Goal: Information Seeking & Learning: Understand process/instructions

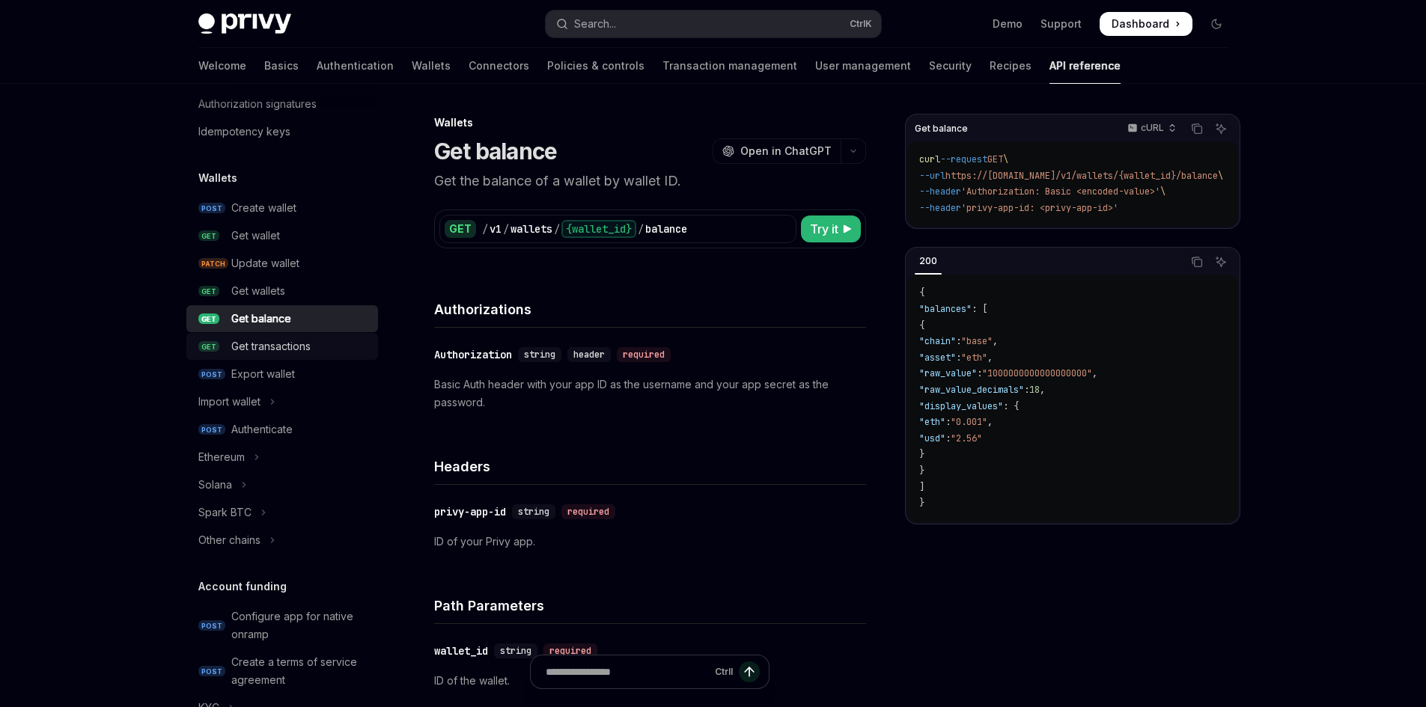
scroll to position [75, 0]
click at [673, 394] on p "Basic Auth header with your app ID as the username and your app secret as the p…" at bounding box center [650, 394] width 432 height 36
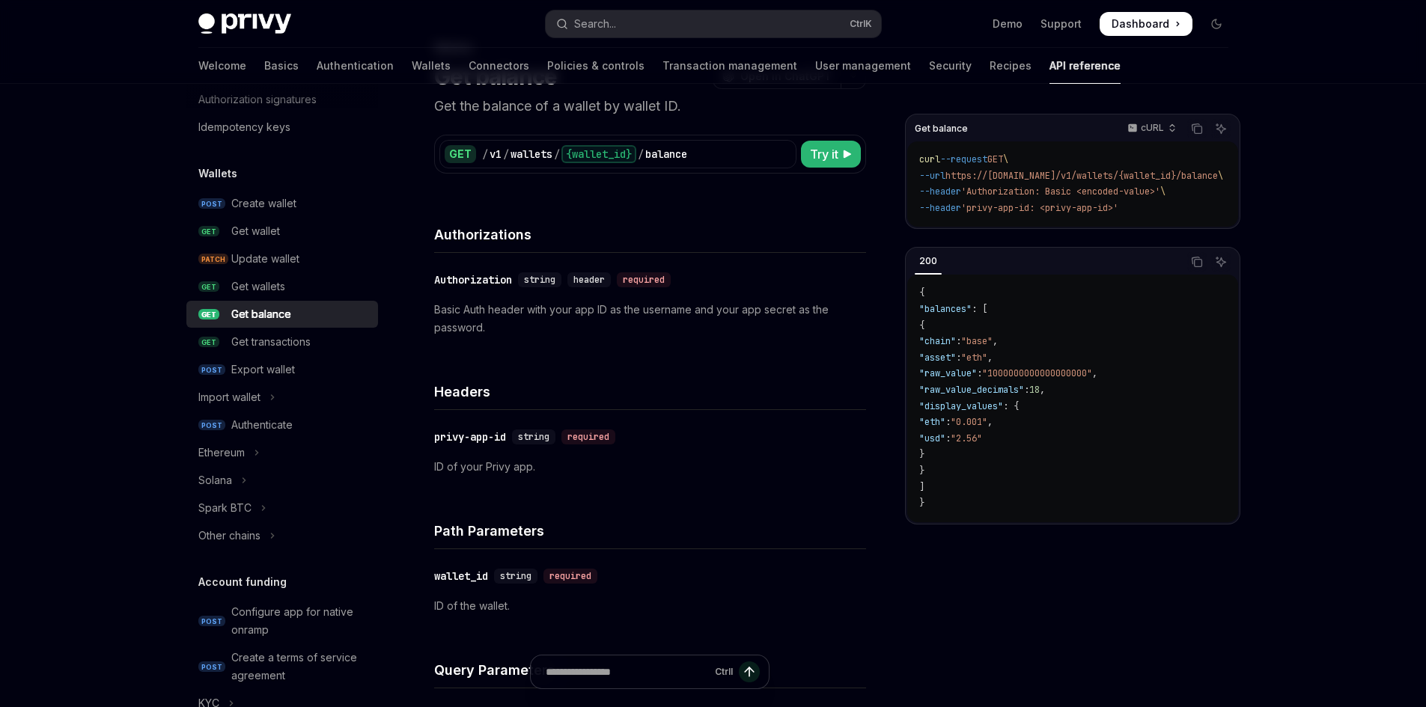
click at [1313, 371] on div "Skip to main content Privy Docs home page Search... Ctrl K Demo Support Dashboa…" at bounding box center [713, 667] width 1426 height 1485
click at [1321, 388] on div "Skip to main content Privy Docs home page Search... Ctrl K Demo Support Dashboa…" at bounding box center [713, 667] width 1426 height 1485
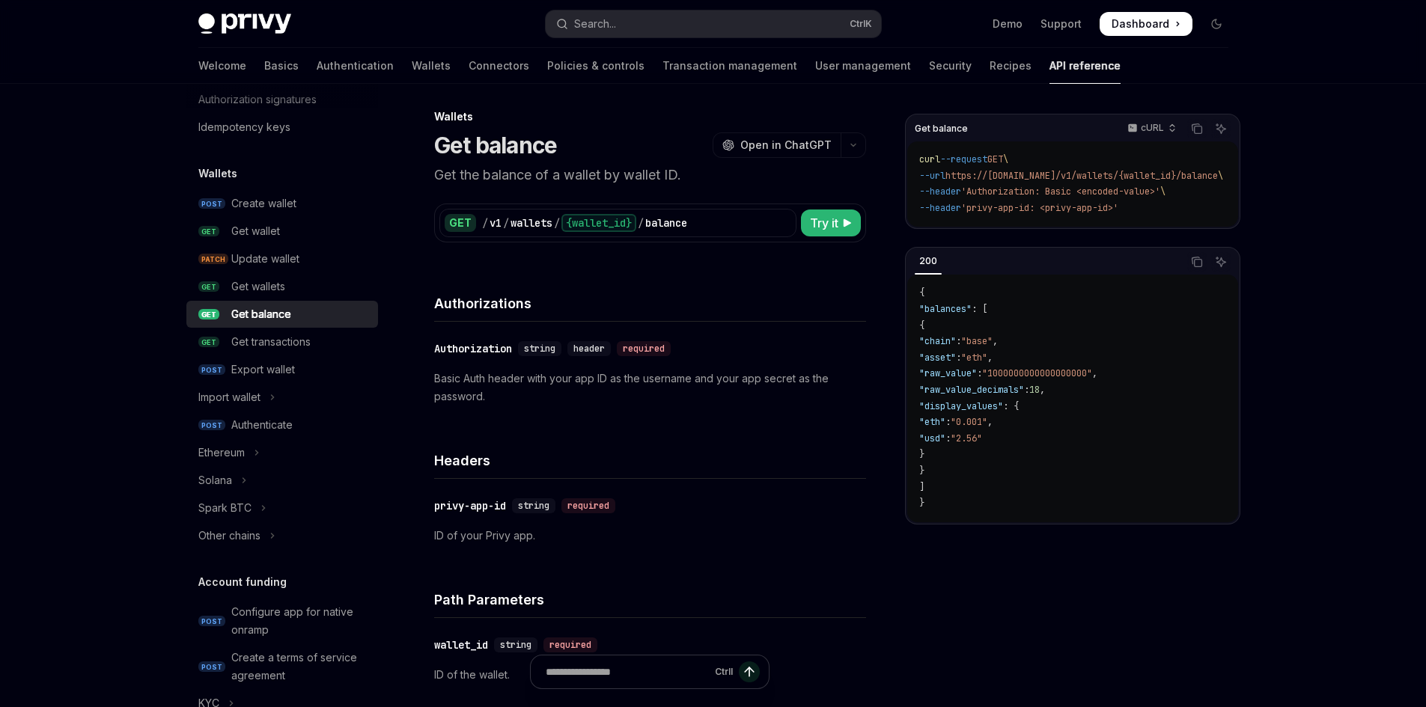
scroll to position [0, 0]
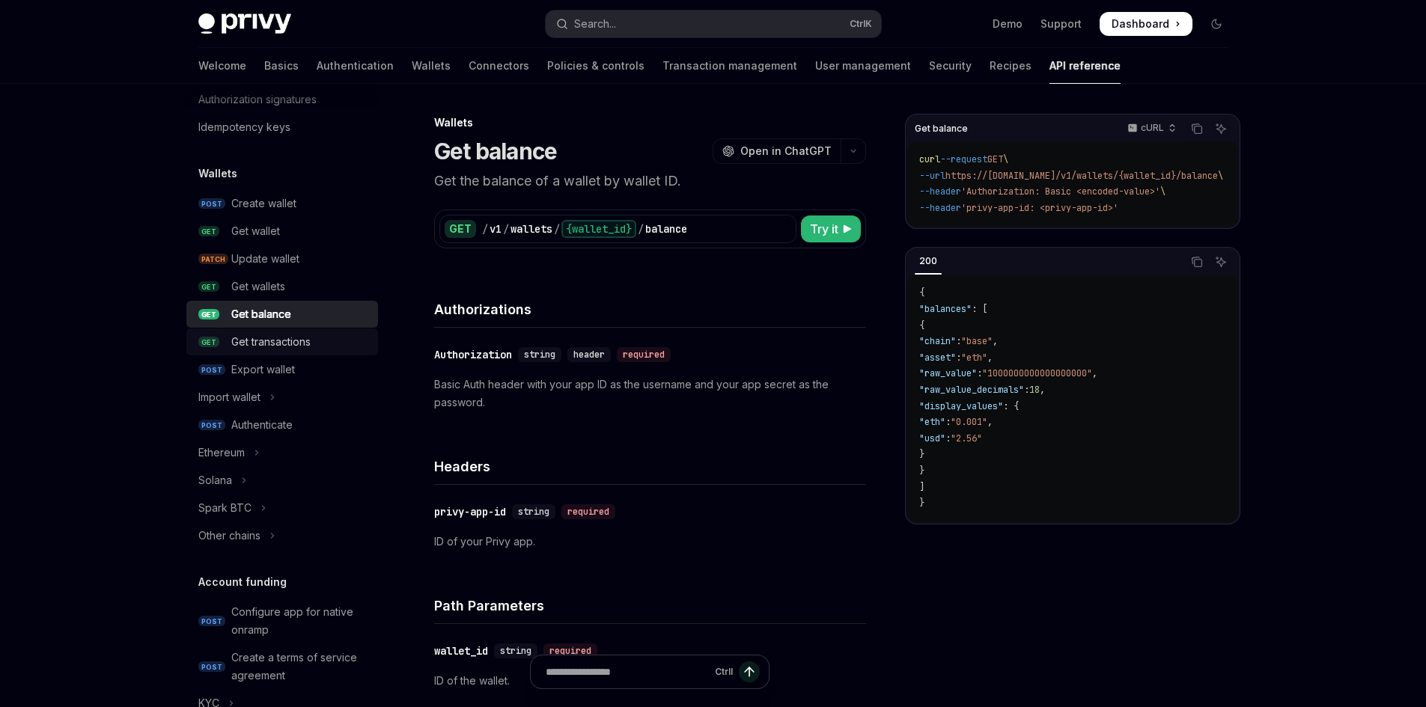
click at [275, 332] on link "GET Get transactions" at bounding box center [282, 342] width 192 height 27
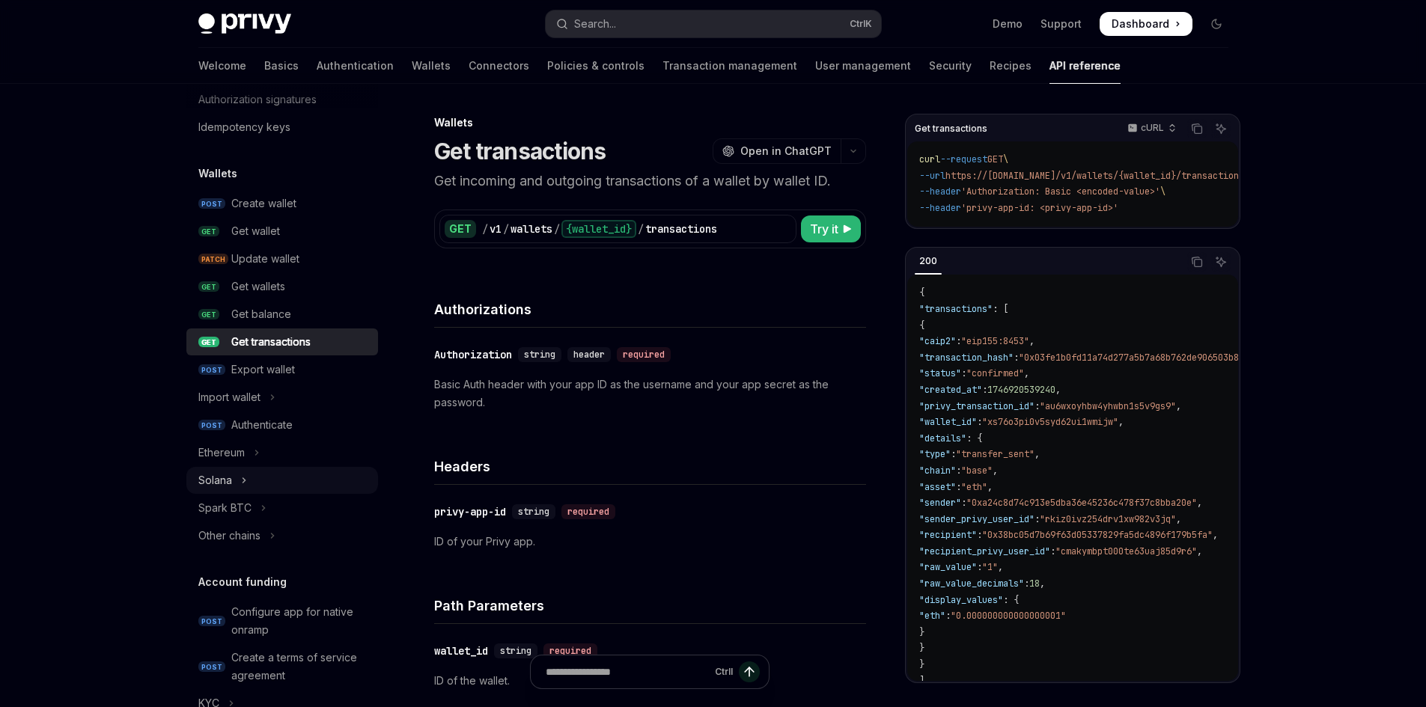
click at [271, 474] on button "Solana" at bounding box center [282, 480] width 192 height 27
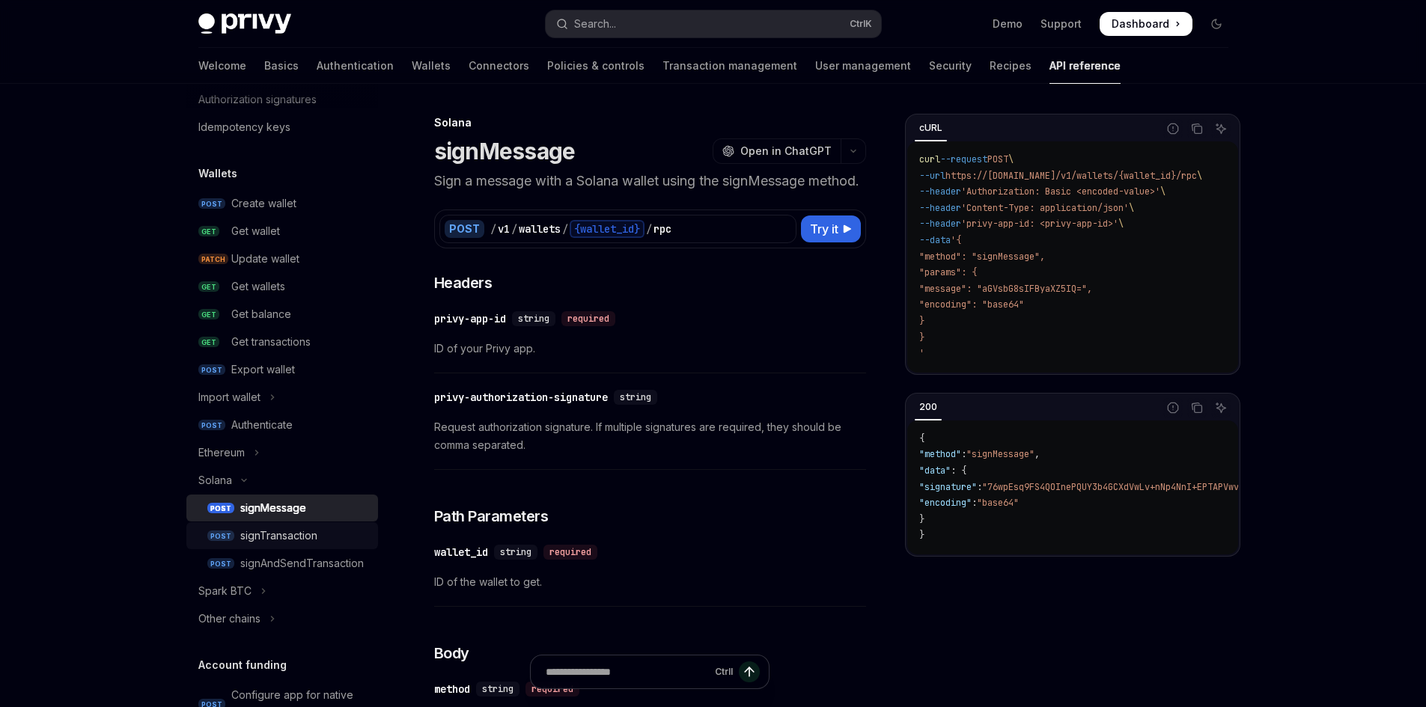
click at [310, 537] on div "signTransaction" at bounding box center [278, 536] width 77 height 18
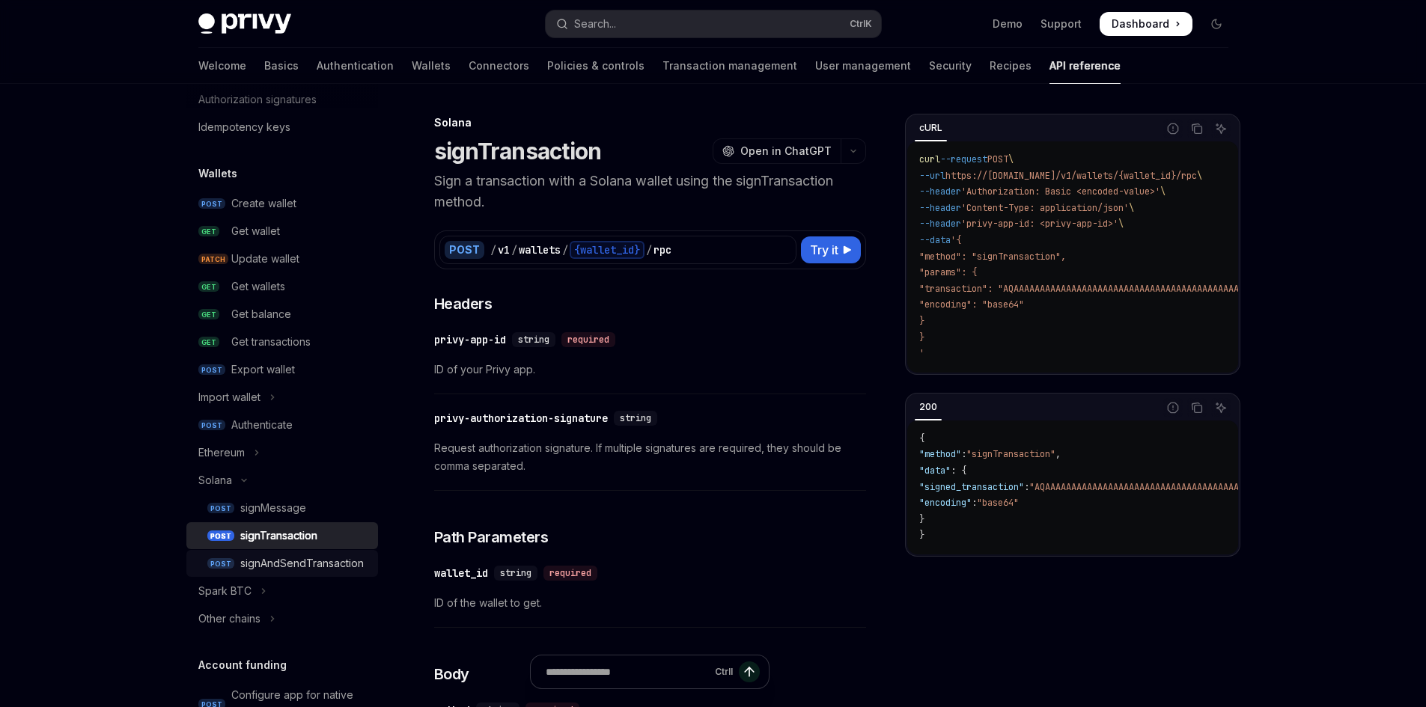
click at [287, 567] on div "signAndSendTransaction" at bounding box center [301, 564] width 123 height 18
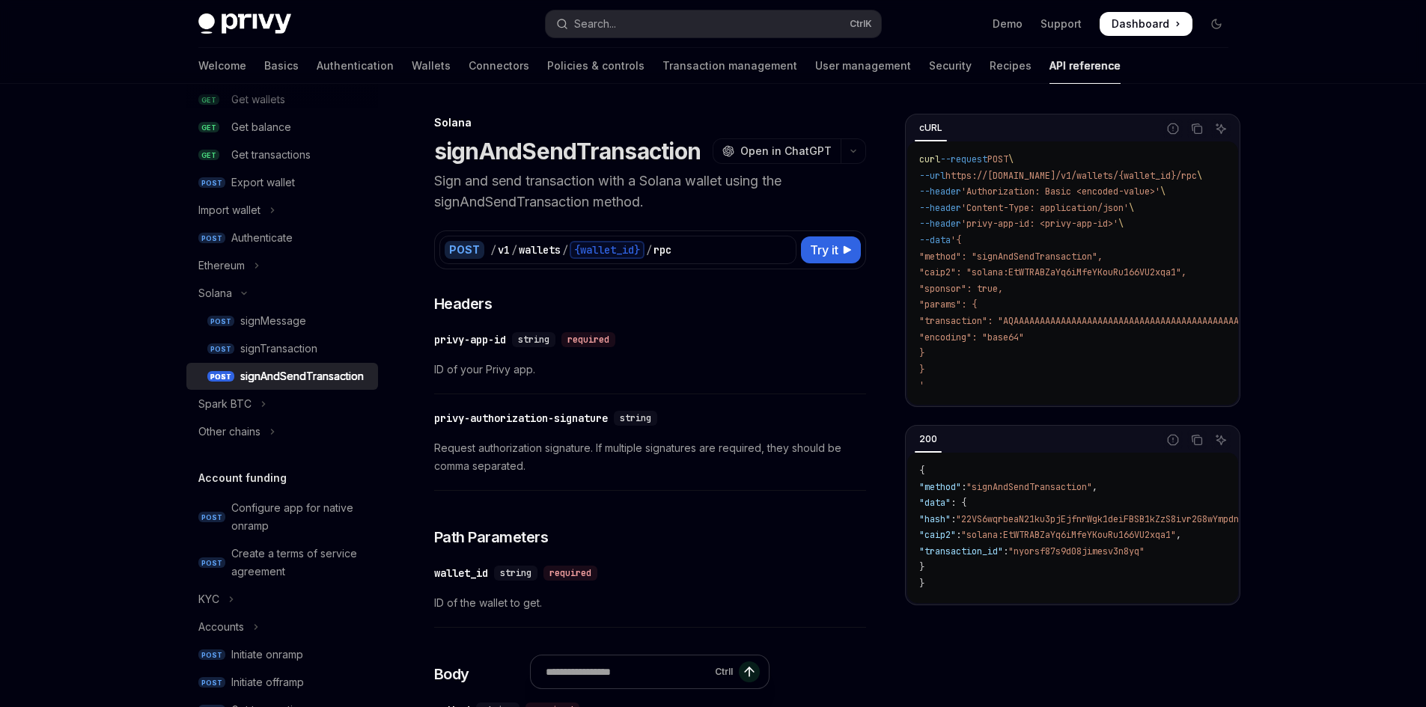
scroll to position [374, 0]
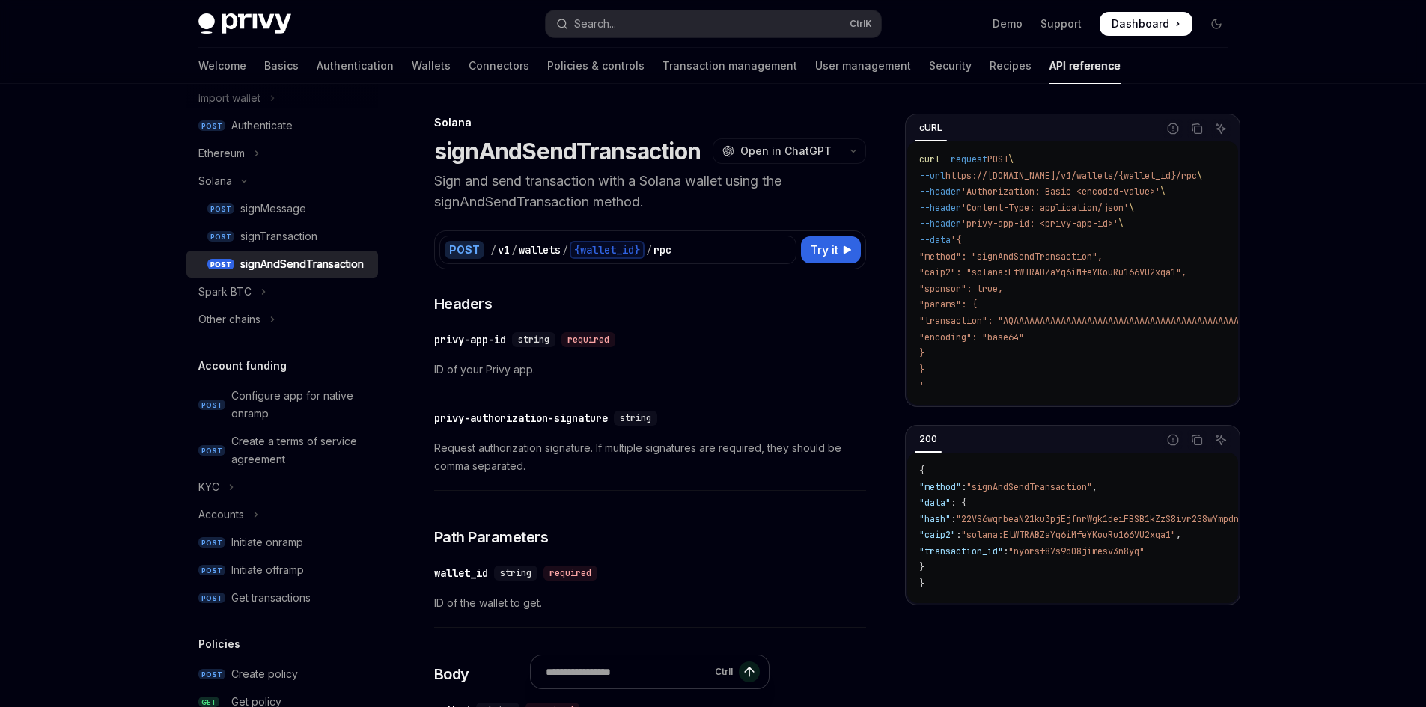
click at [260, 492] on button "KYC" at bounding box center [282, 487] width 192 height 27
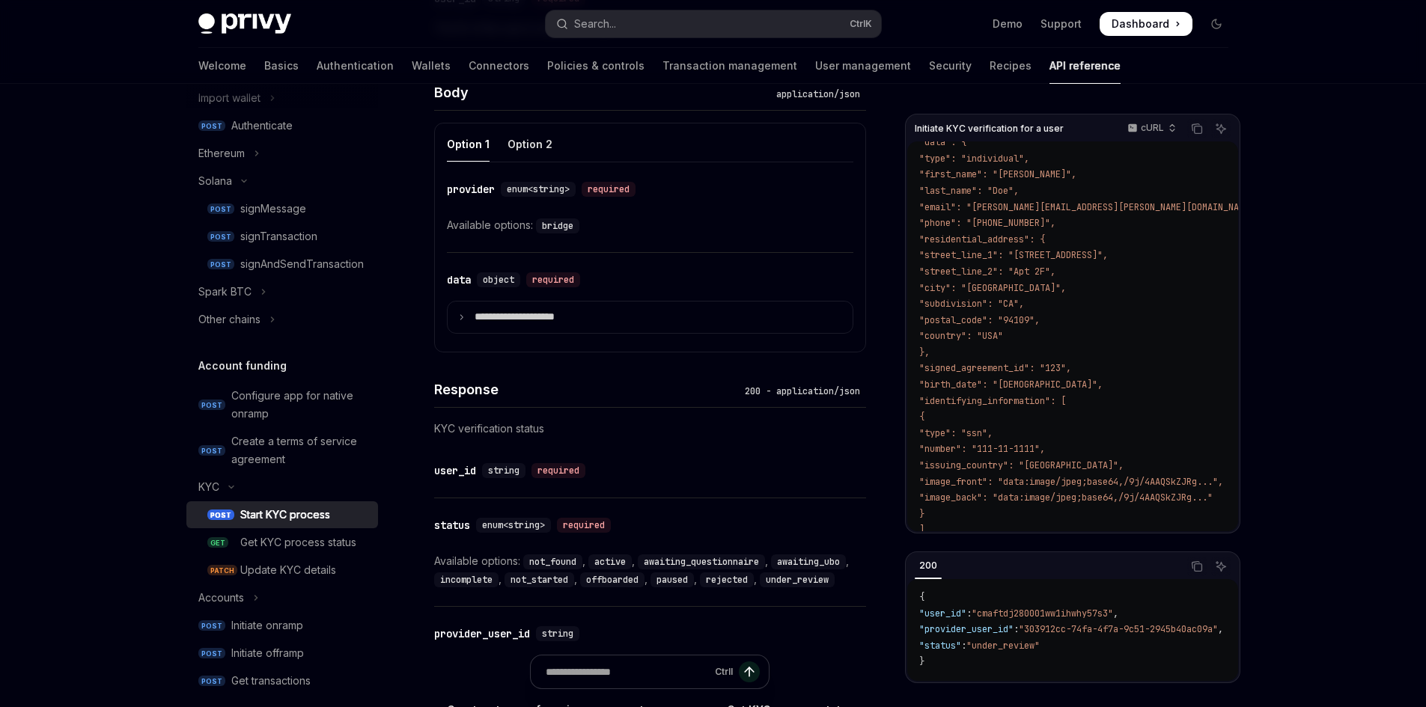
scroll to position [182, 0]
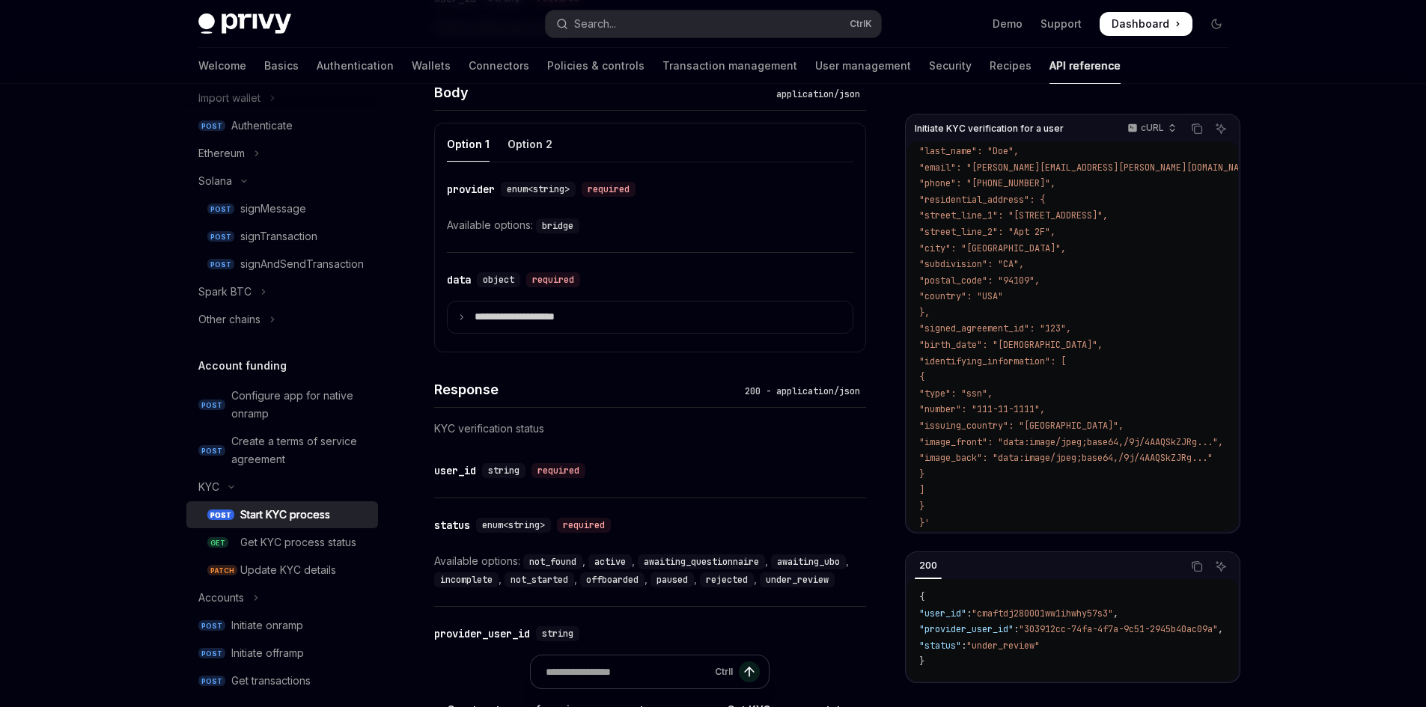
drag, startPoint x: 1289, startPoint y: 381, endPoint x: 1203, endPoint y: 390, distance: 85.8
click at [1283, 382] on div "Skip to main content Privy Docs home page Search... Ctrl K Demo Support Dashboa…" at bounding box center [713, 114] width 1426 height 1576
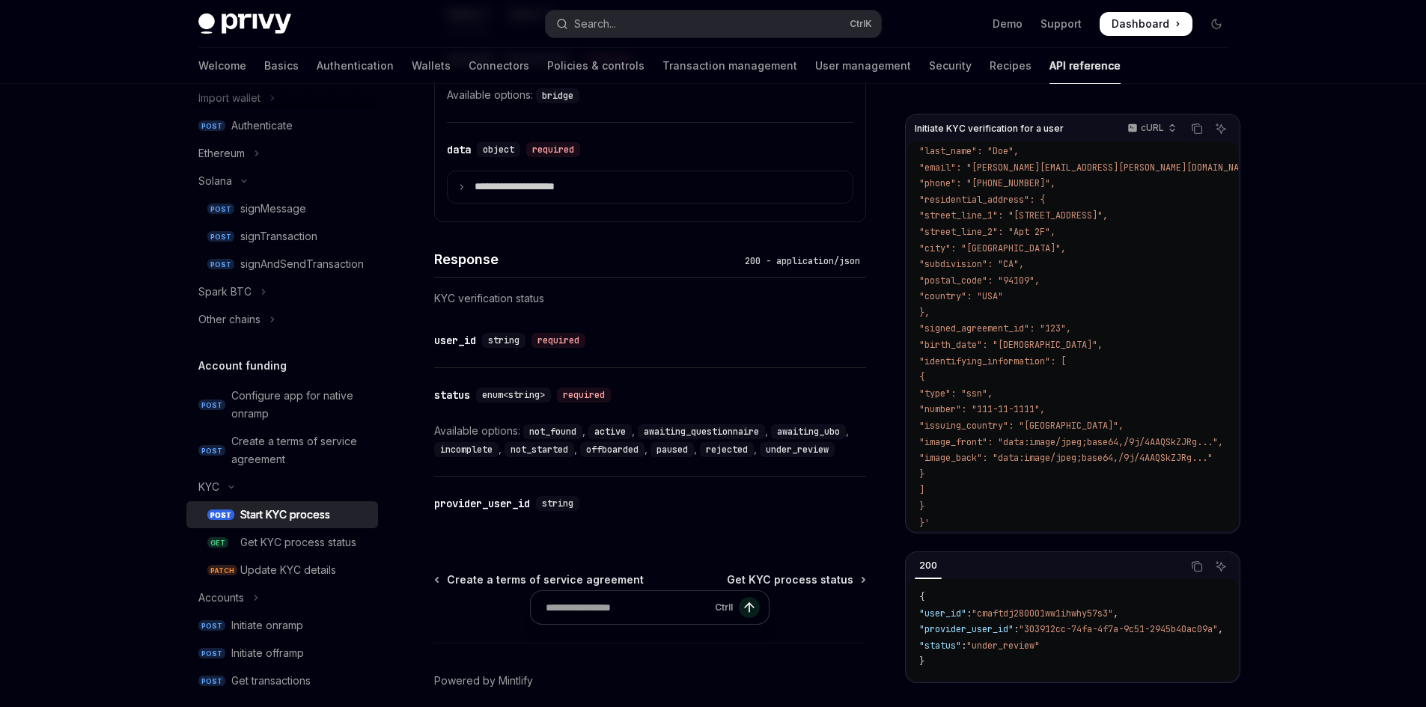
scroll to position [823, 0]
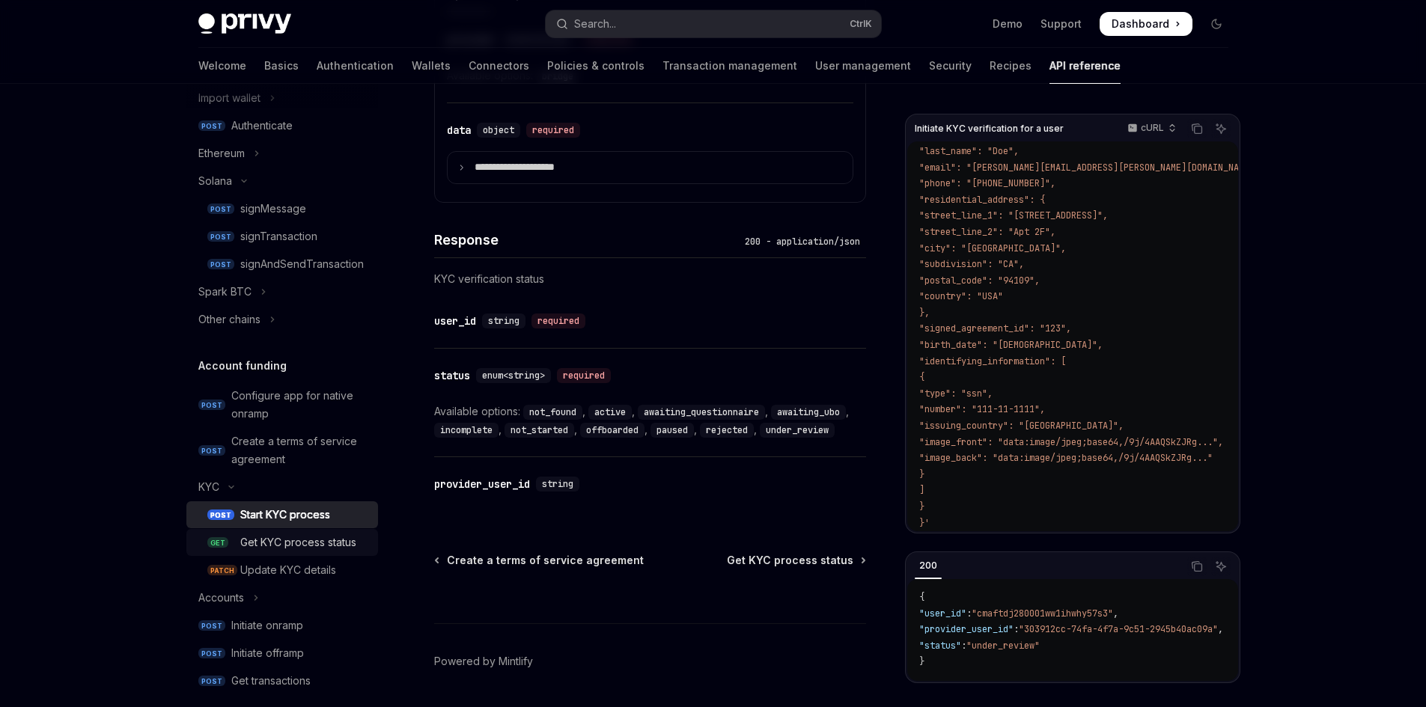
click at [296, 548] on div "Get KYC process status" at bounding box center [298, 543] width 116 height 18
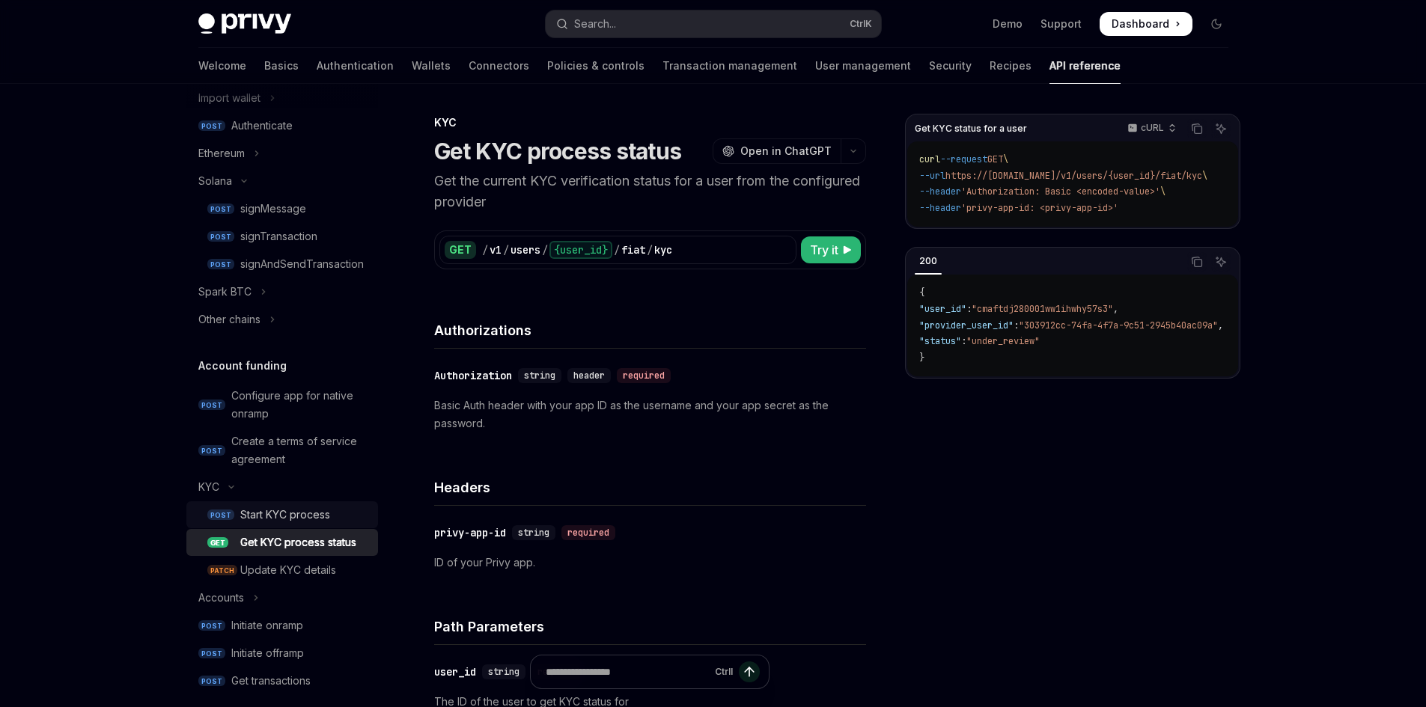
click at [313, 521] on div "Start KYC process" at bounding box center [285, 515] width 90 height 18
click at [314, 512] on div "Start KYC process" at bounding box center [285, 515] width 90 height 18
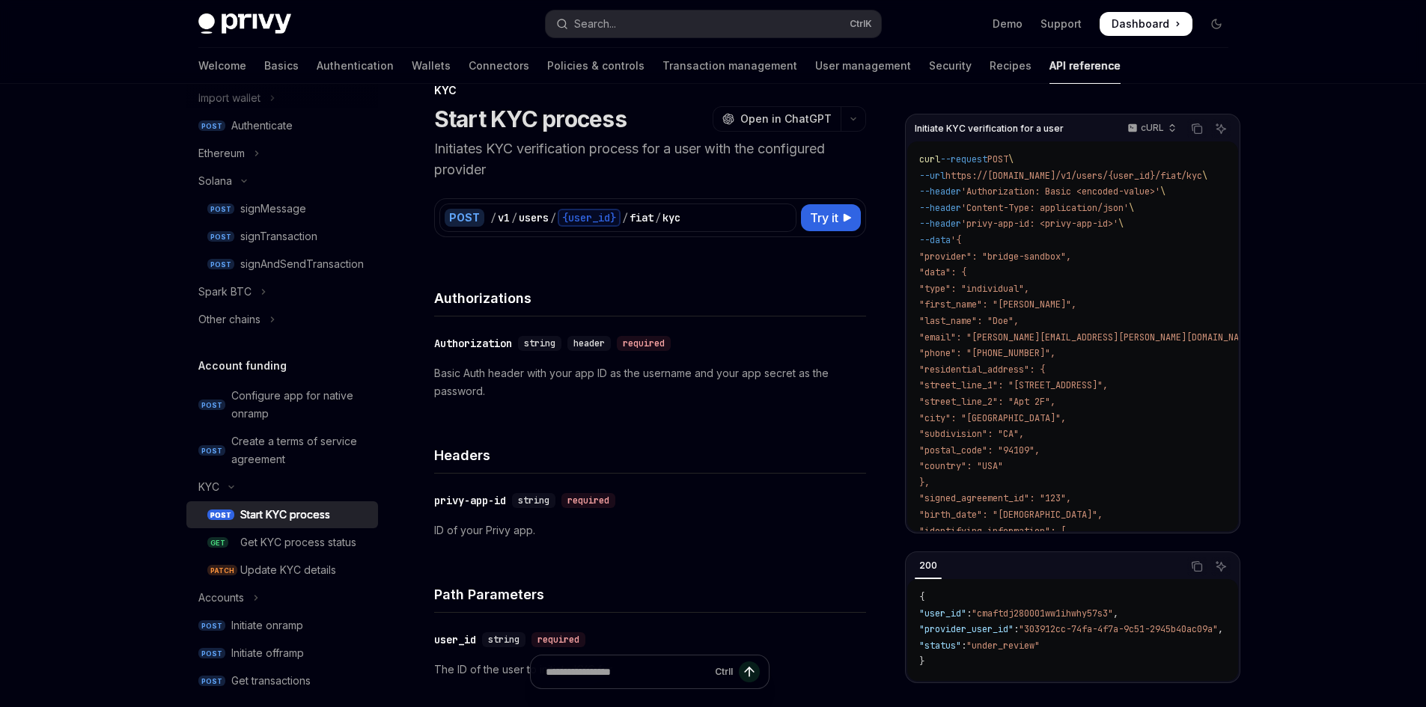
scroll to position [150, 0]
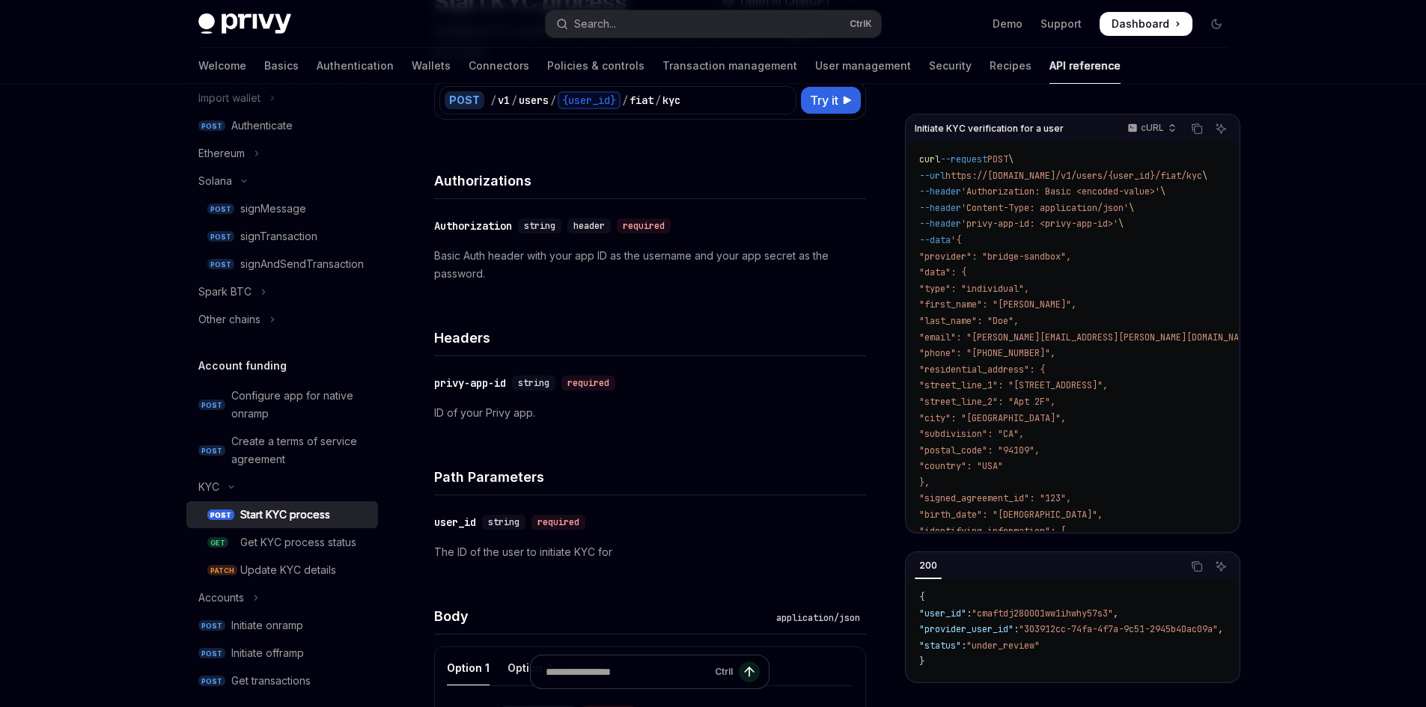
click at [153, 339] on div "KYC Start KYC process OpenAI Open in ChatGPT Initiates KYC verification process…" at bounding box center [509, 695] width 718 height 1462
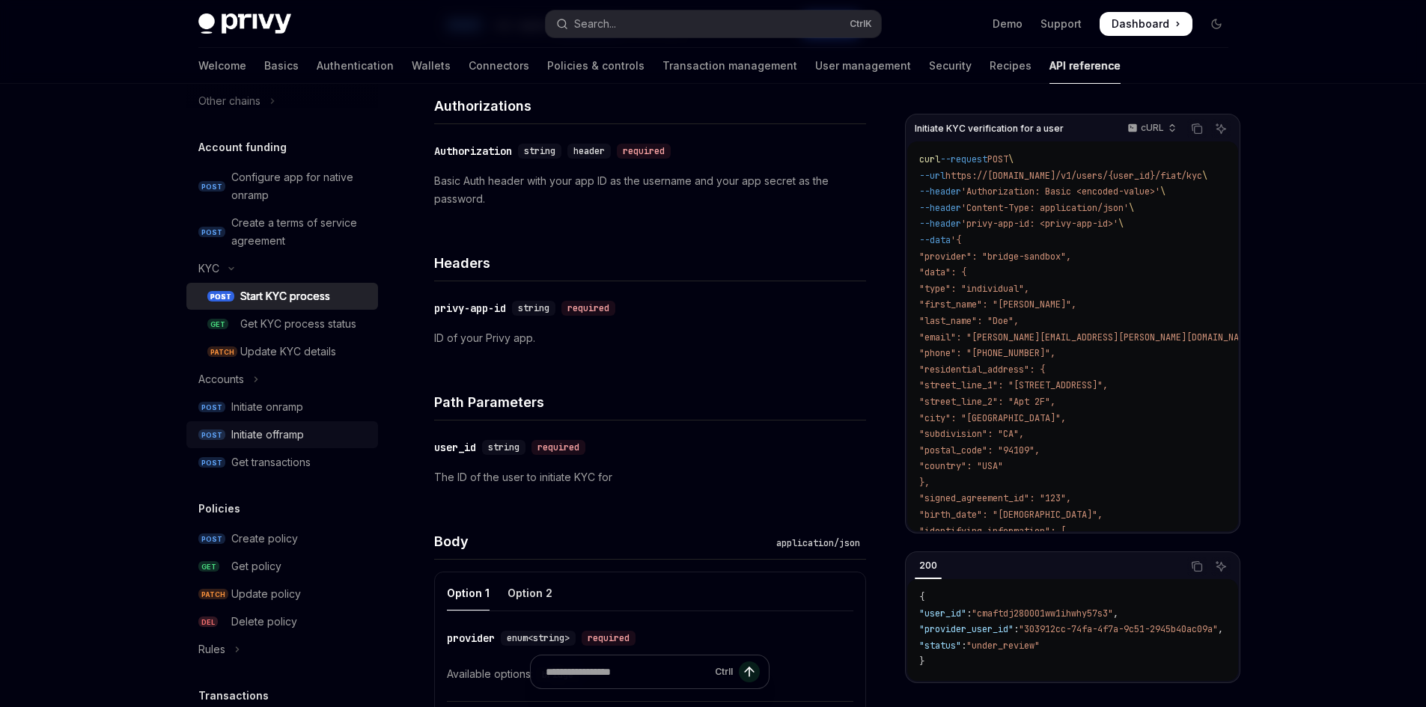
scroll to position [599, 0]
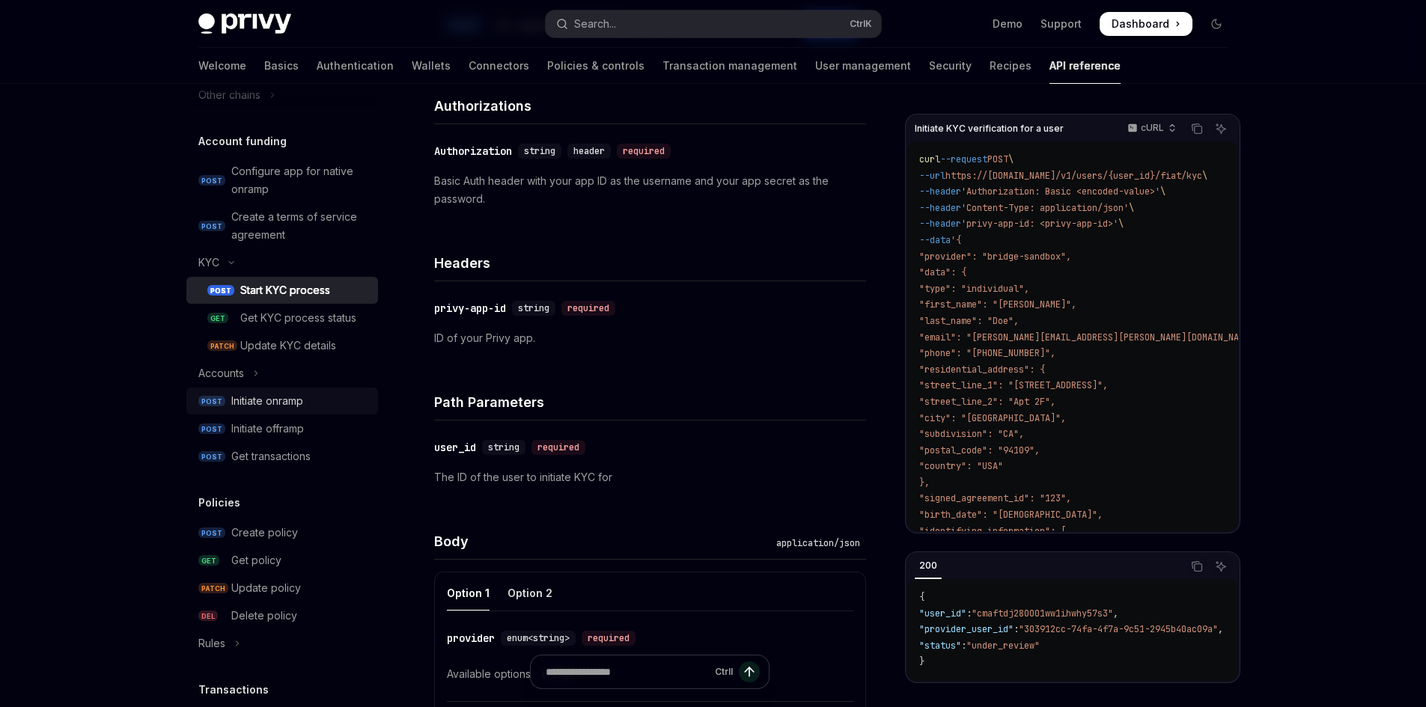
click at [296, 408] on div "Initiate onramp" at bounding box center [267, 401] width 72 height 18
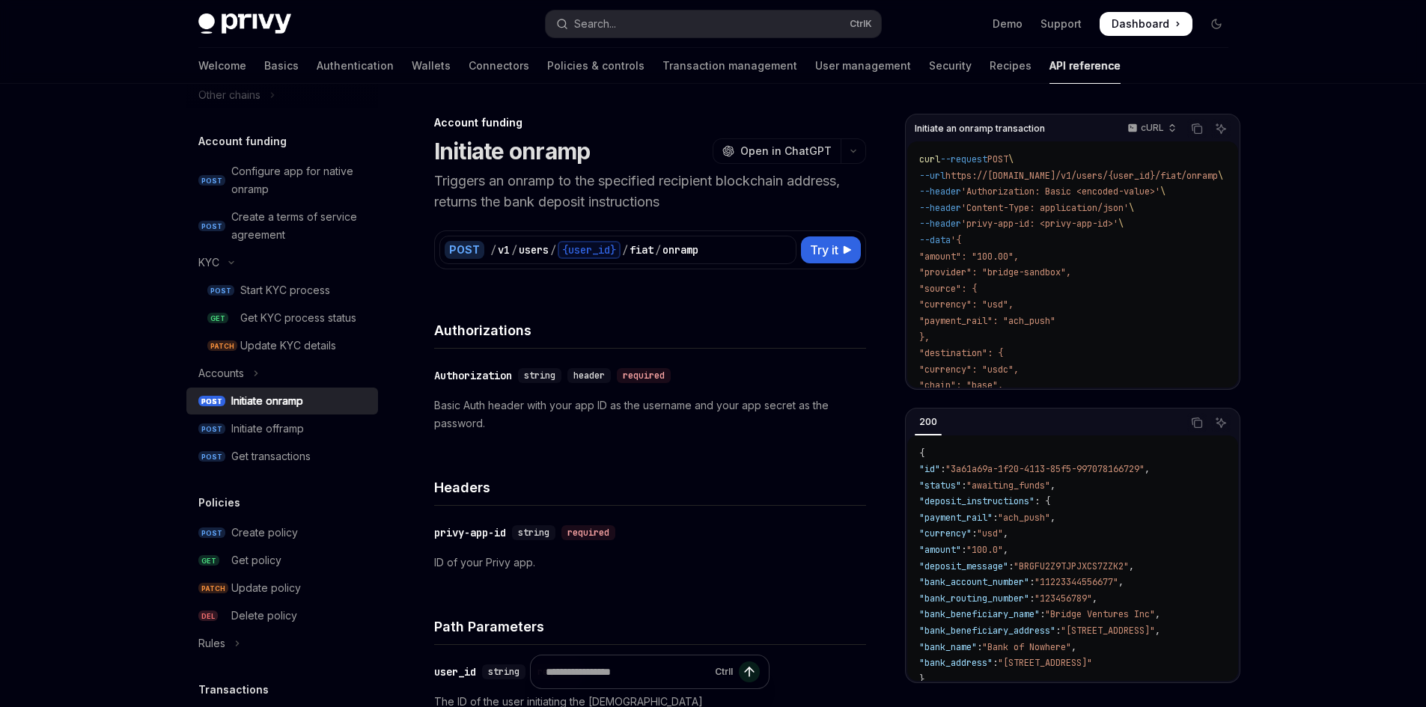
click at [563, 182] on p "Triggers an onramp to the specified recipient blockchain address, returns the b…" at bounding box center [650, 192] width 432 height 42
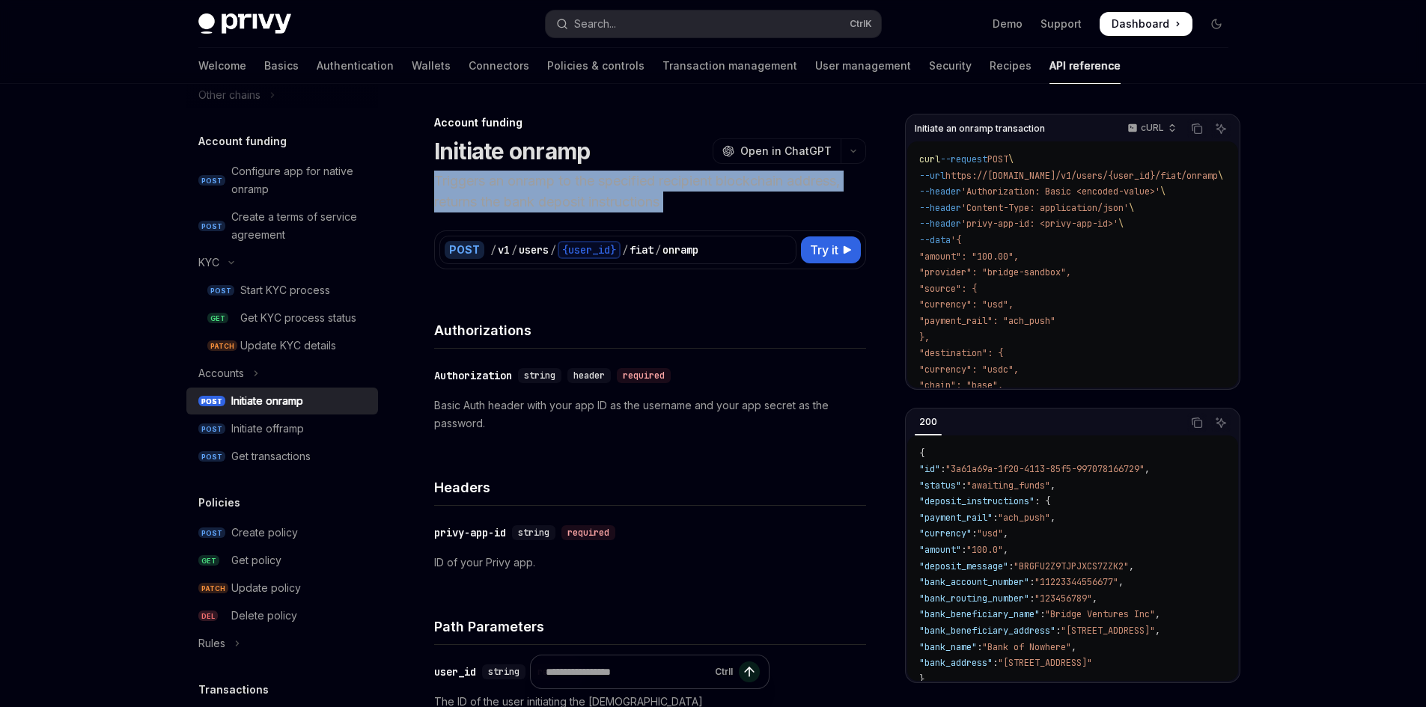
drag, startPoint x: 563, startPoint y: 182, endPoint x: 577, endPoint y: 187, distance: 15.2
click at [561, 186] on p "Triggers an onramp to the specified recipient blockchain address, returns the b…" at bounding box center [650, 192] width 432 height 42
click at [643, 186] on p "Triggers an onramp to the specified recipient blockchain address, returns the b…" at bounding box center [650, 192] width 432 height 42
drag, startPoint x: 674, startPoint y: 205, endPoint x: 444, endPoint y: 171, distance: 233.1
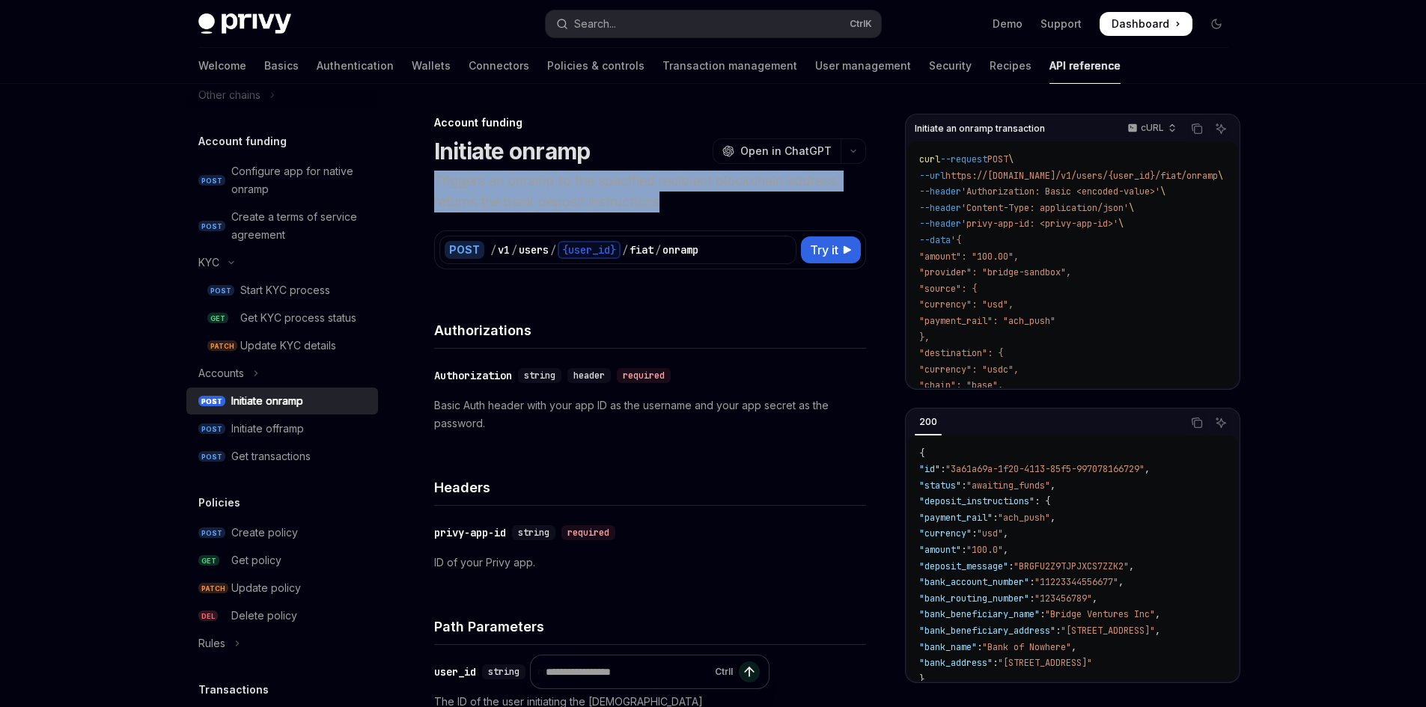
click at [584, 192] on p "Triggers an onramp to the specified recipient blockchain address, returns the b…" at bounding box center [650, 192] width 432 height 42
drag, startPoint x: 529, startPoint y: 183, endPoint x: 683, endPoint y: 204, distance: 154.9
click at [654, 204] on p "Triggers an onramp to the specified recipient blockchain address, returns the b…" at bounding box center [650, 192] width 432 height 42
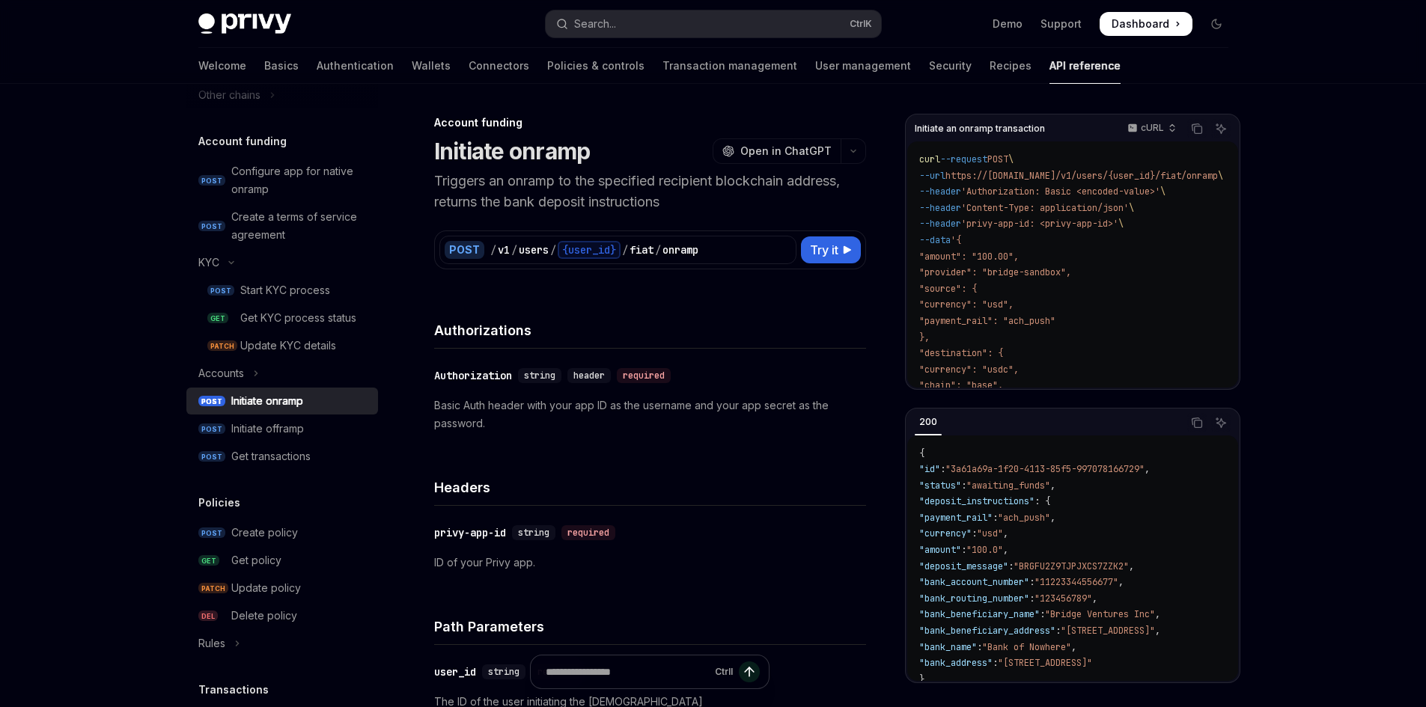
click at [683, 204] on p "Triggers an onramp to the specified recipient blockchain address, returns the b…" at bounding box center [650, 192] width 432 height 42
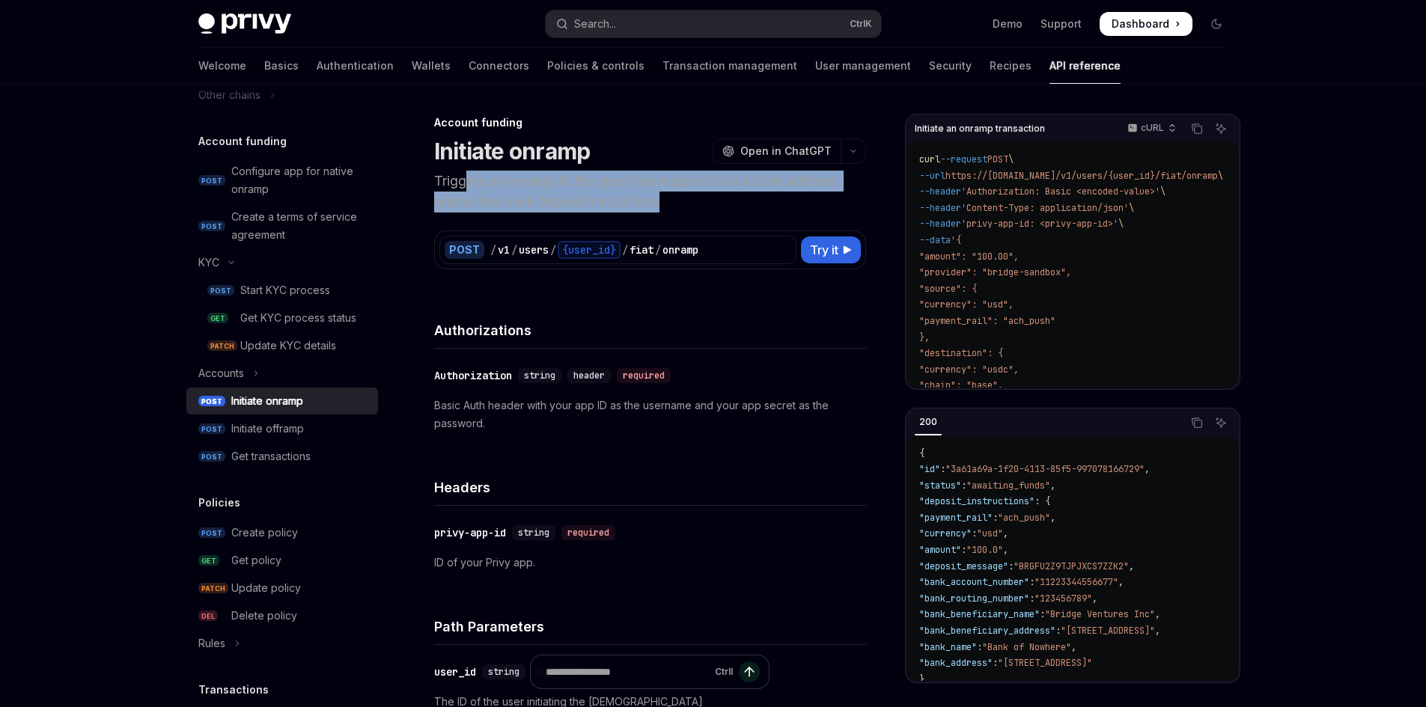
drag, startPoint x: 691, startPoint y: 209, endPoint x: 465, endPoint y: 191, distance: 227.5
click at [465, 191] on p "Triggers an onramp to the specified recipient blockchain address, returns the b…" at bounding box center [650, 192] width 432 height 42
click at [572, 202] on p "Triggers an onramp to the specified recipient blockchain address, returns the b…" at bounding box center [650, 192] width 432 height 42
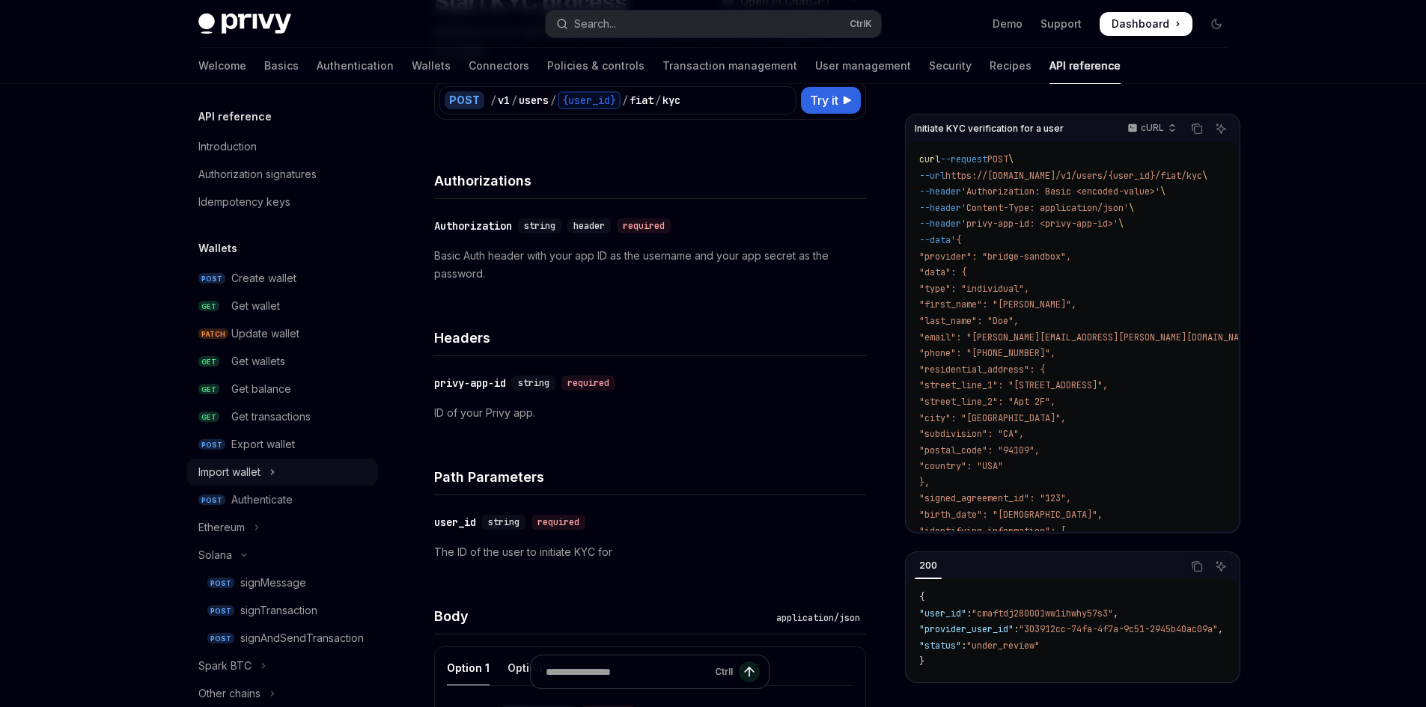
click at [293, 474] on button "Import wallet" at bounding box center [282, 472] width 192 height 27
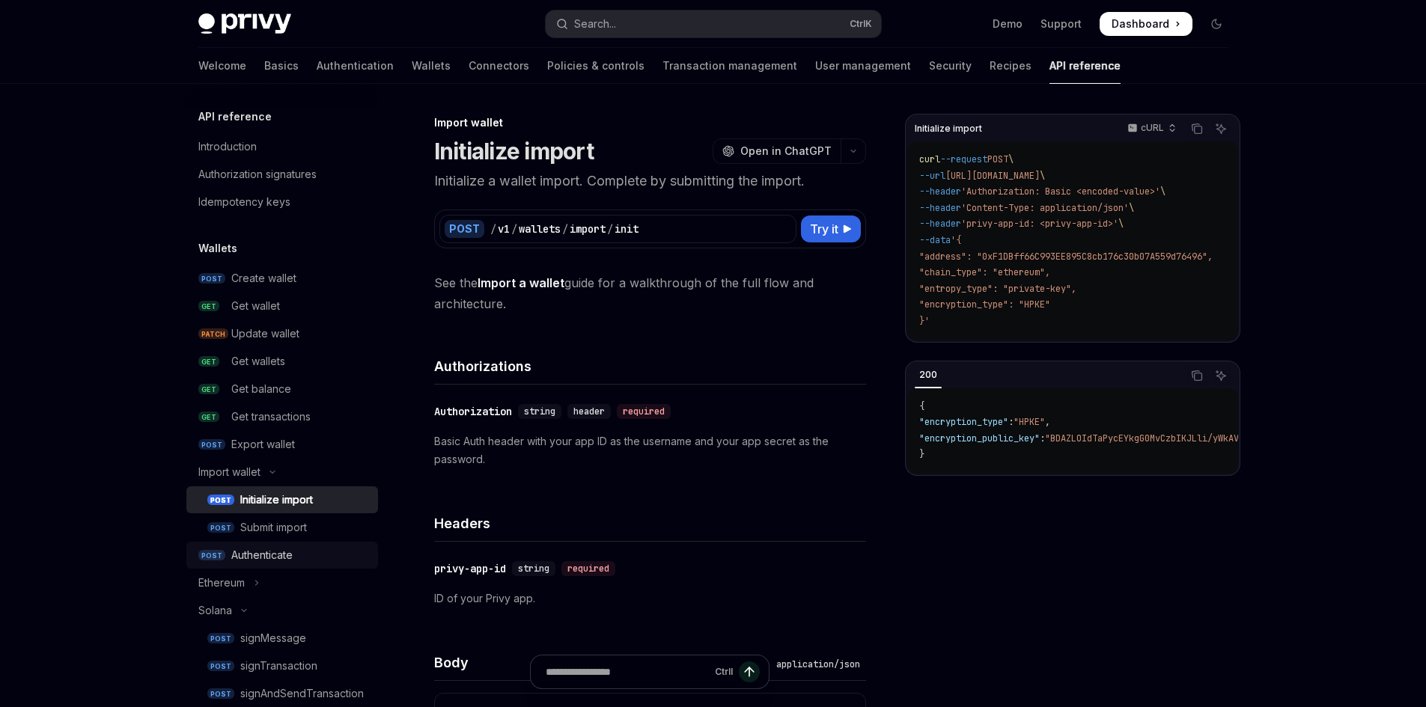
click at [294, 550] on div "Authenticate" at bounding box center [300, 555] width 138 height 18
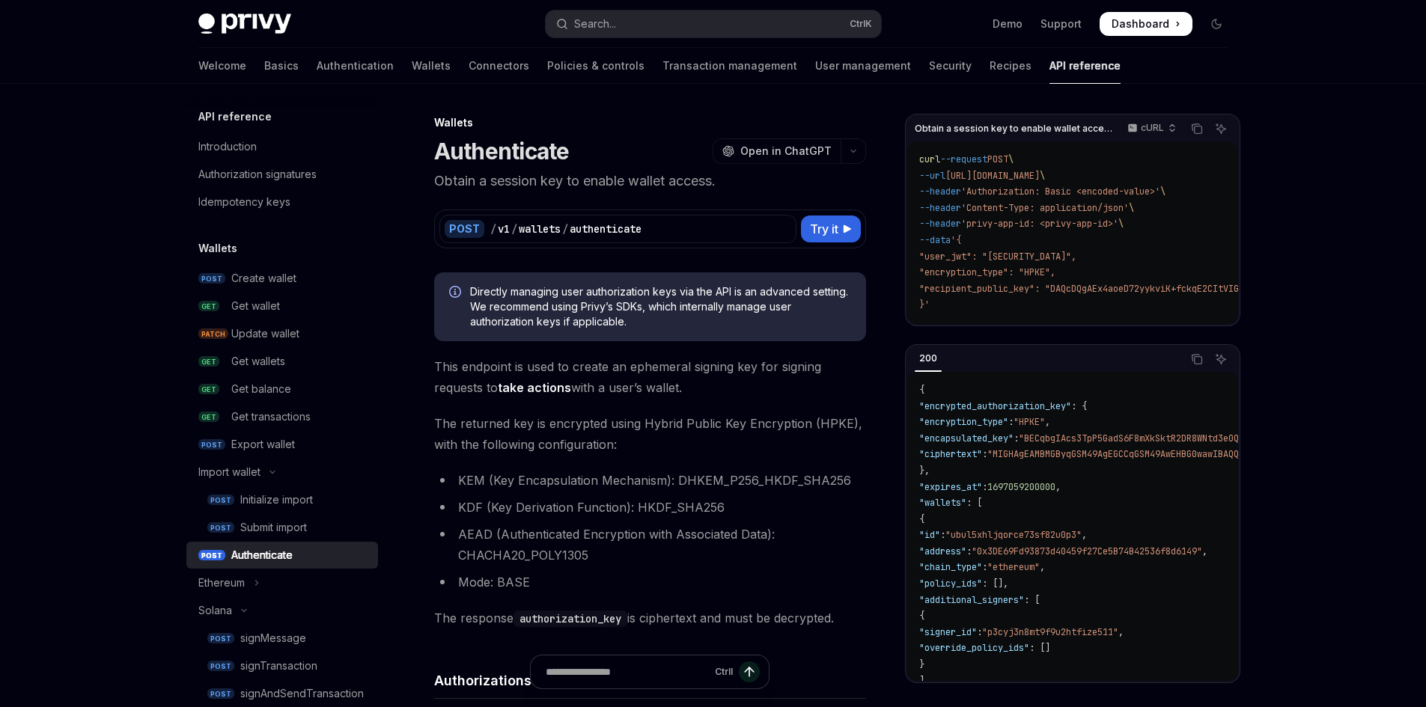
click at [599, 181] on p "Obtain a session key to enable wallet access." at bounding box center [650, 181] width 432 height 21
click at [641, 177] on p "Obtain a session key to enable wallet access." at bounding box center [650, 181] width 432 height 21
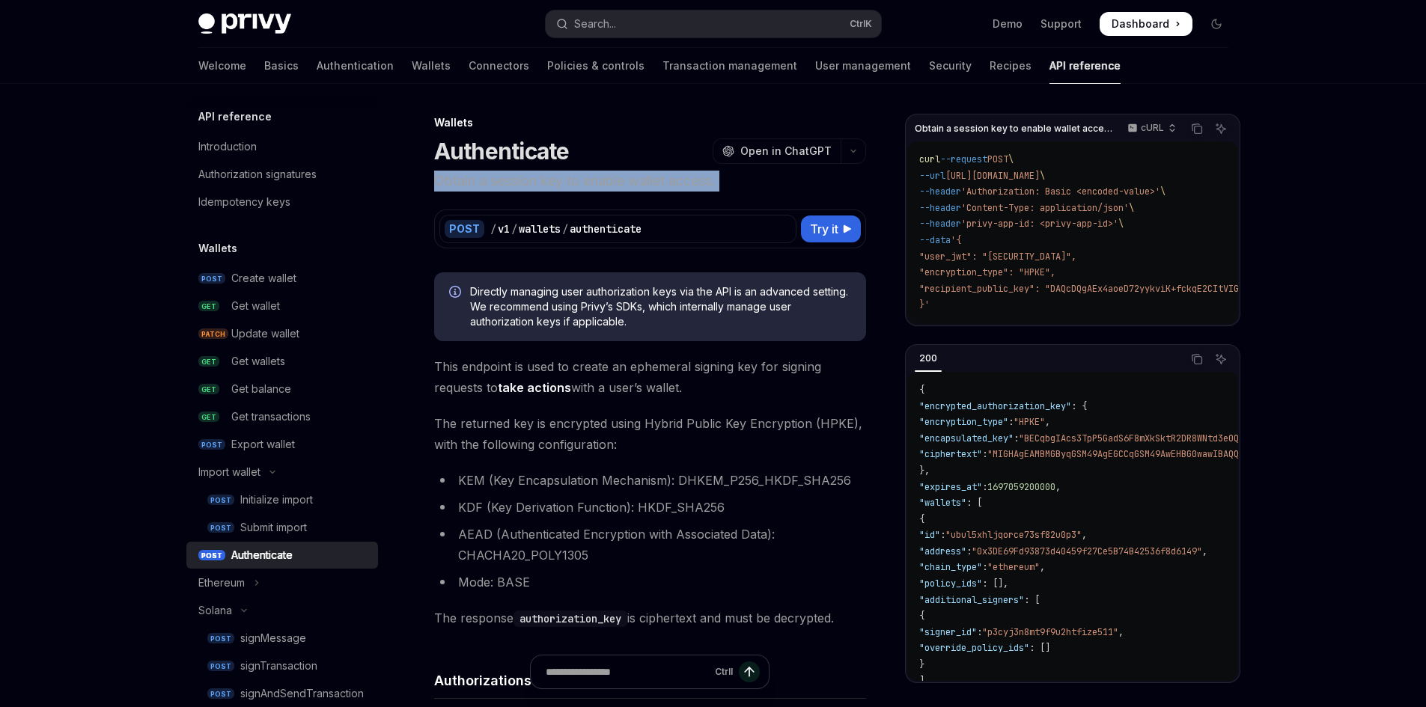
click at [641, 177] on p "Obtain a session key to enable wallet access." at bounding box center [650, 181] width 432 height 21
click at [659, 180] on p "Obtain a session key to enable wallet access." at bounding box center [650, 181] width 432 height 21
click at [550, 360] on span "This endpoint is used to create an ephemeral signing key for signing requests t…" at bounding box center [650, 377] width 432 height 42
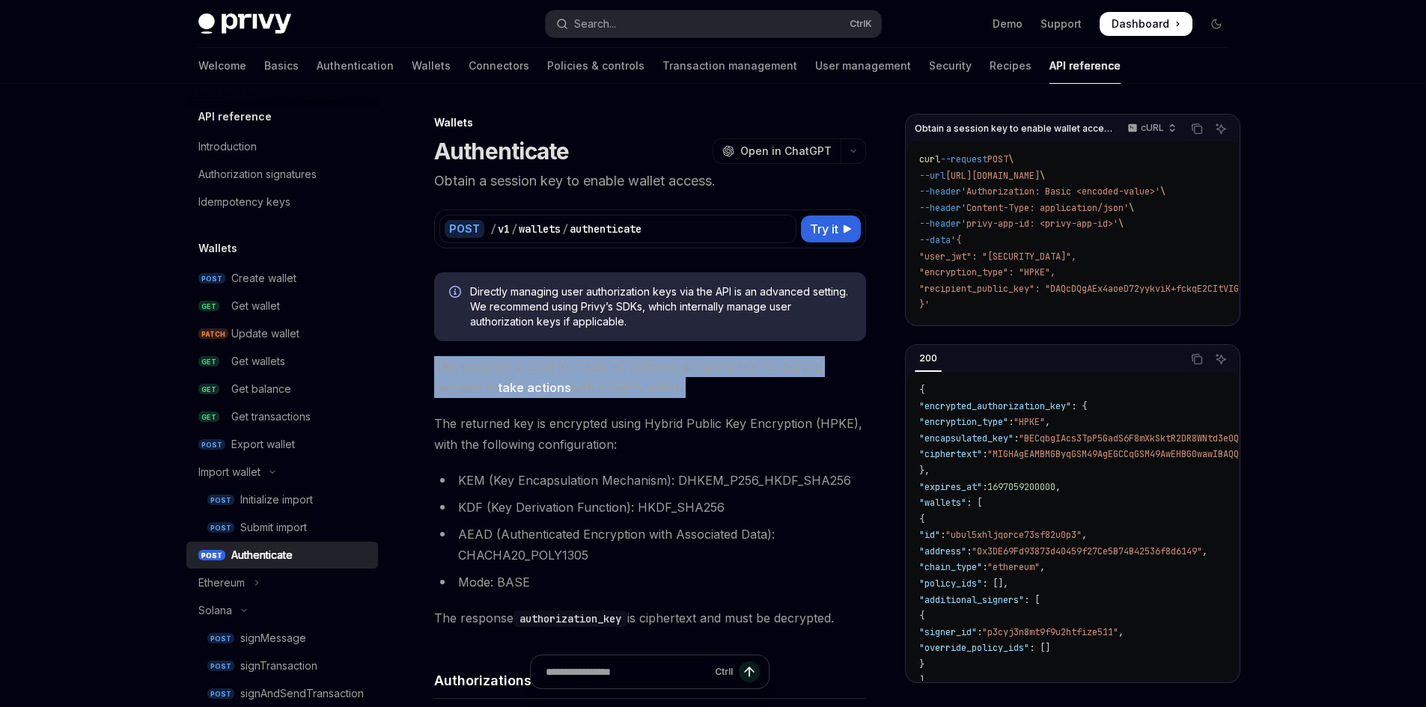
click at [550, 360] on span "This endpoint is used to create an ephemeral signing key for signing requests t…" at bounding box center [650, 377] width 432 height 42
click at [671, 357] on span "This endpoint is used to create an ephemeral signing key for signing requests t…" at bounding box center [650, 377] width 432 height 42
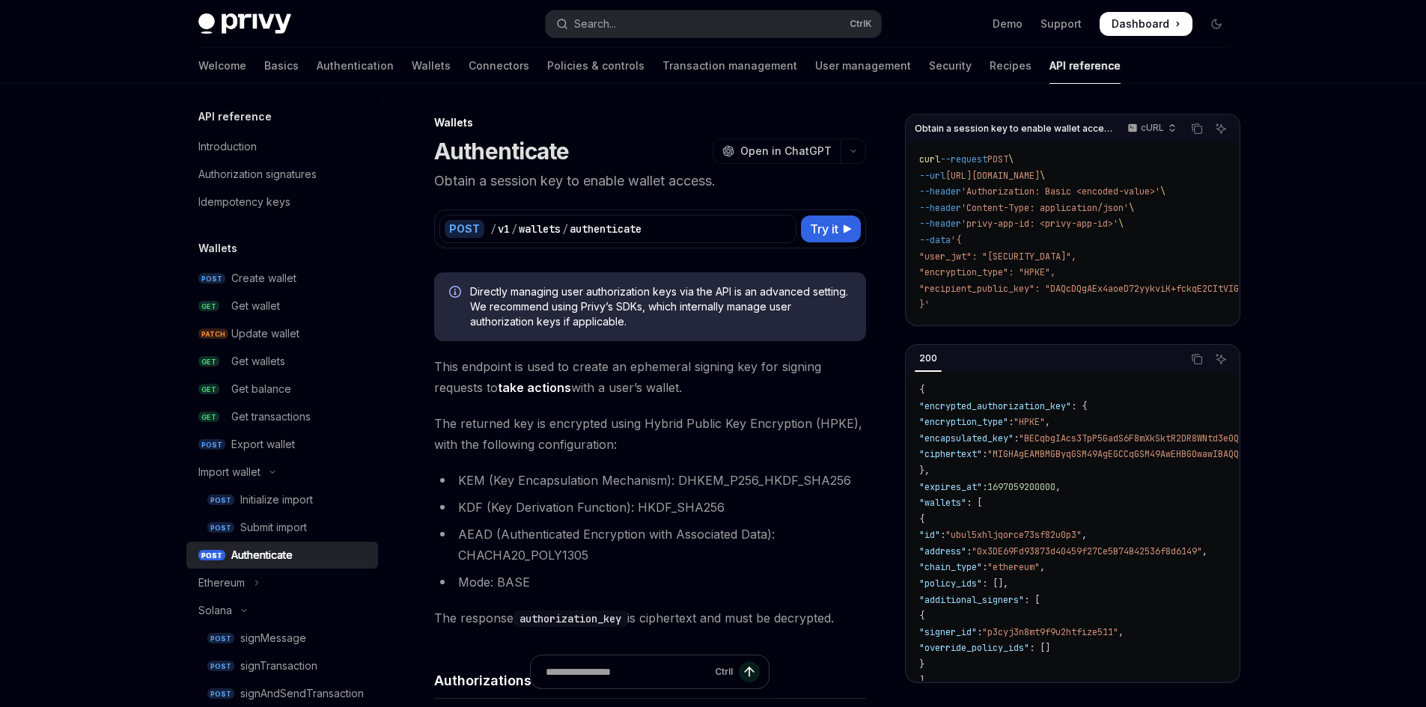
click at [656, 373] on span "This endpoint is used to create an ephemeral signing key for signing requests t…" at bounding box center [650, 377] width 432 height 42
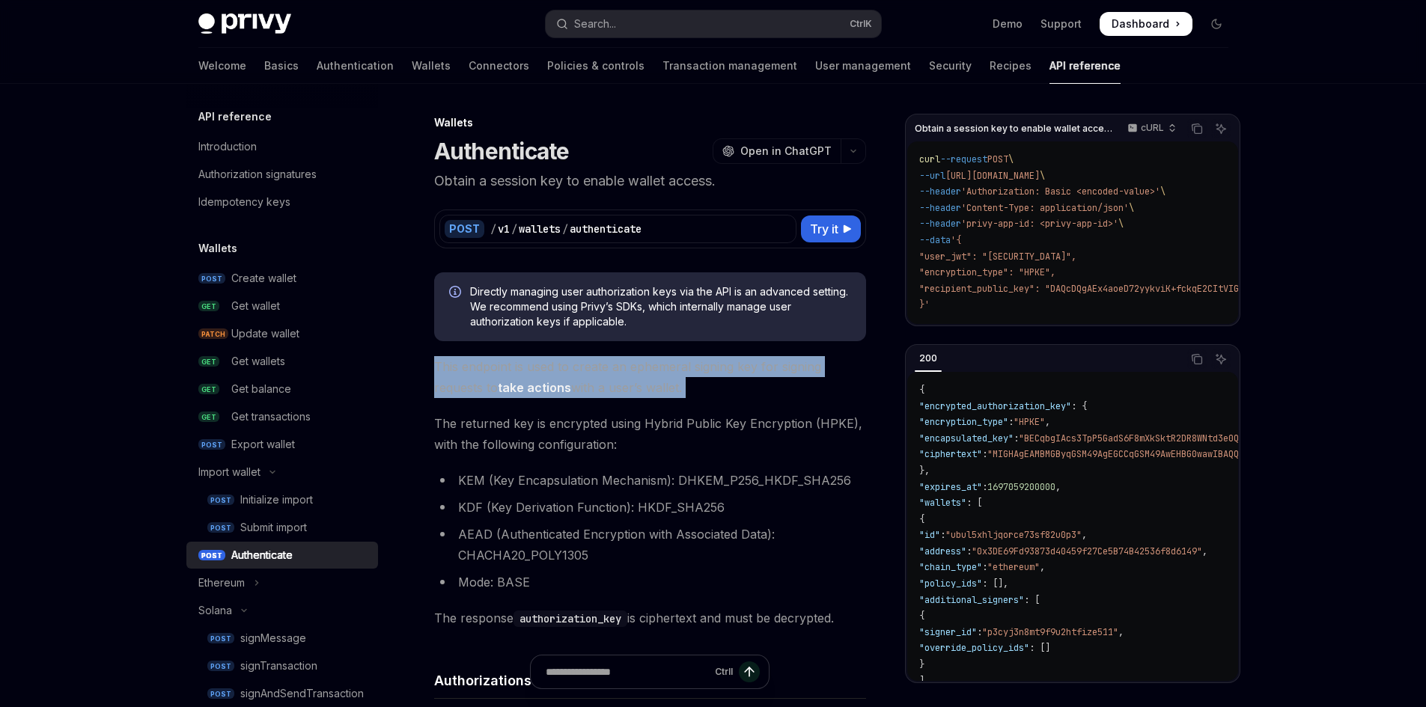
drag, startPoint x: 660, startPoint y: 373, endPoint x: 670, endPoint y: 373, distance: 9.7
click at [661, 373] on span "This endpoint is used to create an ephemeral signing key for signing requests t…" at bounding box center [650, 377] width 432 height 42
click at [724, 379] on span "This endpoint is used to create an ephemeral signing key for signing requests t…" at bounding box center [650, 377] width 432 height 42
drag, startPoint x: 732, startPoint y: 394, endPoint x: 499, endPoint y: 361, distance: 235.1
click at [486, 358] on span "This endpoint is used to create an ephemeral signing key for signing requests t…" at bounding box center [650, 377] width 432 height 42
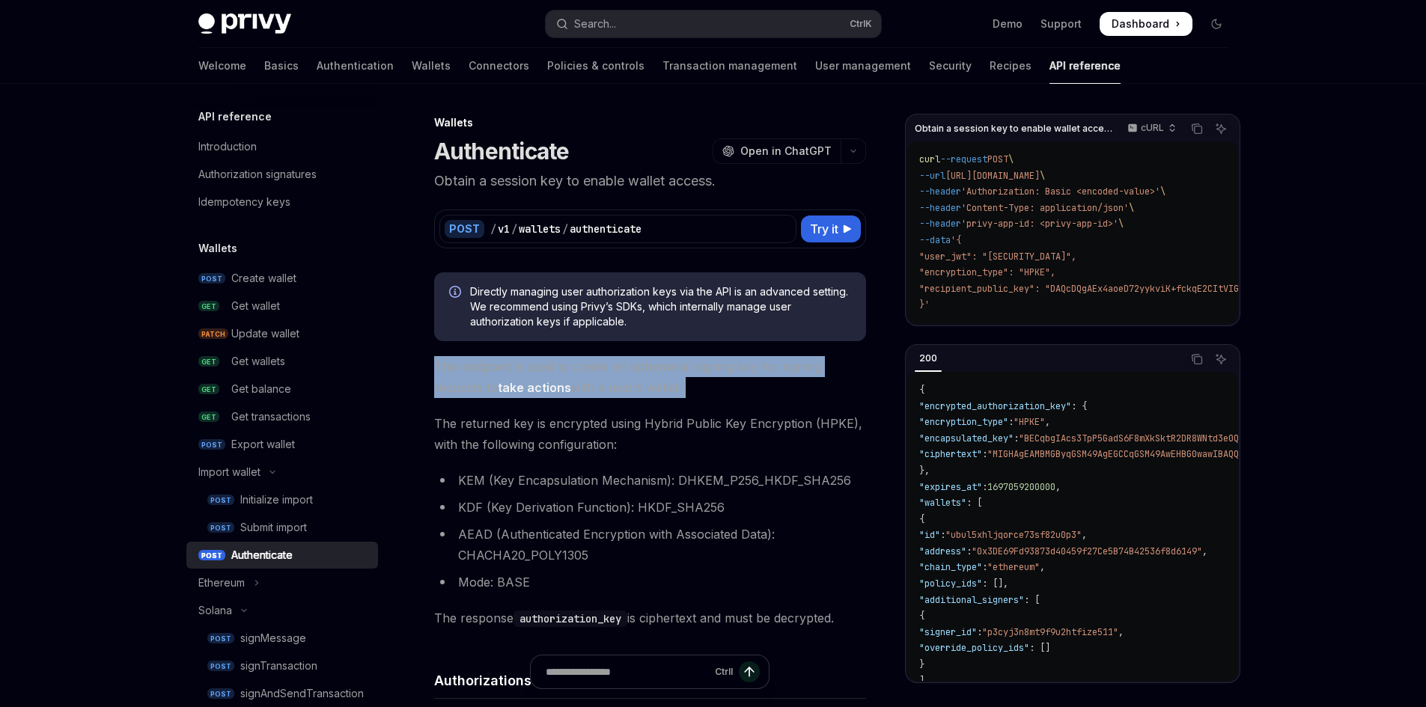
click at [632, 385] on span "This endpoint is used to create an ephemeral signing key for signing requests t…" at bounding box center [650, 377] width 432 height 42
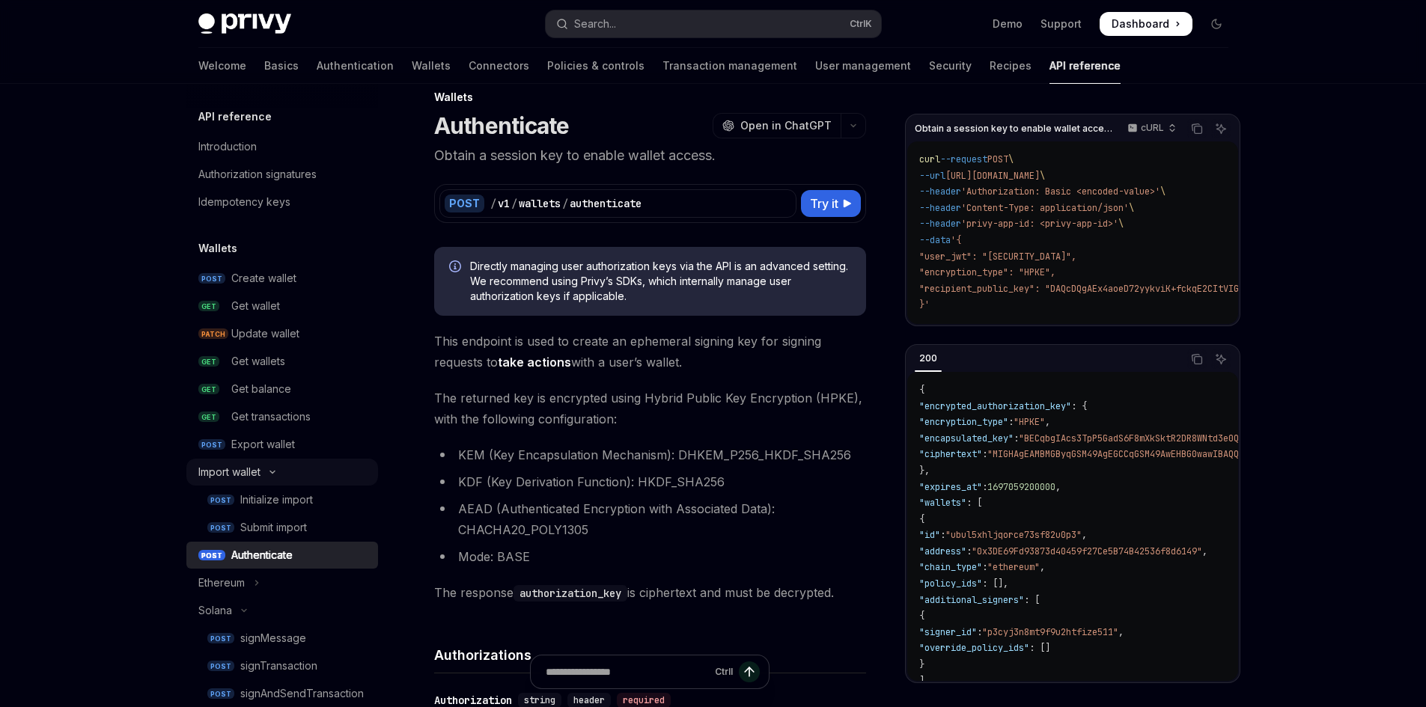
scroll to position [75, 0]
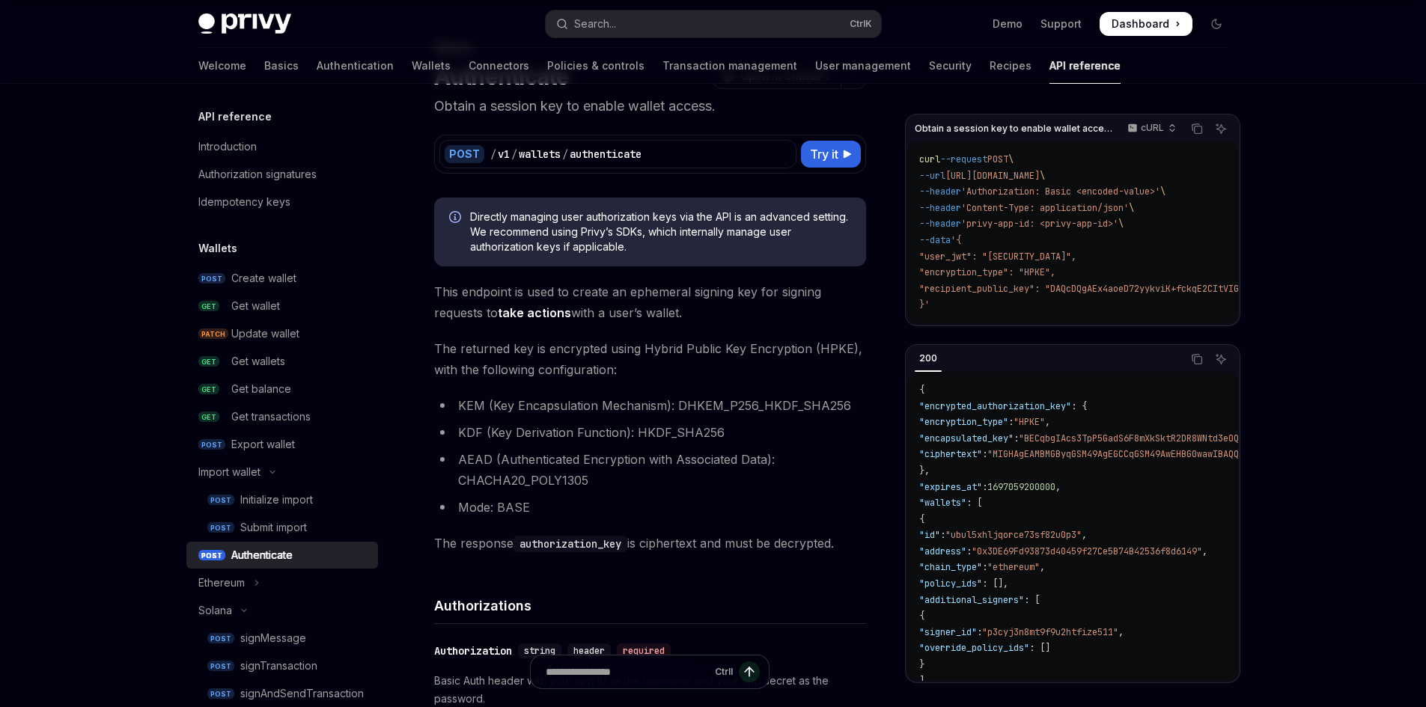
drag, startPoint x: 260, startPoint y: 554, endPoint x: 409, endPoint y: 528, distance: 150.5
click at [262, 554] on div "Authenticate" at bounding box center [261, 555] width 61 height 18
click at [608, 465] on li "AEAD (Authenticated Encryption with Associated Data): CHACHA20_POLY1305" at bounding box center [650, 470] width 432 height 42
click at [277, 564] on div "Authenticate" at bounding box center [261, 555] width 61 height 18
click at [241, 617] on button "Solana" at bounding box center [282, 610] width 192 height 27
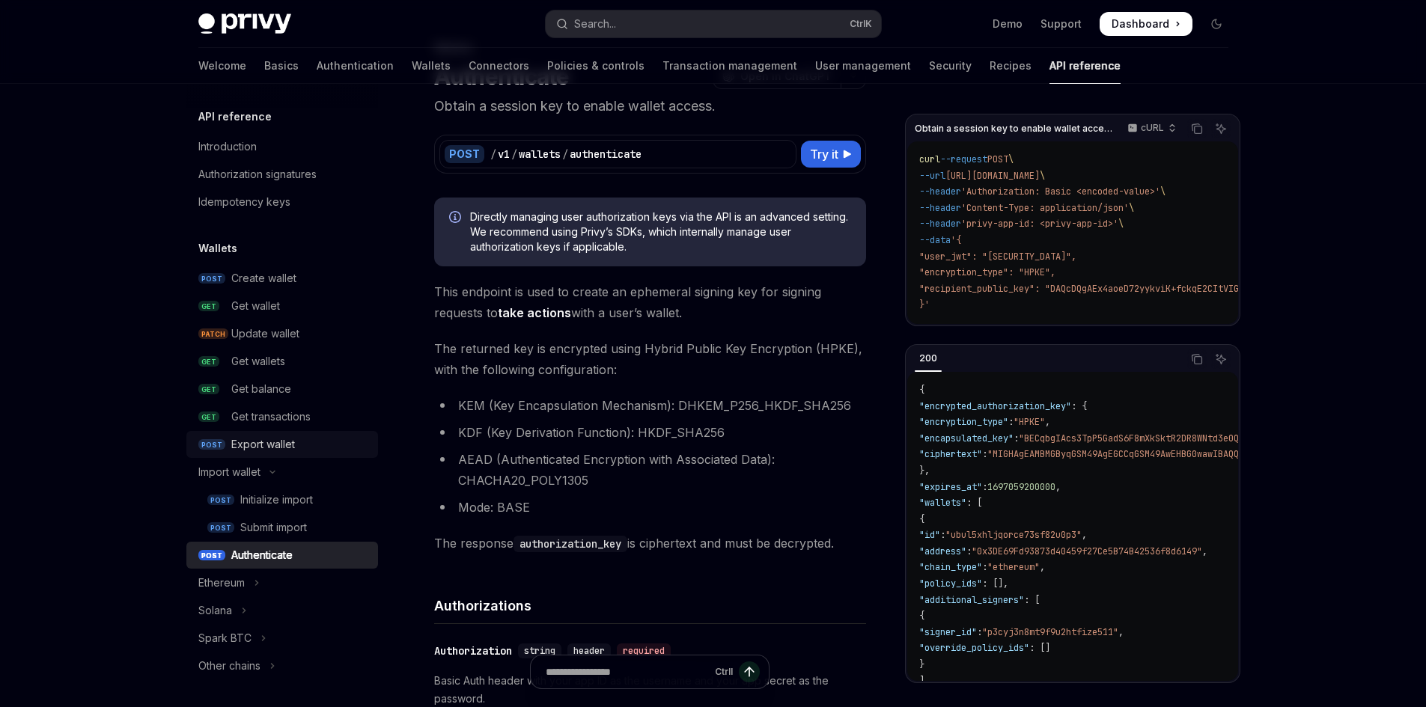
click at [275, 436] on div "Export wallet" at bounding box center [263, 445] width 64 height 18
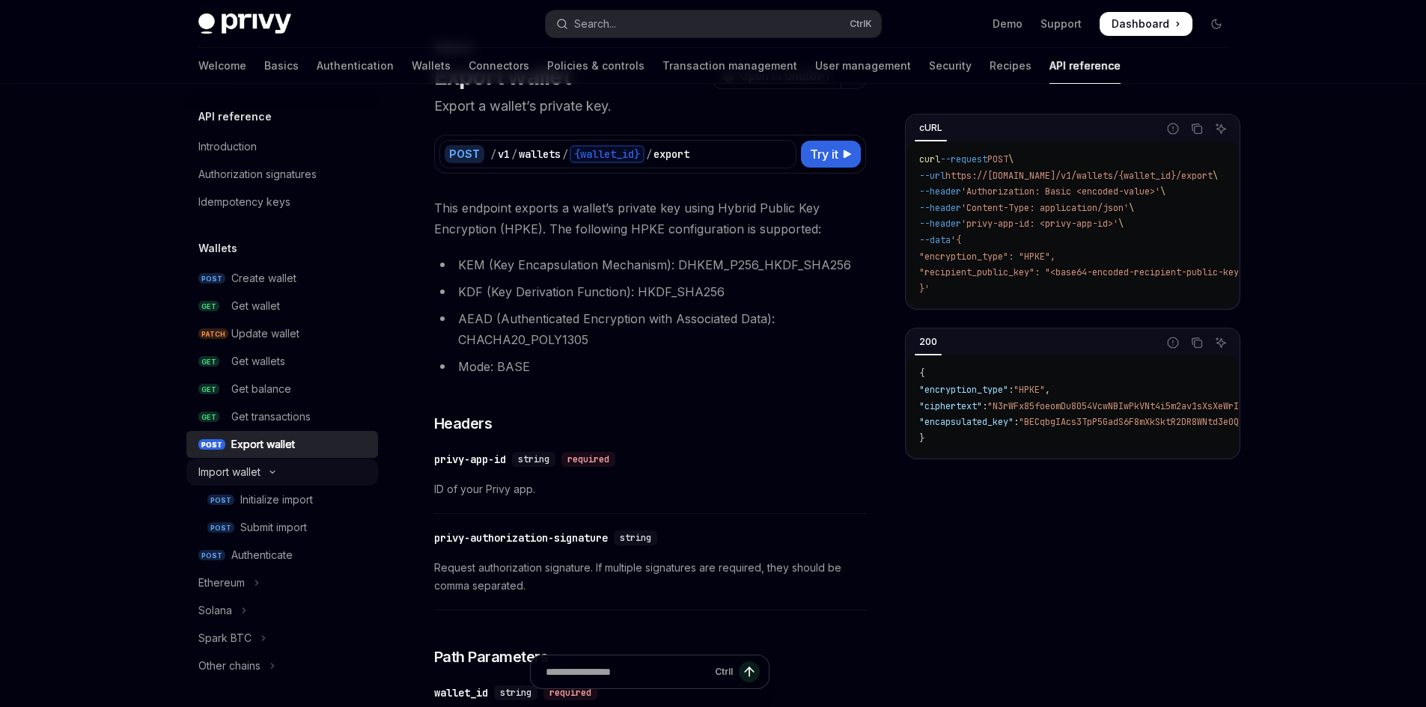
click at [263, 468] on button "Import wallet" at bounding box center [282, 472] width 192 height 27
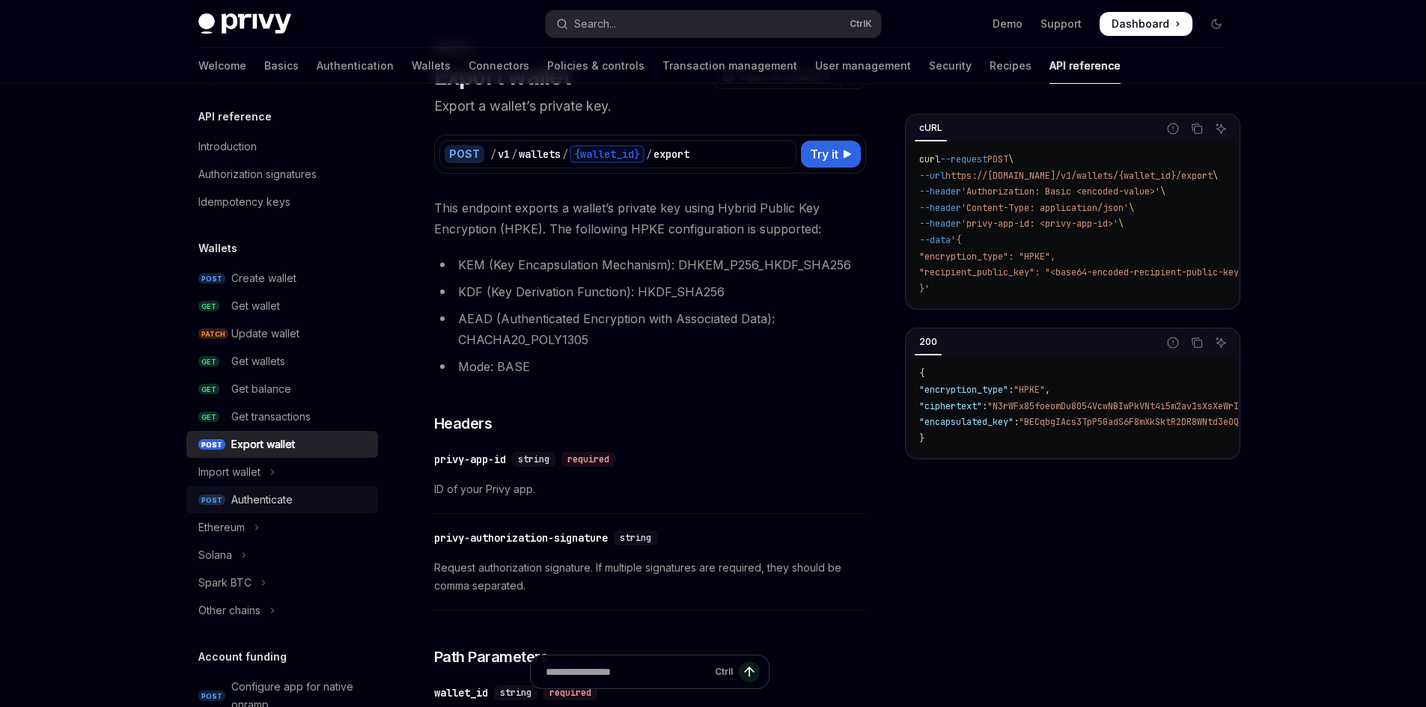
click at [268, 504] on div "Authenticate" at bounding box center [261, 500] width 61 height 18
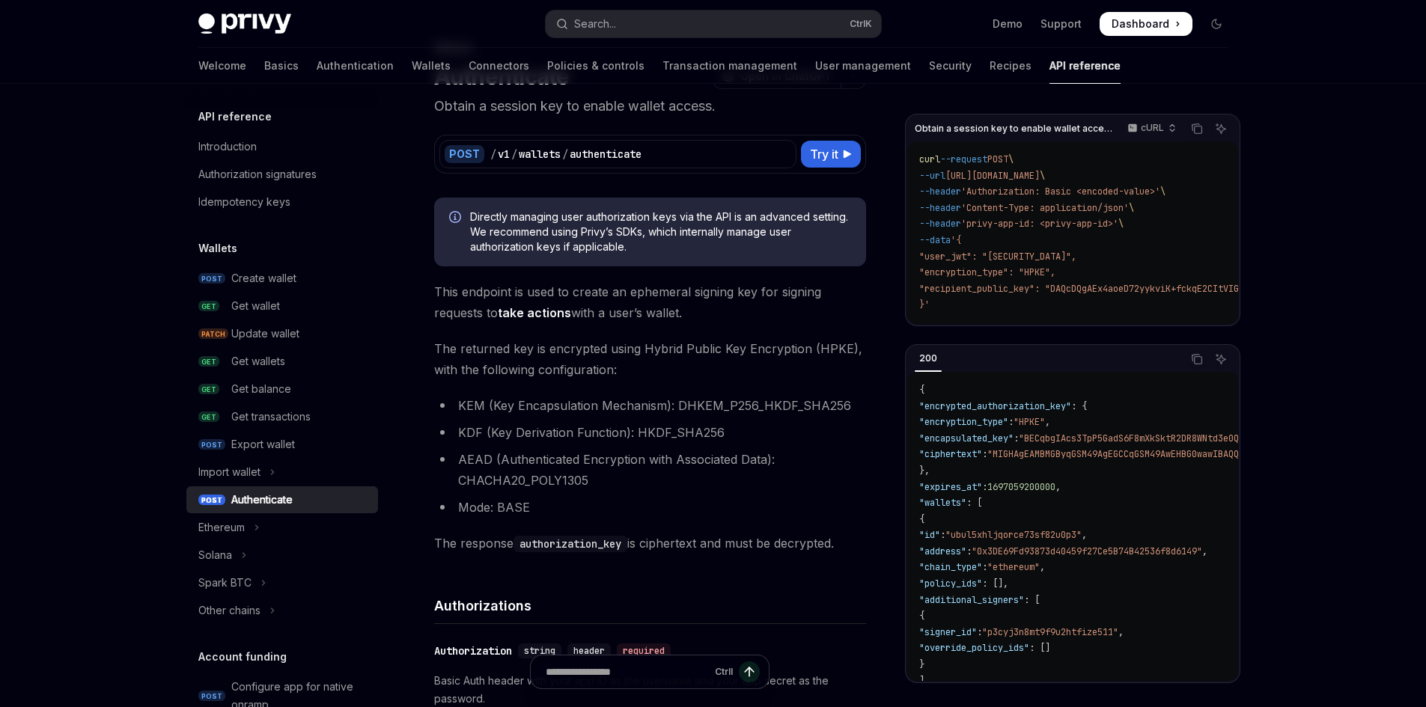
click at [686, 359] on span "The returned key is encrypted using Hybrid Public Key Encryption (HPKE), with t…" at bounding box center [650, 359] width 432 height 42
click at [268, 394] on div "Get balance" at bounding box center [261, 389] width 60 height 18
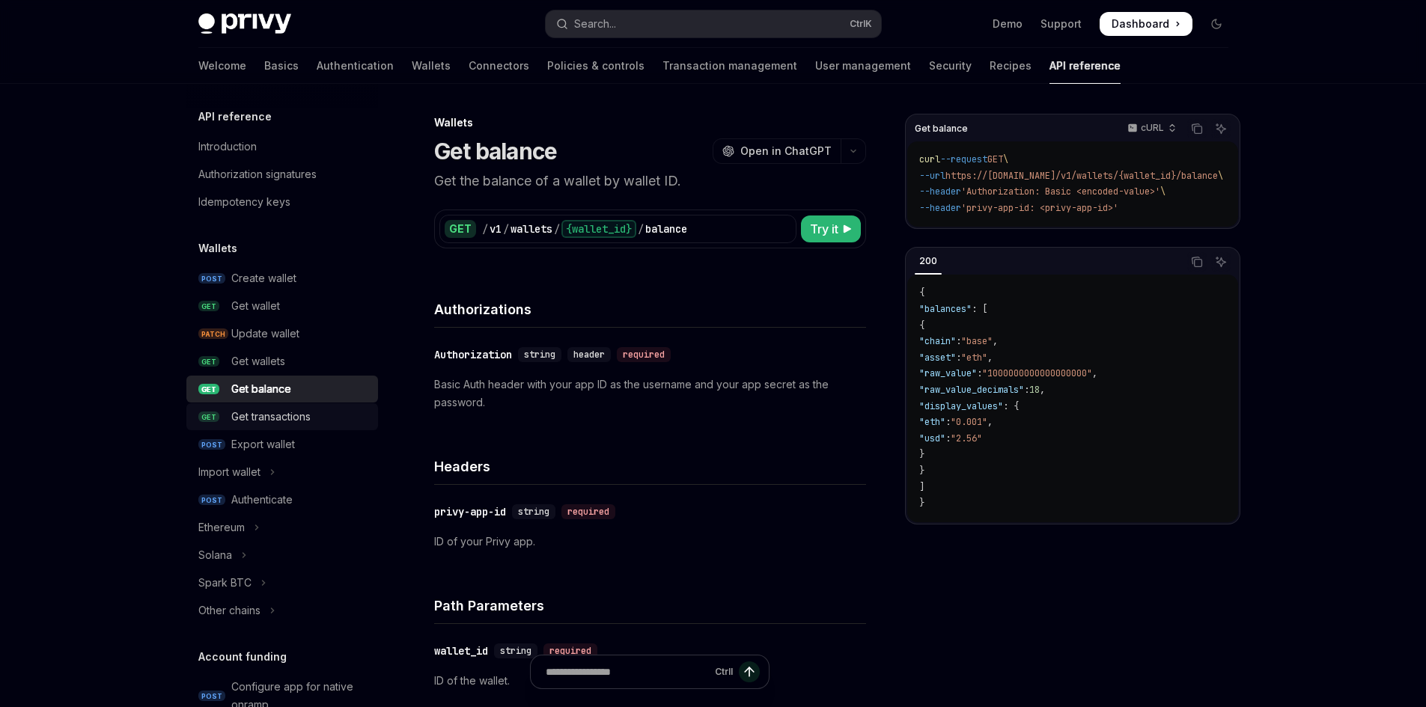
click at [282, 409] on div "Get transactions" at bounding box center [270, 417] width 79 height 18
click at [275, 396] on div "Get balance" at bounding box center [261, 389] width 60 height 18
click at [275, 390] on div "Get balance" at bounding box center [261, 389] width 60 height 18
drag, startPoint x: 707, startPoint y: 290, endPoint x: 807, endPoint y: 222, distance: 120.2
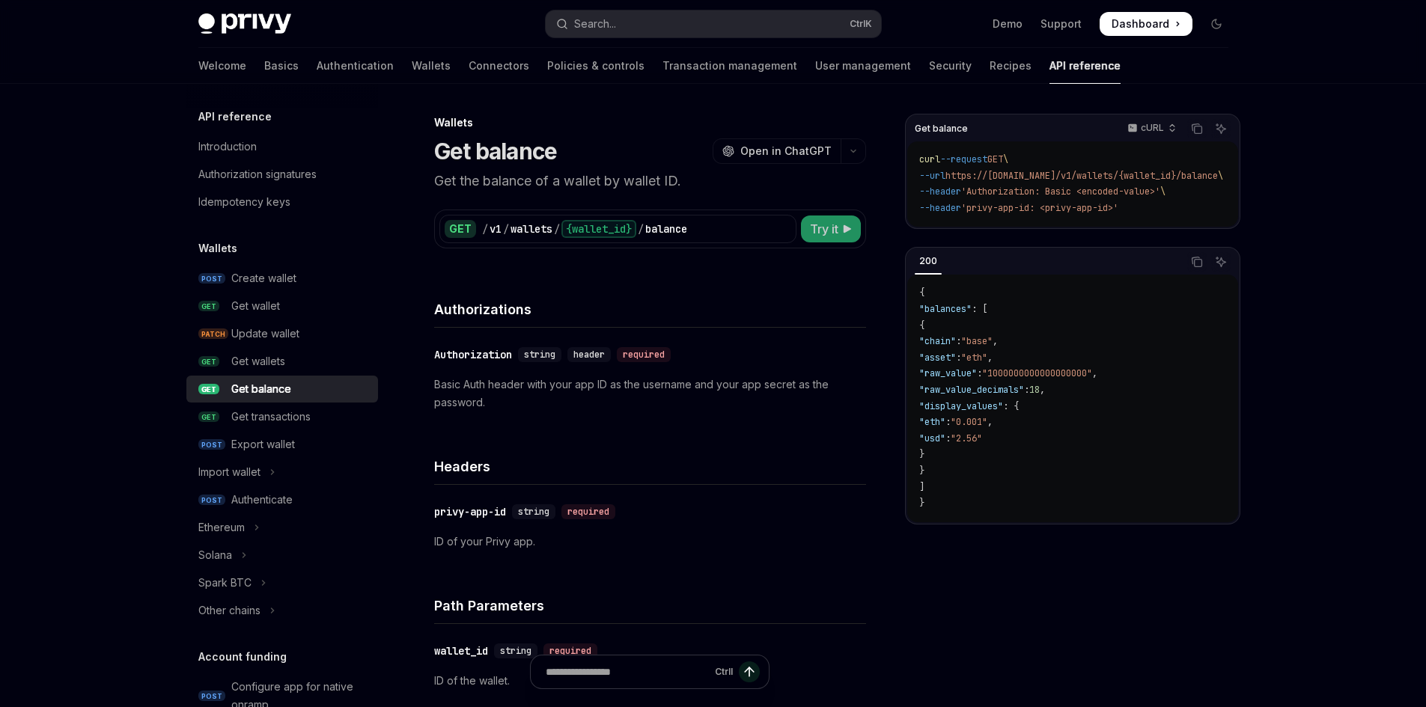
click at [721, 280] on div "Authorizations" at bounding box center [650, 299] width 432 height 55
click at [835, 231] on span "Try it" at bounding box center [824, 229] width 28 height 18
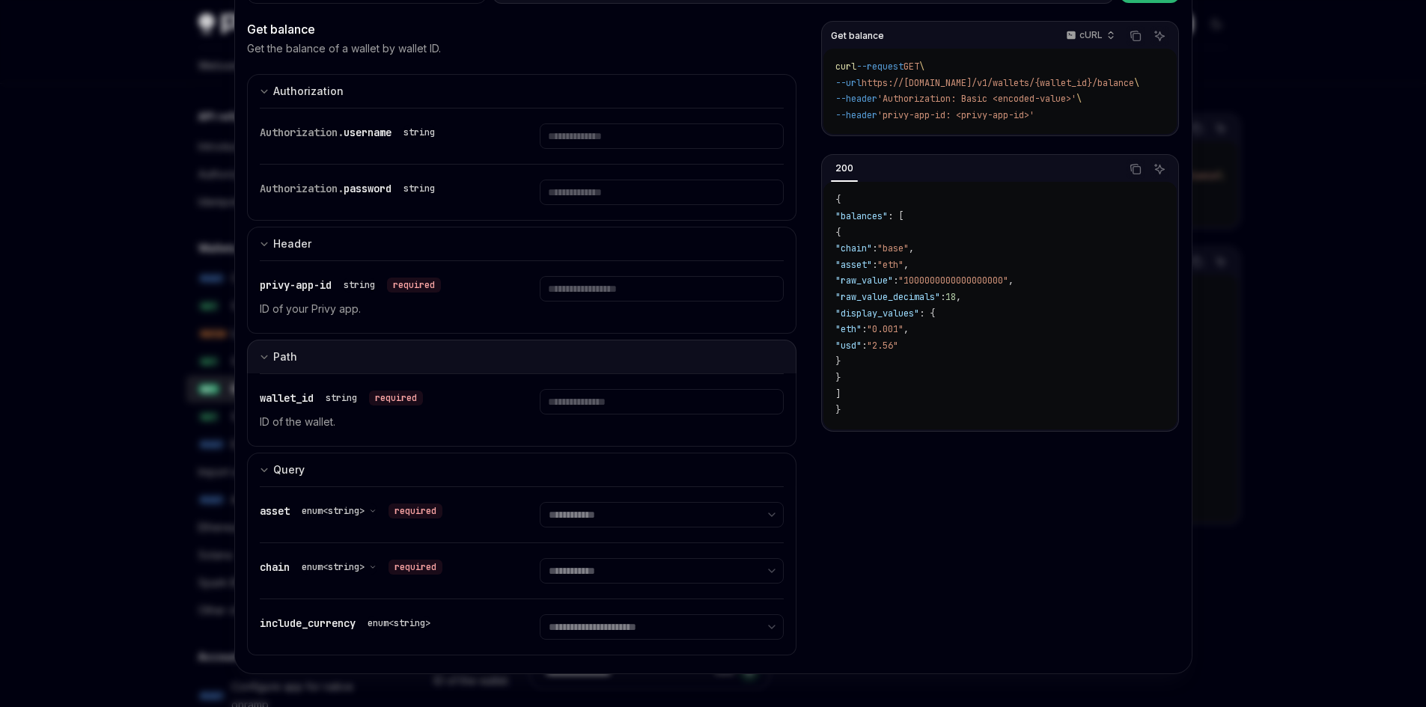
scroll to position [78, 0]
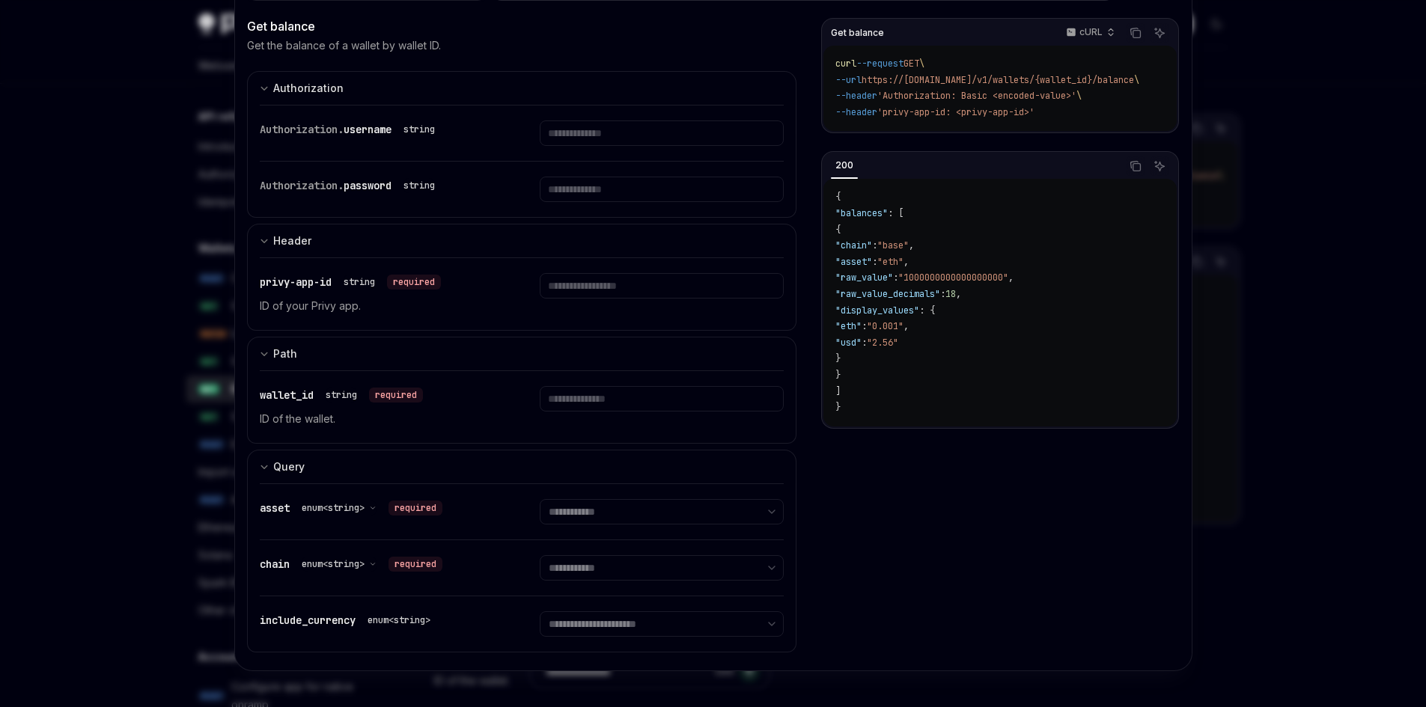
click at [147, 349] on div at bounding box center [713, 353] width 1426 height 707
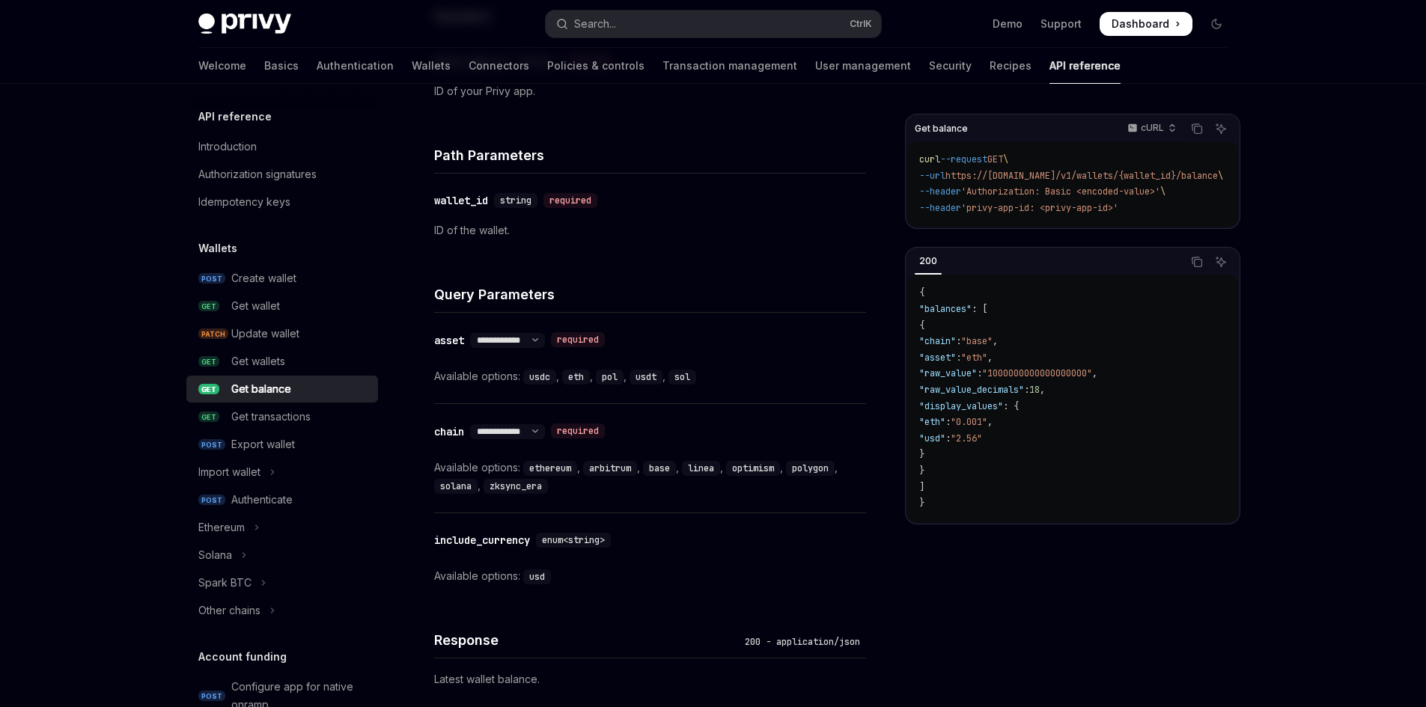
scroll to position [748, 0]
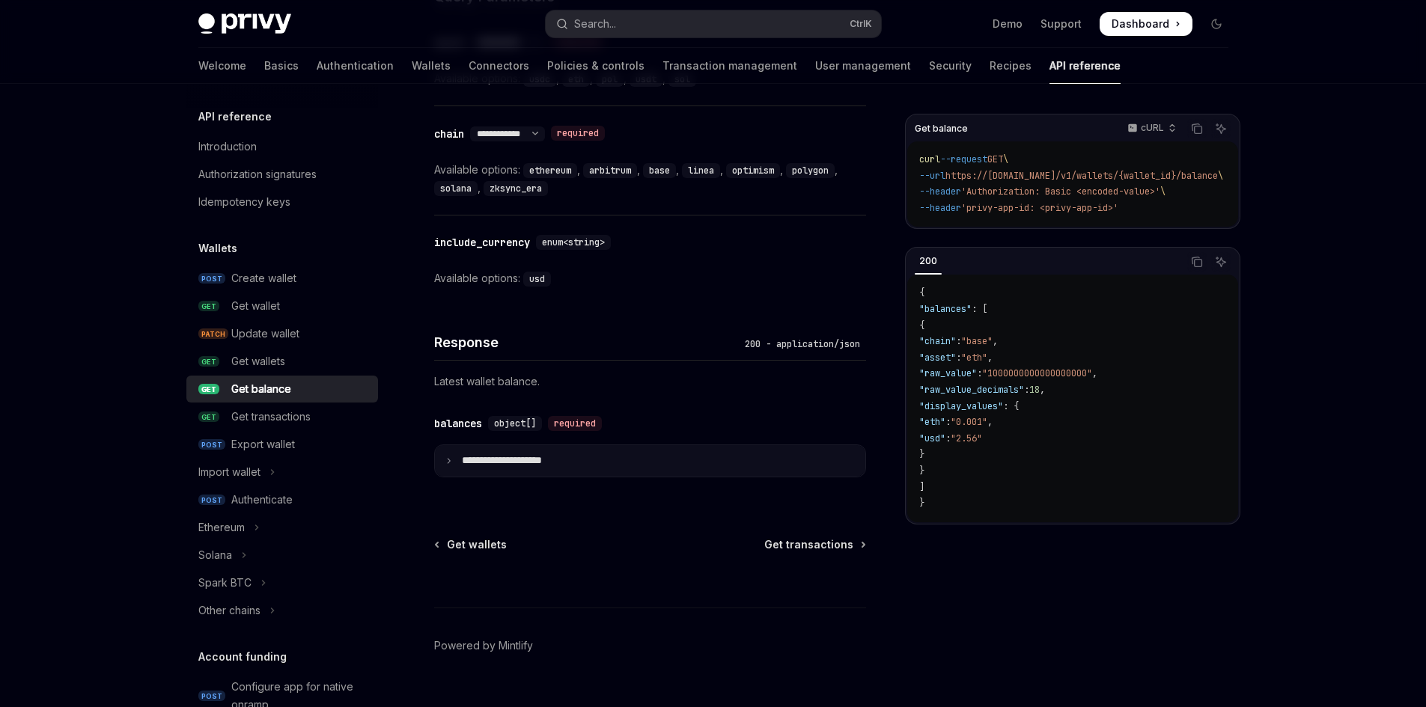
click at [609, 451] on summary "**********" at bounding box center [650, 460] width 430 height 31
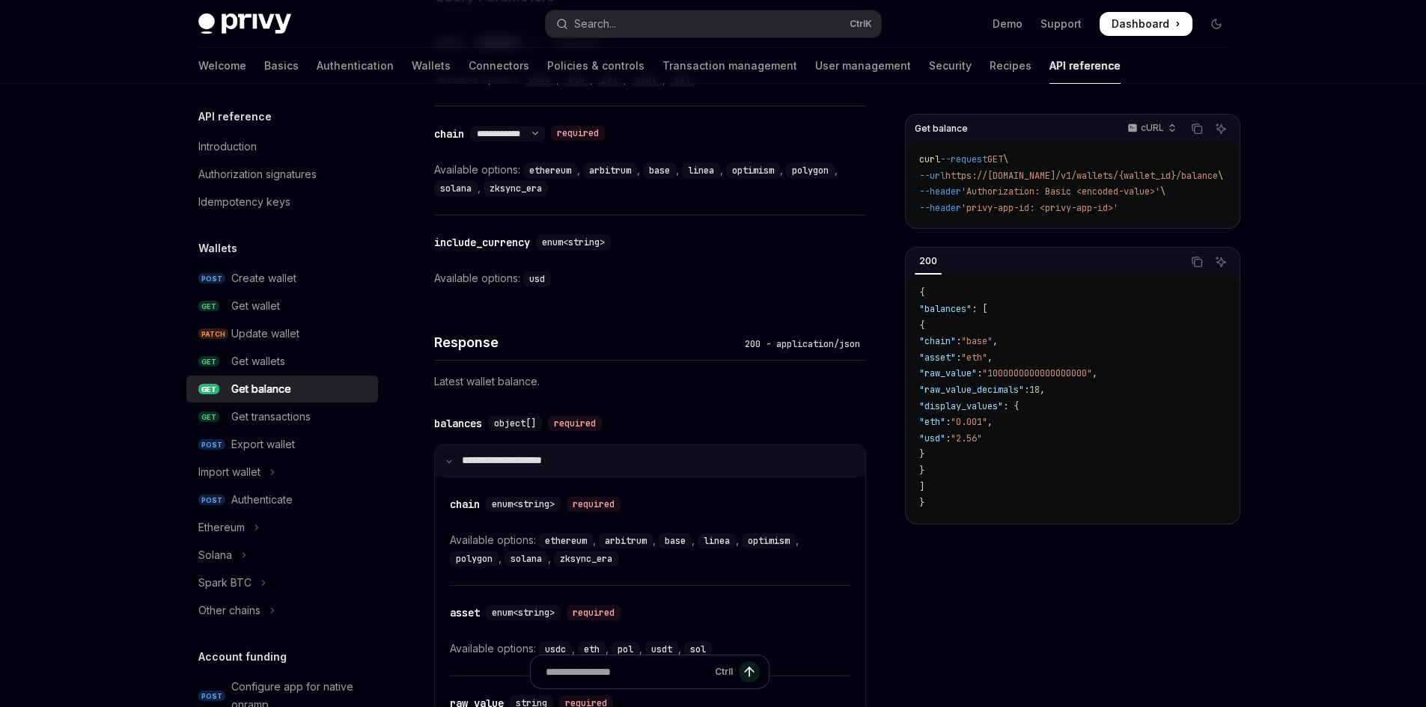
click at [608, 458] on summary "**********" at bounding box center [650, 460] width 430 height 31
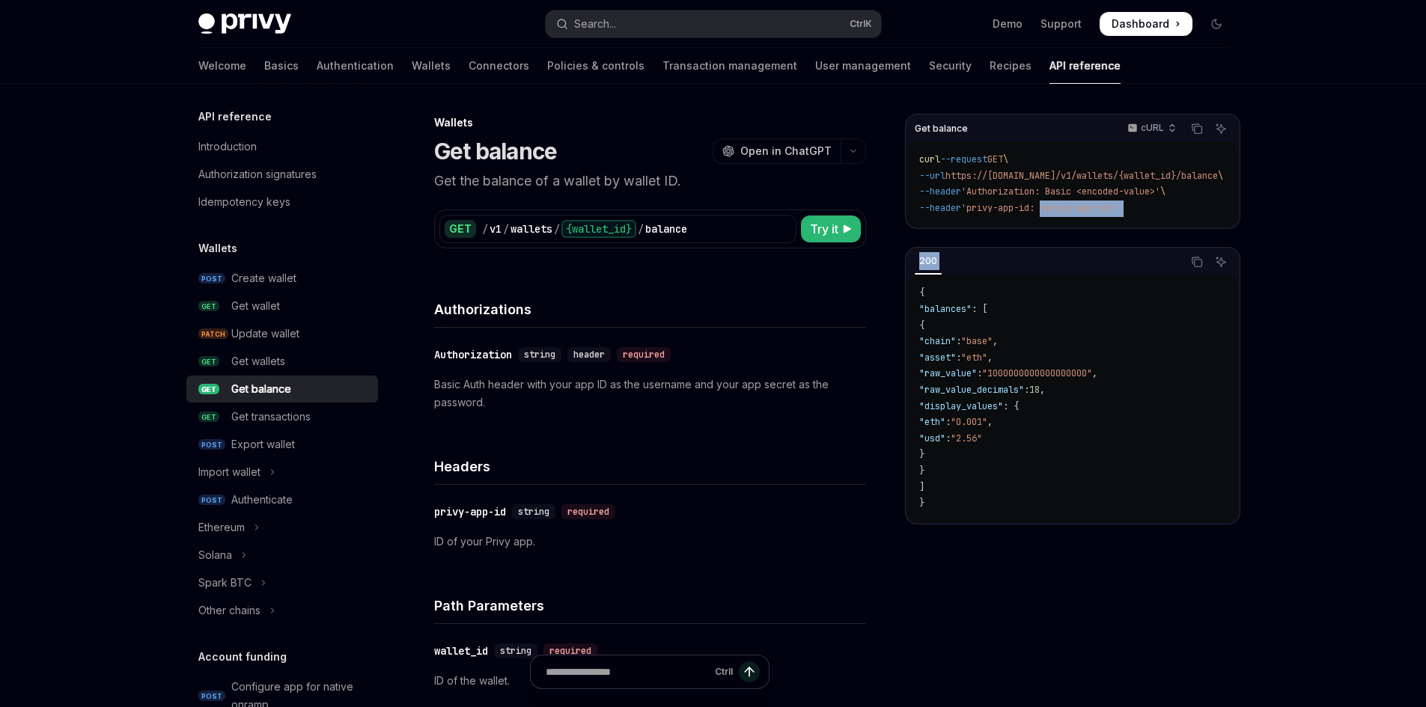
scroll to position [0, 46]
drag, startPoint x: 1057, startPoint y: 228, endPoint x: 1149, endPoint y: 239, distance: 92.8
click at [1229, 250] on div "Get balance cURL Copy Ask AI curl --request GET \ --url https://api.privy.io/v1…" at bounding box center [1072, 319] width 335 height 411
click at [1149, 239] on div "Get balance cURL Copy Ask AI curl --request GET \ --url https://api.privy.io/v1…" at bounding box center [1072, 319] width 335 height 411
click at [1143, 226] on div "curl --request GET \ --url https://api.privy.io/v1/wallets/{wallet_id}/balance …" at bounding box center [1072, 183] width 331 height 85
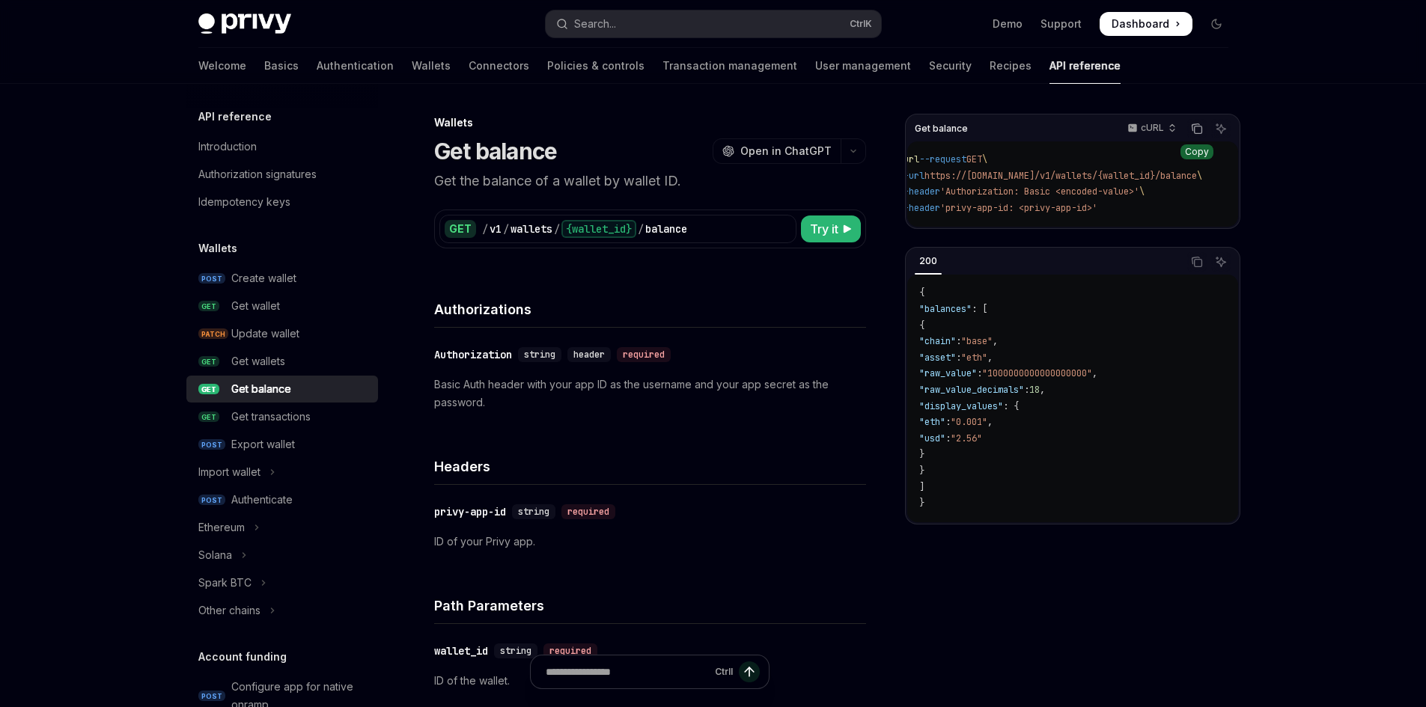
click at [1188, 132] on button "Copy the contents from the code block" at bounding box center [1196, 128] width 19 height 19
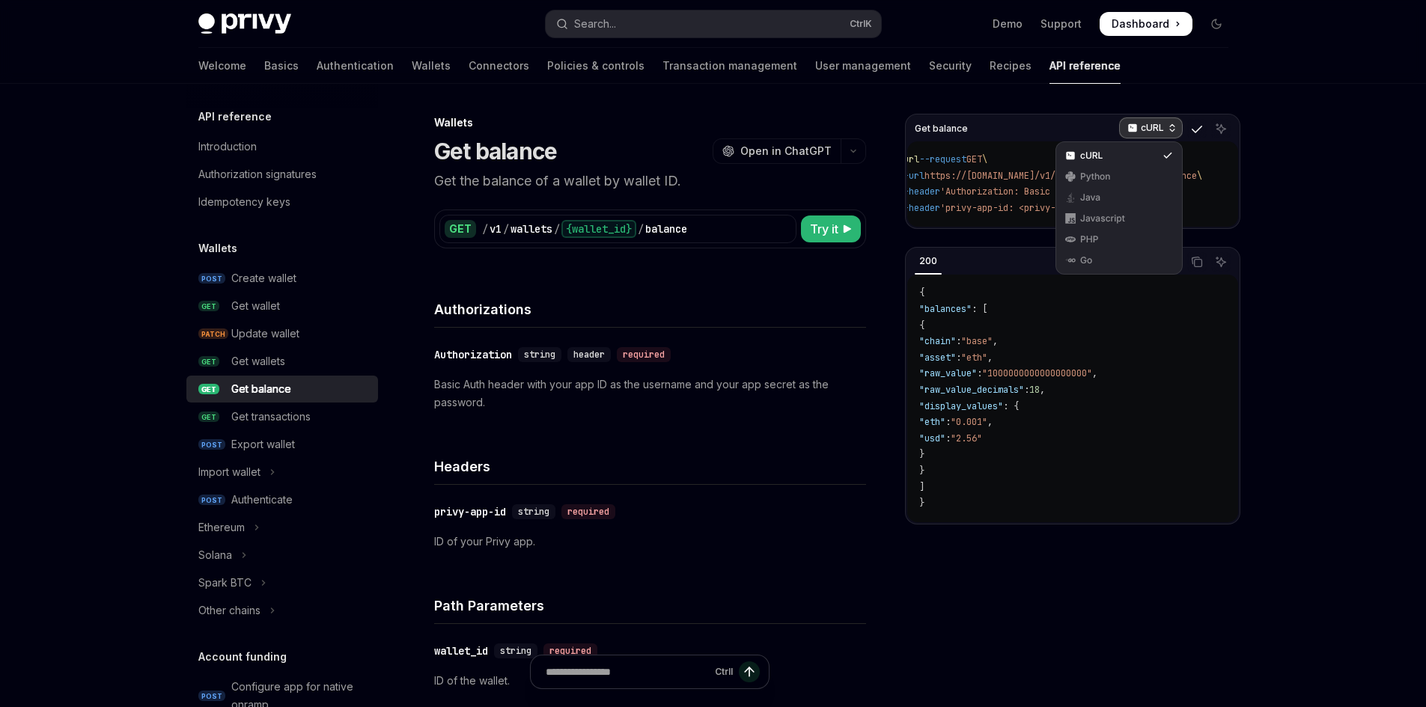
click at [1157, 126] on p "cURL" at bounding box center [1152, 128] width 23 height 12
click at [1111, 219] on div "Javascript" at bounding box center [1119, 219] width 78 height 12
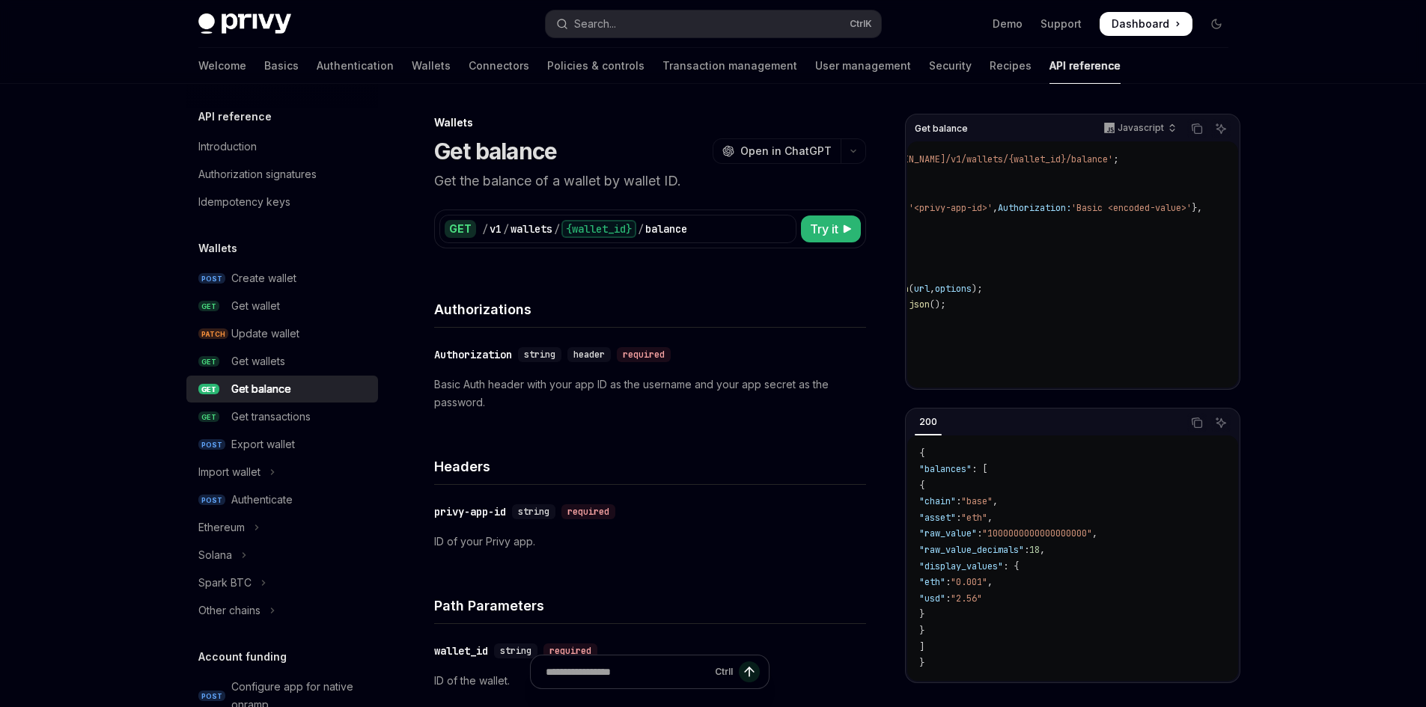
scroll to position [0, 0]
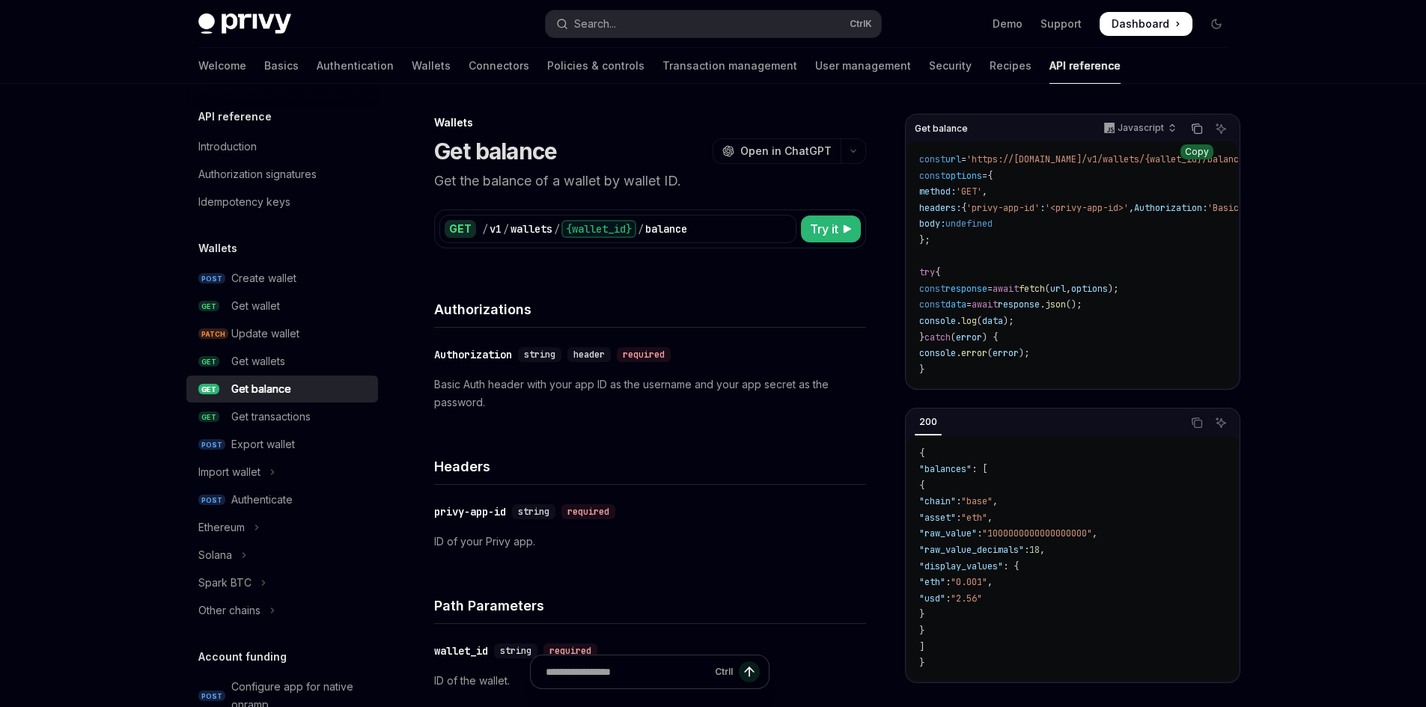
click at [1197, 135] on button "Copy the contents from the code block" at bounding box center [1196, 128] width 19 height 19
click at [522, 415] on div "​ Authorization string header required Basic Auth header with your app ID as th…" at bounding box center [650, 379] width 432 height 102
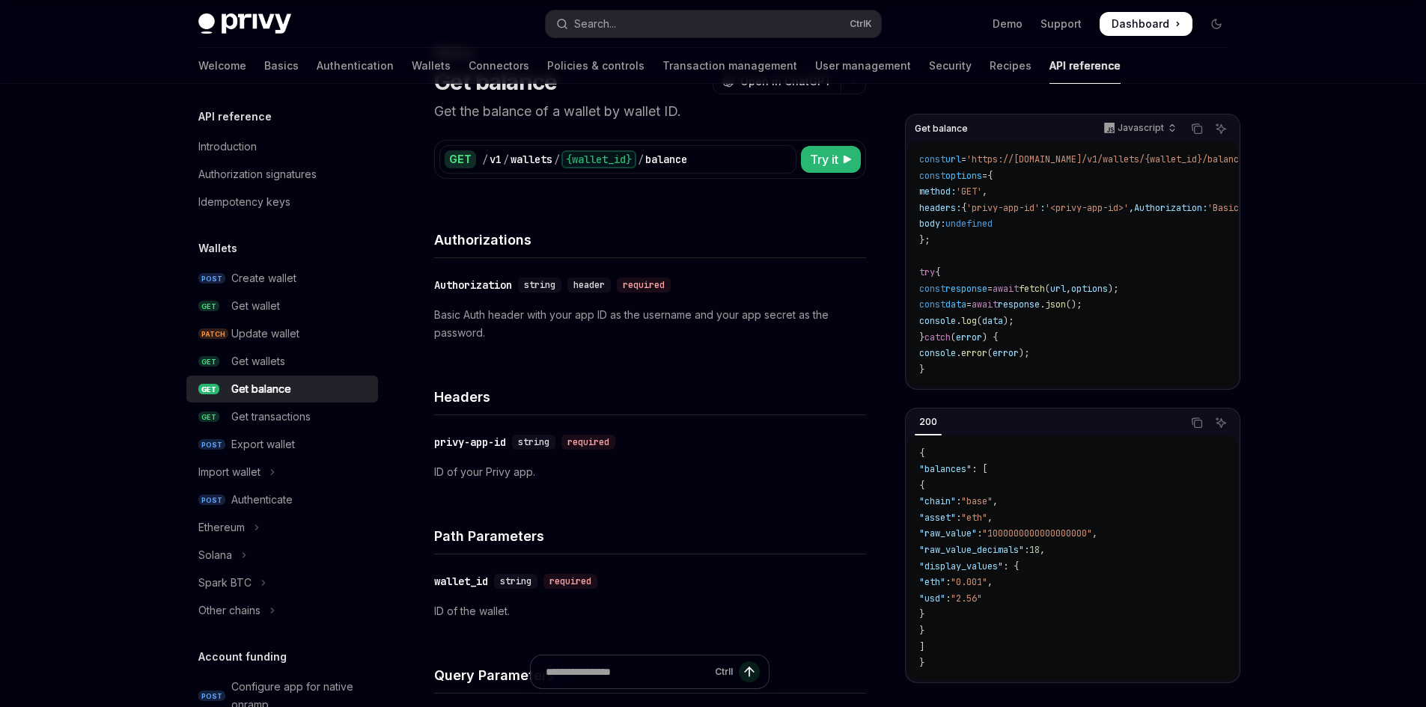
scroll to position [75, 0]
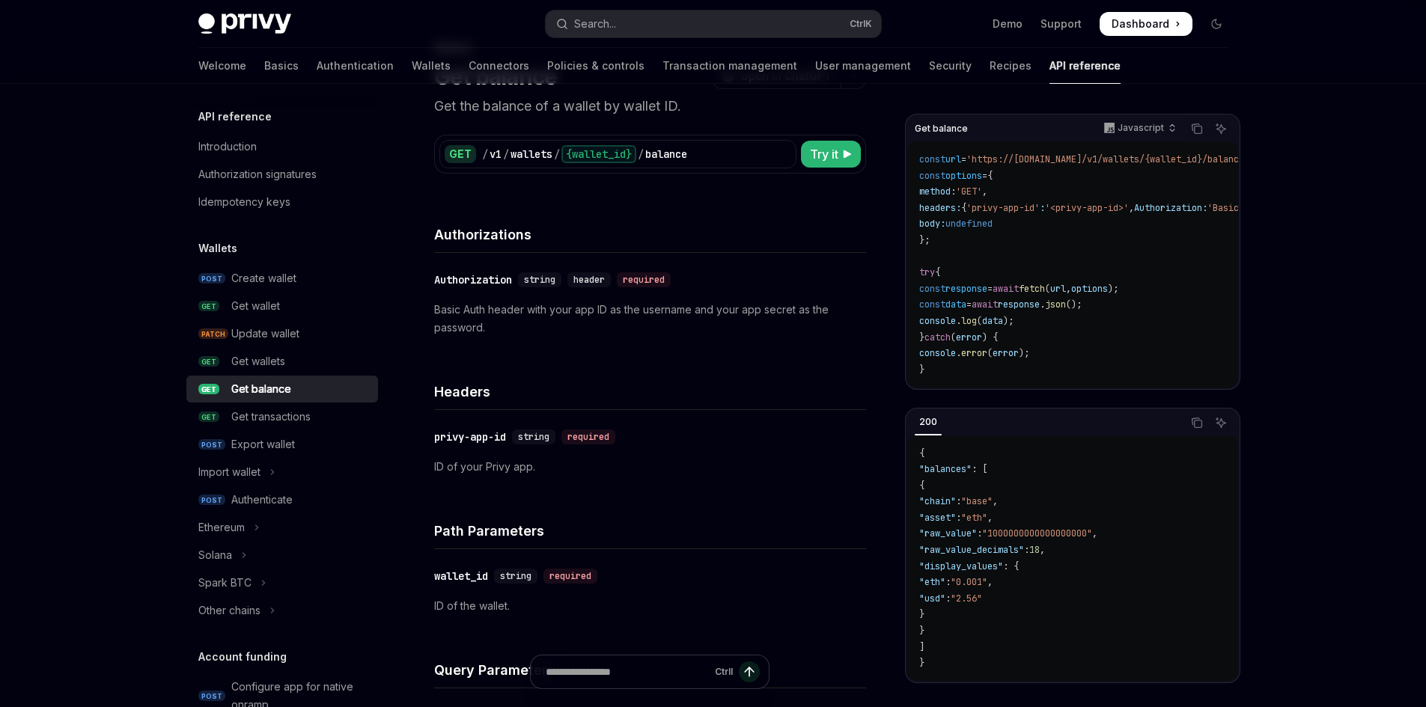
click at [578, 362] on div "Headers" at bounding box center [650, 382] width 432 height 55
click at [1200, 134] on icon "Copy the contents from the code block" at bounding box center [1197, 129] width 7 height 7
click at [1335, 337] on div "Skip to main content Privy Docs home page Search... Ctrl K Demo Support Dashboa…" at bounding box center [713, 667] width 1426 height 1485
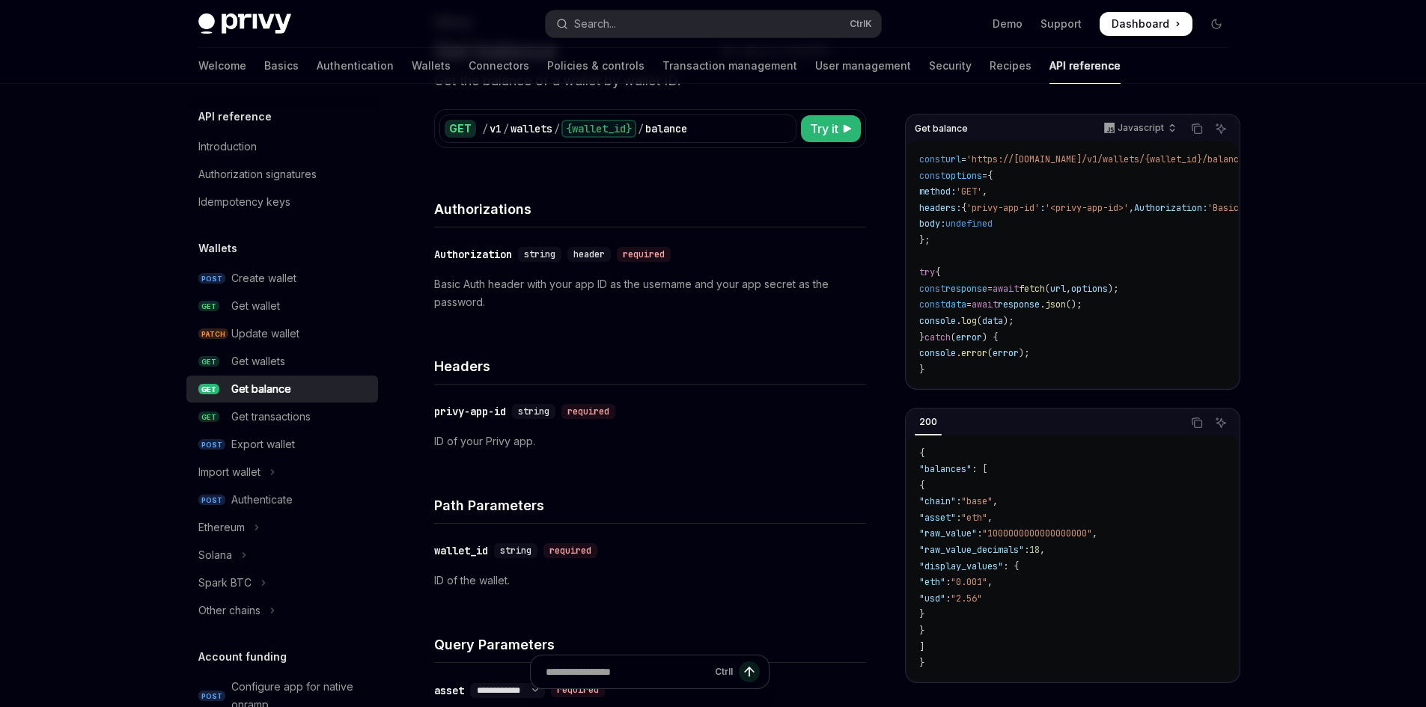
scroll to position [225, 0]
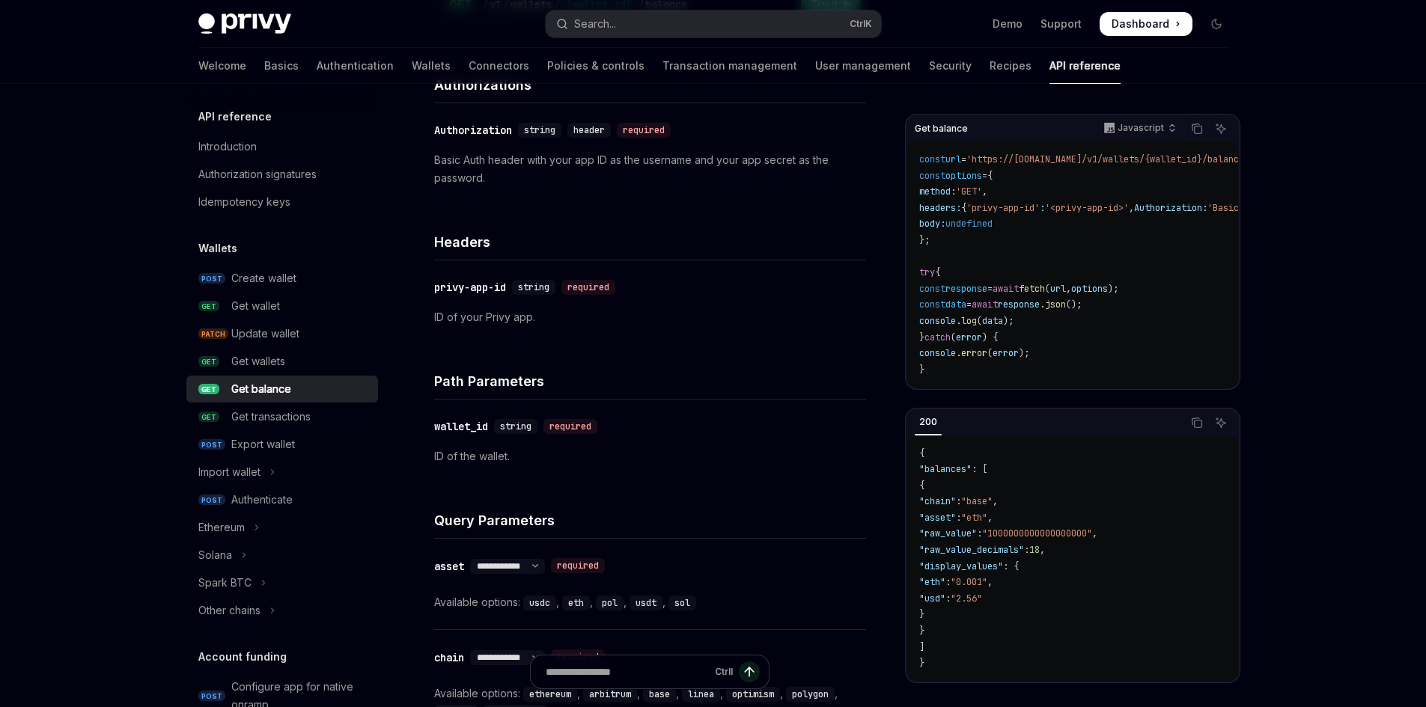
click at [469, 163] on p "Basic Auth header with your app ID as the username and your app secret as the p…" at bounding box center [650, 169] width 432 height 36
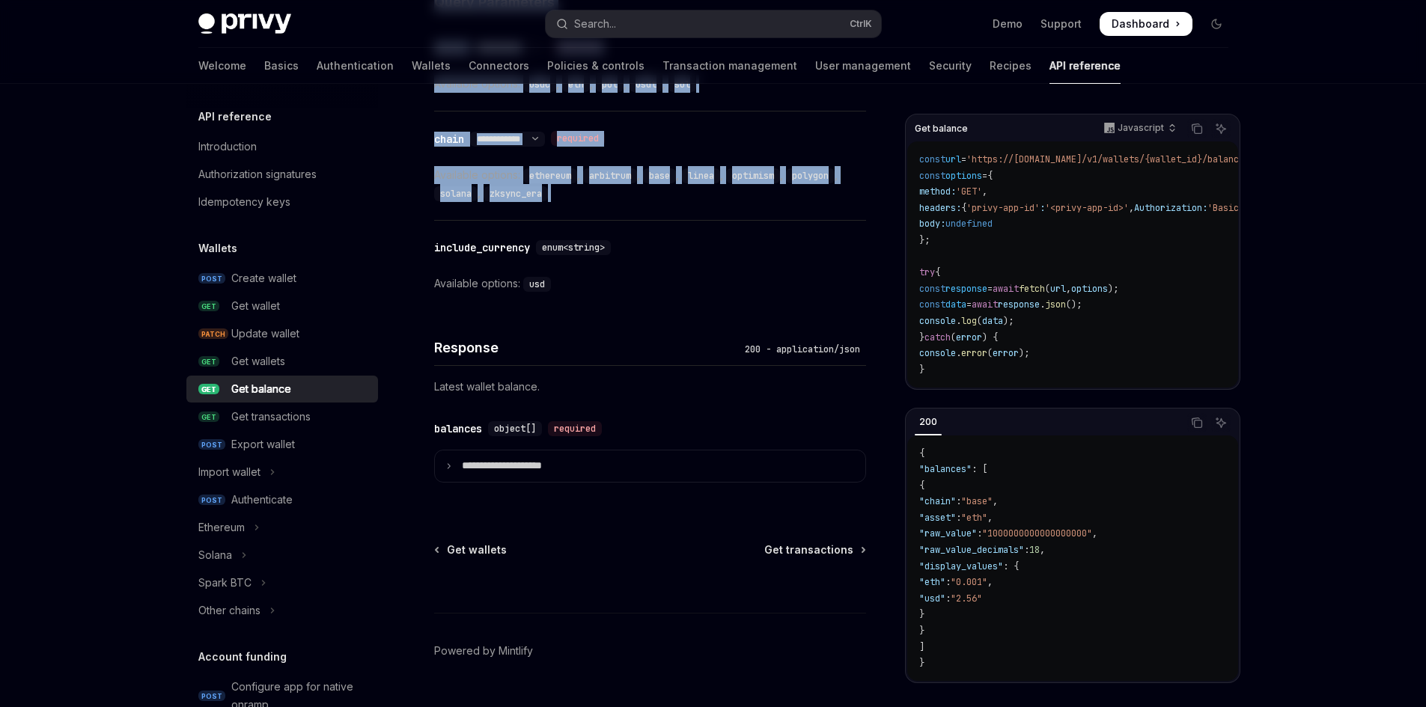
scroll to position [627, 0]
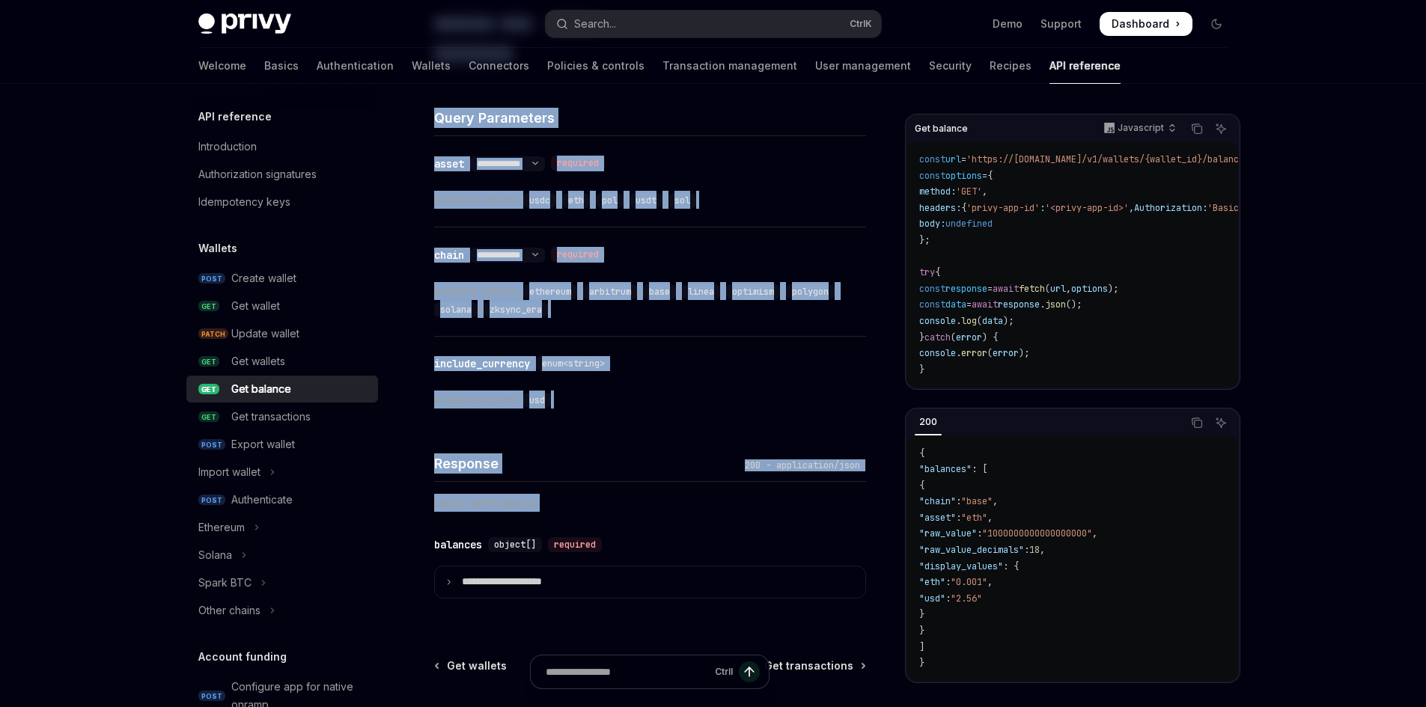
drag, startPoint x: 436, startPoint y: 147, endPoint x: 655, endPoint y: 499, distance: 414.5
click at [655, 499] on div "Wallets Get balance OpenAI Open in ChatGPT Get the balance of a wallet by walle…" at bounding box center [509, 173] width 718 height 1372
copy div "Get balance OpenAI Open in ChatGPT Get the balance of a wallet by wallet ID. Op…"
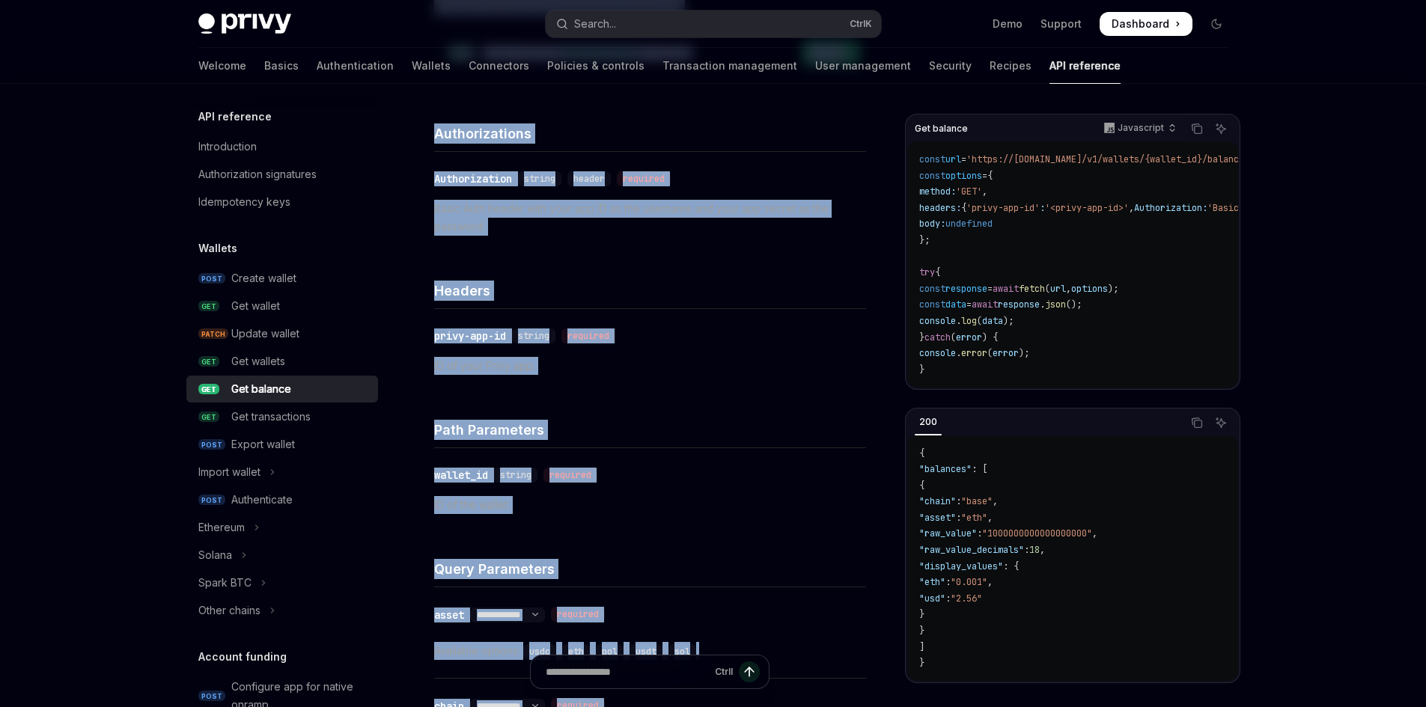
scroll to position [0, 0]
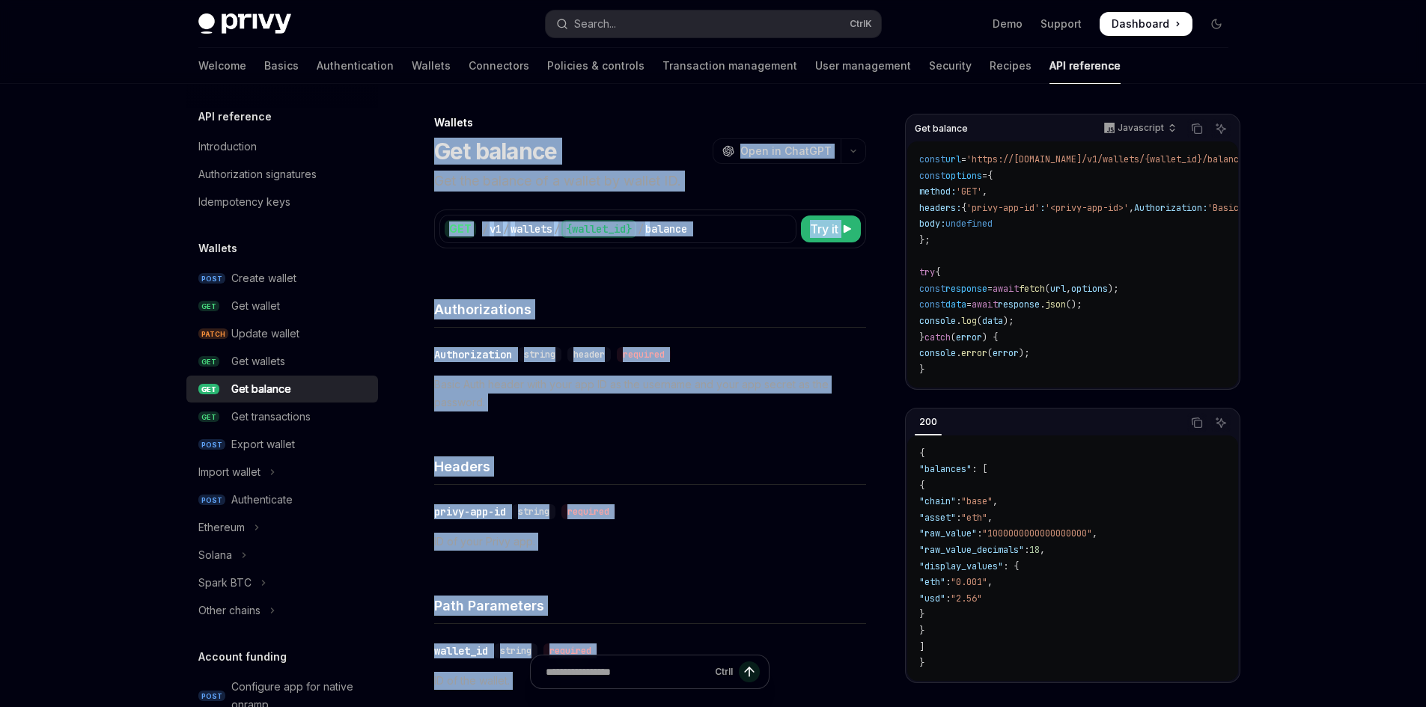
click at [570, 171] on p "Get the balance of a wallet by wallet ID." at bounding box center [650, 181] width 432 height 21
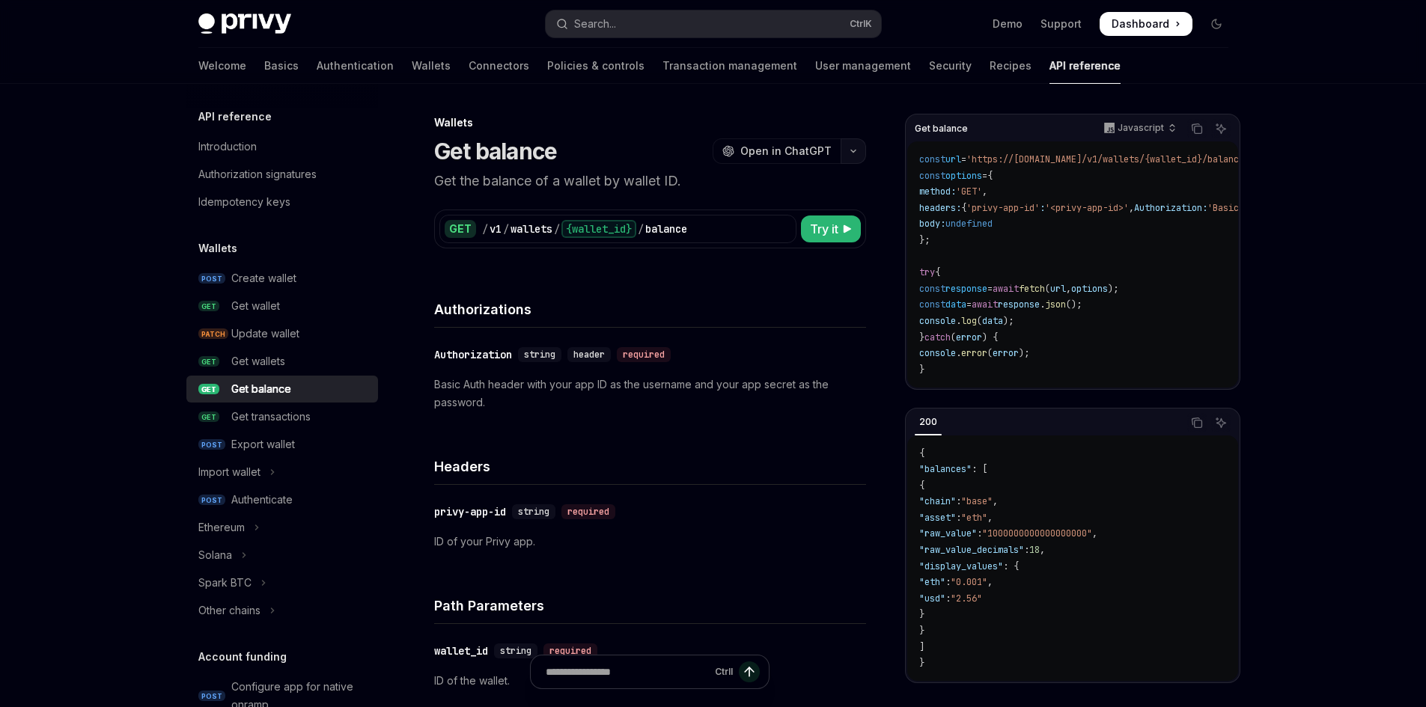
click at [847, 141] on button "button" at bounding box center [852, 150] width 25 height 25
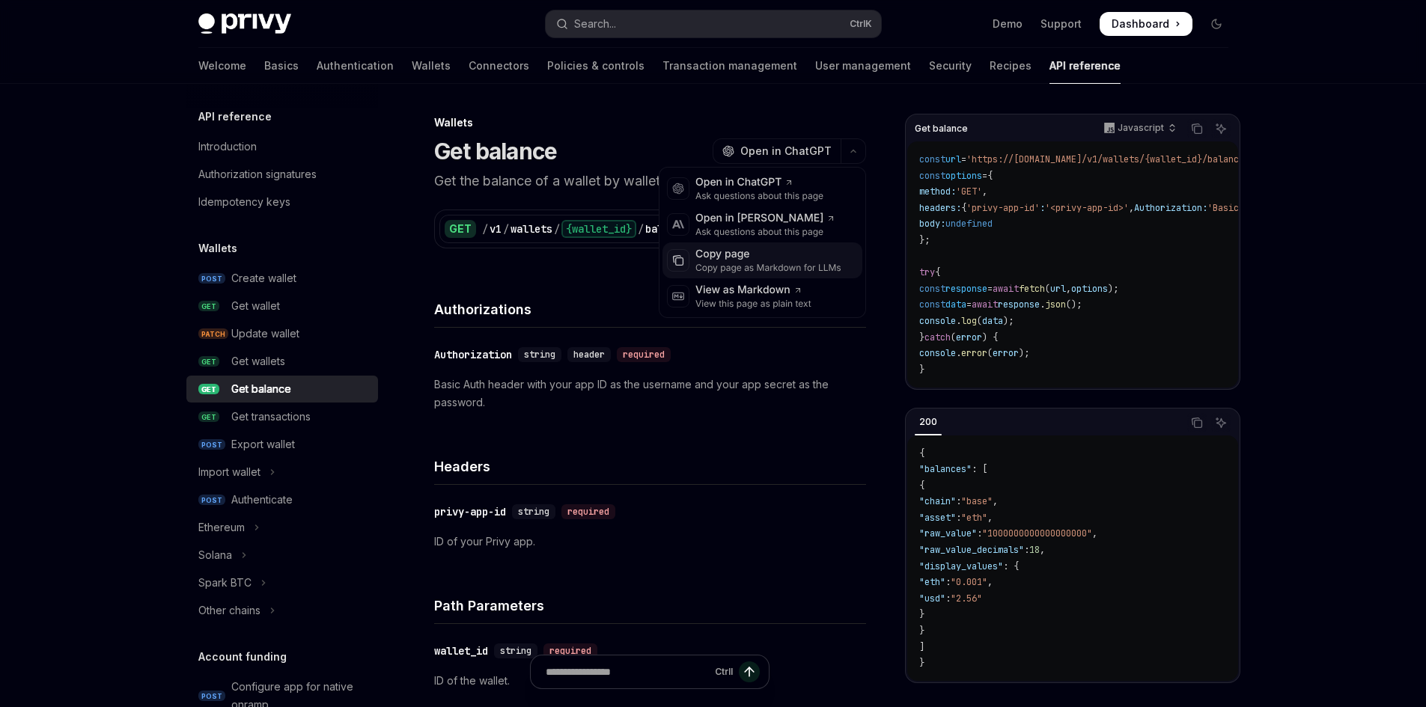
click at [814, 260] on div "Copy page" at bounding box center [768, 254] width 146 height 15
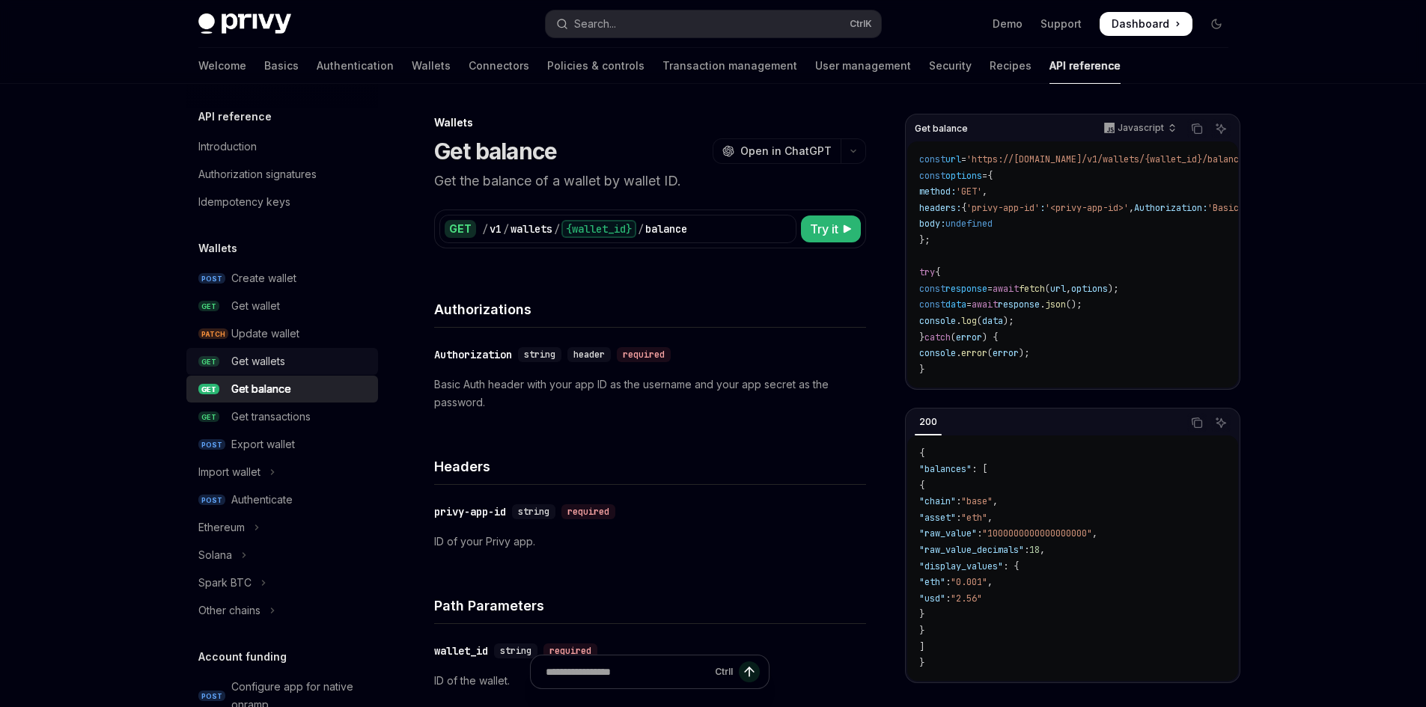
click at [286, 363] on div "Get wallets" at bounding box center [300, 361] width 138 height 18
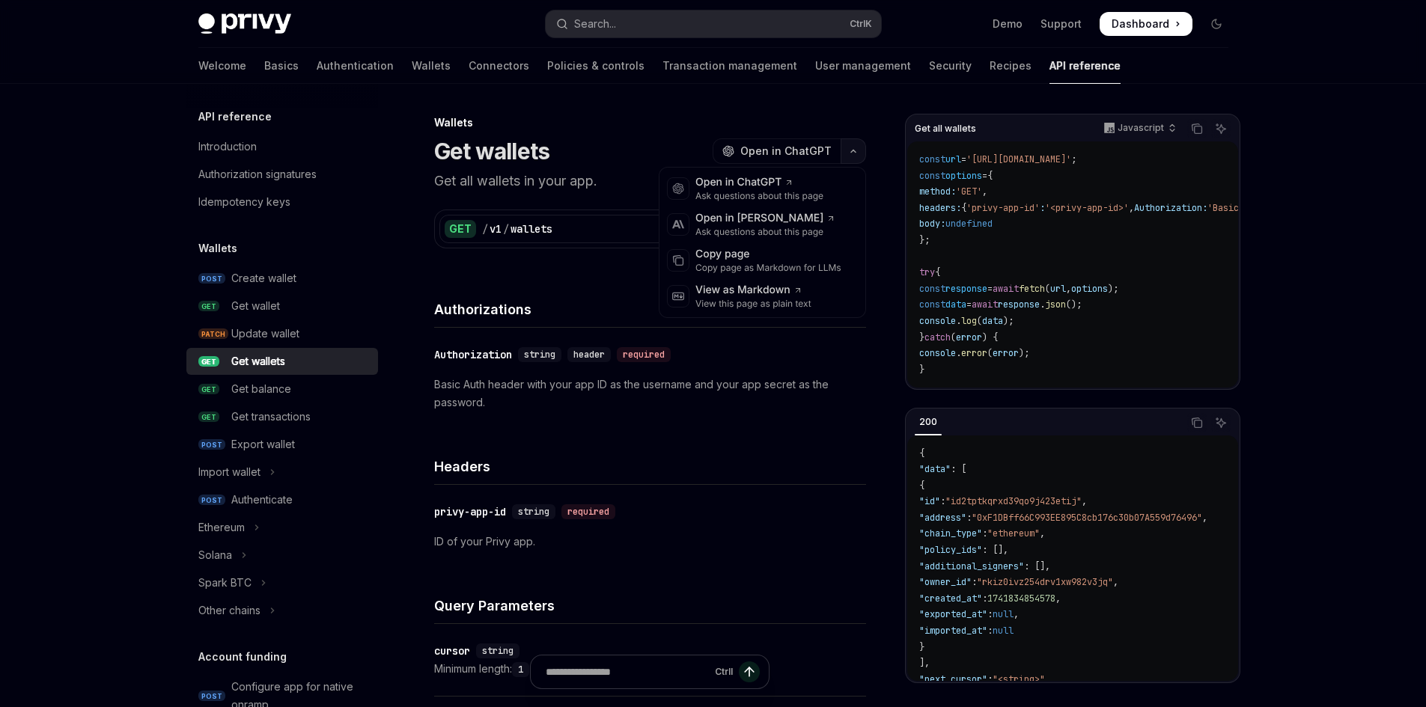
click at [860, 150] on button "button" at bounding box center [852, 150] width 25 height 25
click at [780, 264] on div "Copy page as Markdown for LLMs" at bounding box center [768, 268] width 146 height 12
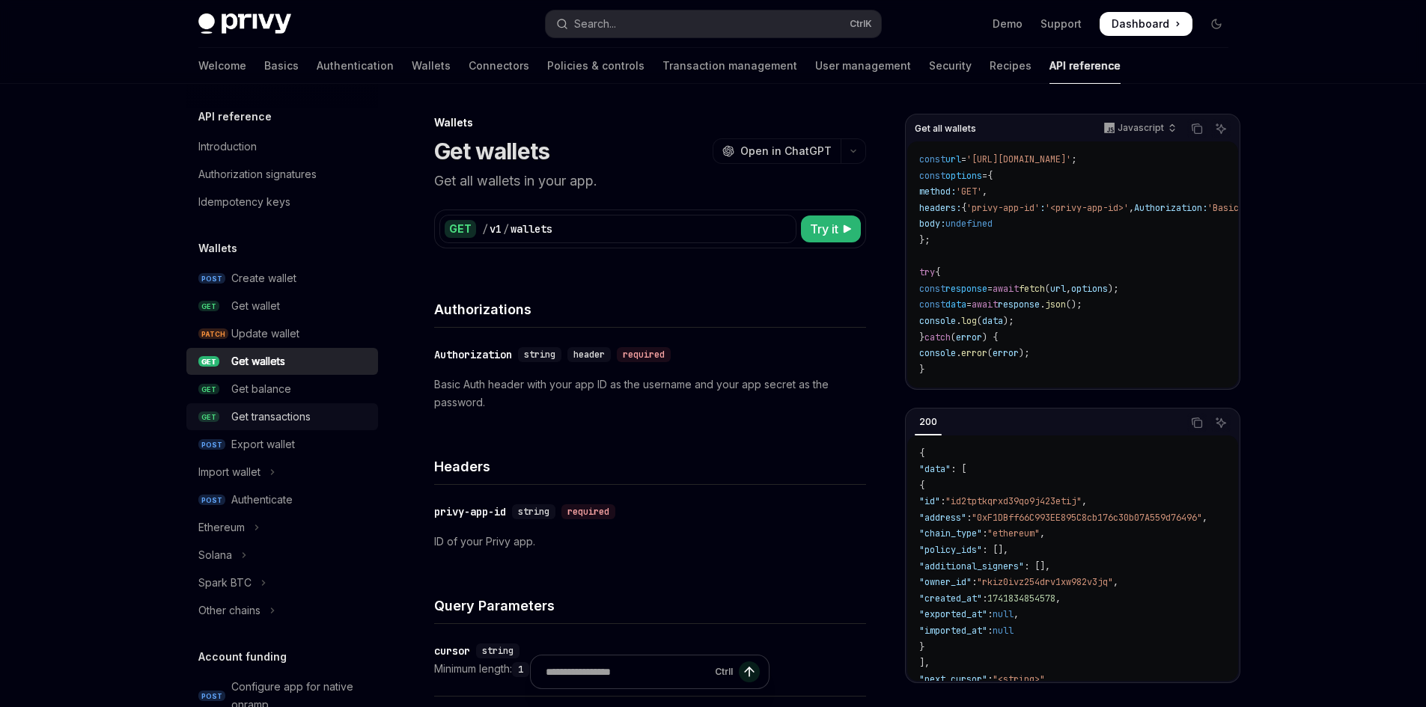
click at [281, 418] on div "Get transactions" at bounding box center [270, 417] width 79 height 18
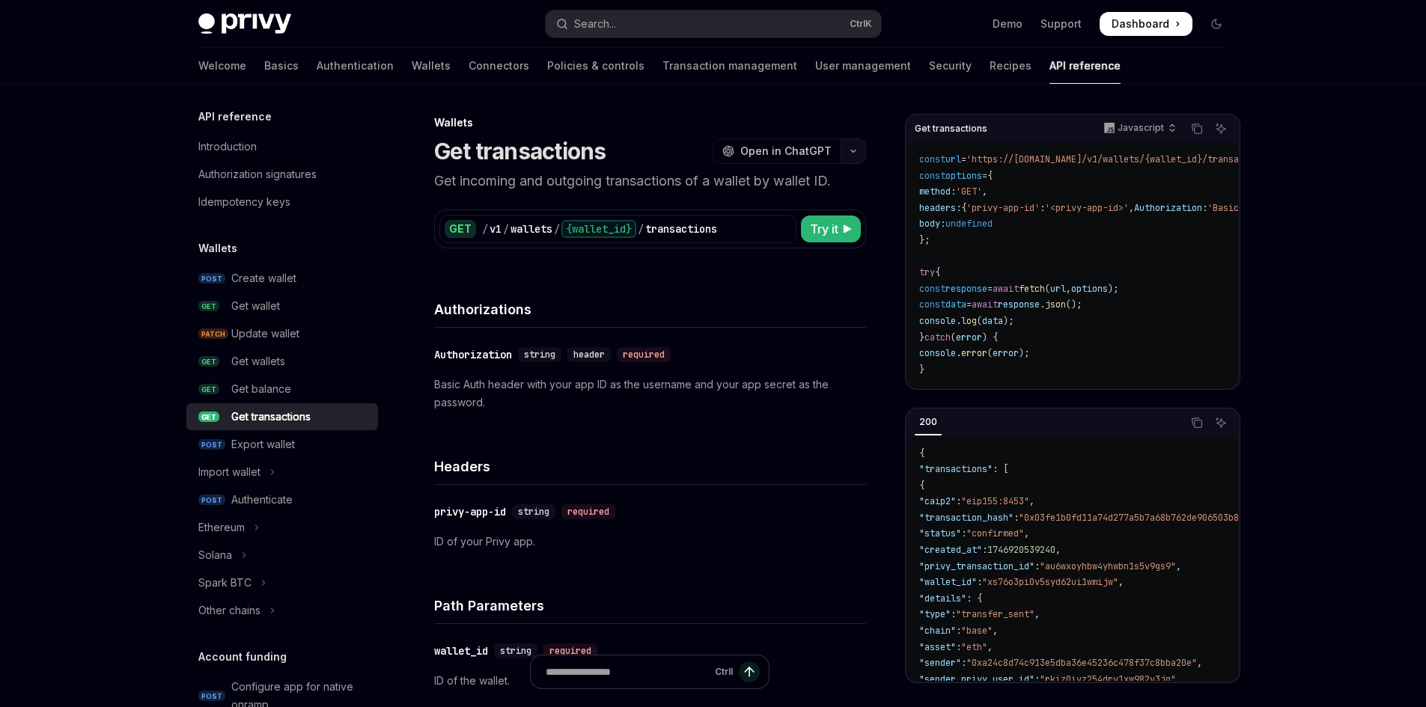
click at [858, 145] on button "button" at bounding box center [852, 150] width 25 height 25
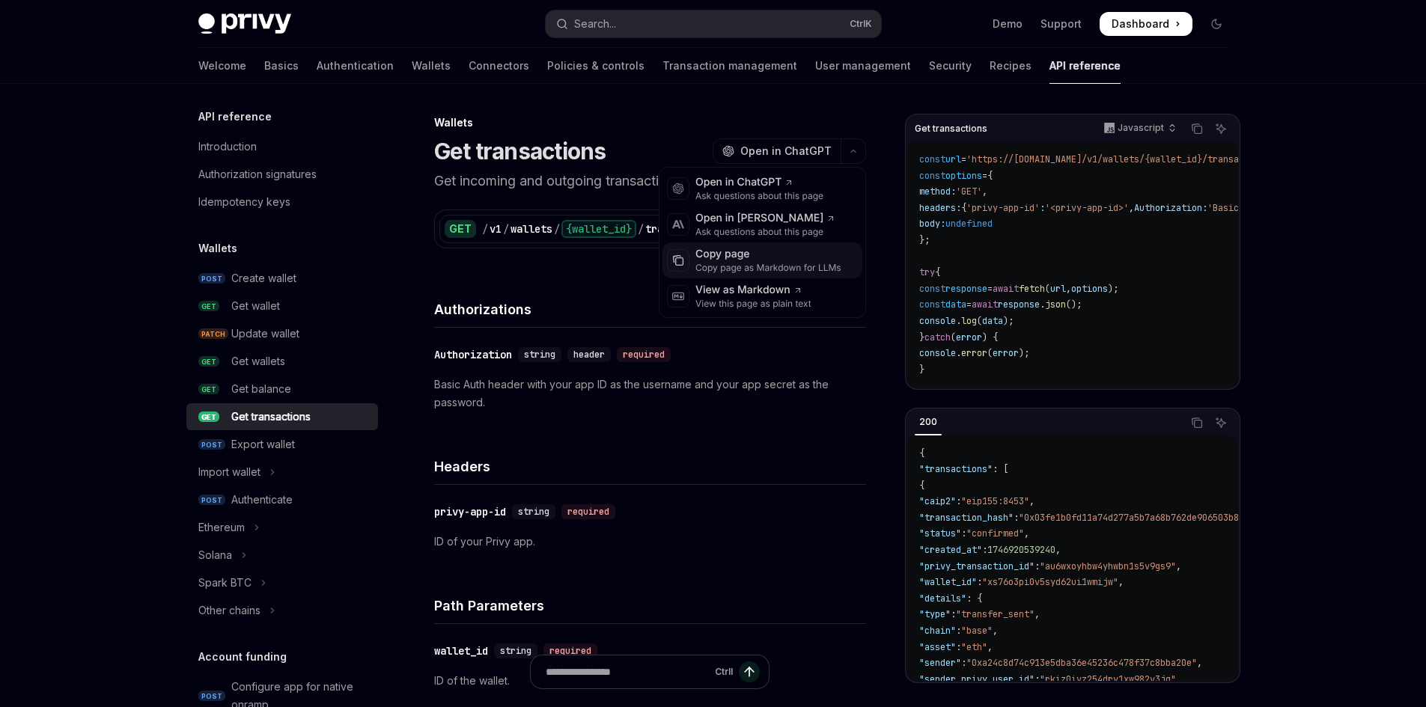
click at [767, 256] on div "Copy page" at bounding box center [768, 254] width 146 height 15
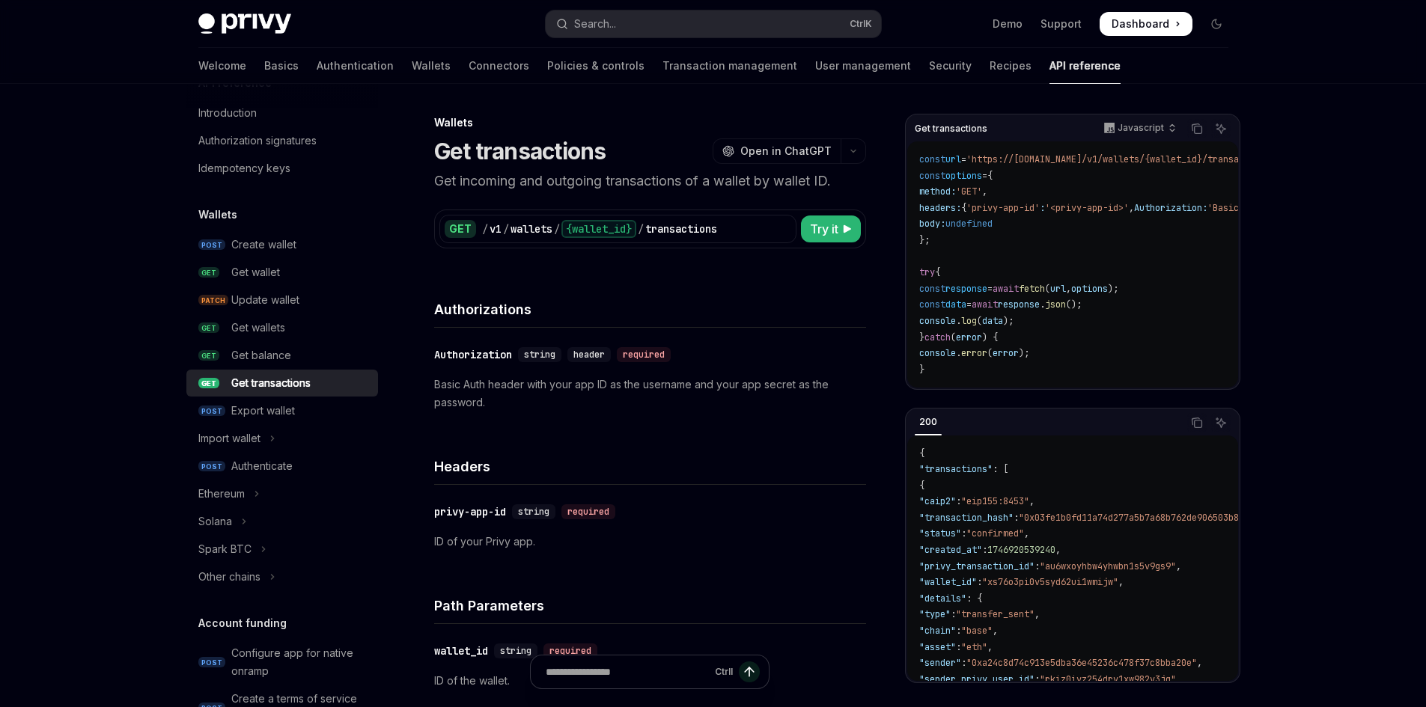
scroll to position [150, 0]
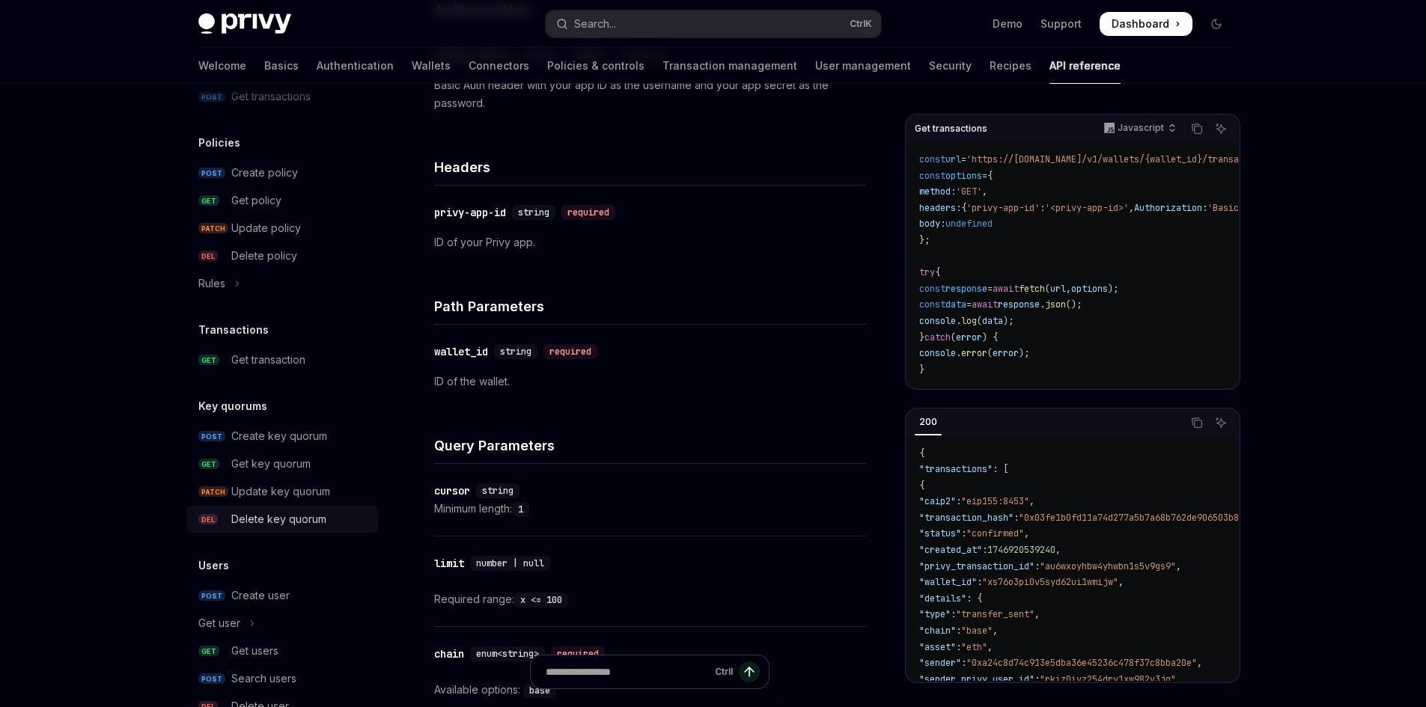
scroll to position [898, 0]
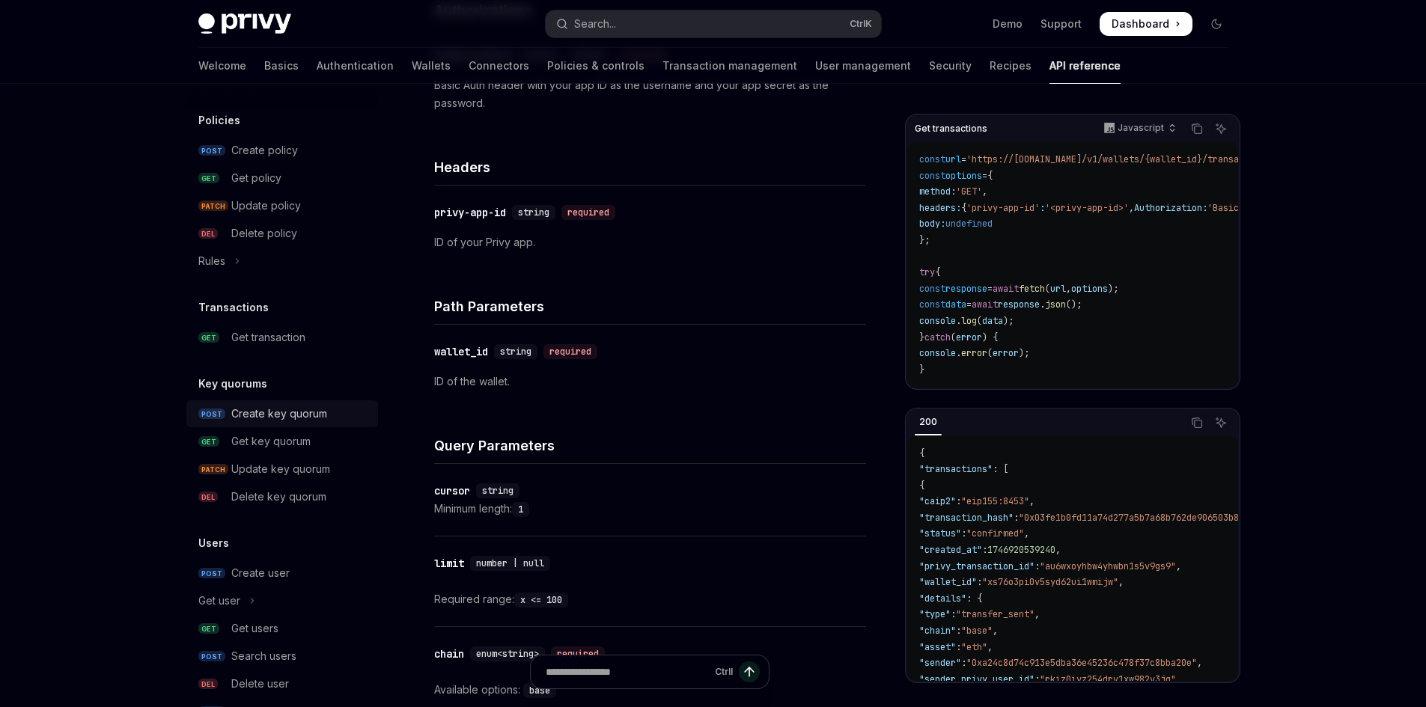
click at [299, 418] on div "Create key quorum" at bounding box center [279, 414] width 96 height 18
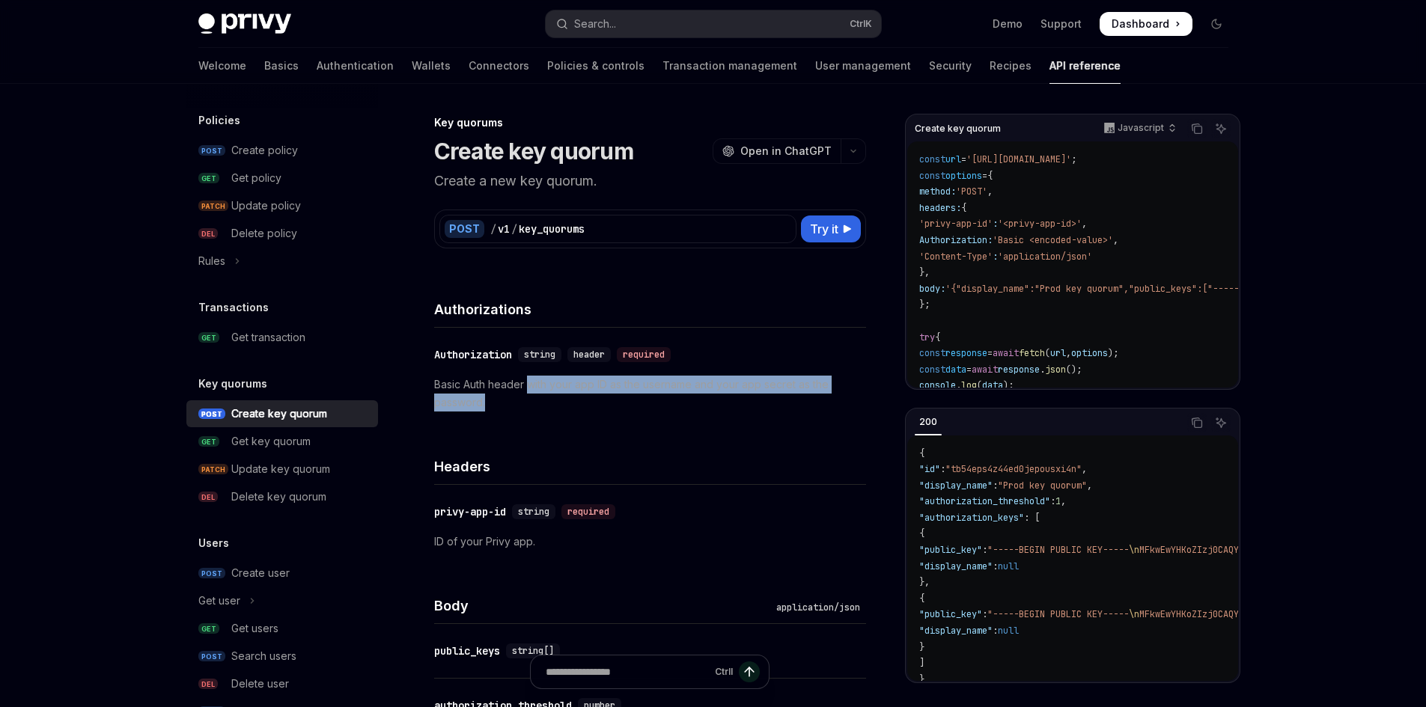
drag, startPoint x: 529, startPoint y: 382, endPoint x: 654, endPoint y: 395, distance: 125.6
click at [653, 395] on p "Basic Auth header with your app ID as the username and your app secret as the p…" at bounding box center [650, 394] width 432 height 36
click at [654, 395] on p "Basic Auth header with your app ID as the username and your app secret as the p…" at bounding box center [650, 394] width 432 height 36
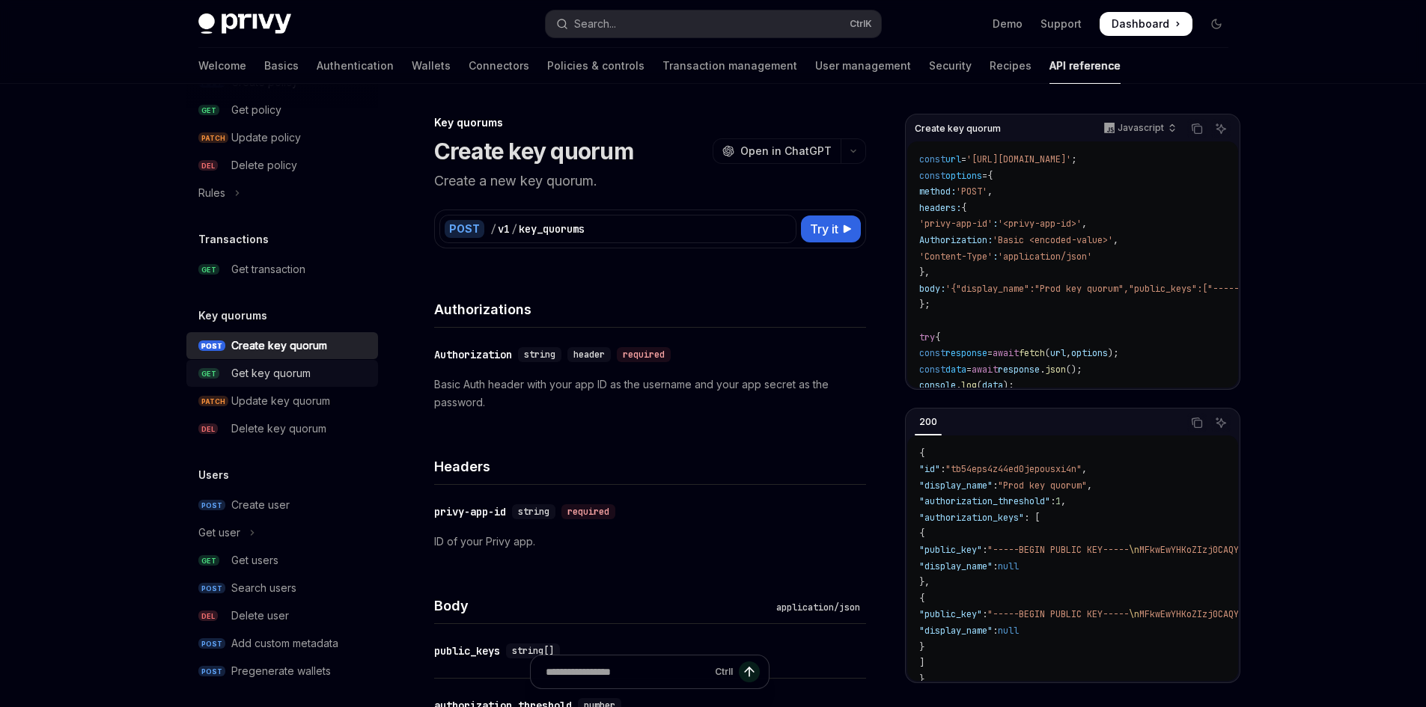
scroll to position [973, 0]
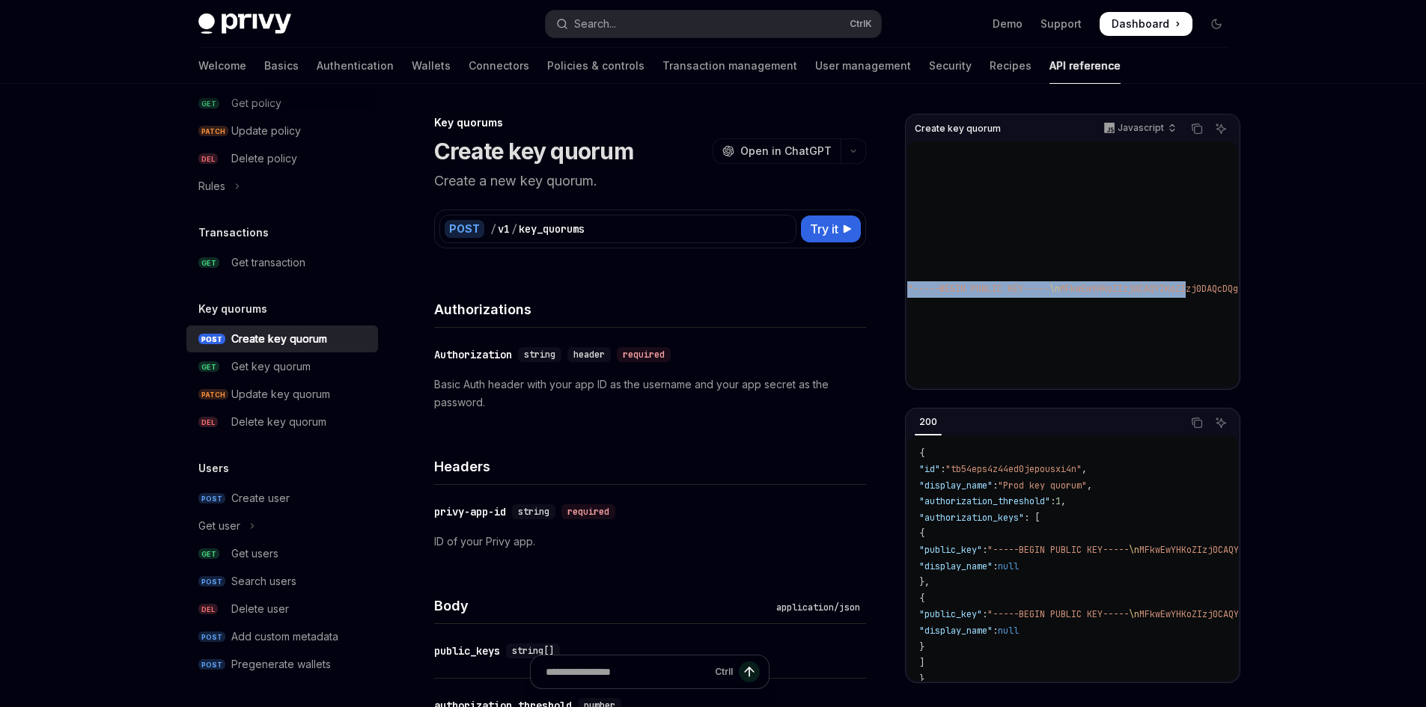
drag, startPoint x: 1067, startPoint y: 292, endPoint x: 1155, endPoint y: 293, distance: 88.3
click at [1155, 293] on span "MFkwEwYHKoZIzj0CAQYIKoZIzj0DAQcDQgAEx4aoeD72yykviK+f/ckqE2CItVIG" at bounding box center [1211, 289] width 335 height 12
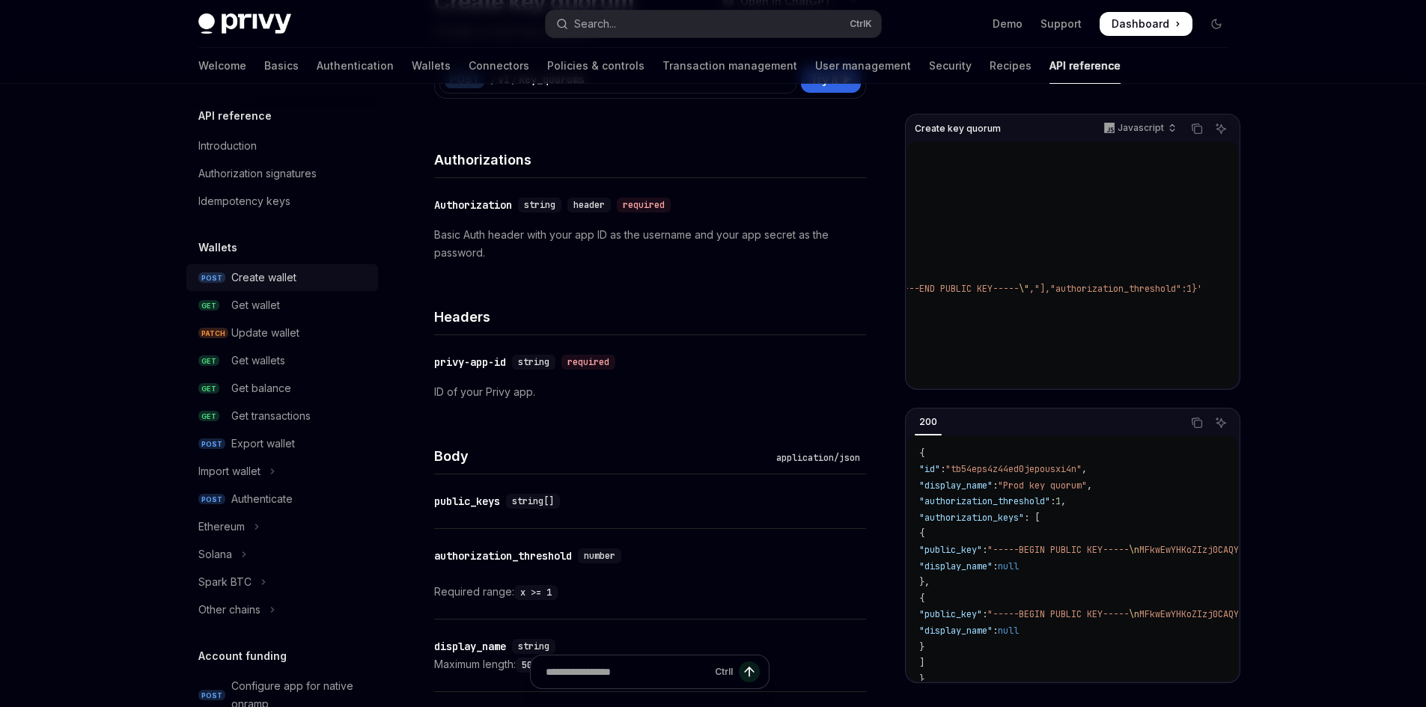
scroll to position [0, 0]
click at [286, 150] on div "Introduction" at bounding box center [283, 147] width 171 height 18
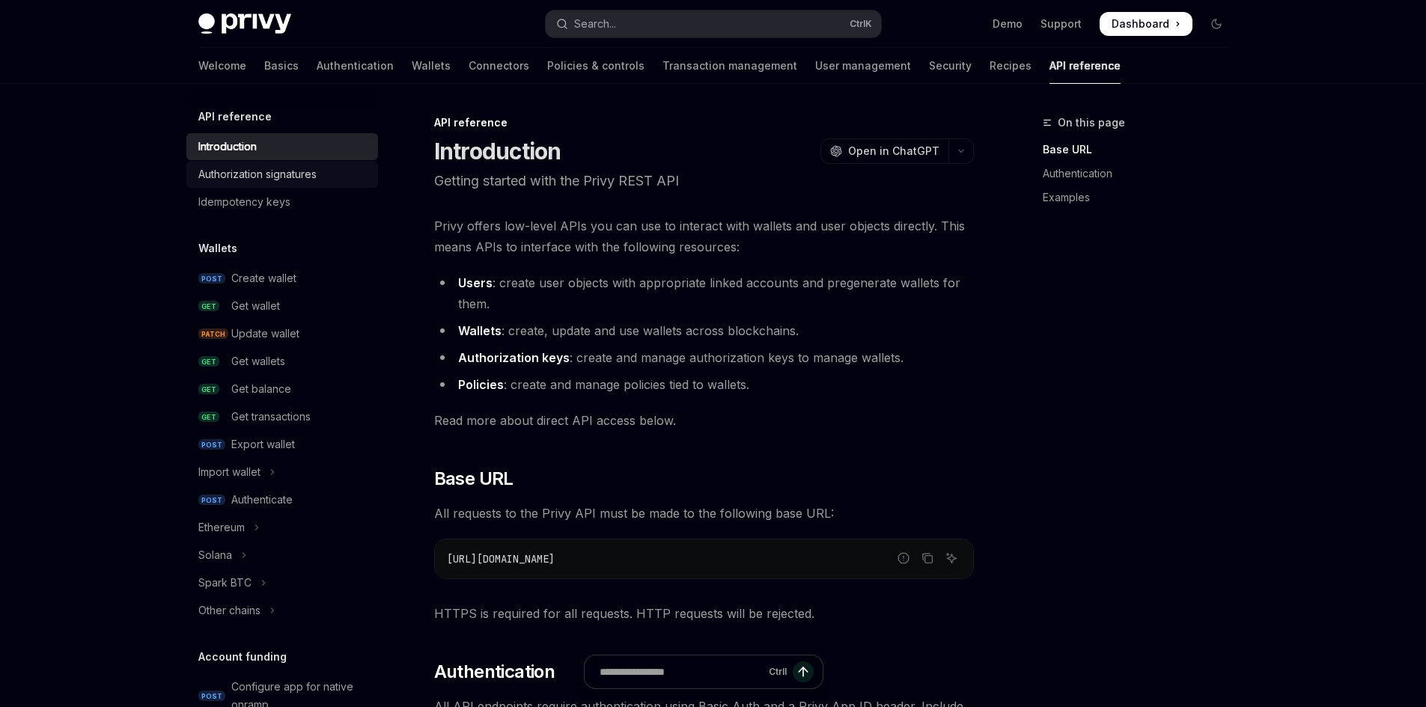
click at [275, 182] on div "Authorization signatures" at bounding box center [257, 174] width 118 height 18
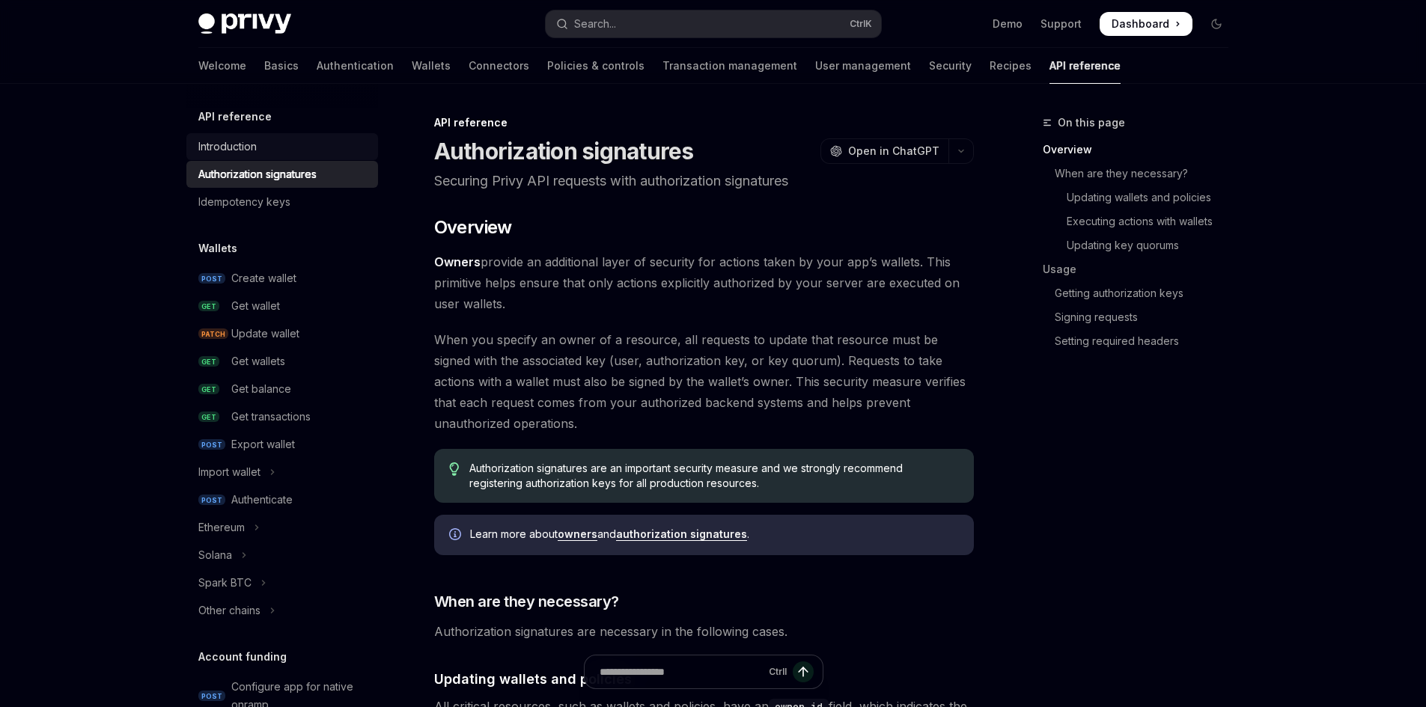
click at [255, 149] on div "Introduction" at bounding box center [227, 147] width 58 height 18
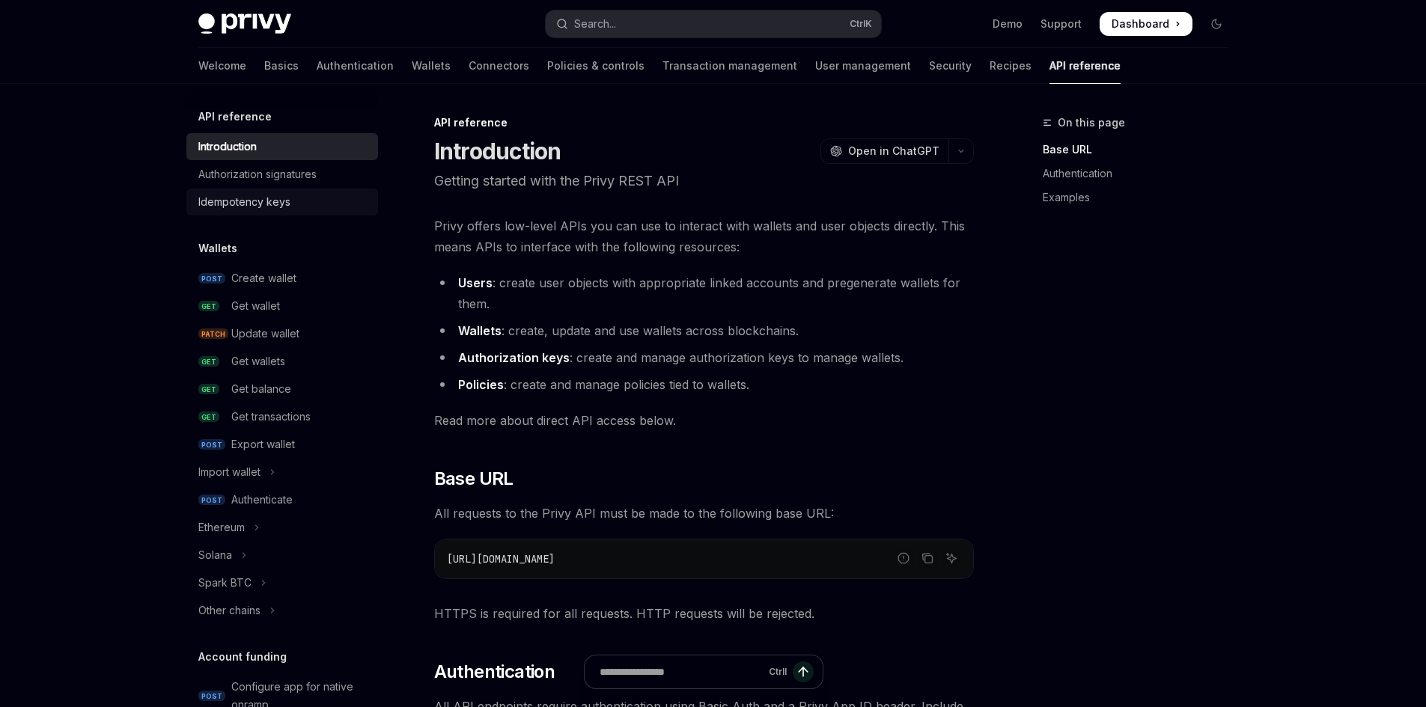
click at [236, 208] on div "Idempotency keys" at bounding box center [244, 202] width 92 height 18
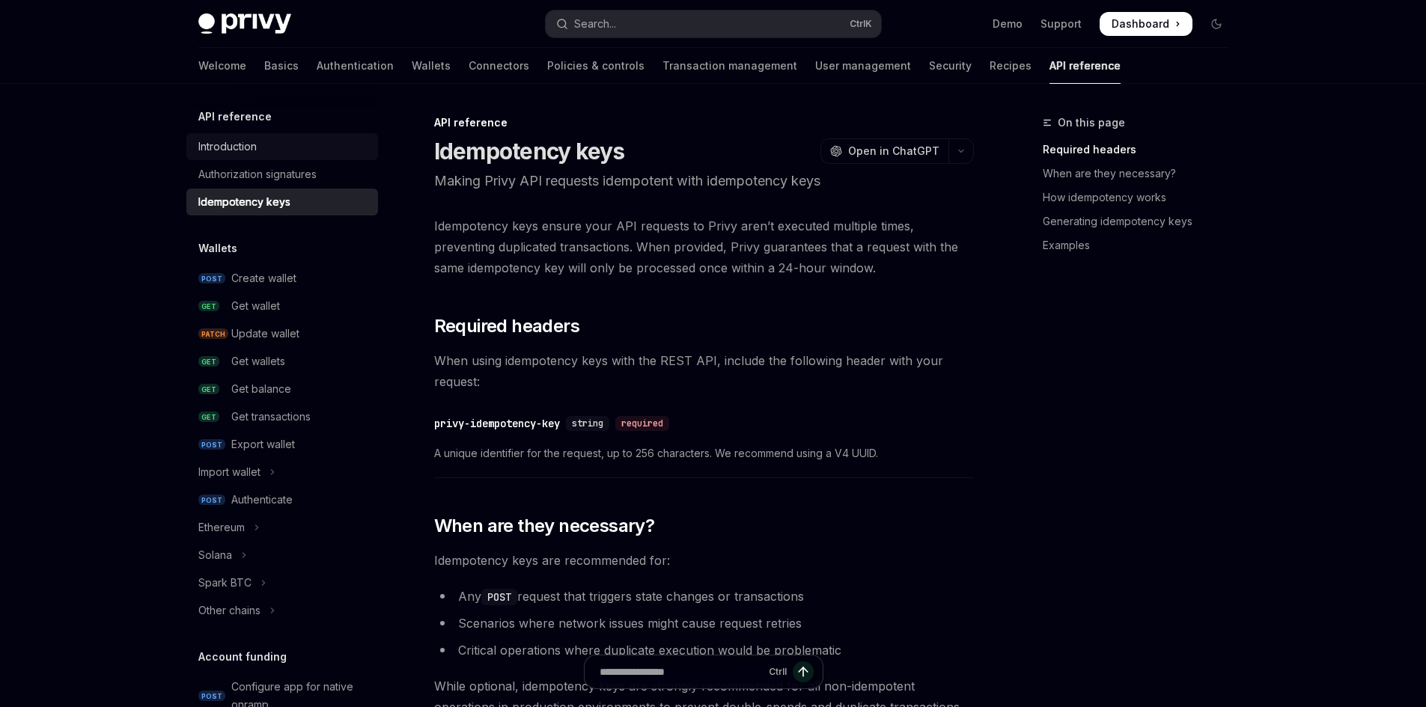
click at [239, 141] on div "Introduction" at bounding box center [227, 147] width 58 height 18
type textarea "*"
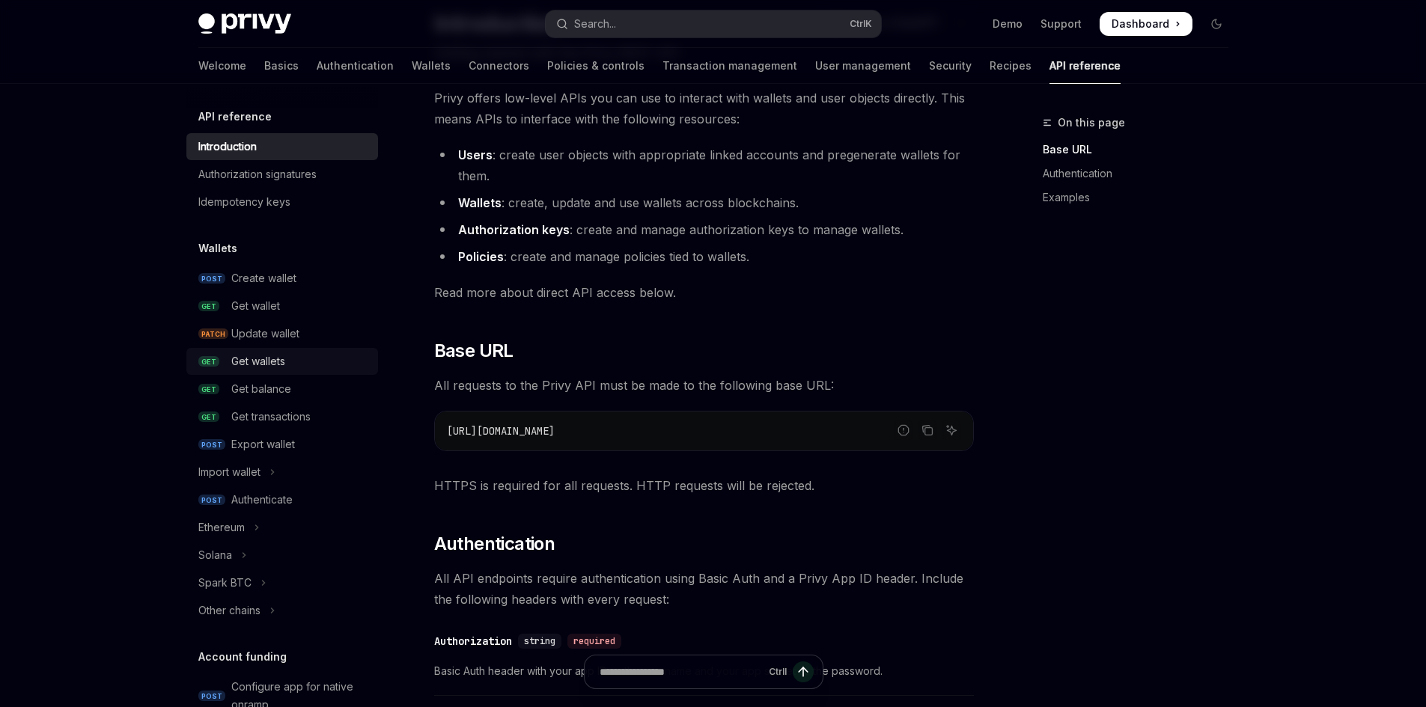
scroll to position [150, 0]
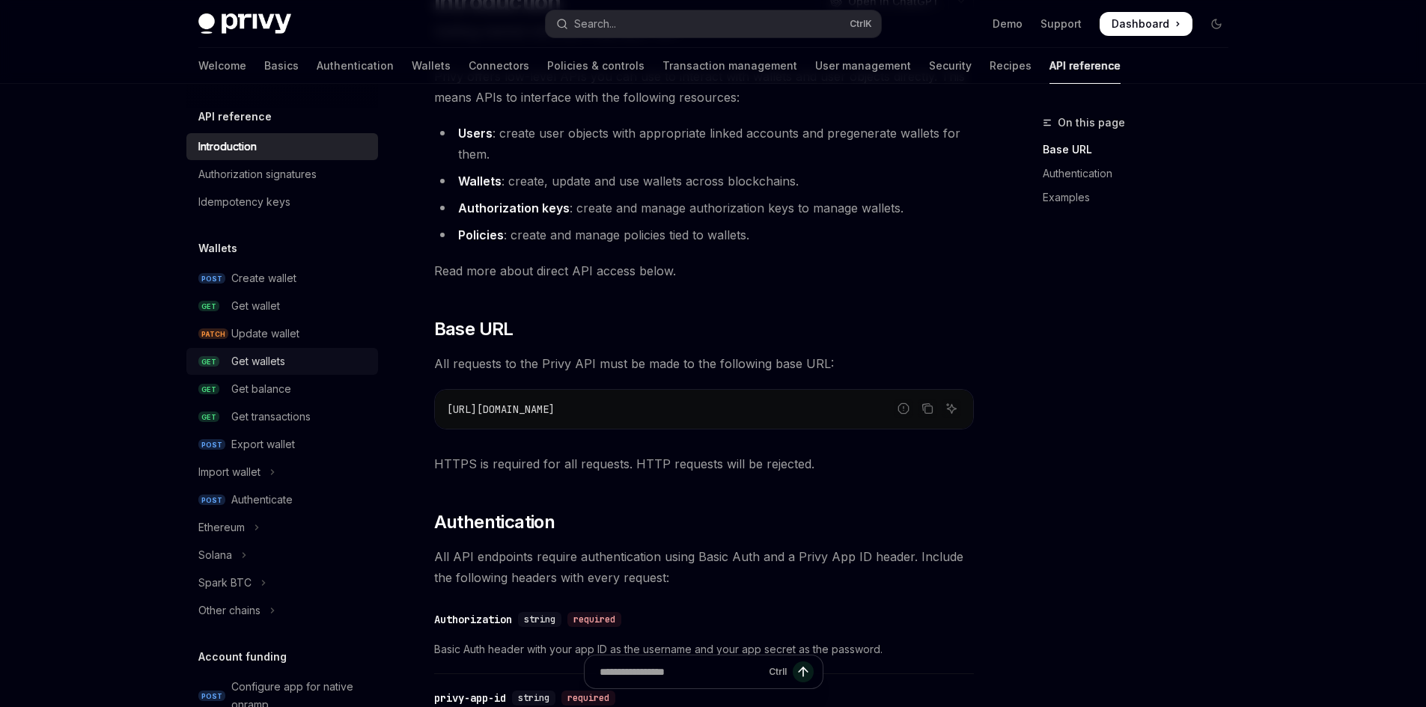
click at [246, 372] on link "GET Get wallets" at bounding box center [282, 361] width 192 height 27
click at [246, 392] on div "Get balance" at bounding box center [261, 389] width 60 height 18
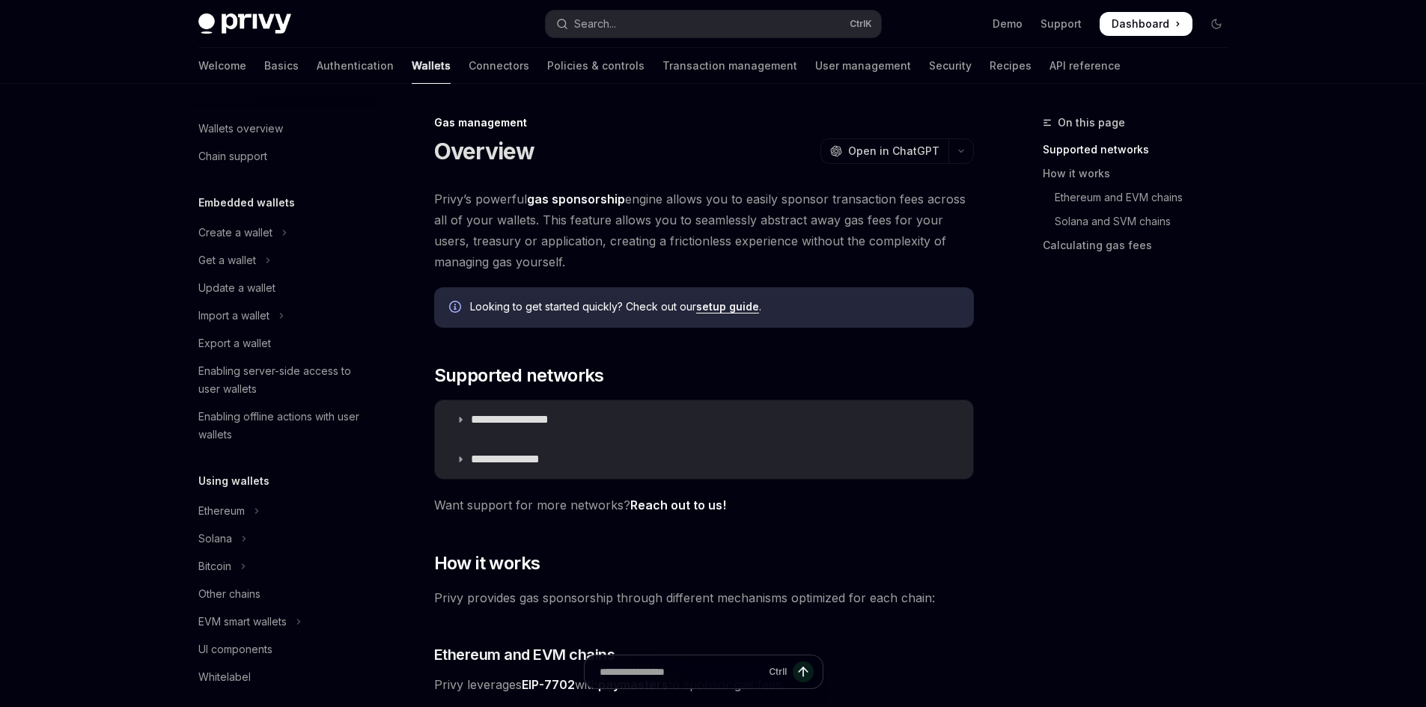
scroll to position [596, 0]
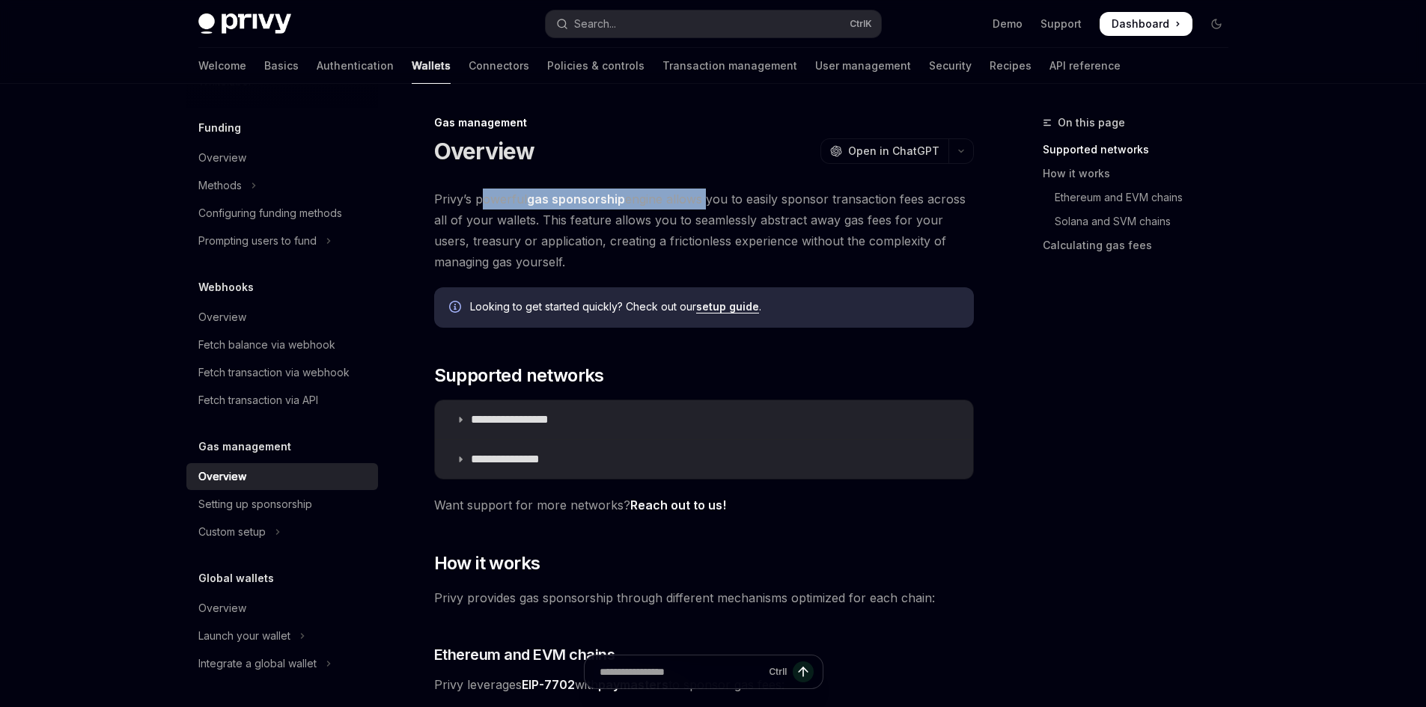
drag, startPoint x: 597, startPoint y: 200, endPoint x: 706, endPoint y: 202, distance: 108.5
click at [706, 203] on span "Privy’s powerful gas sponsorship engine allows you to easily sponsor transactio…" at bounding box center [704, 231] width 540 height 84
drag, startPoint x: 706, startPoint y: 202, endPoint x: 689, endPoint y: 204, distance: 16.5
click at [703, 203] on span "Privy’s powerful gas sponsorship engine allows you to easily sponsor transactio…" at bounding box center [704, 231] width 540 height 84
click at [820, 201] on span "Privy’s powerful gas sponsorship engine allows you to easily sponsor transactio…" at bounding box center [704, 231] width 540 height 84
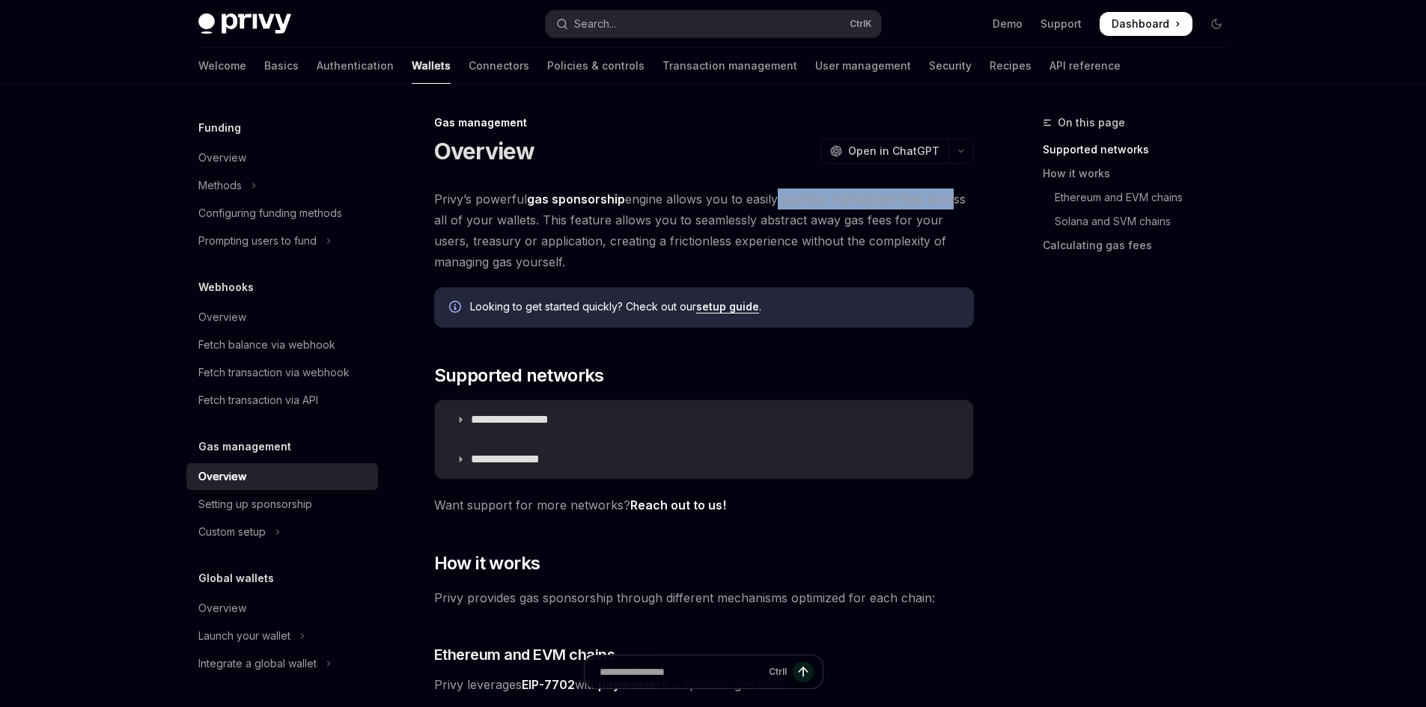
drag, startPoint x: 773, startPoint y: 199, endPoint x: 946, endPoint y: 203, distance: 172.9
click at [946, 203] on span "Privy’s powerful gas sponsorship engine allows you to easily sponsor transactio…" at bounding box center [704, 231] width 540 height 84
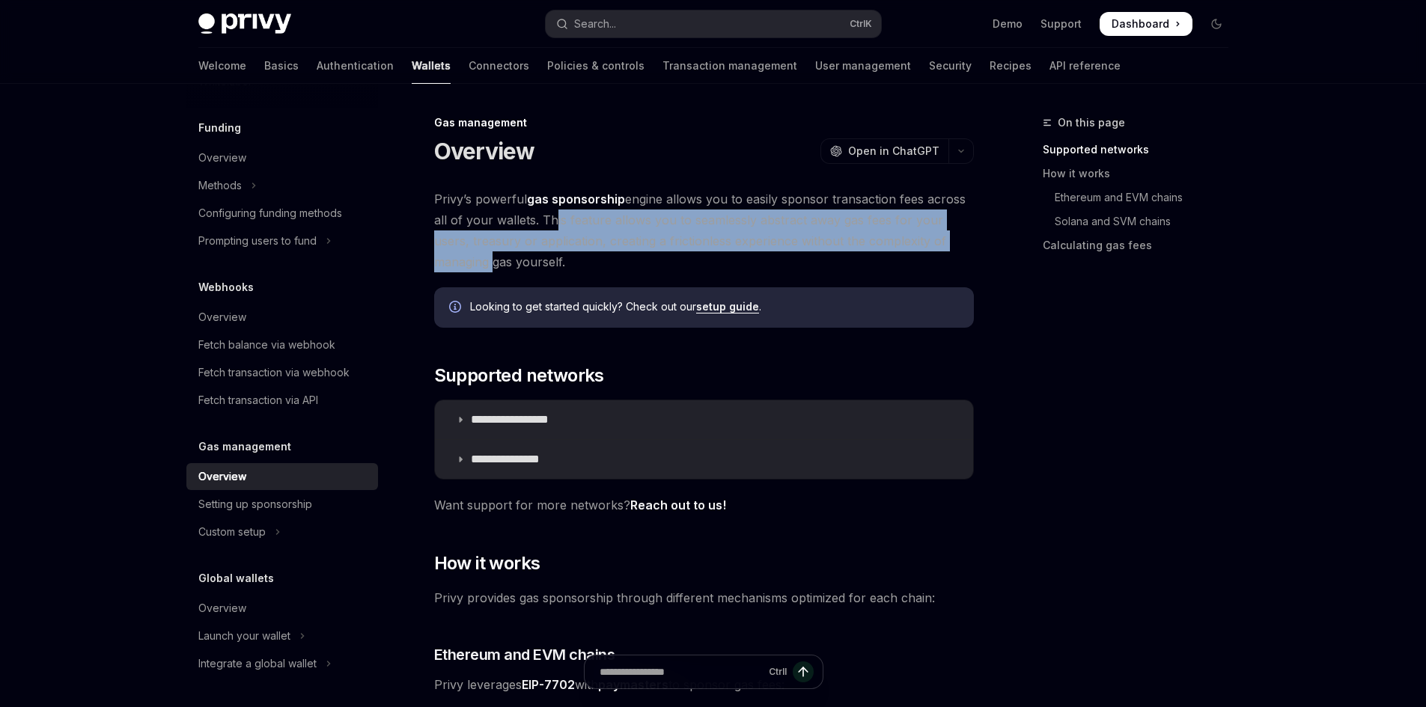
drag, startPoint x: 555, startPoint y: 216, endPoint x: 971, endPoint y: 239, distance: 416.7
click at [971, 239] on span "Privy’s powerful gas sponsorship engine allows you to easily sponsor transactio…" at bounding box center [704, 231] width 540 height 84
click at [953, 245] on span "Privy’s powerful gas sponsorship engine allows you to easily sponsor transactio…" at bounding box center [704, 231] width 540 height 84
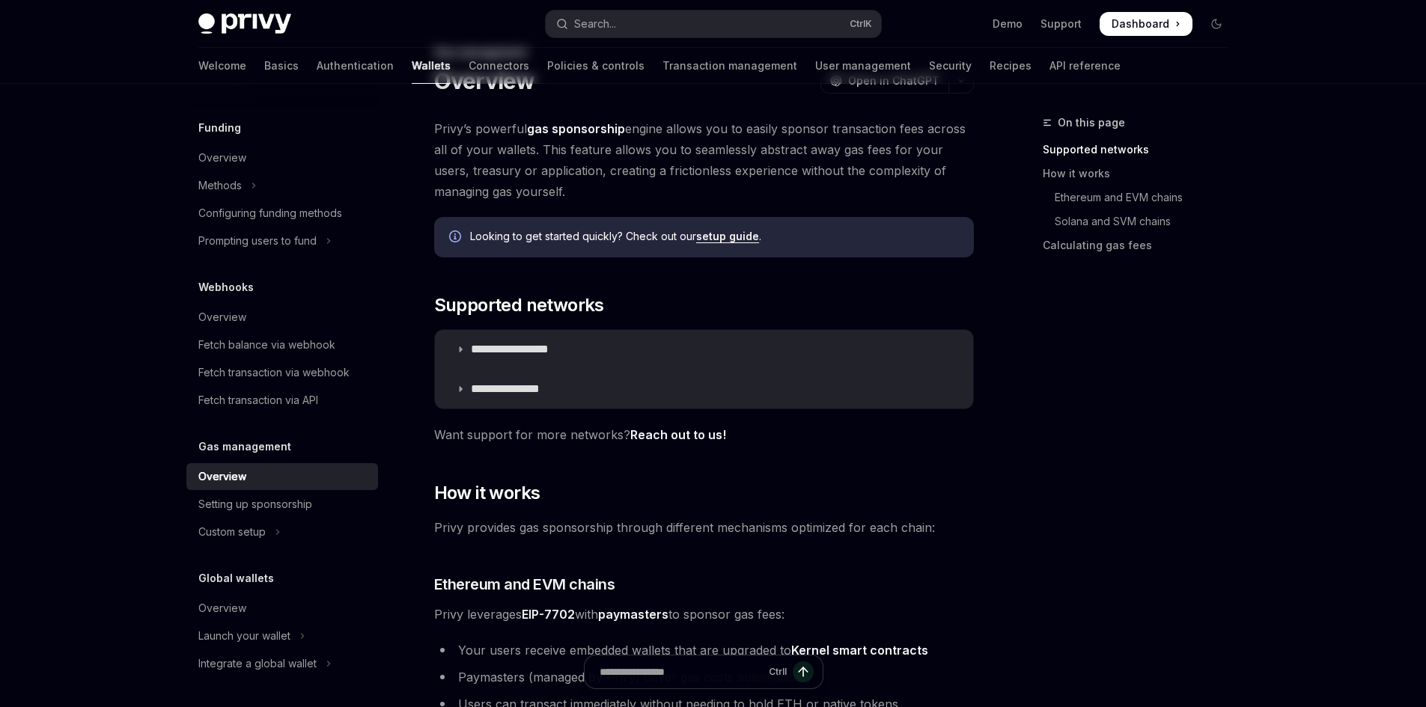
scroll to position [75, 0]
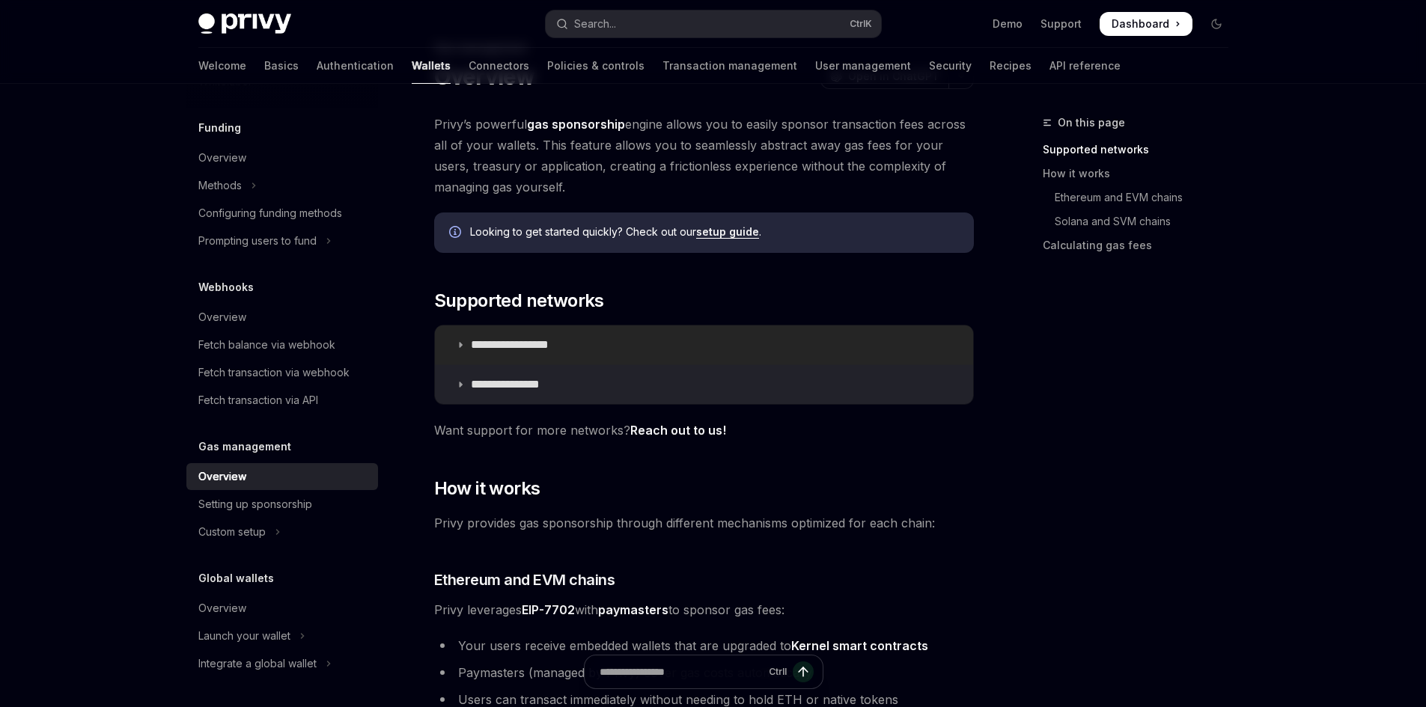
click at [552, 337] on summary "**********" at bounding box center [704, 345] width 538 height 39
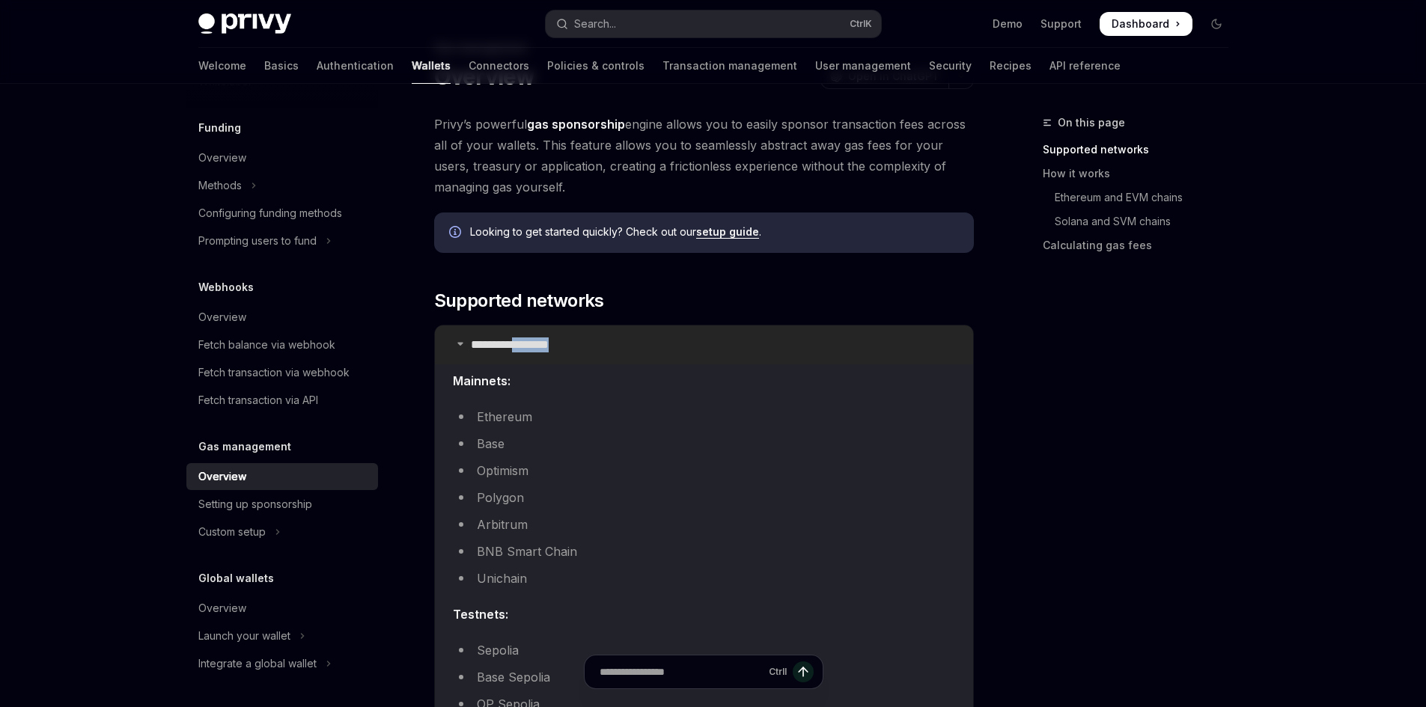
click at [552, 337] on summary "**********" at bounding box center [704, 345] width 538 height 39
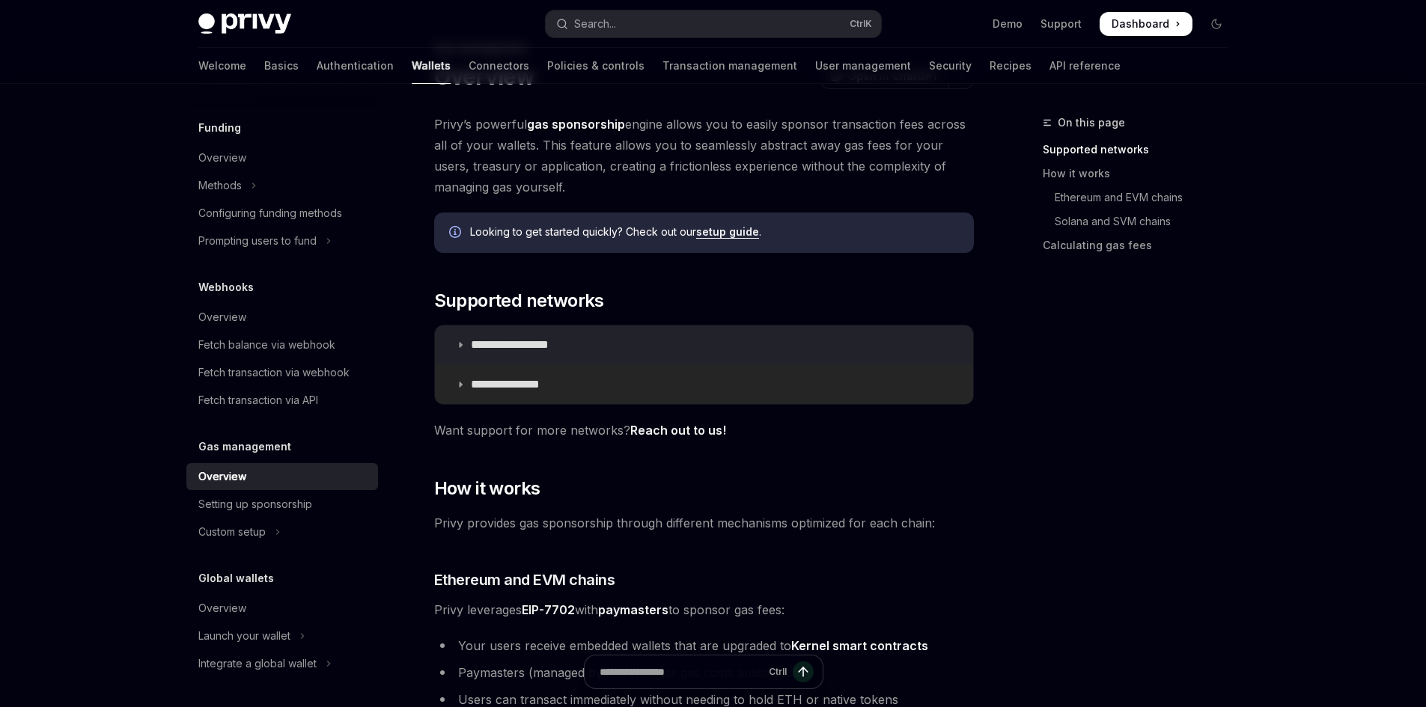
click at [525, 399] on summary "**********" at bounding box center [704, 384] width 538 height 39
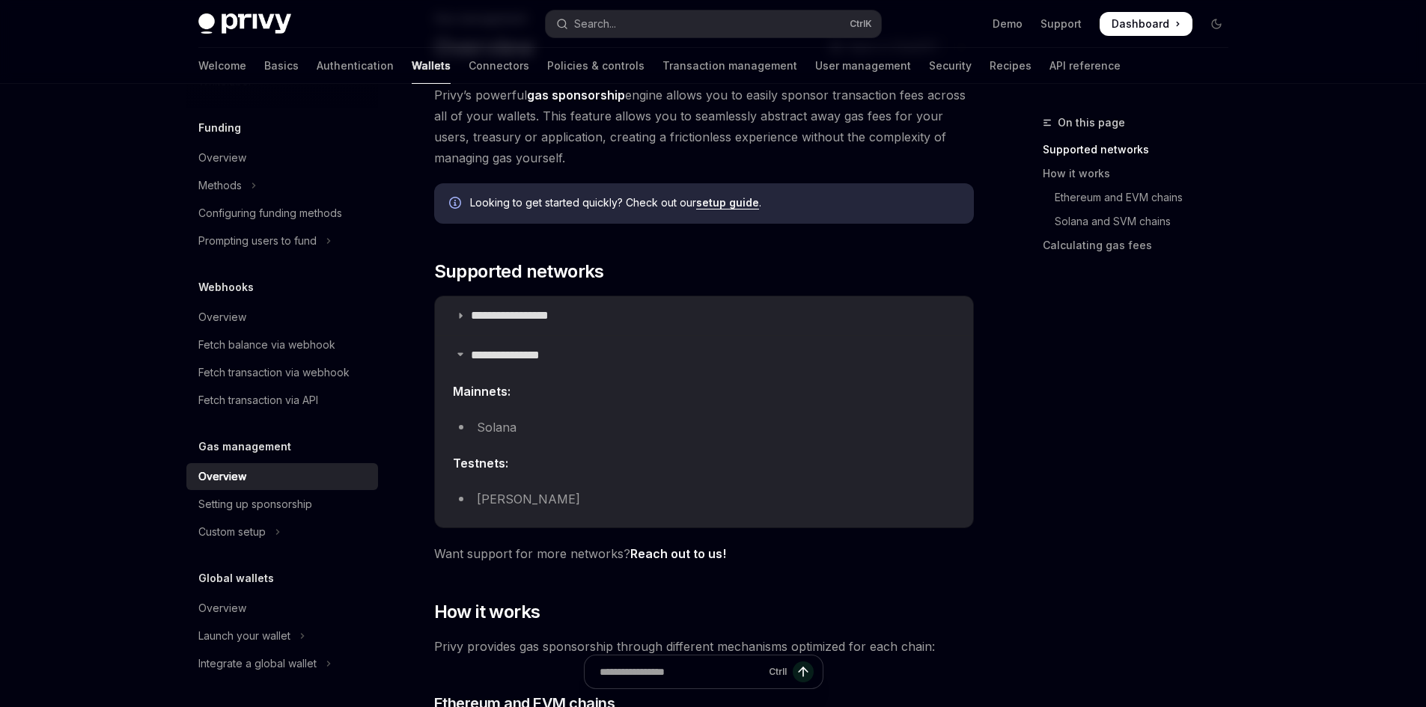
scroll to position [150, 0]
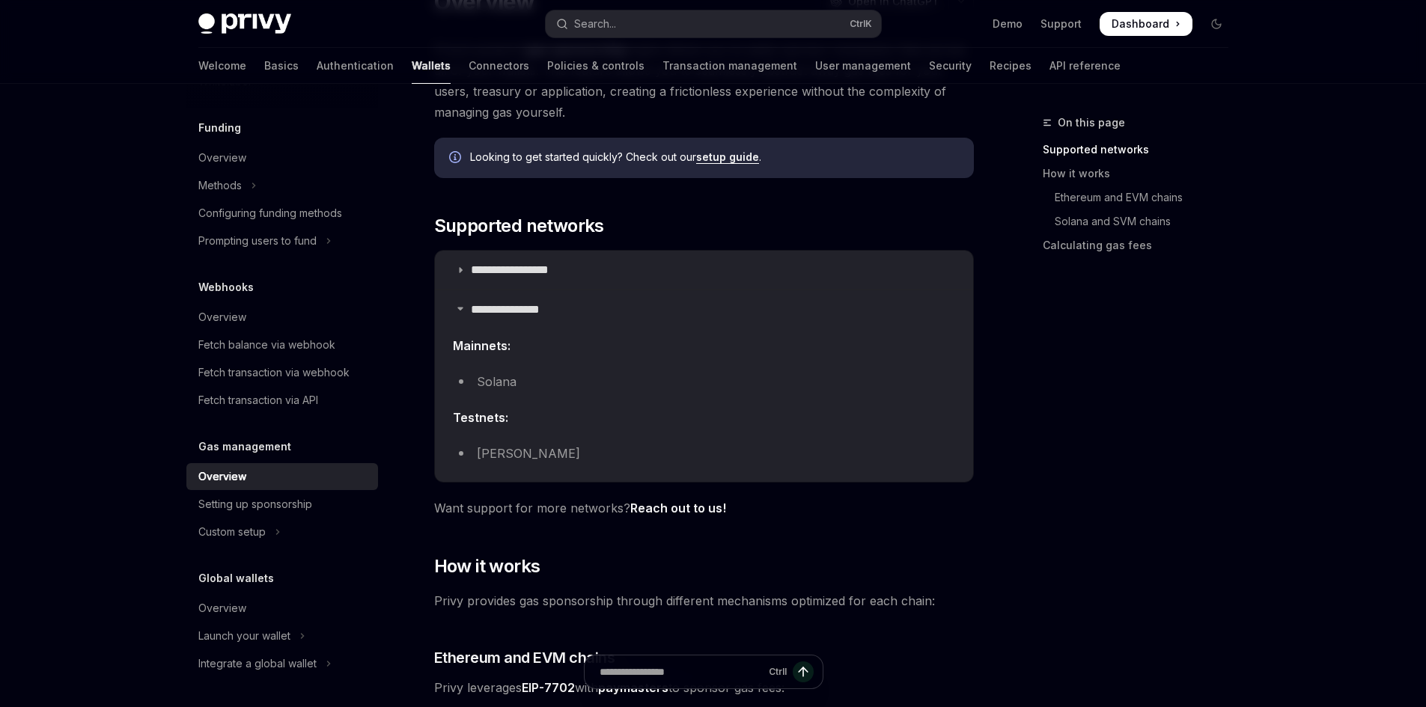
click at [505, 379] on li "Solana" at bounding box center [704, 381] width 502 height 21
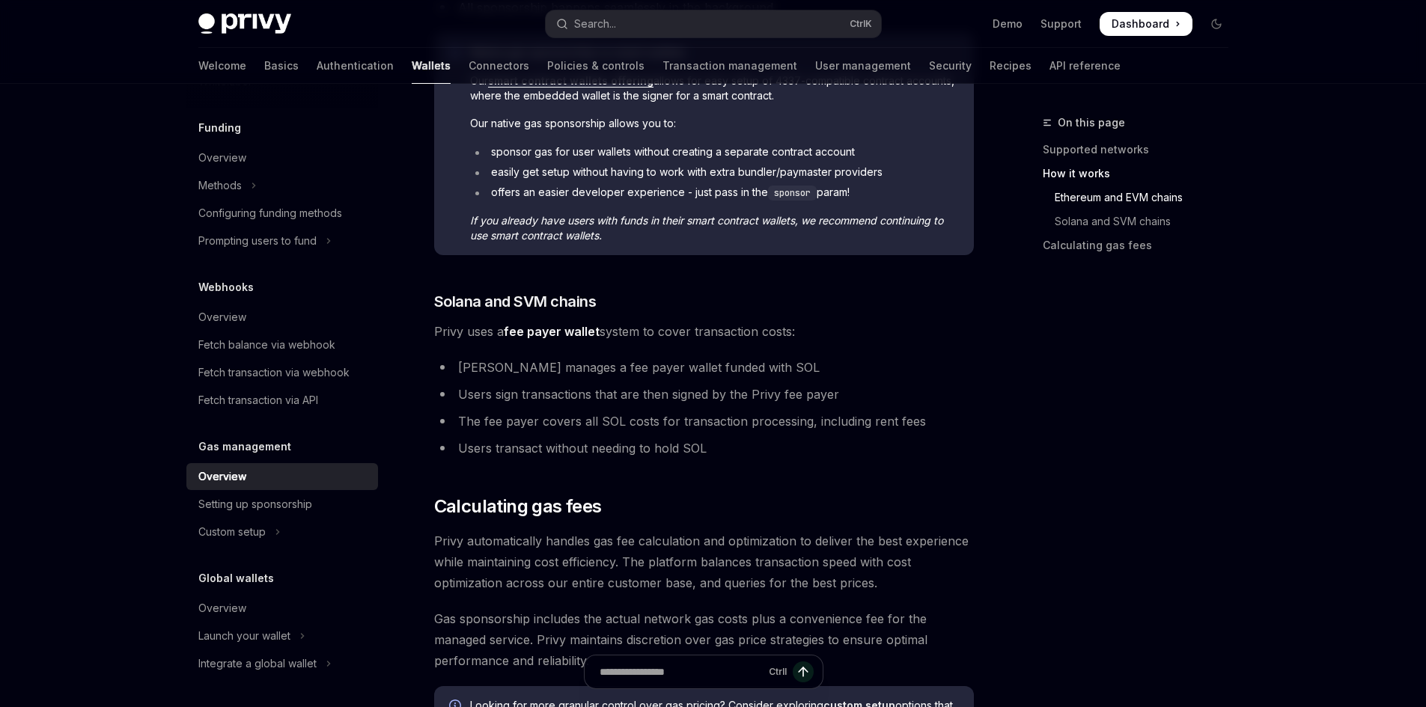
scroll to position [898, 0]
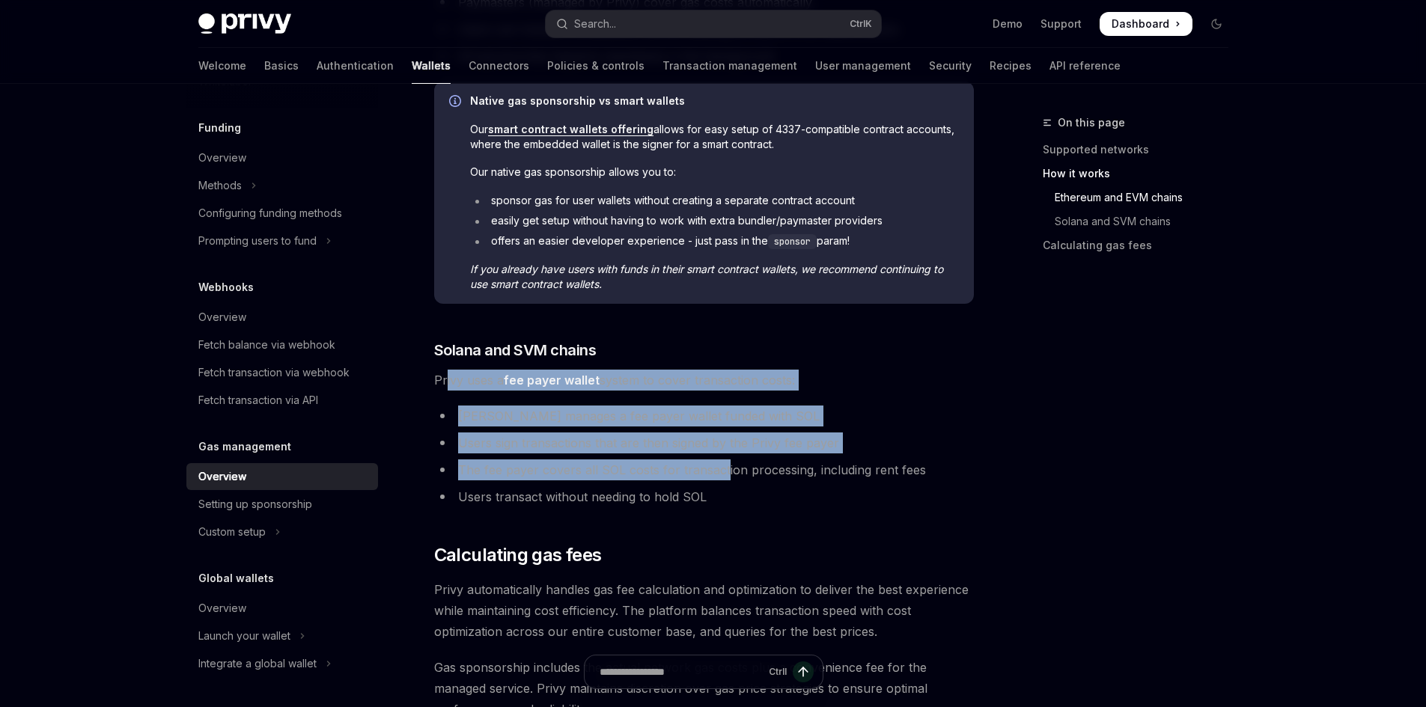
drag, startPoint x: 447, startPoint y: 376, endPoint x: 721, endPoint y: 475, distance: 291.9
click at [721, 475] on div "**********" at bounding box center [704, 40] width 540 height 1498
click at [721, 475] on li "The fee payer covers all SOL costs for transaction processing, including rent f…" at bounding box center [704, 469] width 540 height 21
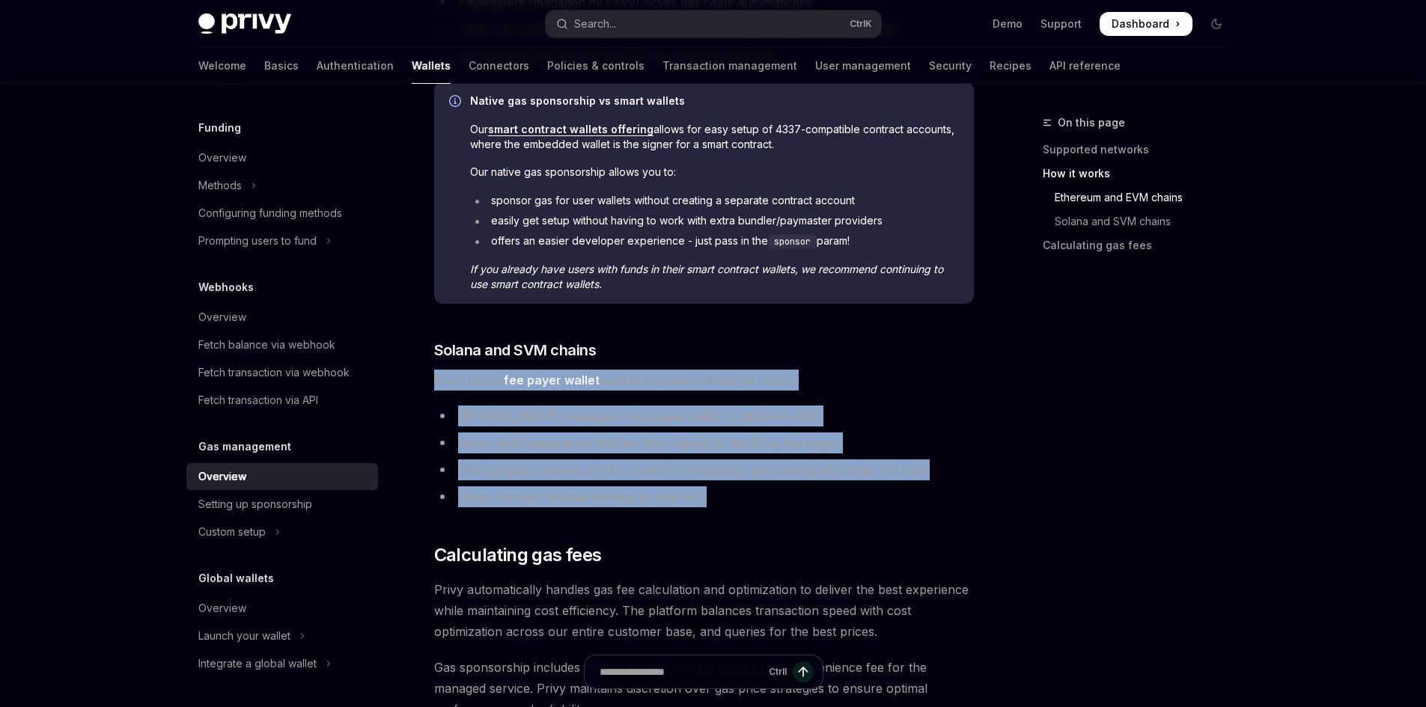
drag, startPoint x: 701, startPoint y: 489, endPoint x: 421, endPoint y: 370, distance: 304.5
click at [421, 370] on div "**********" at bounding box center [563, 123] width 826 height 1815
click at [498, 398] on div "**********" at bounding box center [704, 40] width 540 height 1498
drag, startPoint x: 748, startPoint y: 507, endPoint x: 666, endPoint y: 439, distance: 106.3
click at [455, 376] on div "**********" at bounding box center [704, 40] width 540 height 1498
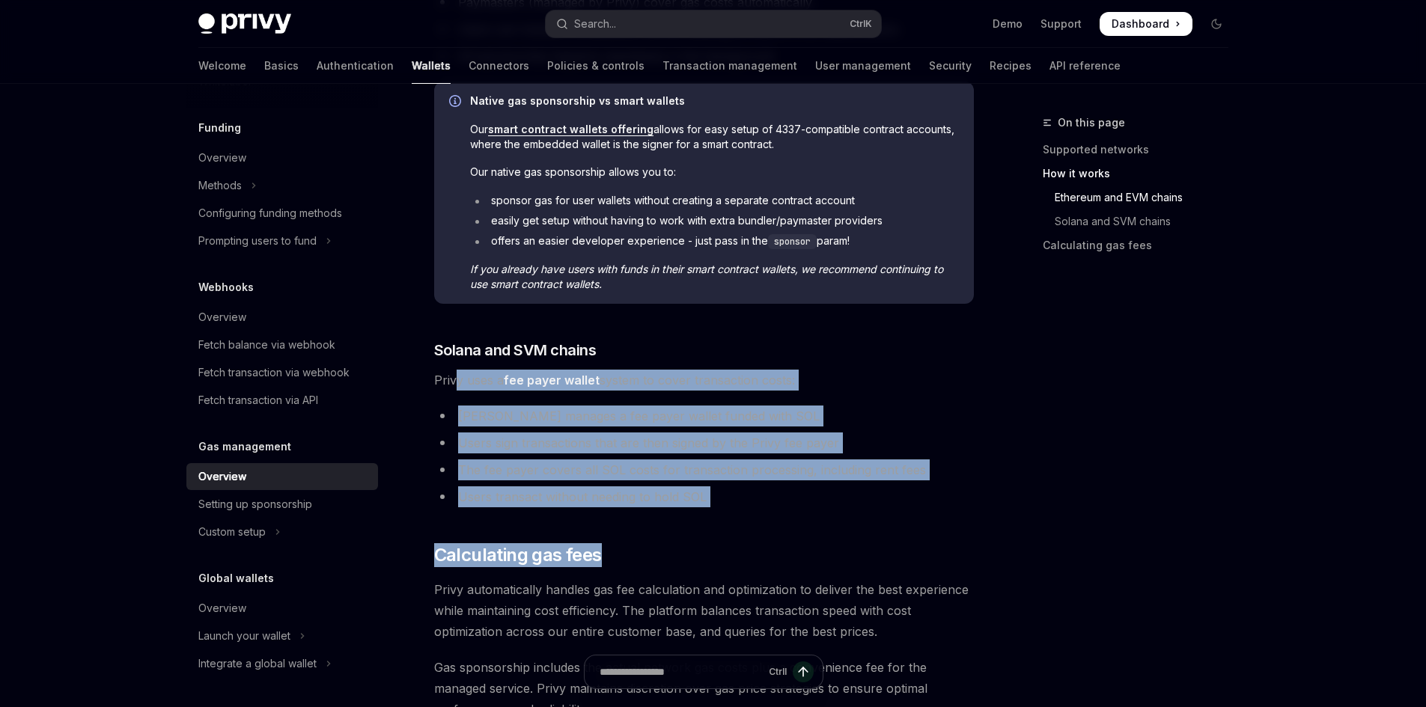
click at [683, 443] on li "Users sign transactions that are then signed by the Privy fee payer" at bounding box center [704, 443] width 540 height 21
drag, startPoint x: 721, startPoint y: 503, endPoint x: 427, endPoint y: 385, distance: 316.7
click at [427, 385] on div "**********" at bounding box center [563, 123] width 826 height 1815
click at [596, 435] on li "Users sign transactions that are then signed by the Privy fee payer" at bounding box center [704, 443] width 540 height 21
click at [718, 513] on div "**********" at bounding box center [704, 40] width 540 height 1498
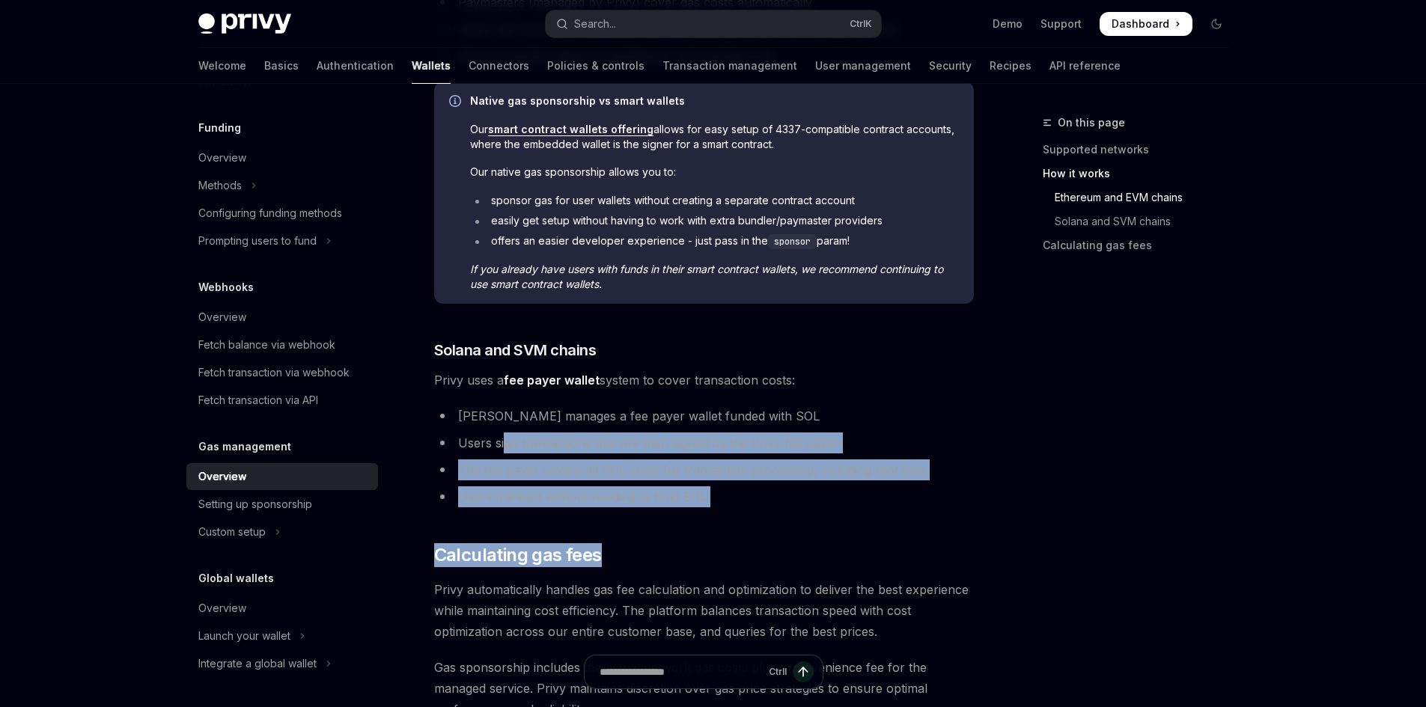
drag, startPoint x: 718, startPoint y: 507, endPoint x: 525, endPoint y: 451, distance: 201.3
click at [503, 441] on div "**********" at bounding box center [704, 40] width 540 height 1498
click at [527, 452] on li "Users sign transactions that are then signed by the Privy fee payer" at bounding box center [704, 443] width 540 height 21
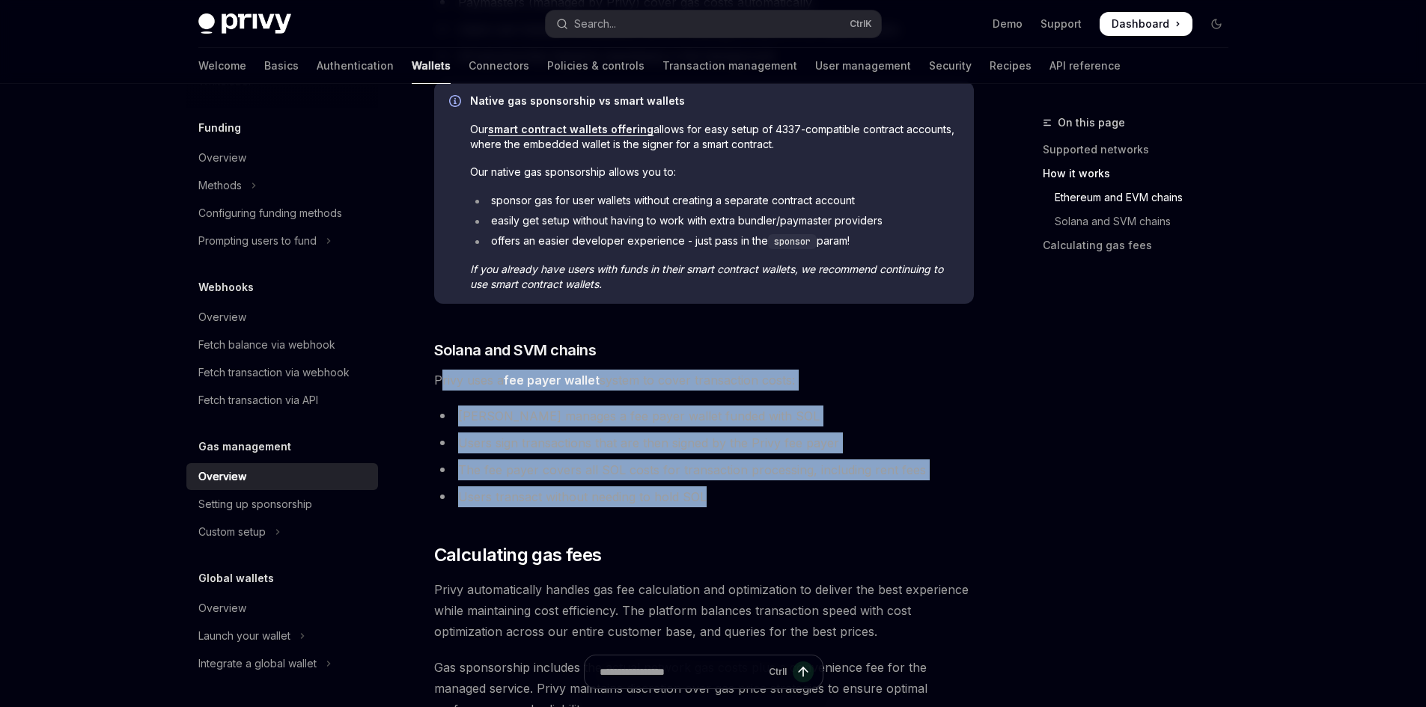
drag, startPoint x: 709, startPoint y: 495, endPoint x: 439, endPoint y: 364, distance: 300.2
click at [438, 367] on div "**********" at bounding box center [704, 40] width 540 height 1498
click at [439, 364] on div "**********" at bounding box center [704, 40] width 540 height 1498
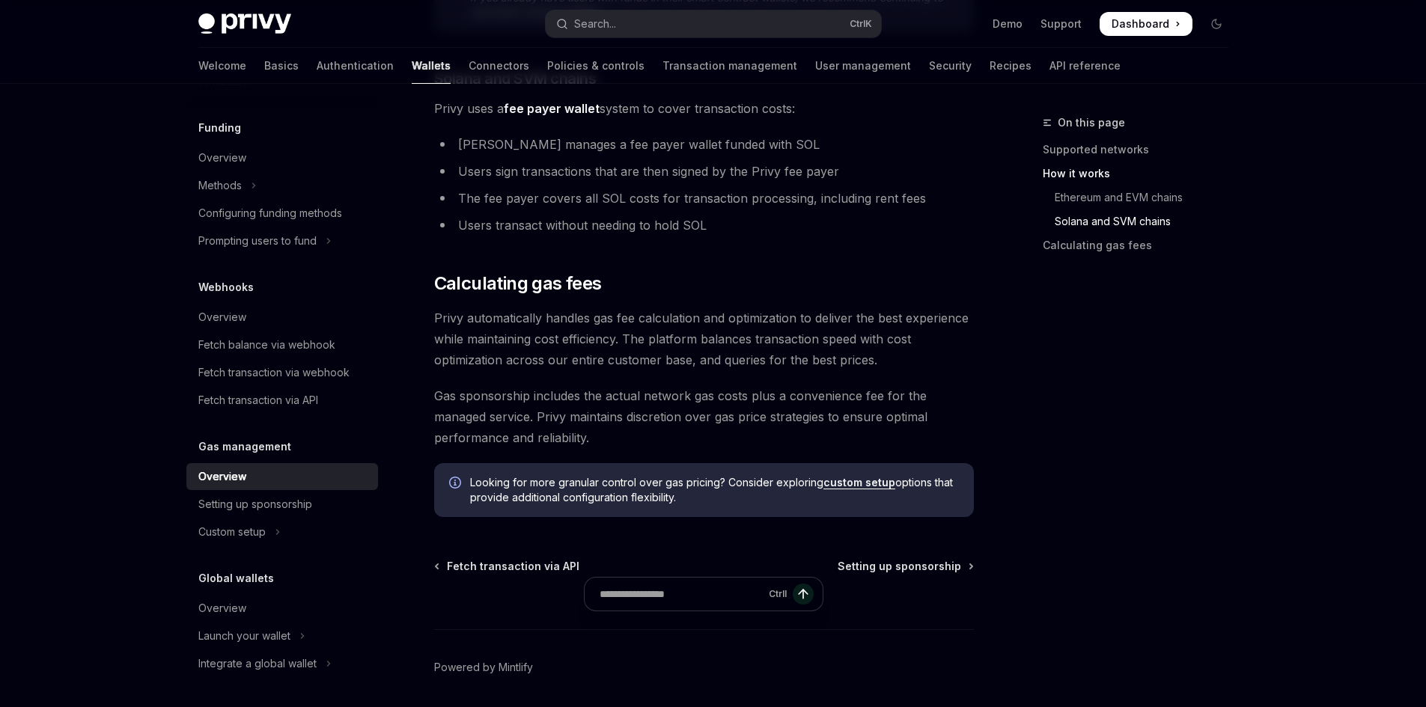
scroll to position [1221, 0]
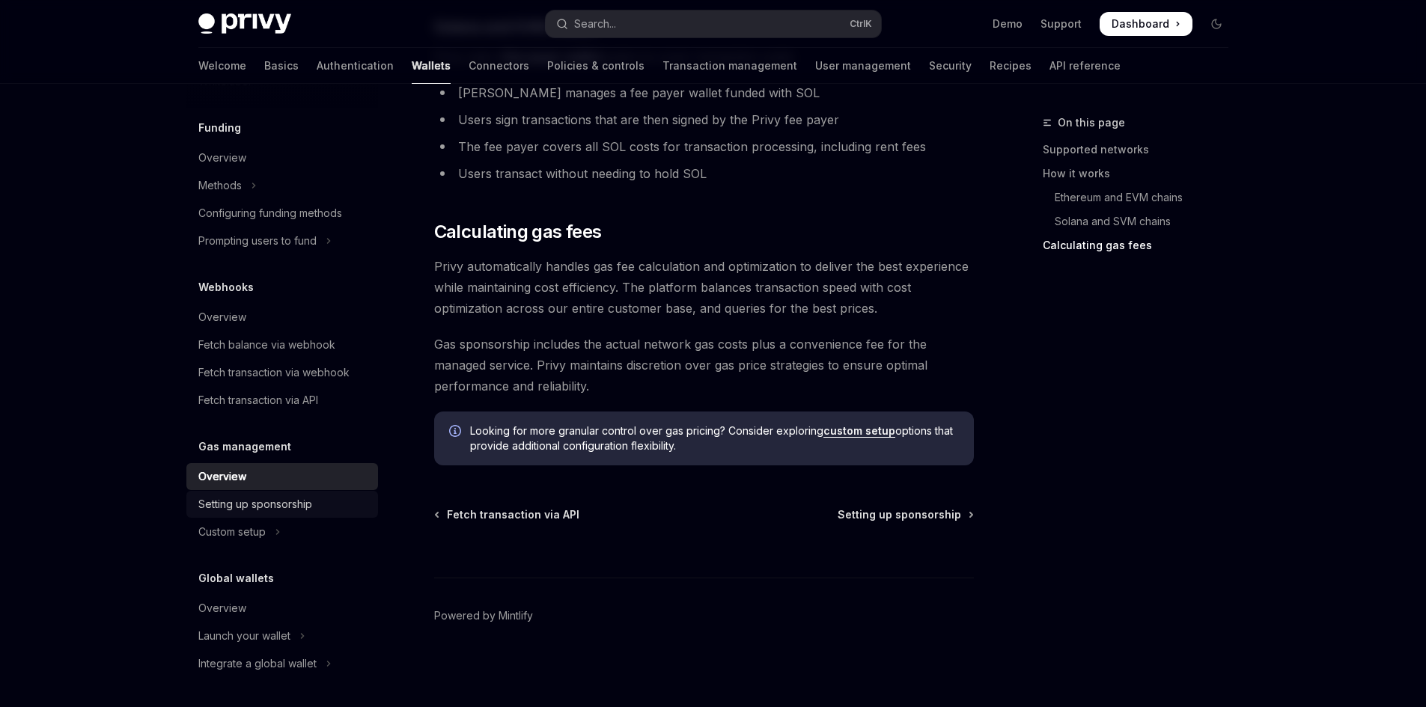
click at [252, 498] on div "Setting up sponsorship" at bounding box center [255, 504] width 114 height 18
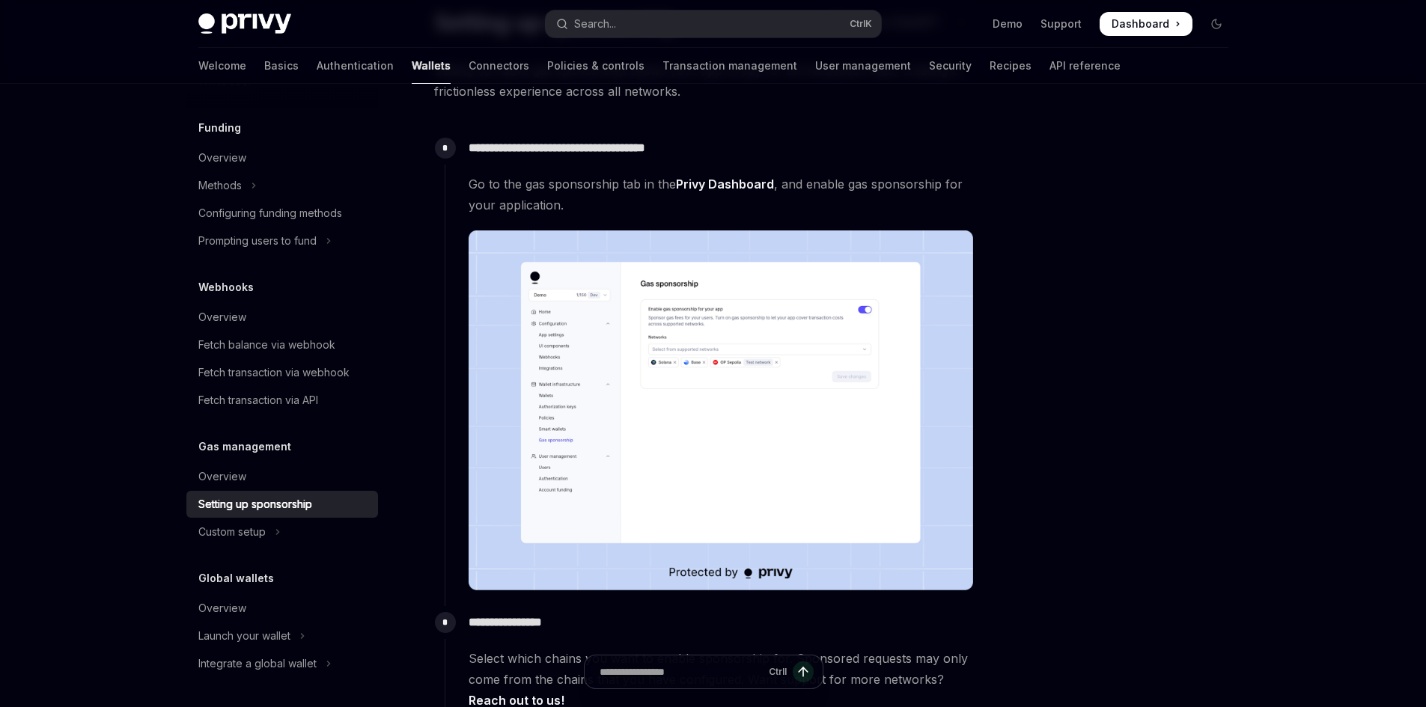
scroll to position [150, 0]
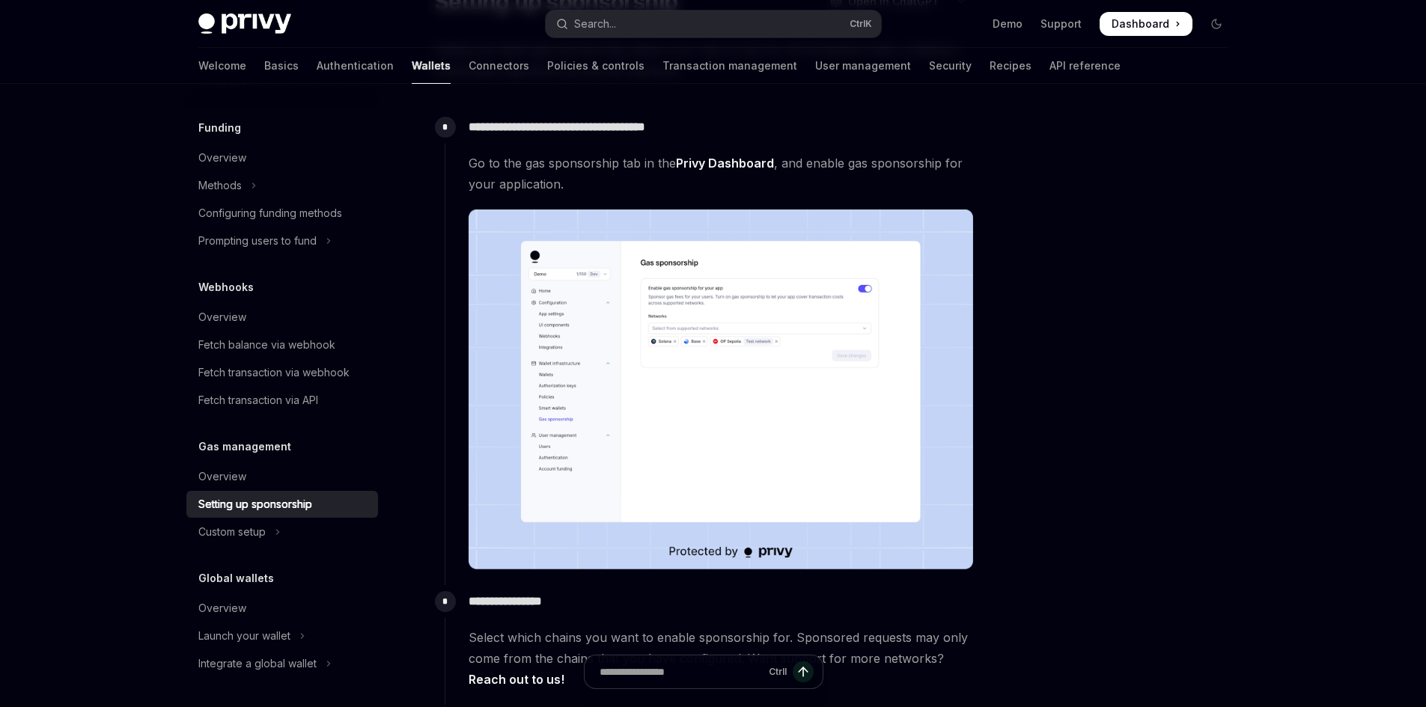
click at [661, 317] on img at bounding box center [720, 390] width 504 height 361
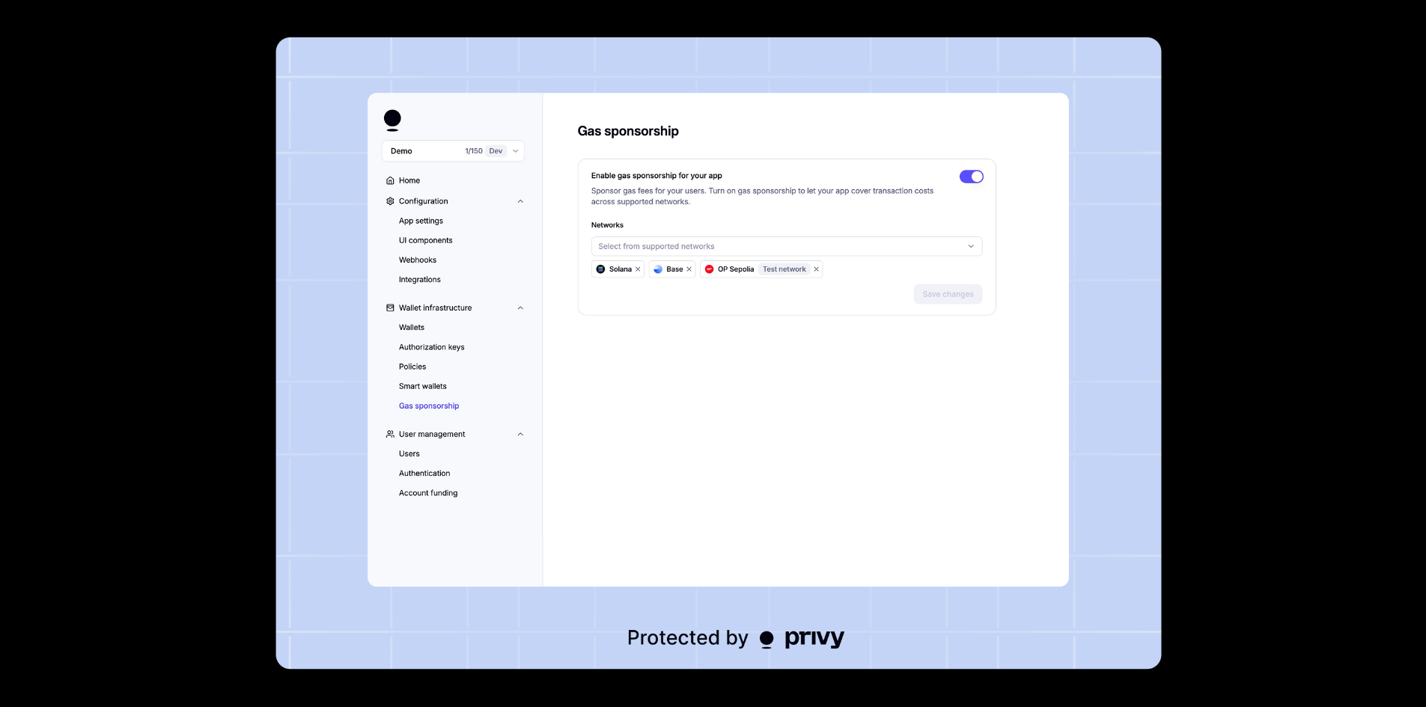
click at [670, 305] on img at bounding box center [717, 353] width 885 height 632
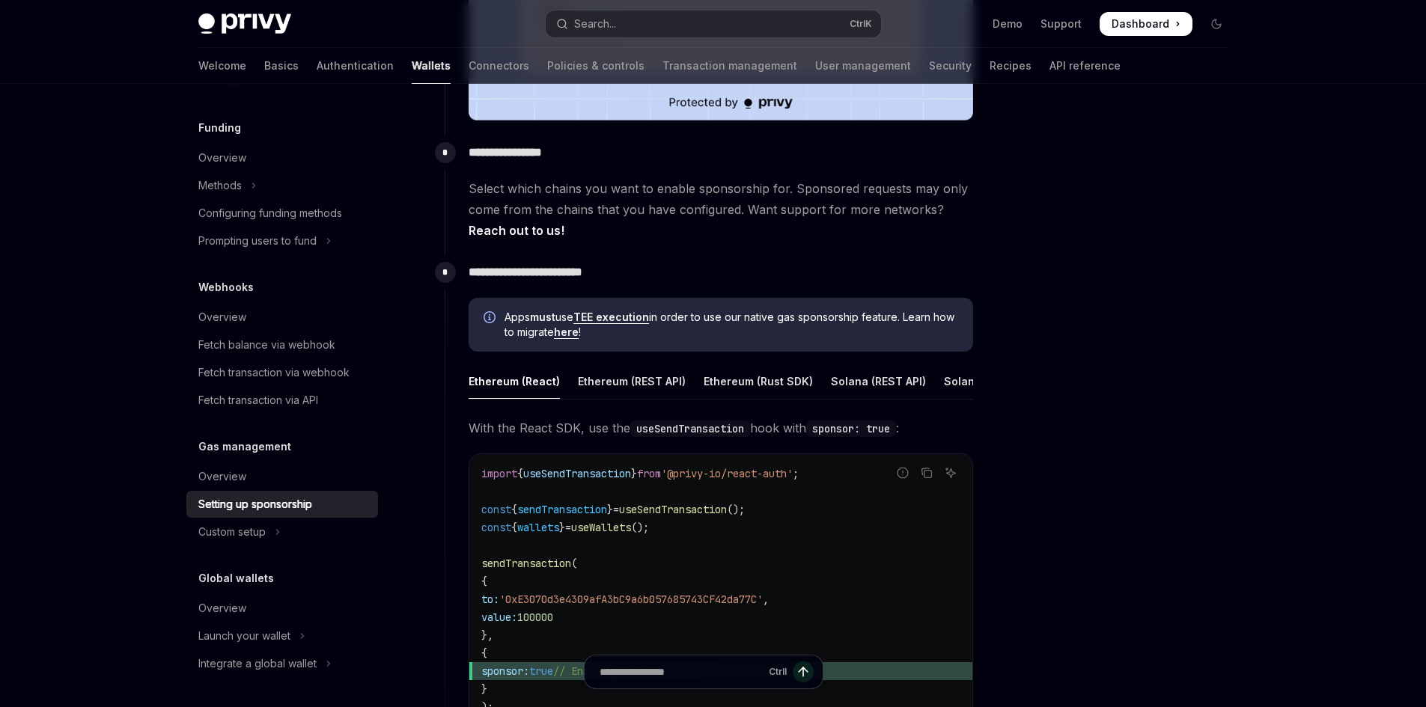
scroll to position [0, 56]
drag, startPoint x: 609, startPoint y: 409, endPoint x: 811, endPoint y: 394, distance: 202.7
click at [796, 400] on ul "Ethereum (React) Ethereum (REST API) Ethereum (Rust SDK) Solana (REST API) Sola…" at bounding box center [720, 382] width 504 height 36
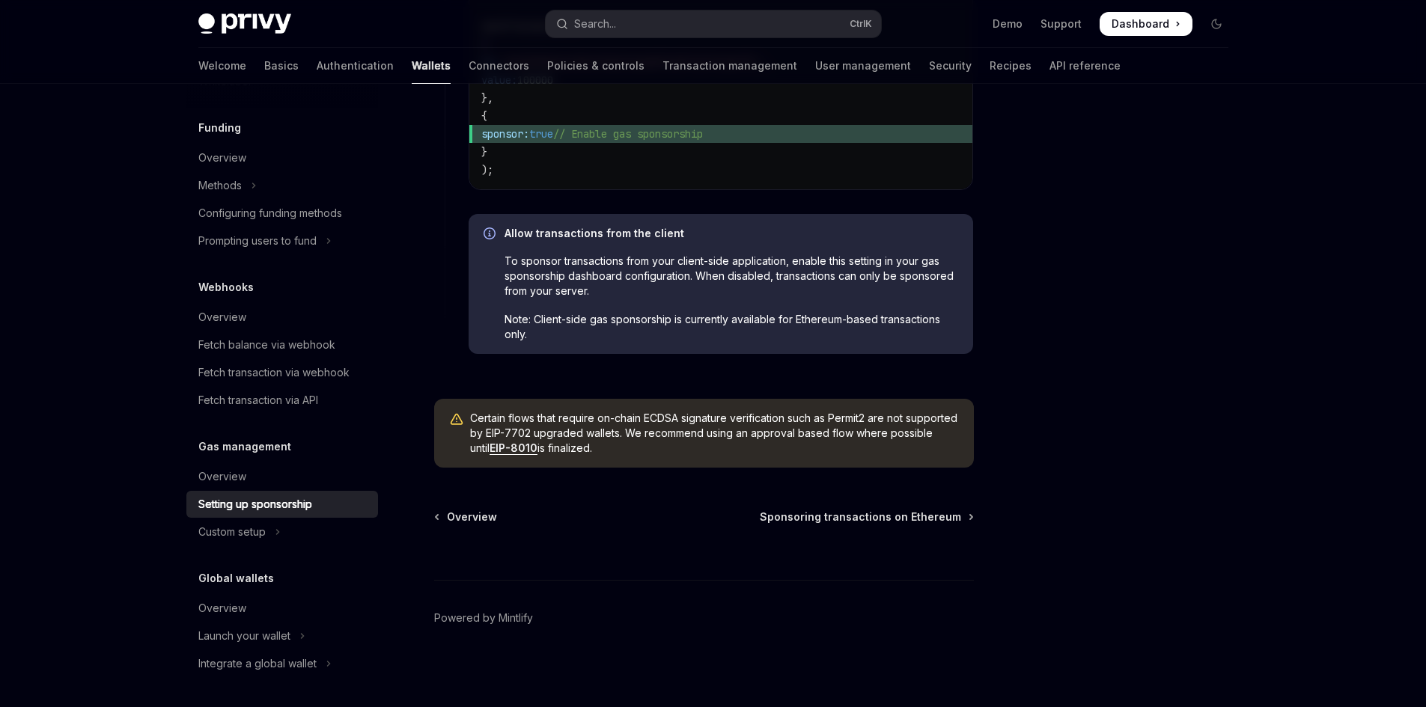
scroll to position [1149, 0]
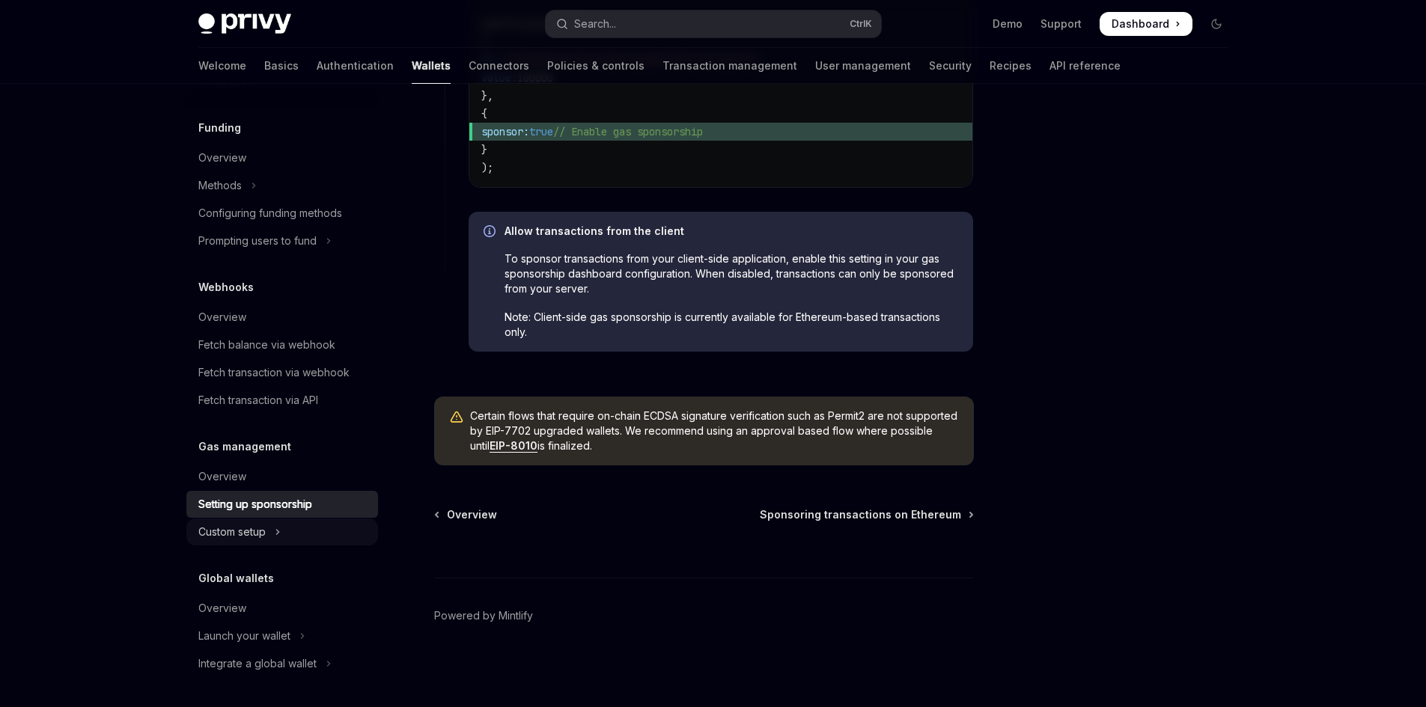
click at [245, 531] on div "Custom setup" at bounding box center [231, 532] width 67 height 18
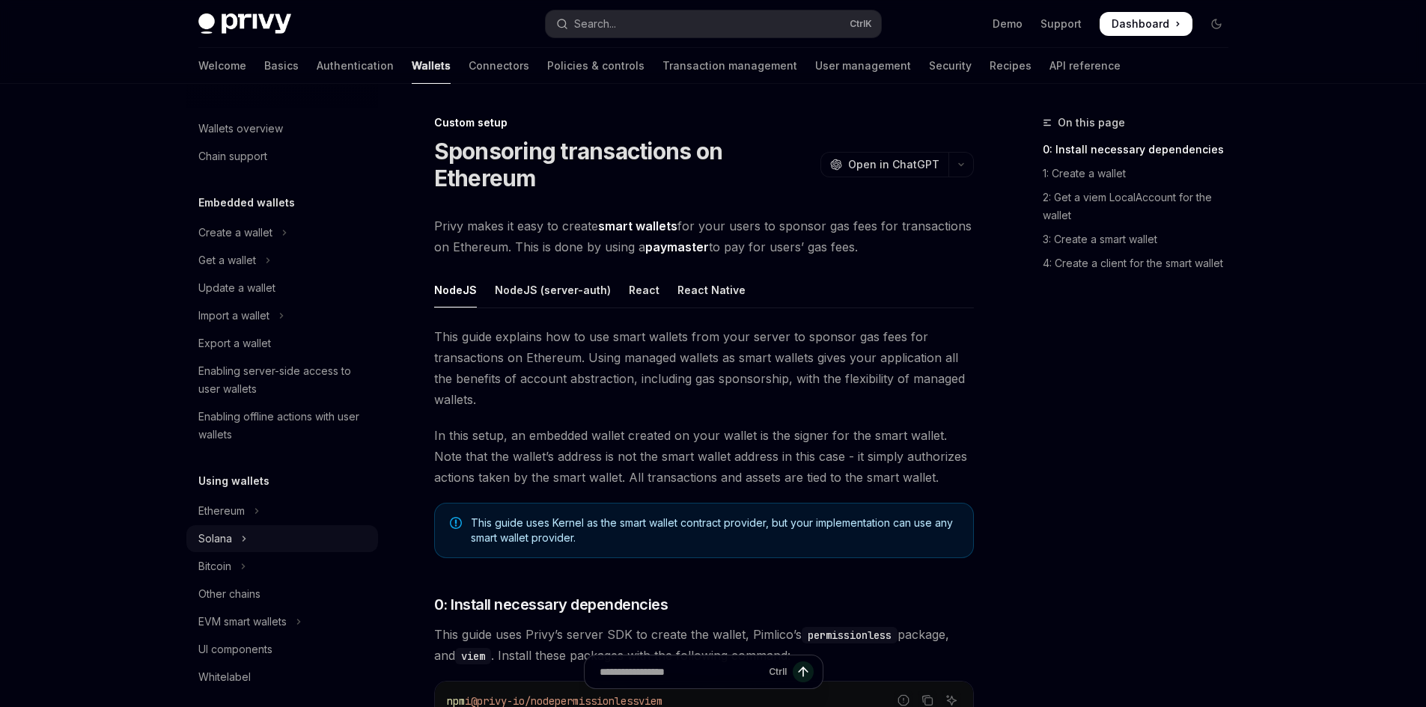
click at [280, 540] on button "Solana" at bounding box center [282, 538] width 192 height 27
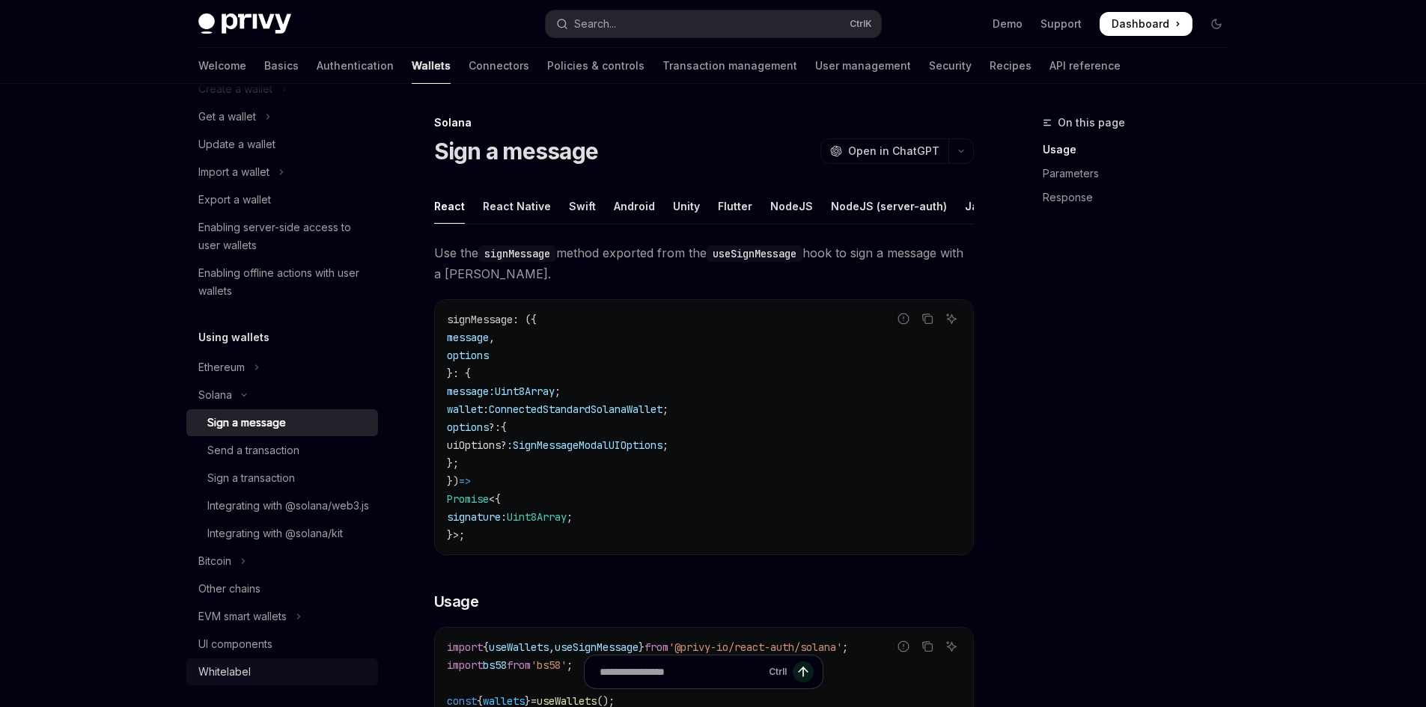
scroll to position [299, 0]
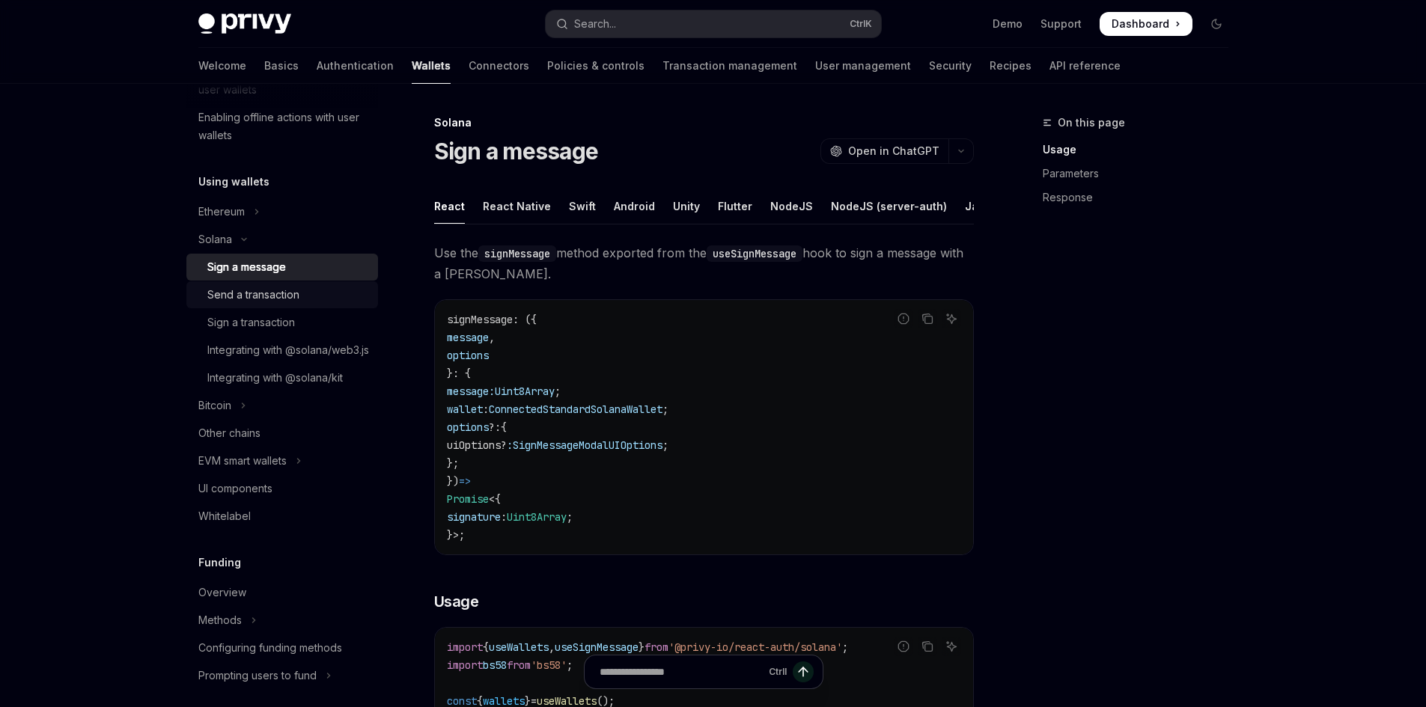
click at [266, 296] on div "Send a transaction" at bounding box center [253, 295] width 92 height 18
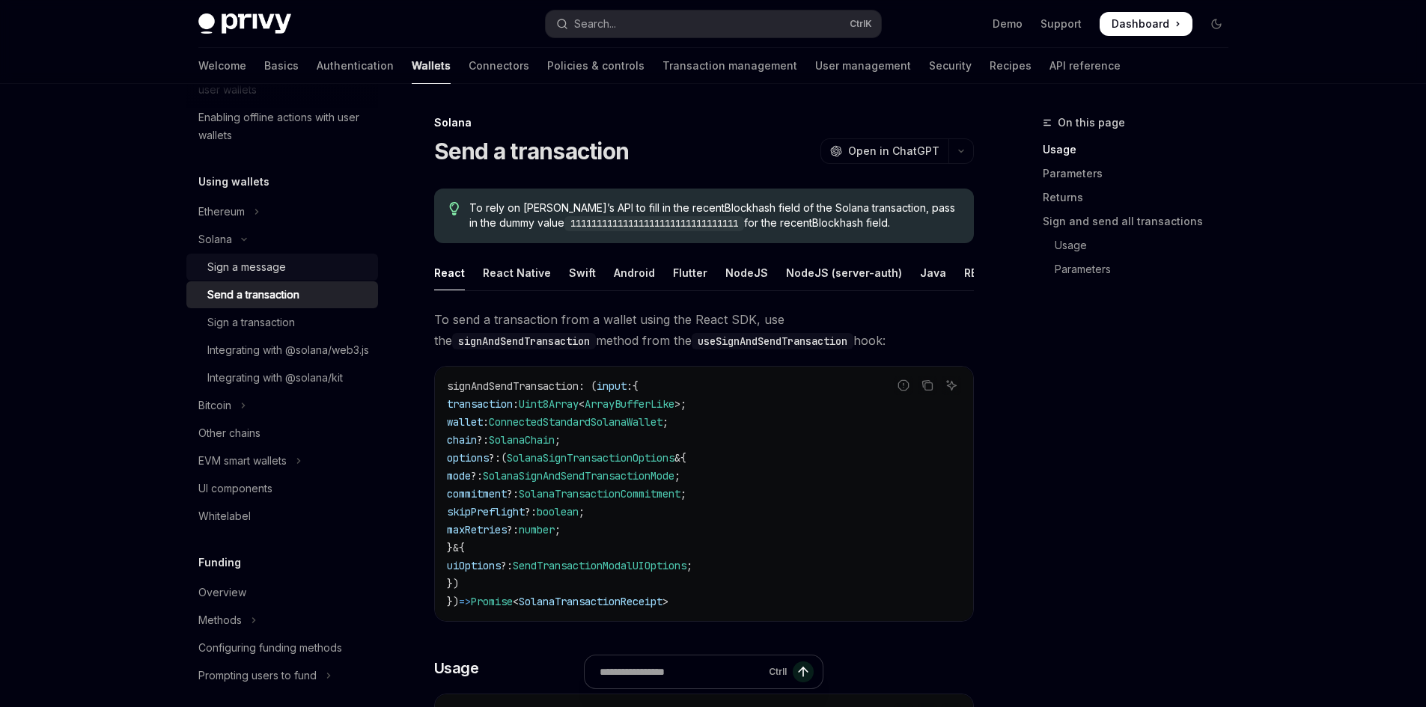
click at [266, 268] on div "Sign a message" at bounding box center [246, 267] width 79 height 18
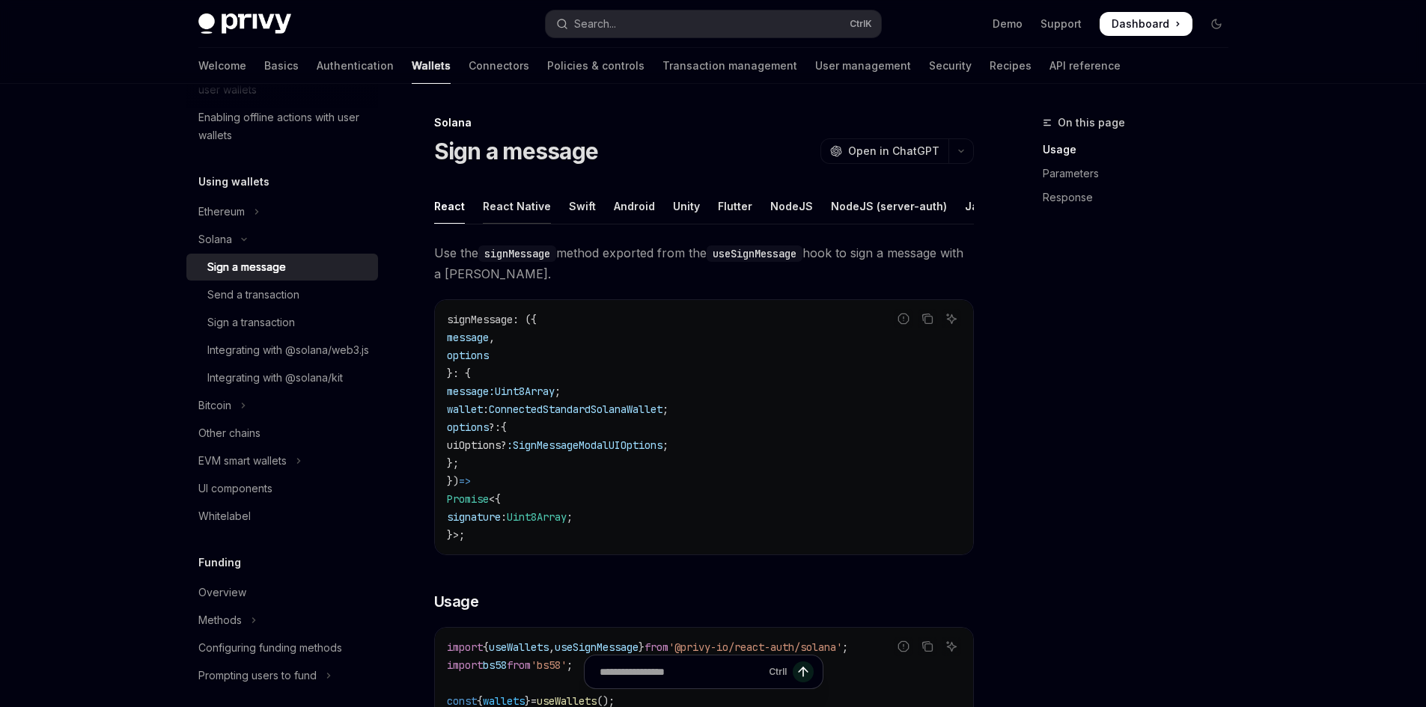
click at [498, 204] on div "React Native" at bounding box center [517, 206] width 68 height 35
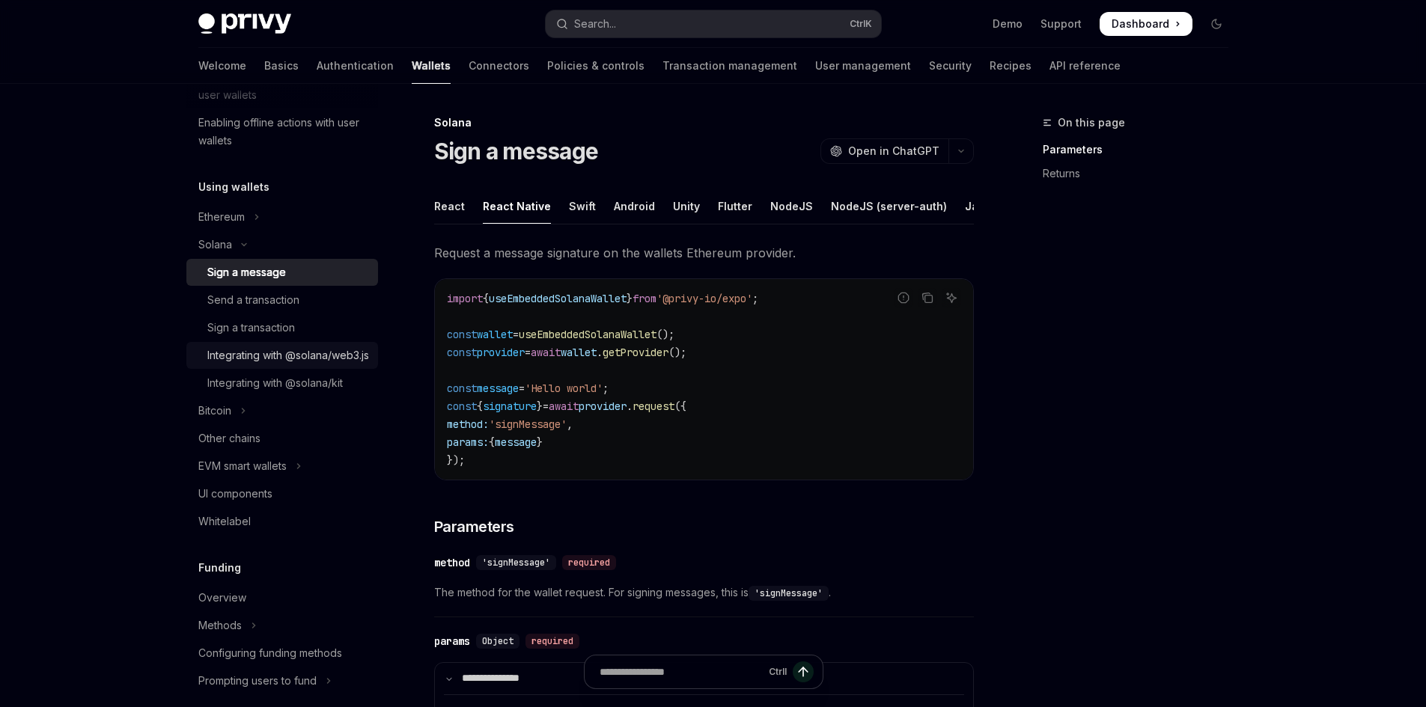
scroll to position [299, 0]
click at [662, 67] on link "Transaction management" at bounding box center [729, 66] width 135 height 36
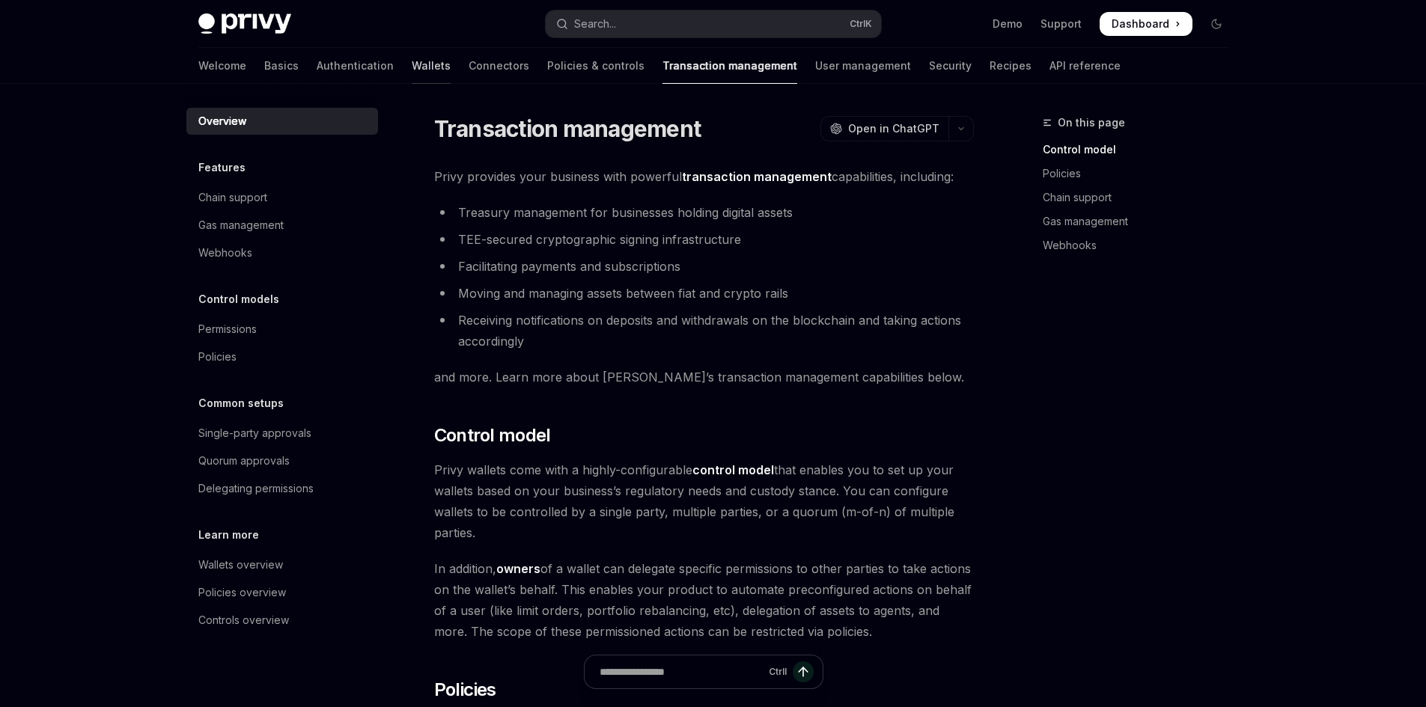
click at [412, 67] on link "Wallets" at bounding box center [431, 66] width 39 height 36
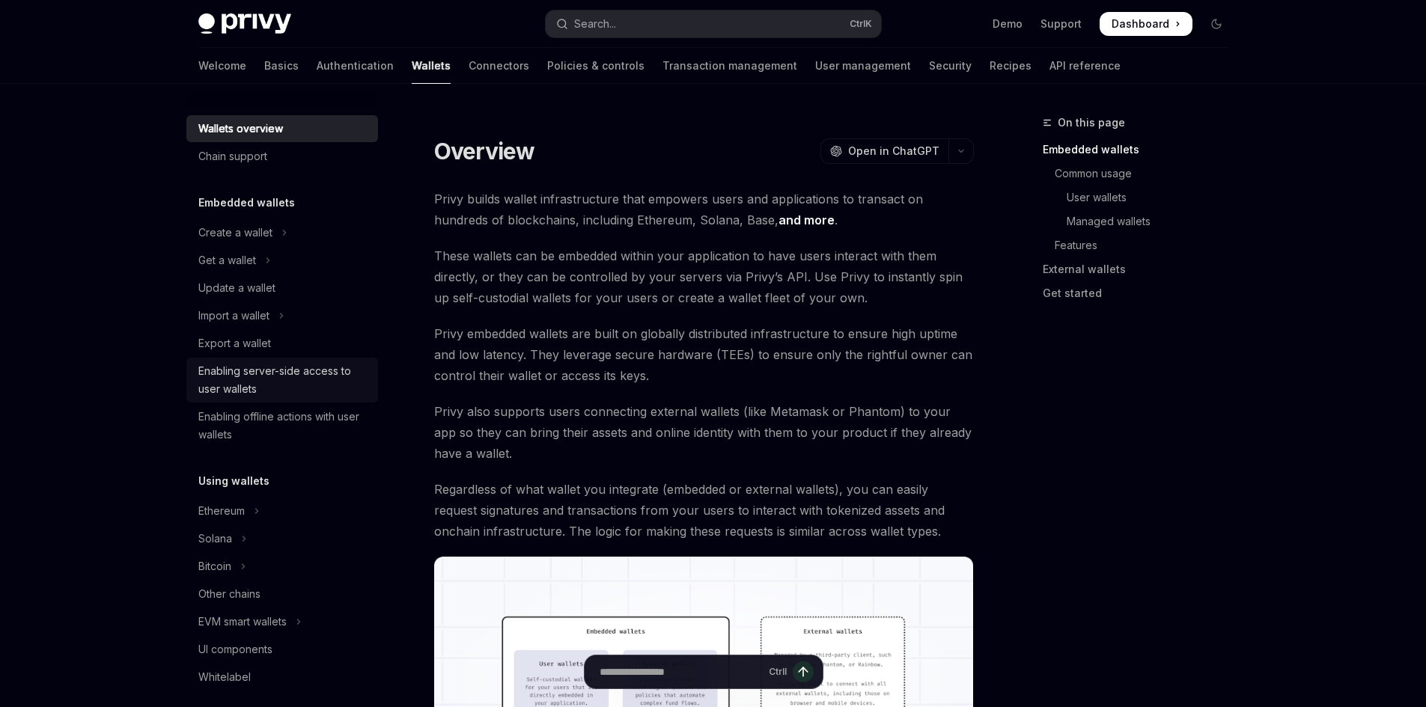
click at [309, 376] on div "Enabling server-side access to user wallets" at bounding box center [283, 380] width 171 height 36
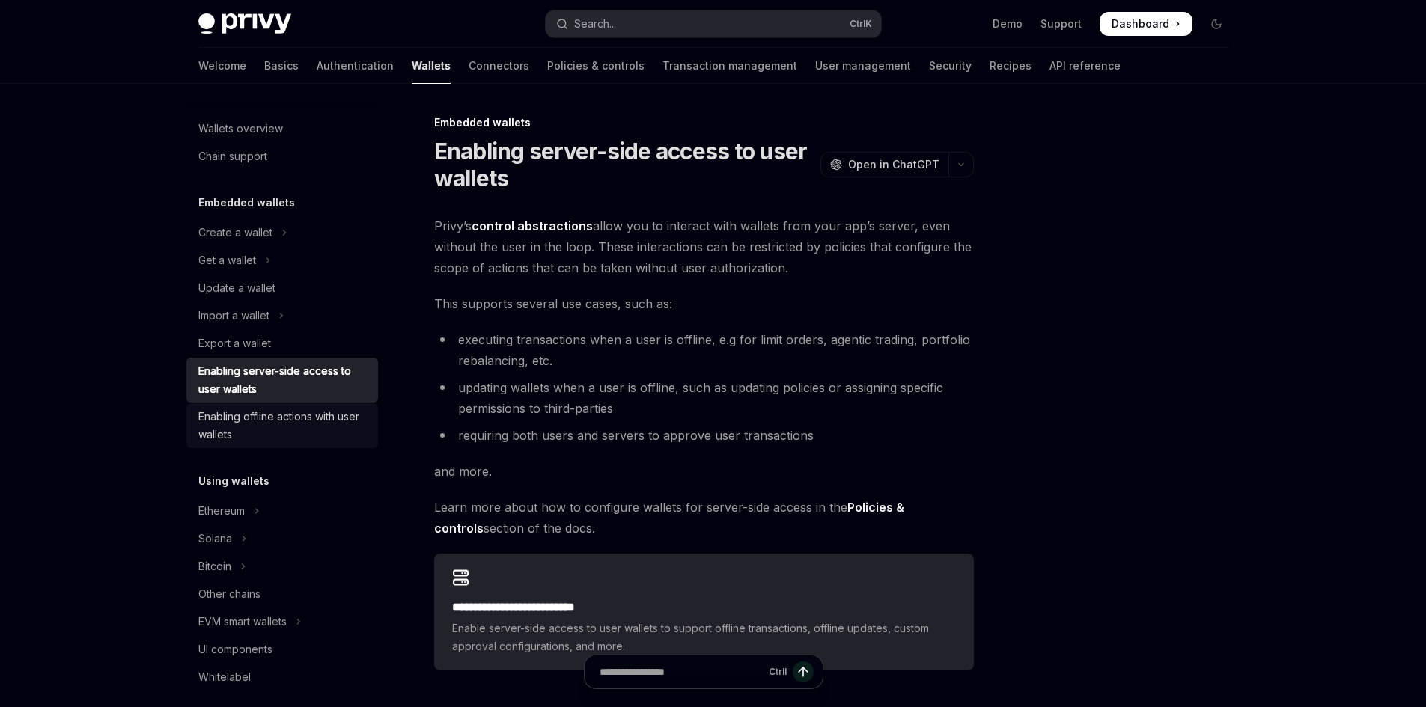
click at [292, 436] on div "Enabling offline actions with user wallets" at bounding box center [283, 426] width 171 height 36
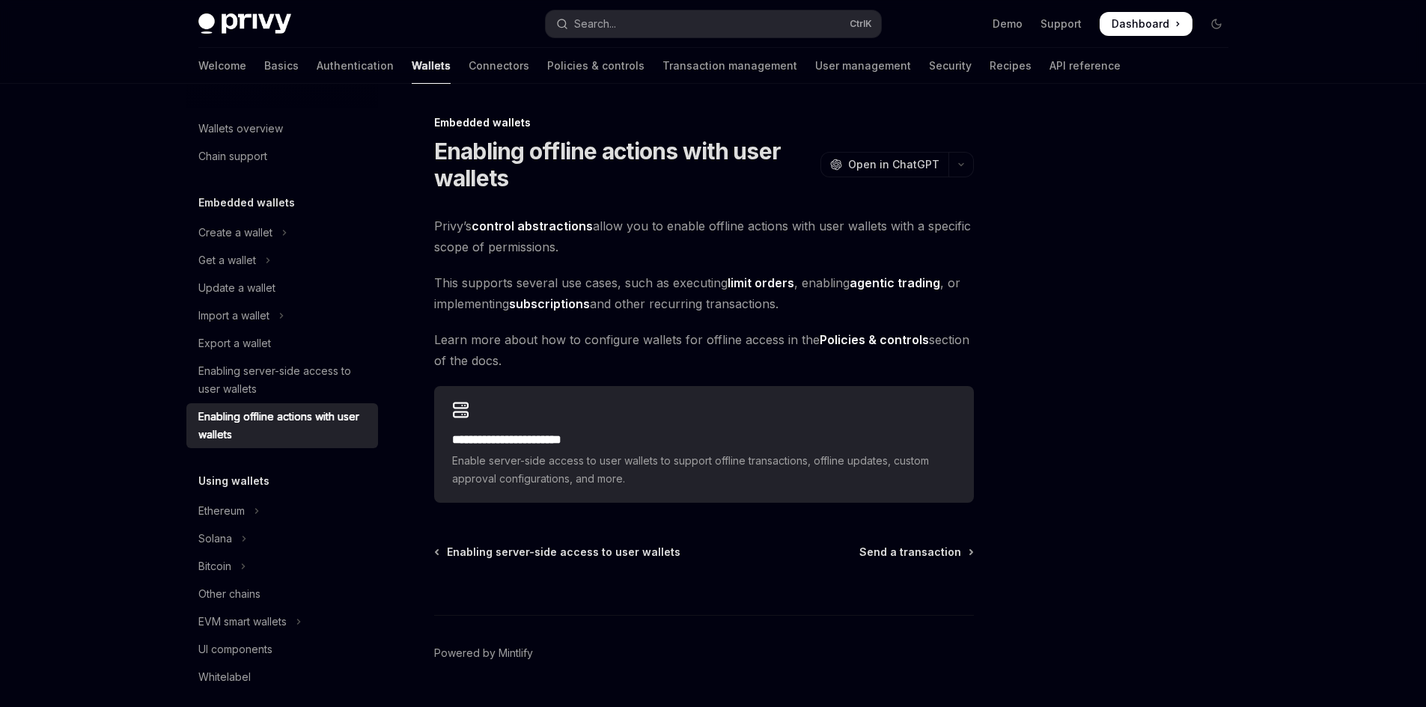
click at [606, 355] on span "Learn more about how to configure wallets for offline access in the Policies & …" at bounding box center [704, 350] width 540 height 42
click at [264, 290] on div "Update a wallet" at bounding box center [236, 288] width 77 height 18
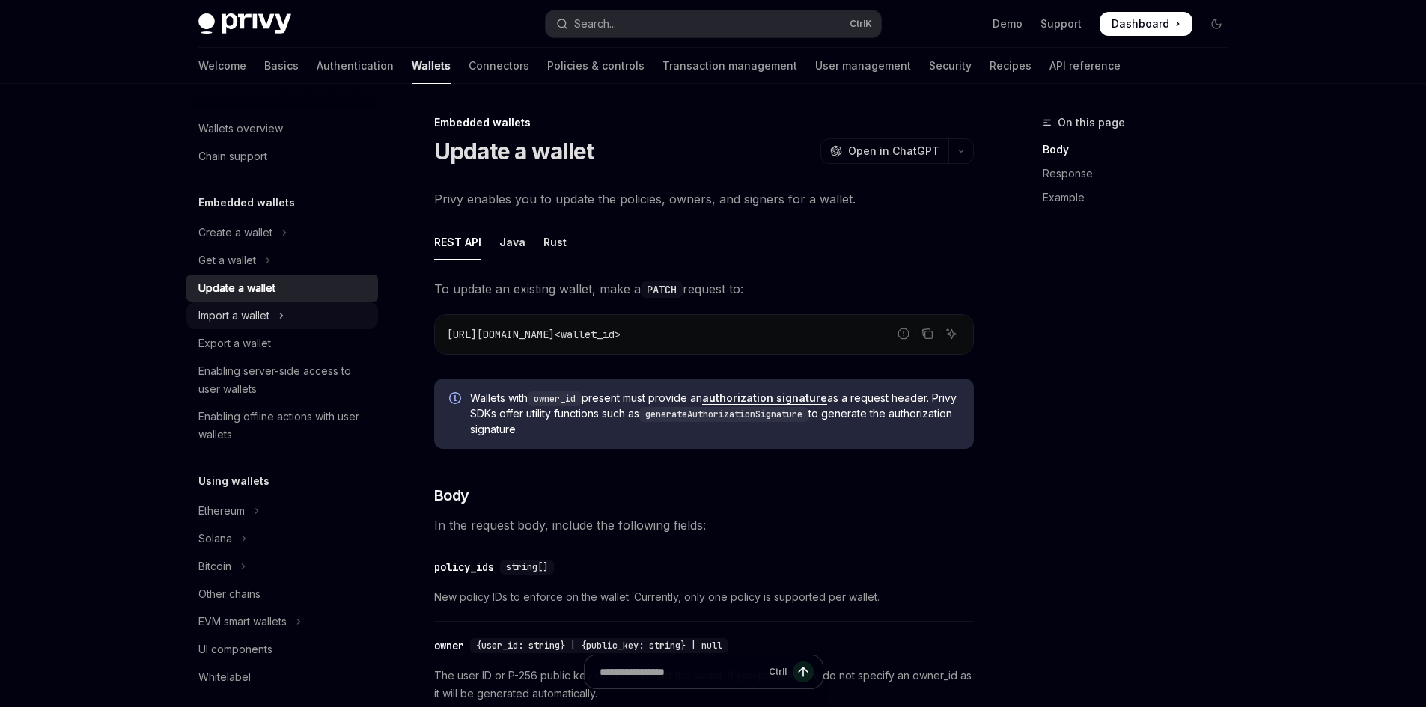
click at [264, 310] on div "Import a wallet" at bounding box center [233, 316] width 71 height 18
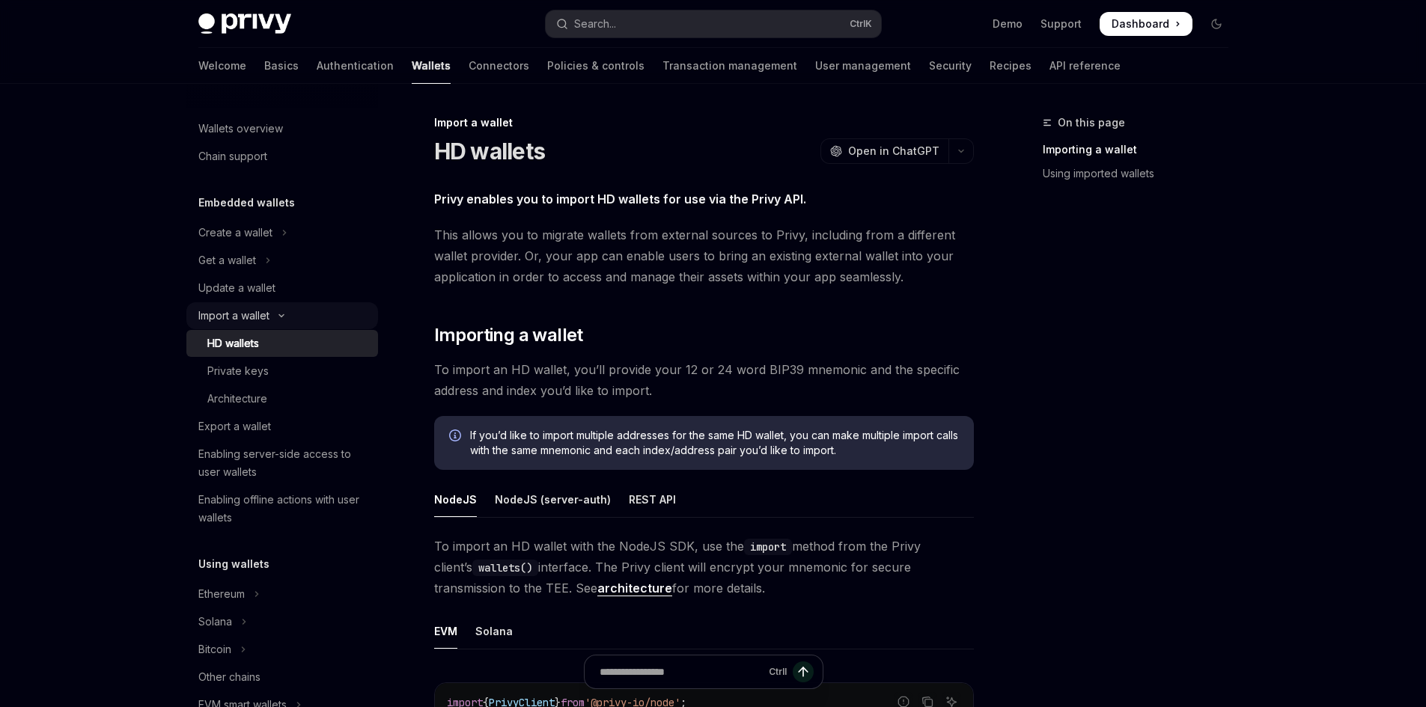
click at [264, 316] on div "Import a wallet" at bounding box center [233, 316] width 71 height 18
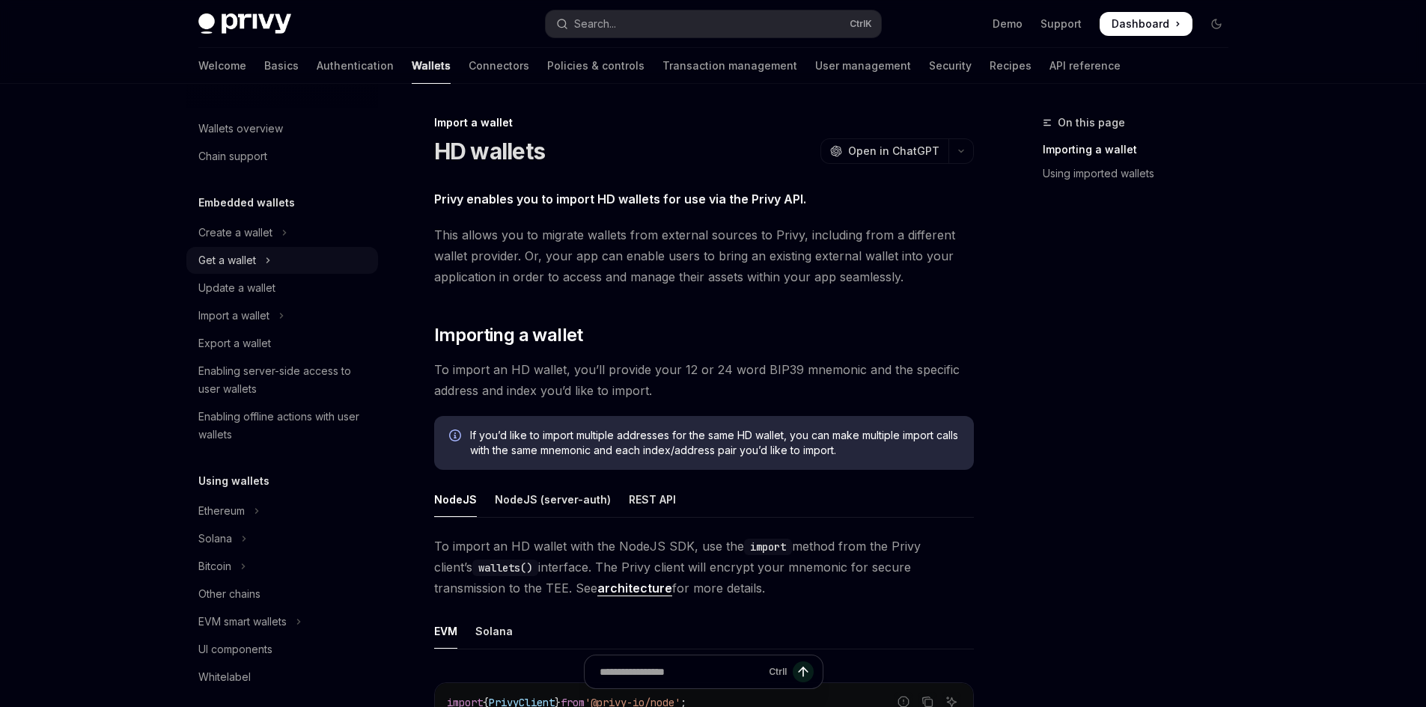
click at [246, 256] on div "Get a wallet" at bounding box center [227, 260] width 58 height 18
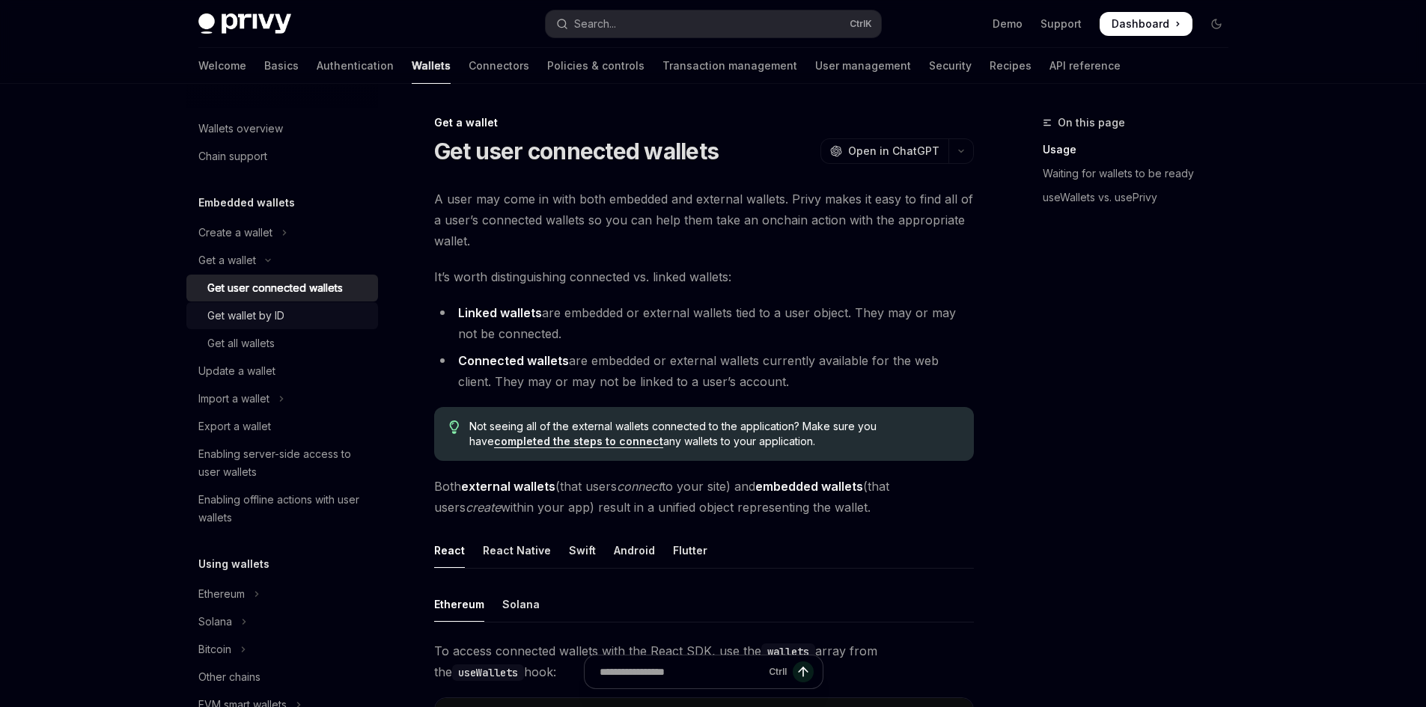
click at [260, 319] on div "Get wallet by ID" at bounding box center [245, 316] width 77 height 18
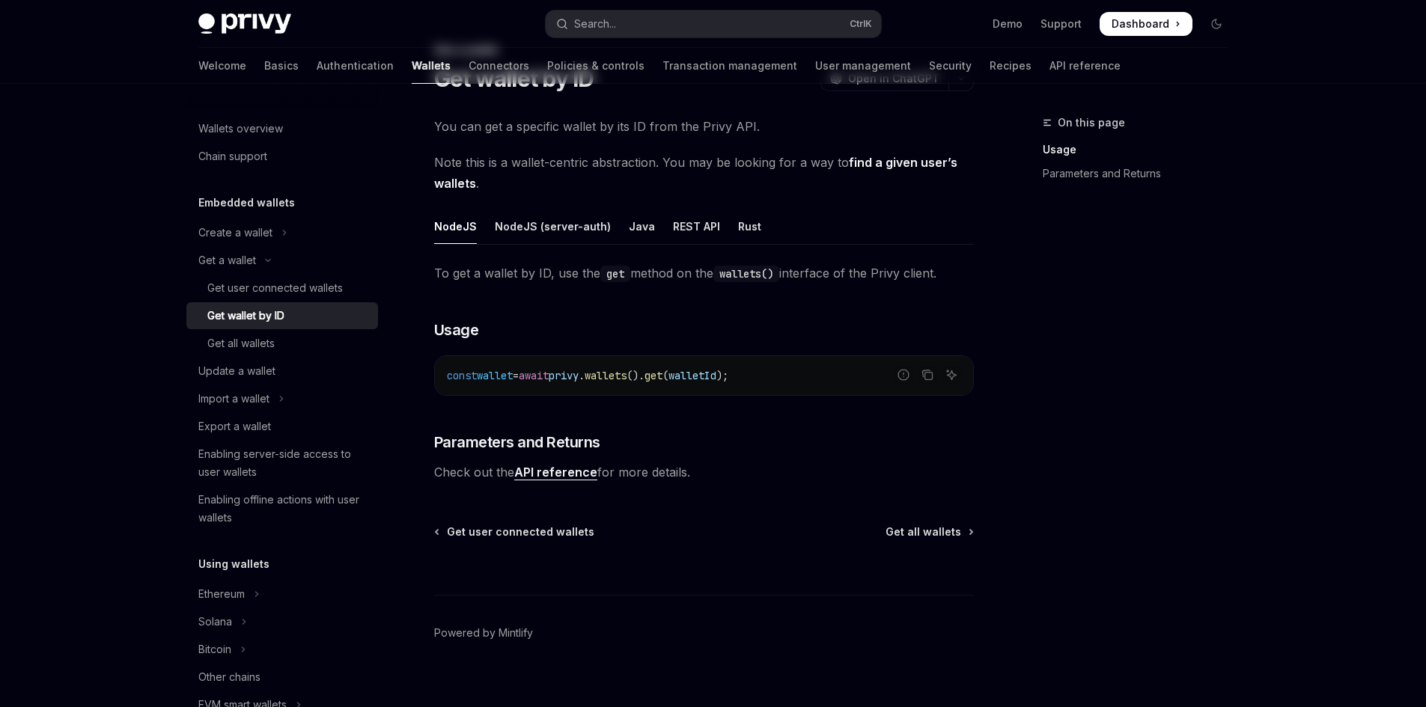
scroll to position [90, 0]
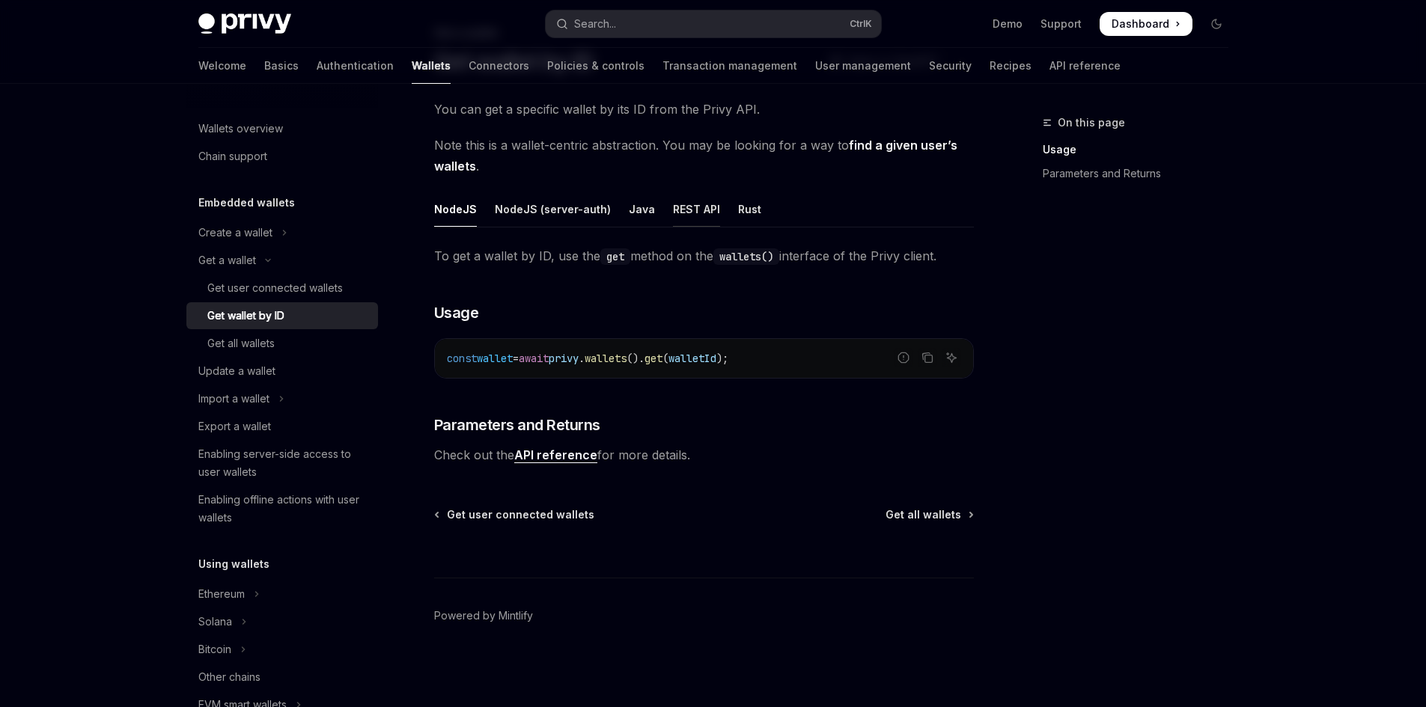
click at [697, 200] on div "REST API" at bounding box center [696, 209] width 47 height 35
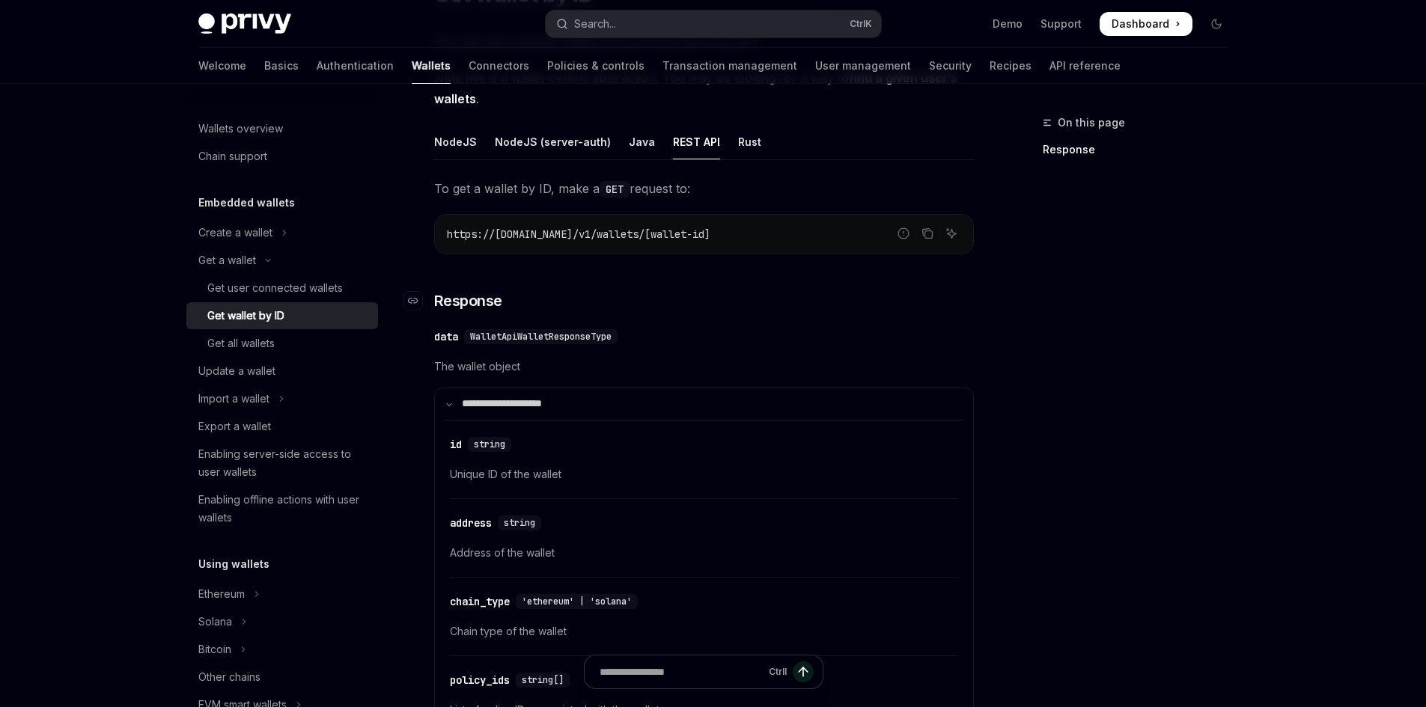
scroll to position [165, 0]
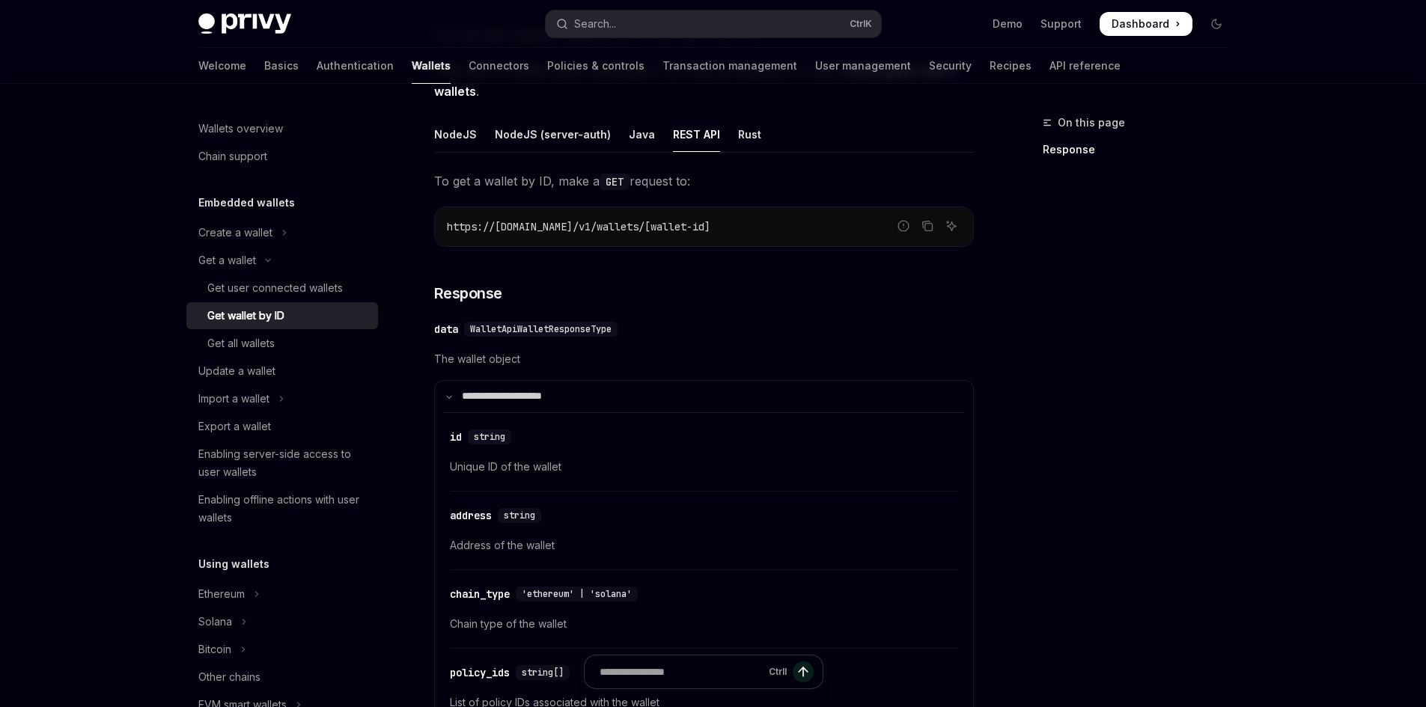
click at [652, 357] on span "The wallet object" at bounding box center [704, 359] width 540 height 18
click at [258, 226] on div "Create a wallet" at bounding box center [235, 233] width 74 height 18
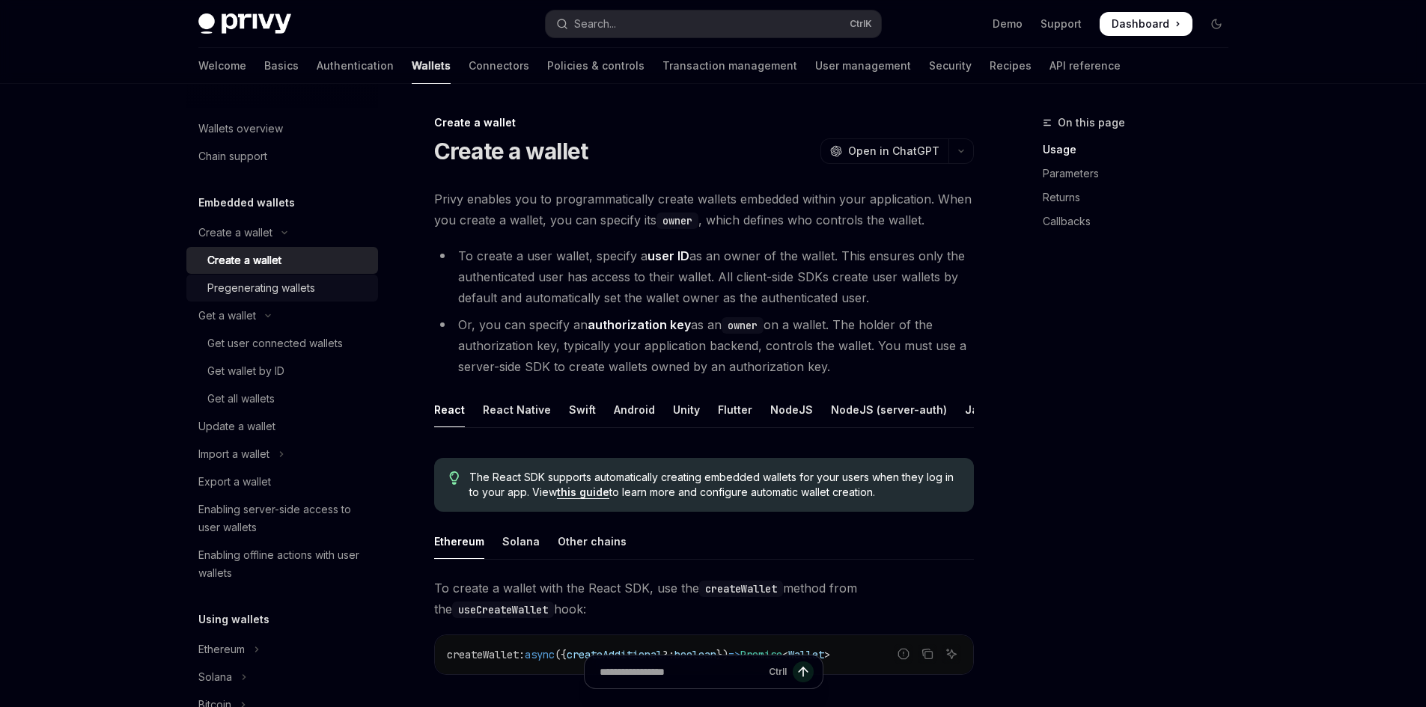
click at [253, 287] on div "Pregenerating wallets" at bounding box center [261, 288] width 108 height 18
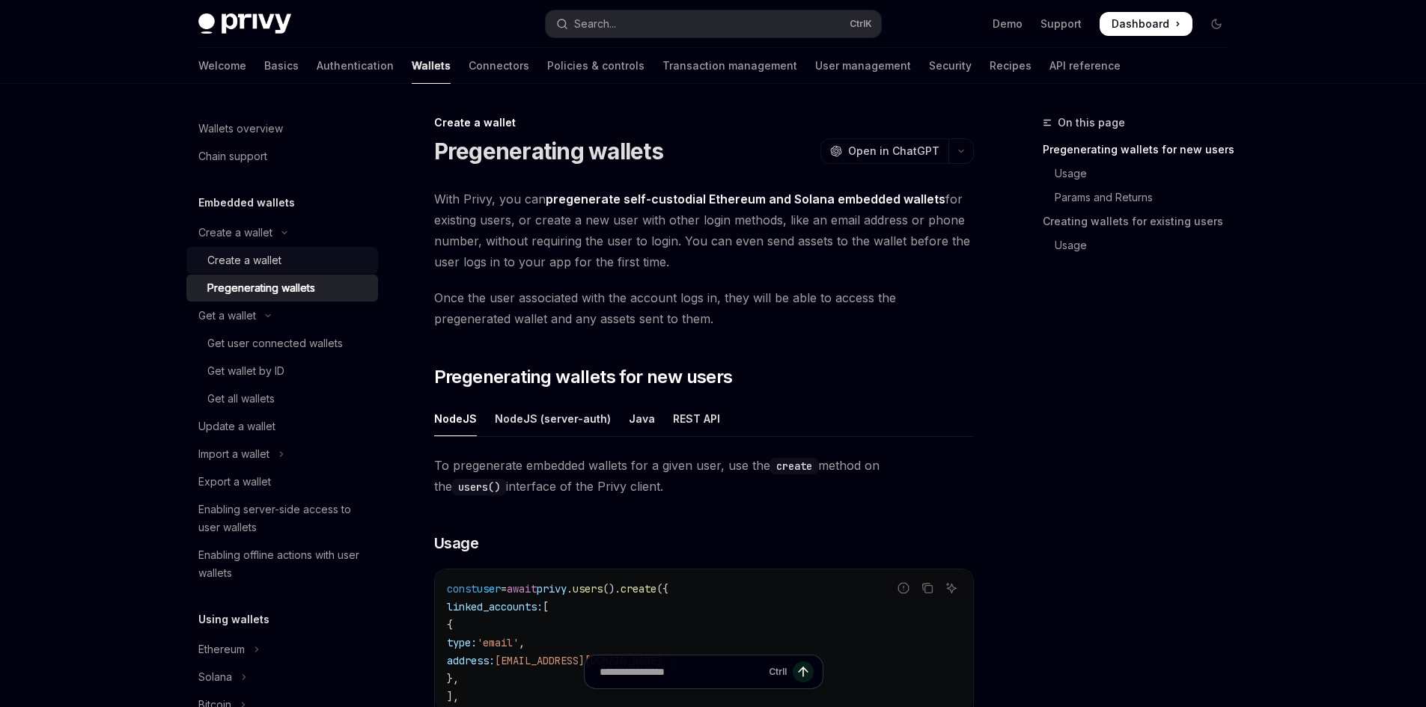
click at [253, 261] on div "Create a wallet" at bounding box center [244, 260] width 74 height 18
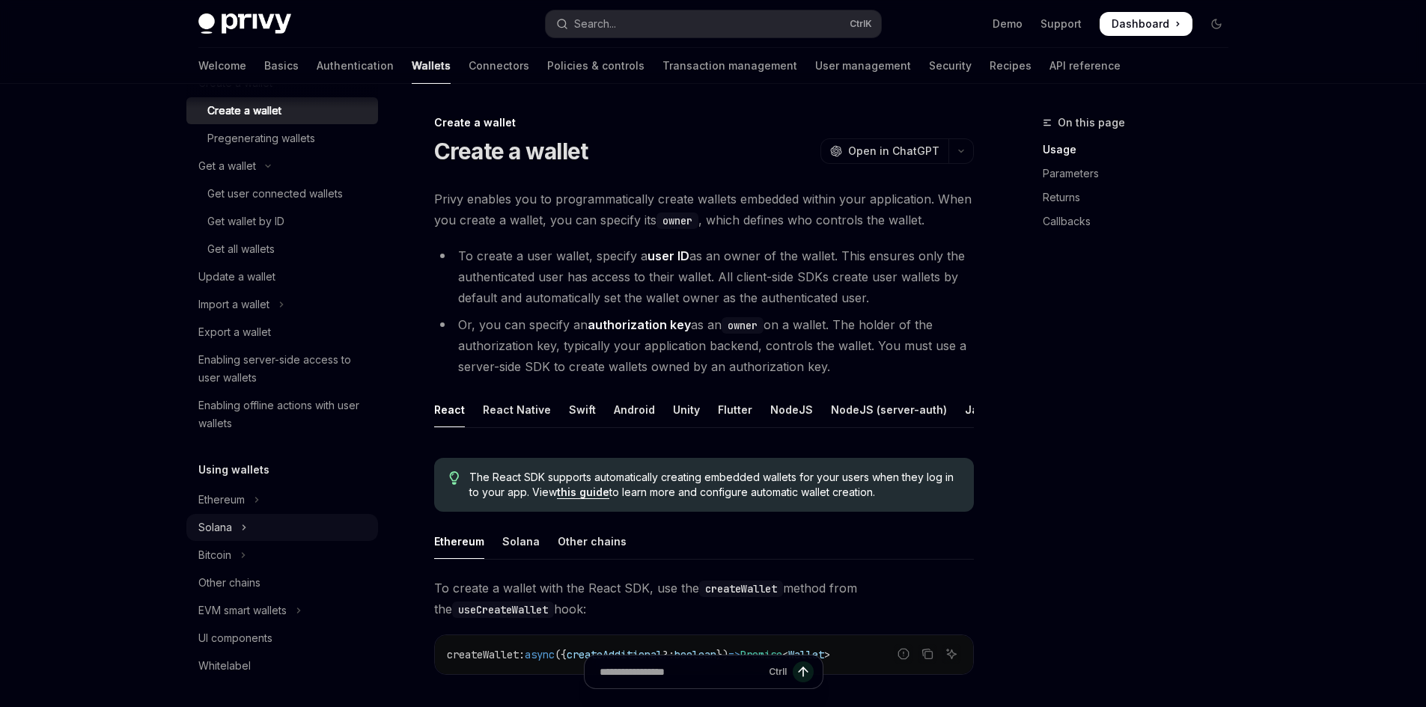
click at [253, 538] on button "Solana" at bounding box center [282, 527] width 192 height 27
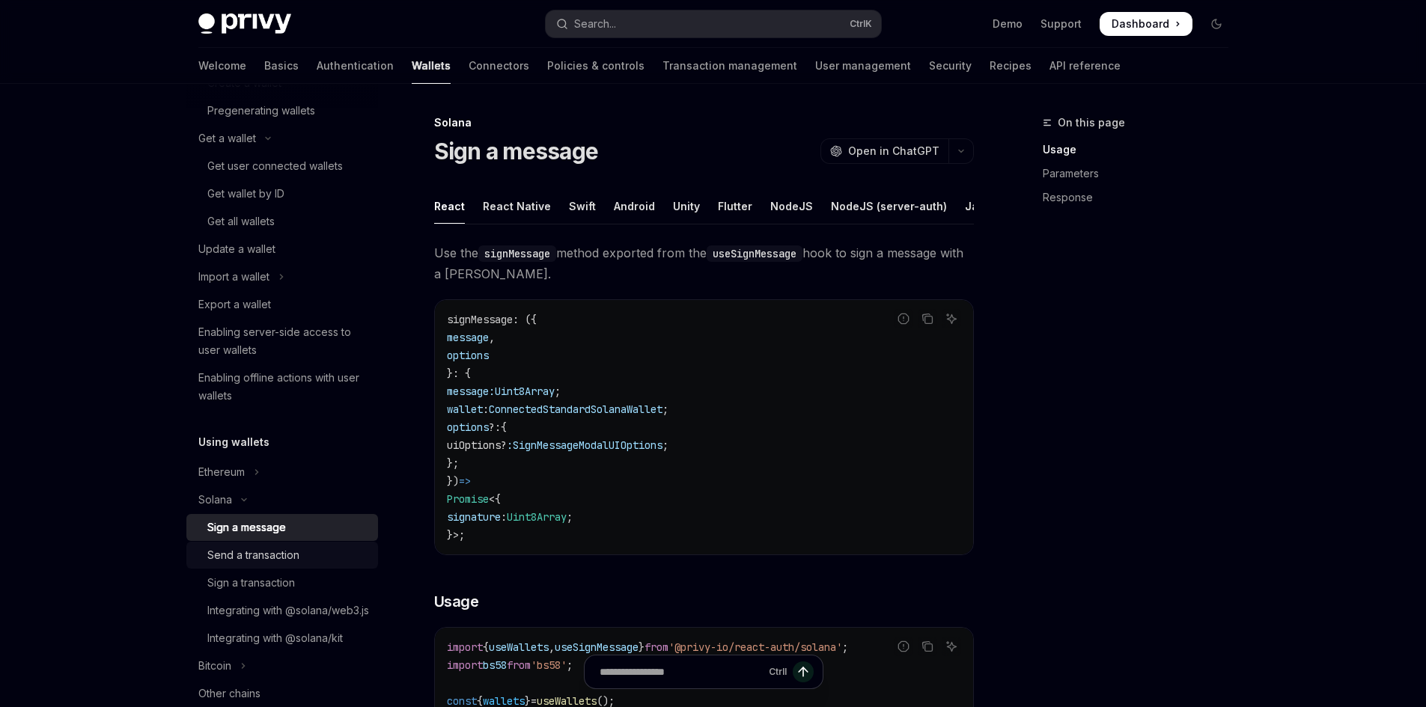
scroll to position [225, 0]
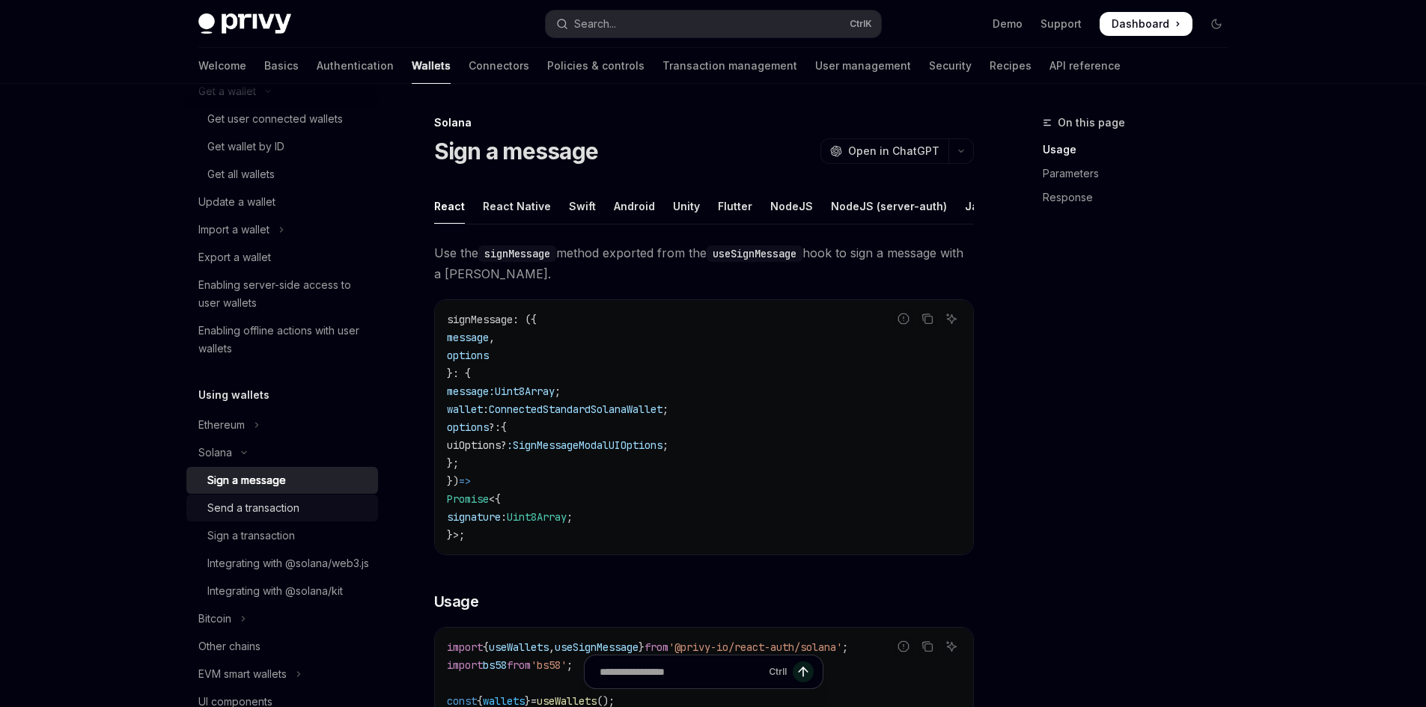
click at [278, 495] on ul "Sign a message Send a transaction Sign a transaction Integrating with @solana/w…" at bounding box center [282, 536] width 192 height 138
click at [276, 527] on div "Sign a transaction" at bounding box center [251, 536] width 88 height 18
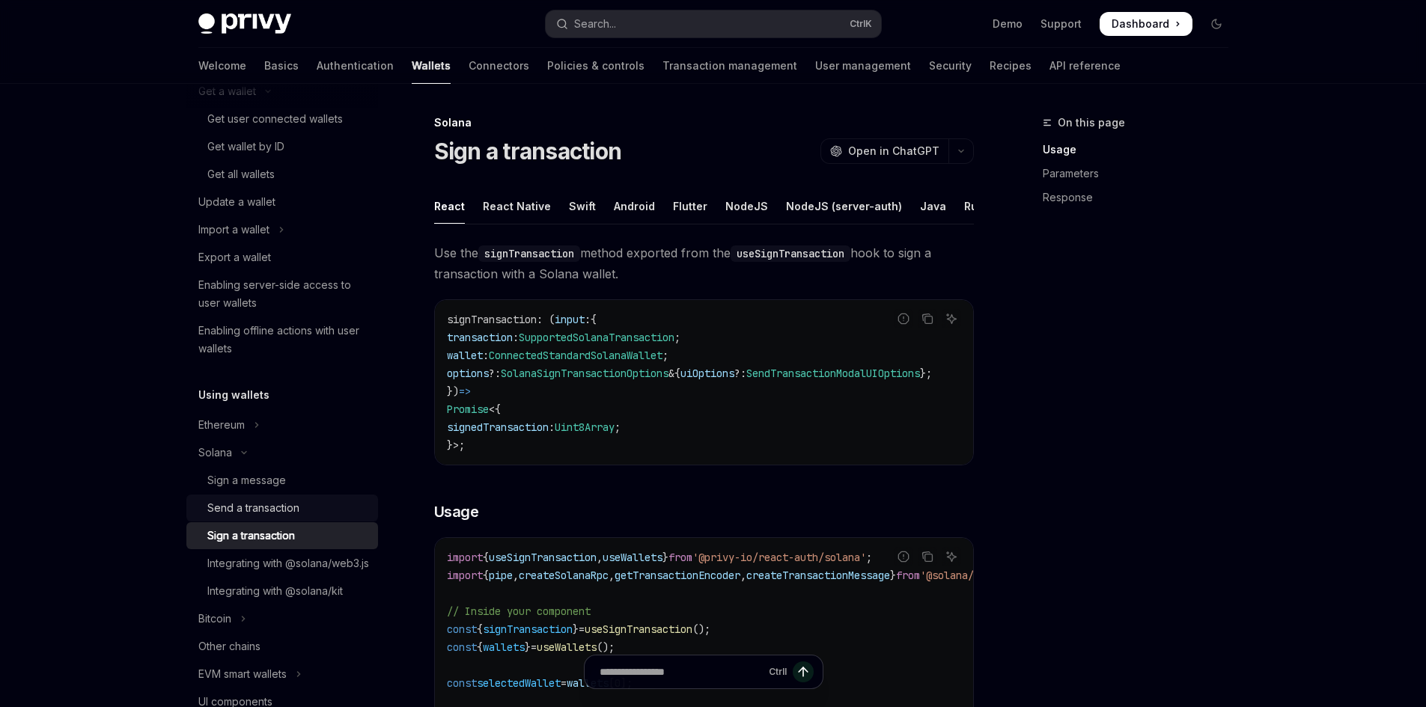
click at [273, 511] on div "Send a transaction" at bounding box center [253, 508] width 92 height 18
click at [569, 192] on div "Swift" at bounding box center [582, 206] width 27 height 35
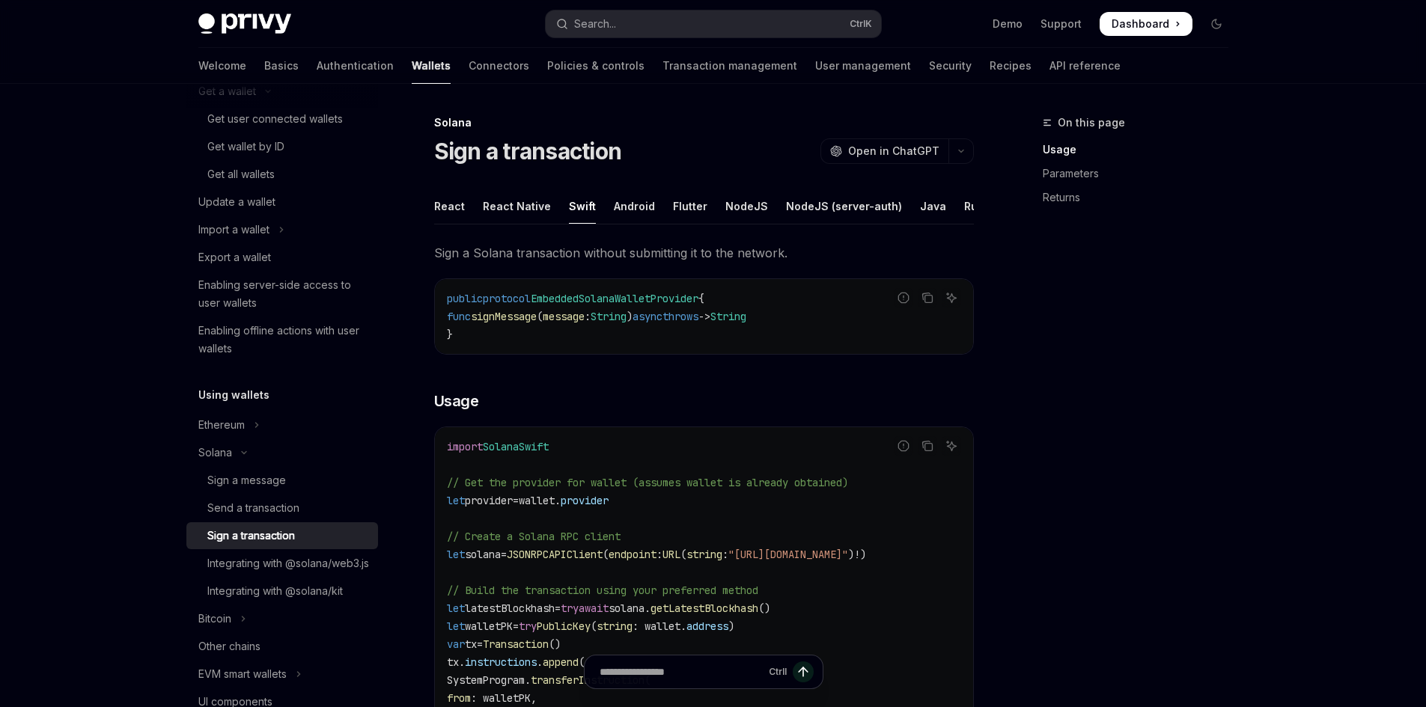
click at [547, 207] on ul "React React Native Swift Android Flutter NodeJS NodeJS (server-auth) Java Rust …" at bounding box center [704, 207] width 540 height 36
click at [526, 195] on div "React Native" at bounding box center [517, 206] width 68 height 35
type textarea "*"
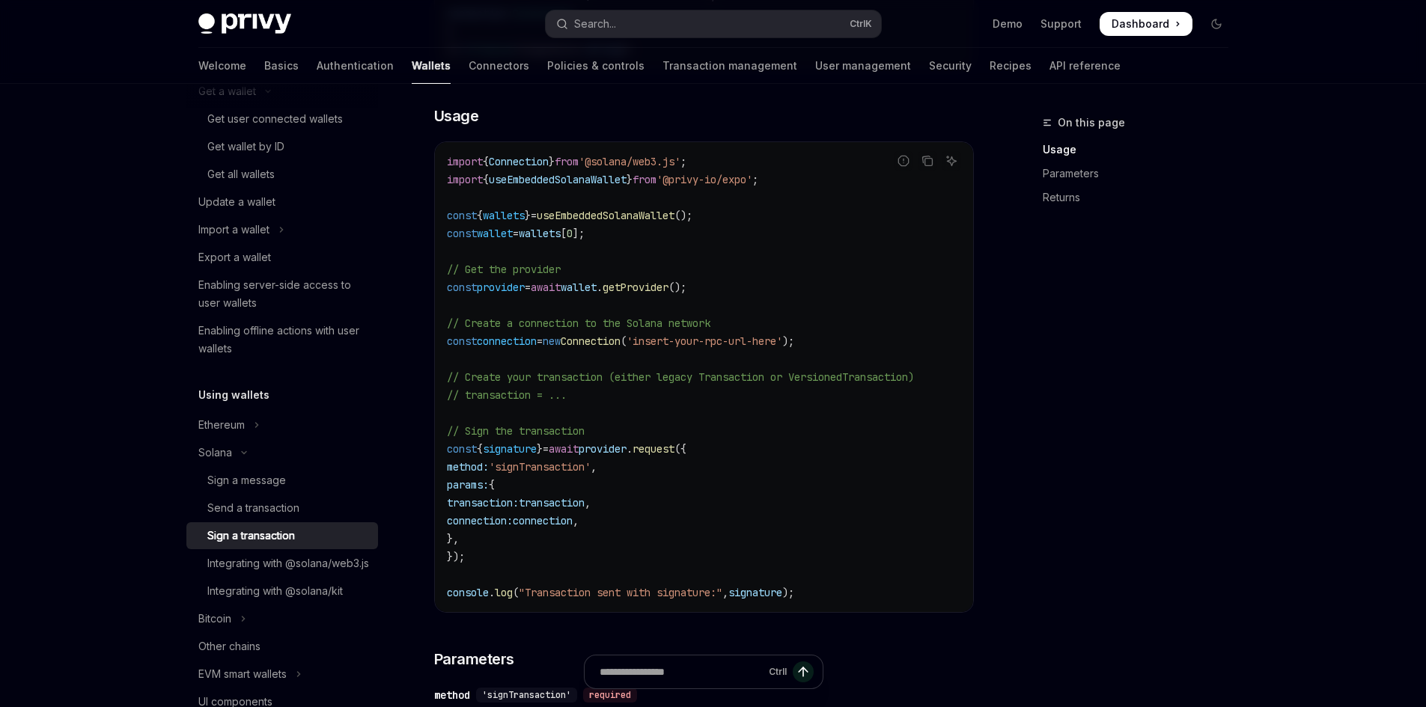
scroll to position [374, 0]
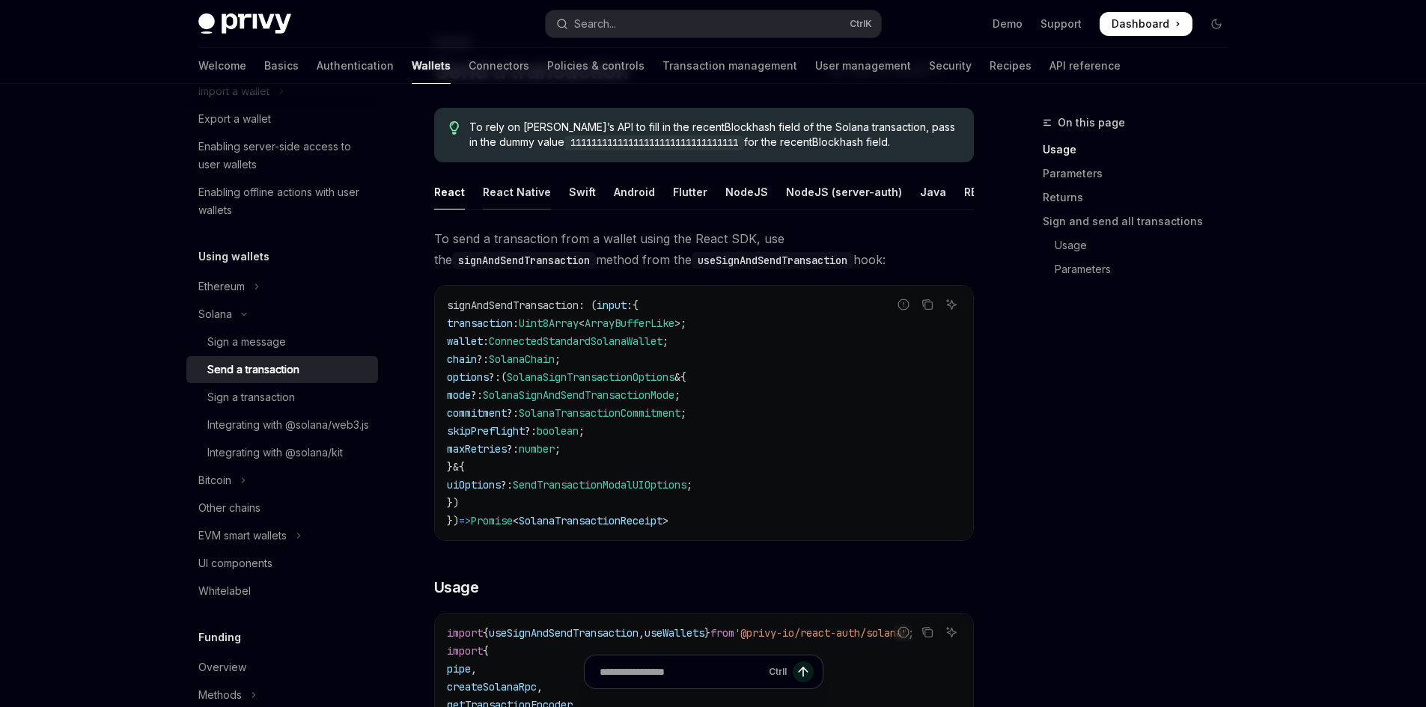
scroll to position [75, 0]
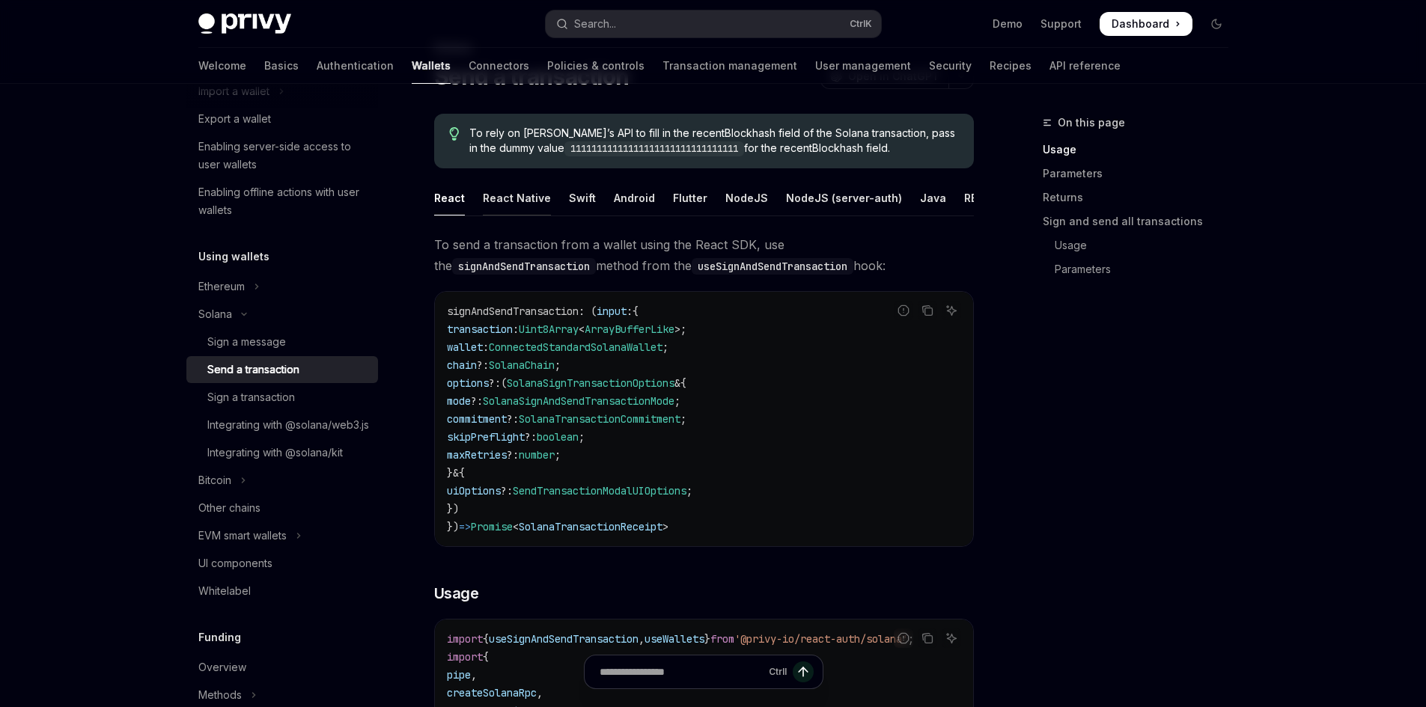
click at [534, 193] on div "React Native" at bounding box center [517, 197] width 68 height 35
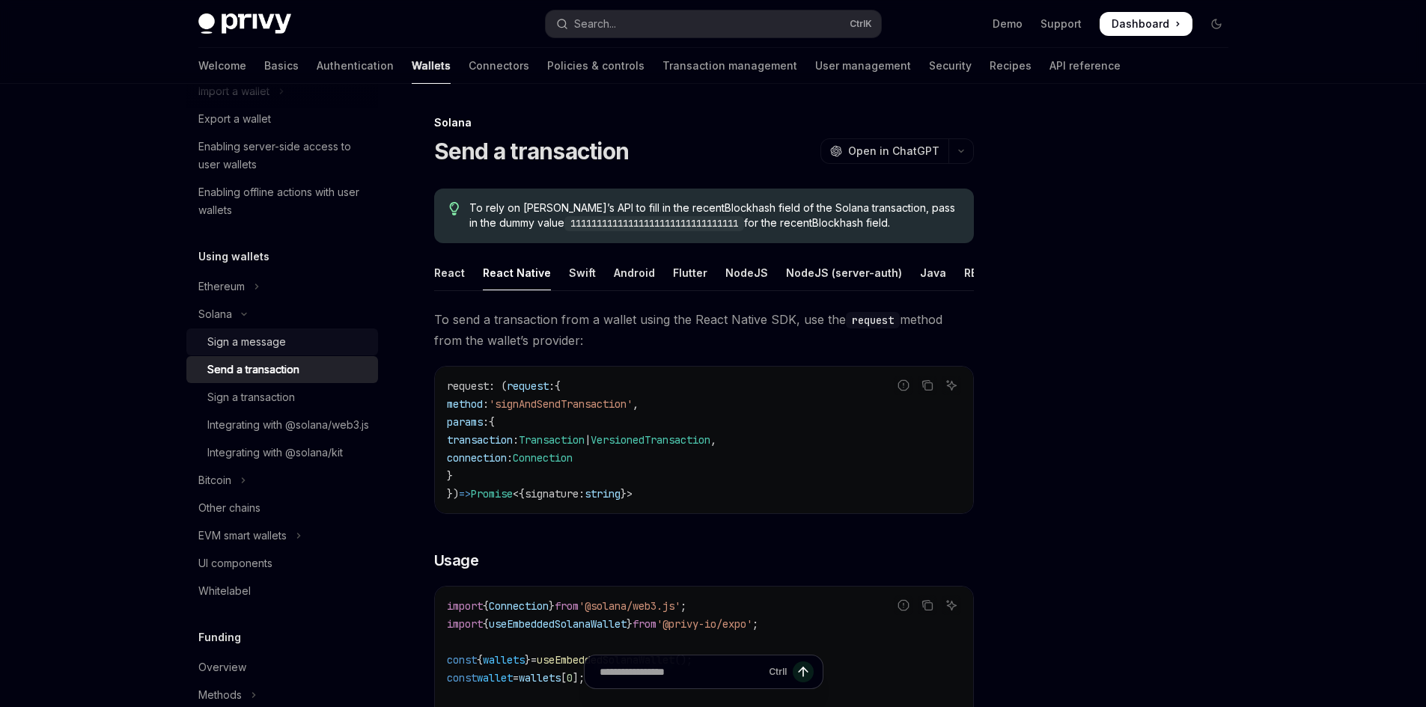
click at [283, 346] on div "Sign a message" at bounding box center [246, 342] width 79 height 18
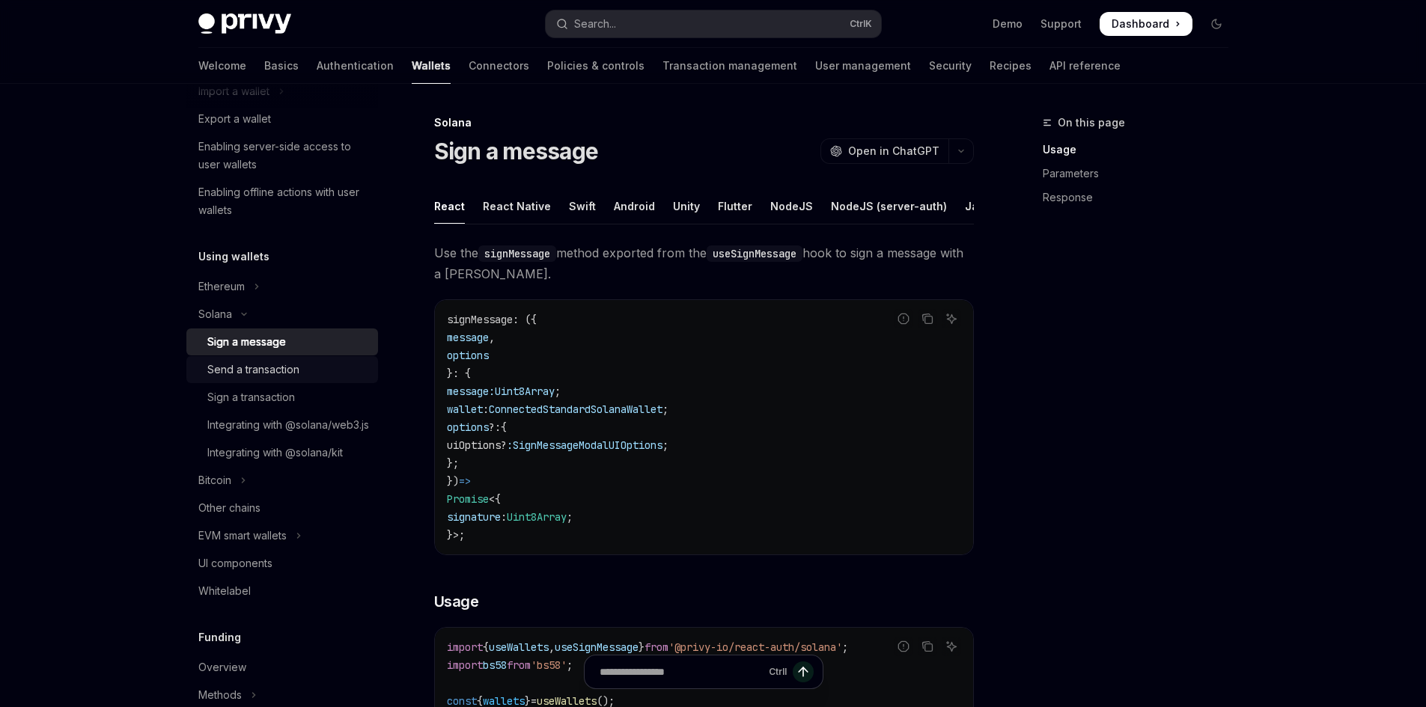
click at [248, 368] on div "Send a transaction" at bounding box center [253, 370] width 92 height 18
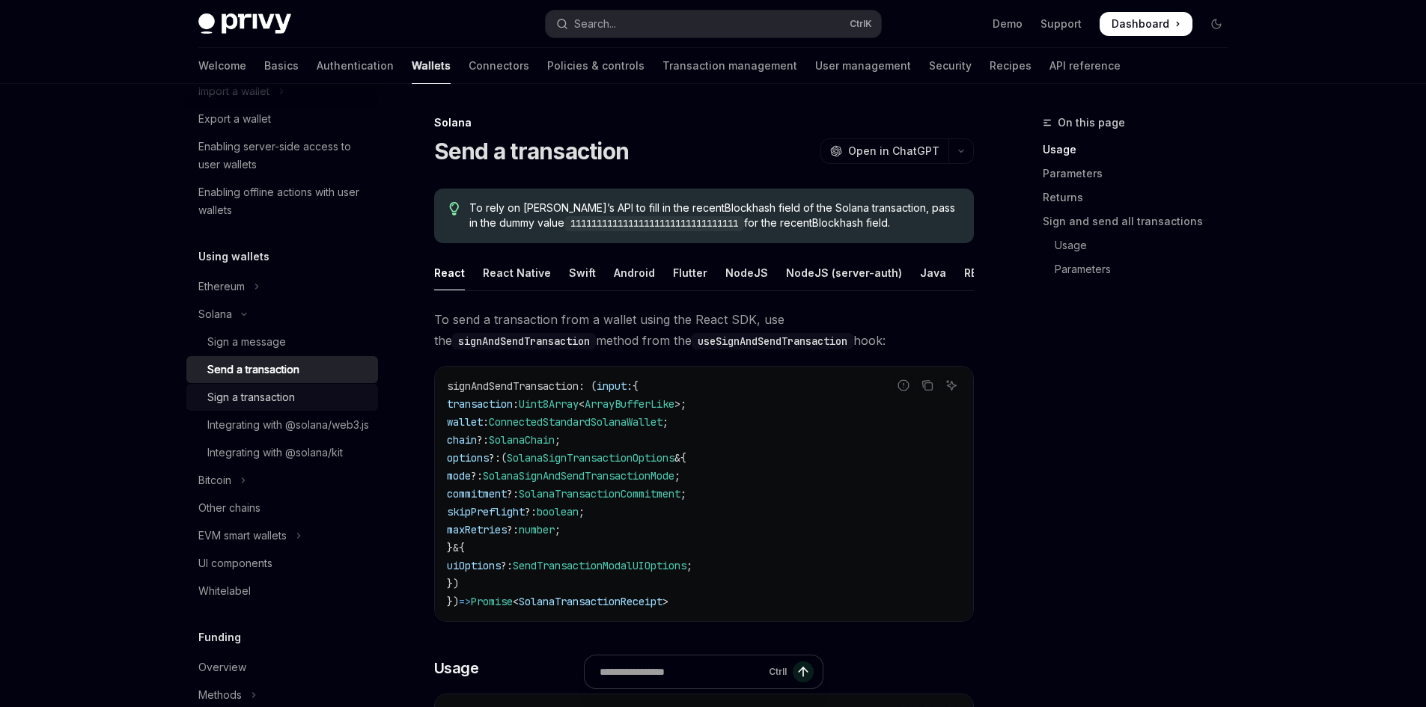
click at [251, 398] on div "Sign a transaction" at bounding box center [251, 397] width 88 height 18
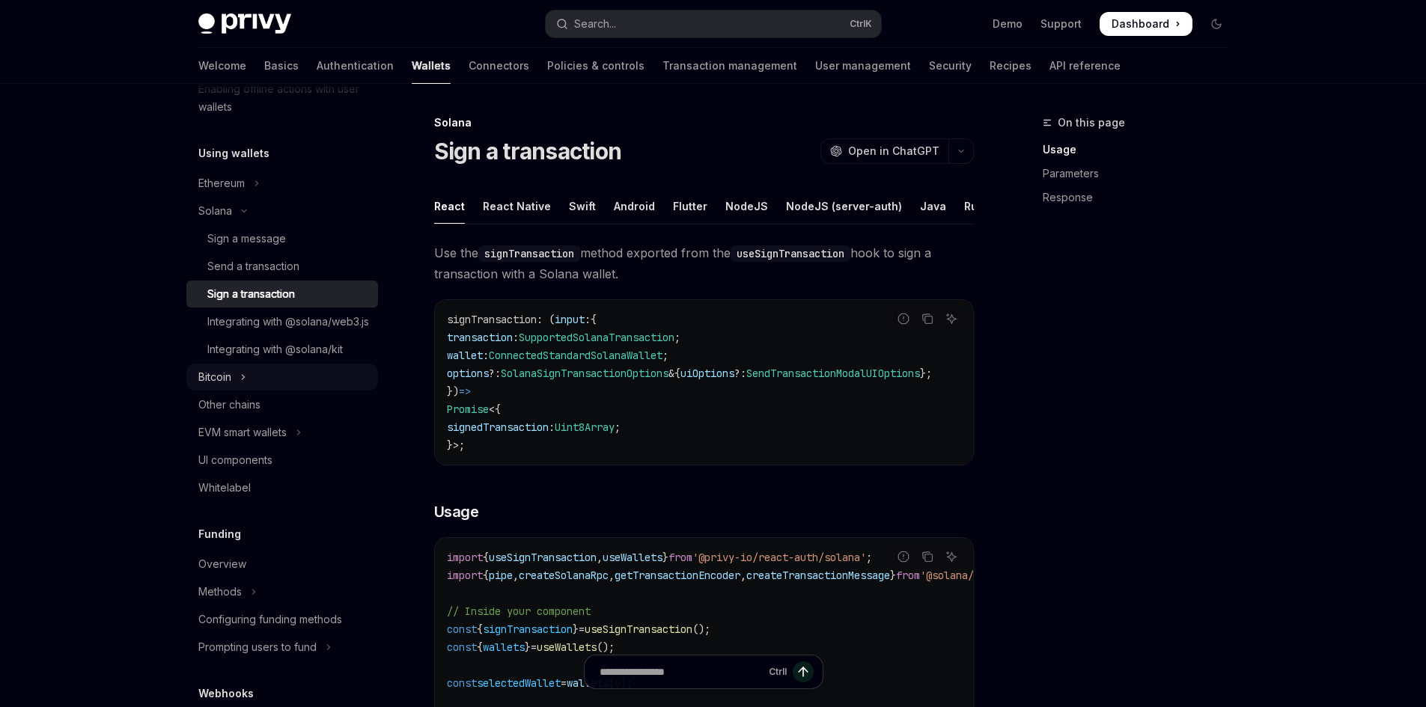
scroll to position [374, 0]
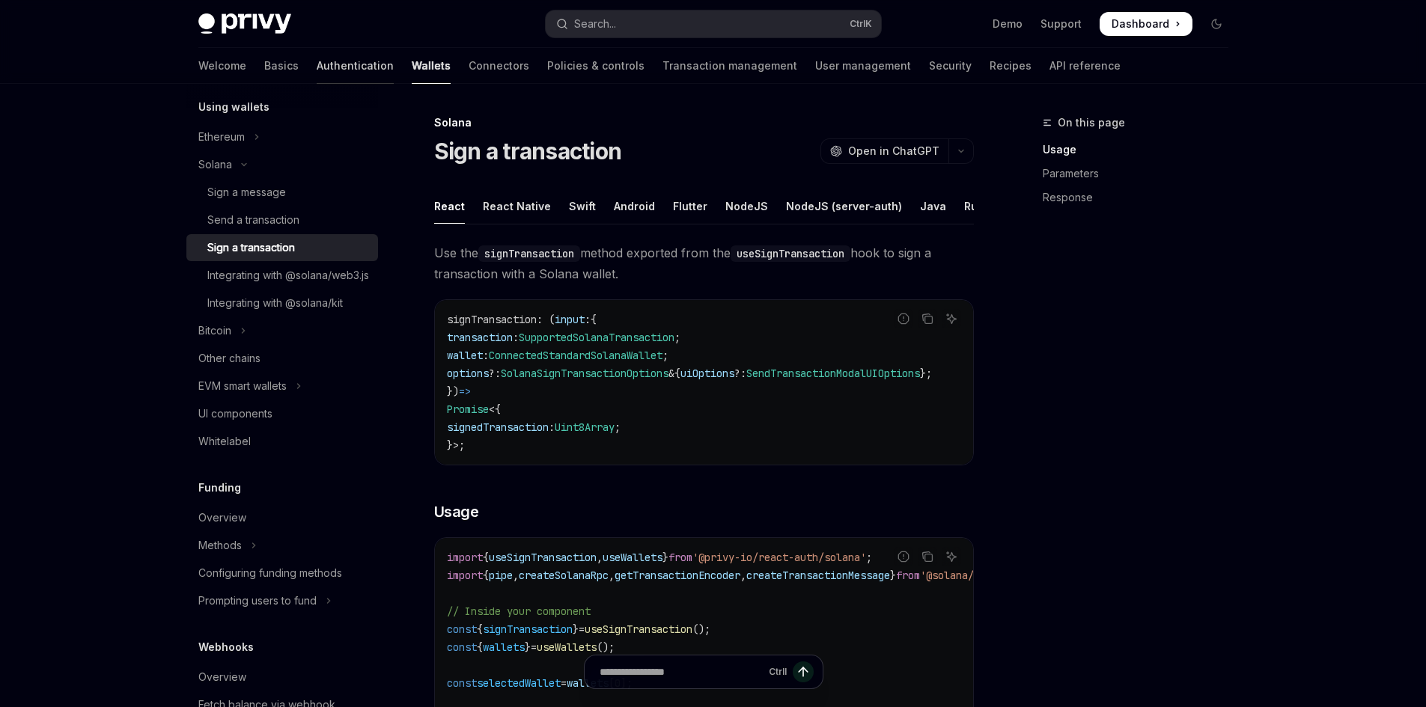
click at [317, 77] on link "Authentication" at bounding box center [355, 66] width 77 height 36
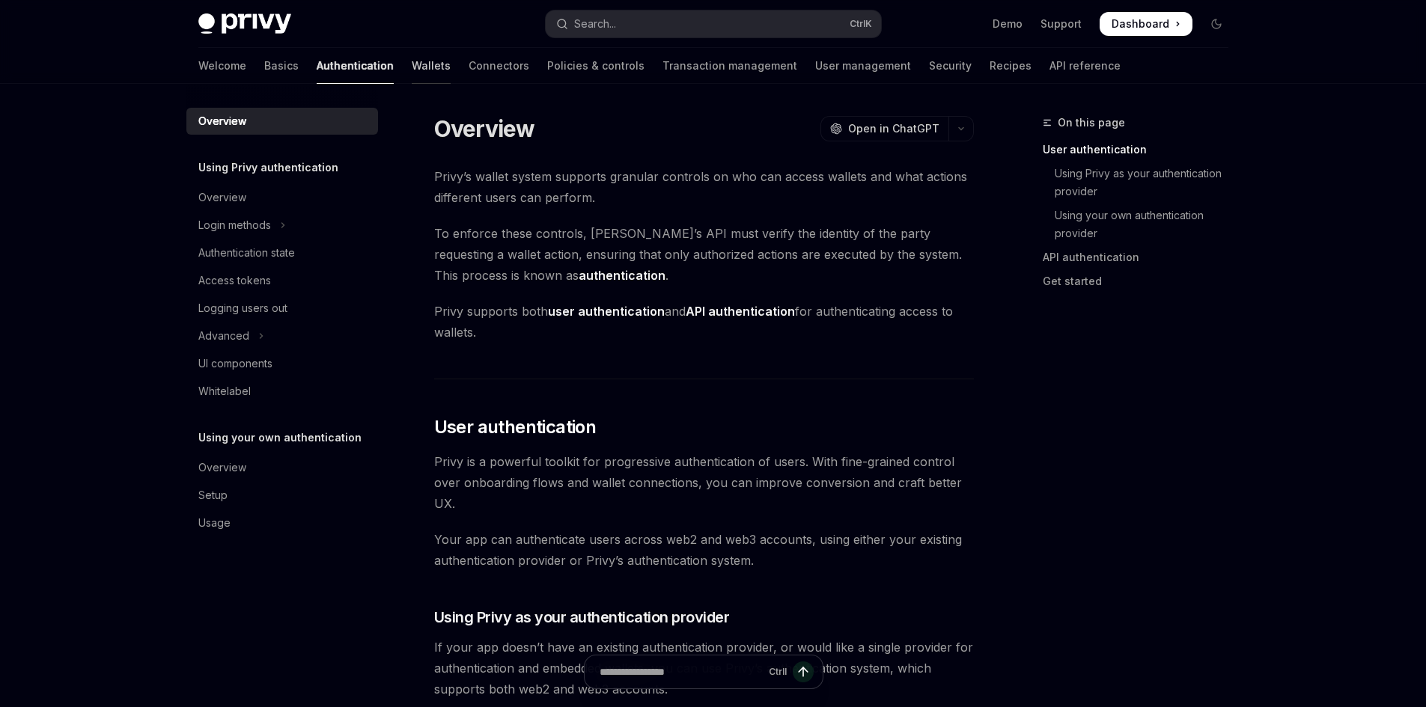
click at [412, 76] on link "Wallets" at bounding box center [431, 66] width 39 height 36
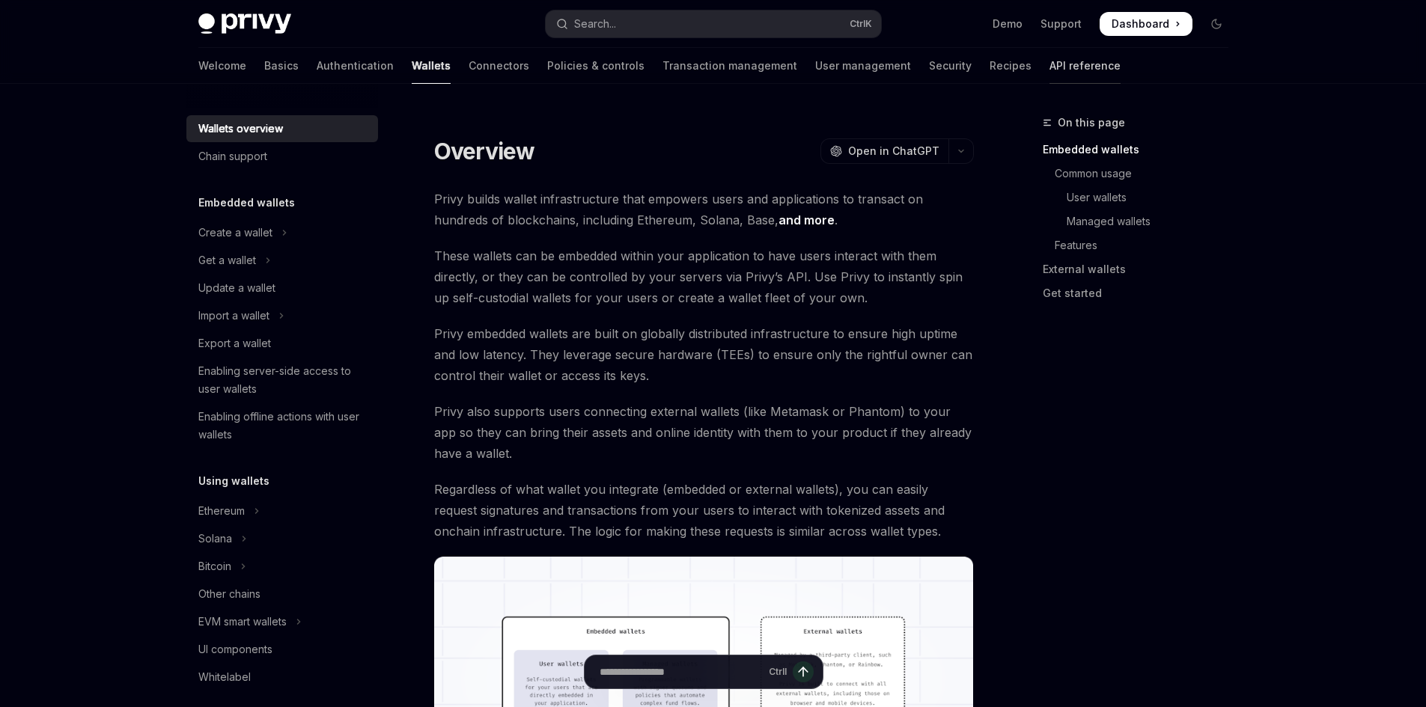
click at [1049, 60] on link "API reference" at bounding box center [1084, 66] width 71 height 36
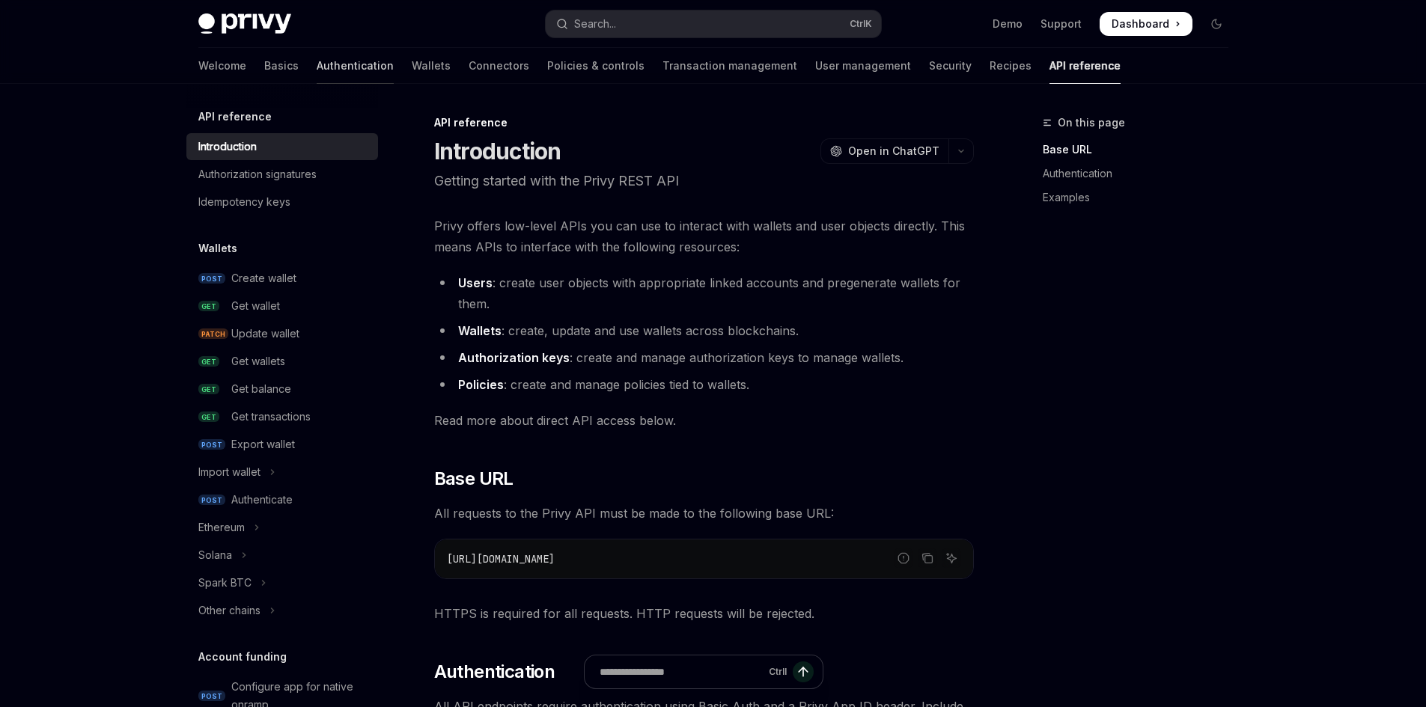
click at [317, 80] on link "Authentication" at bounding box center [355, 66] width 77 height 36
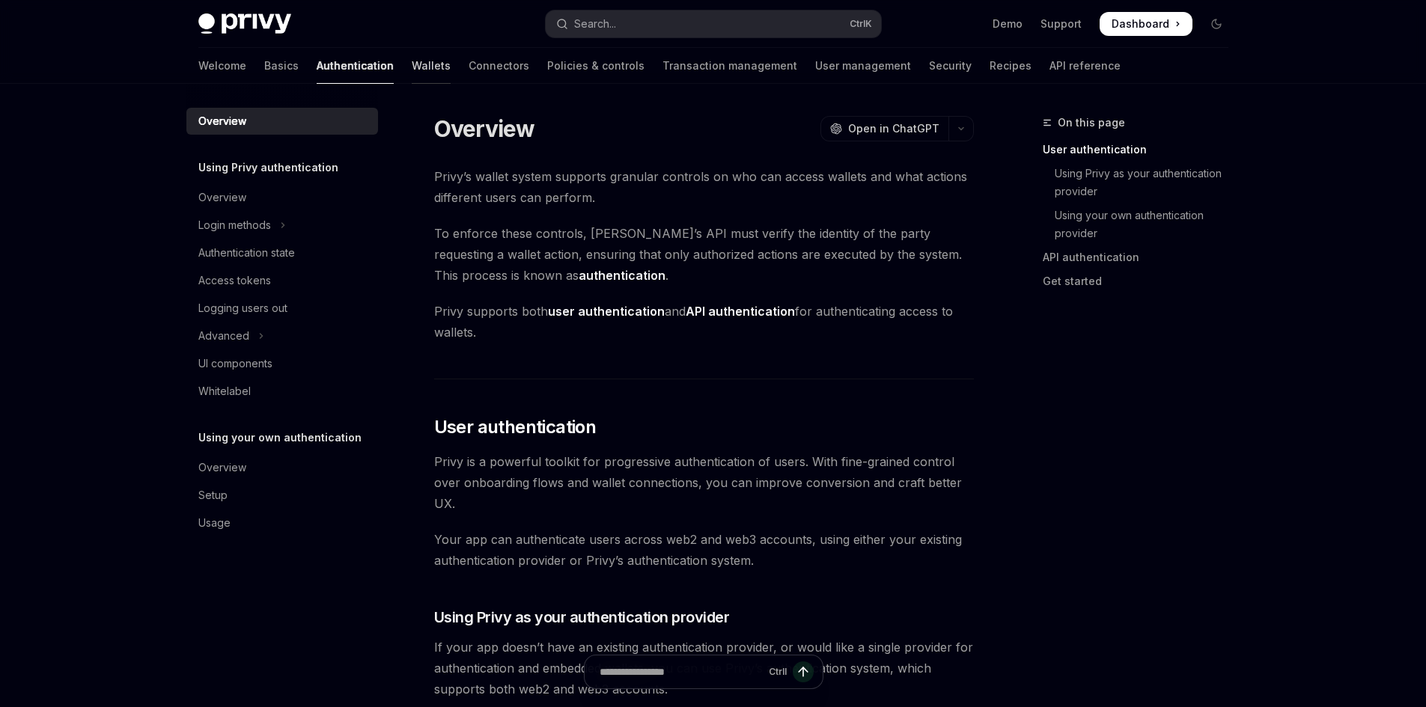
click at [412, 67] on link "Wallets" at bounding box center [431, 66] width 39 height 36
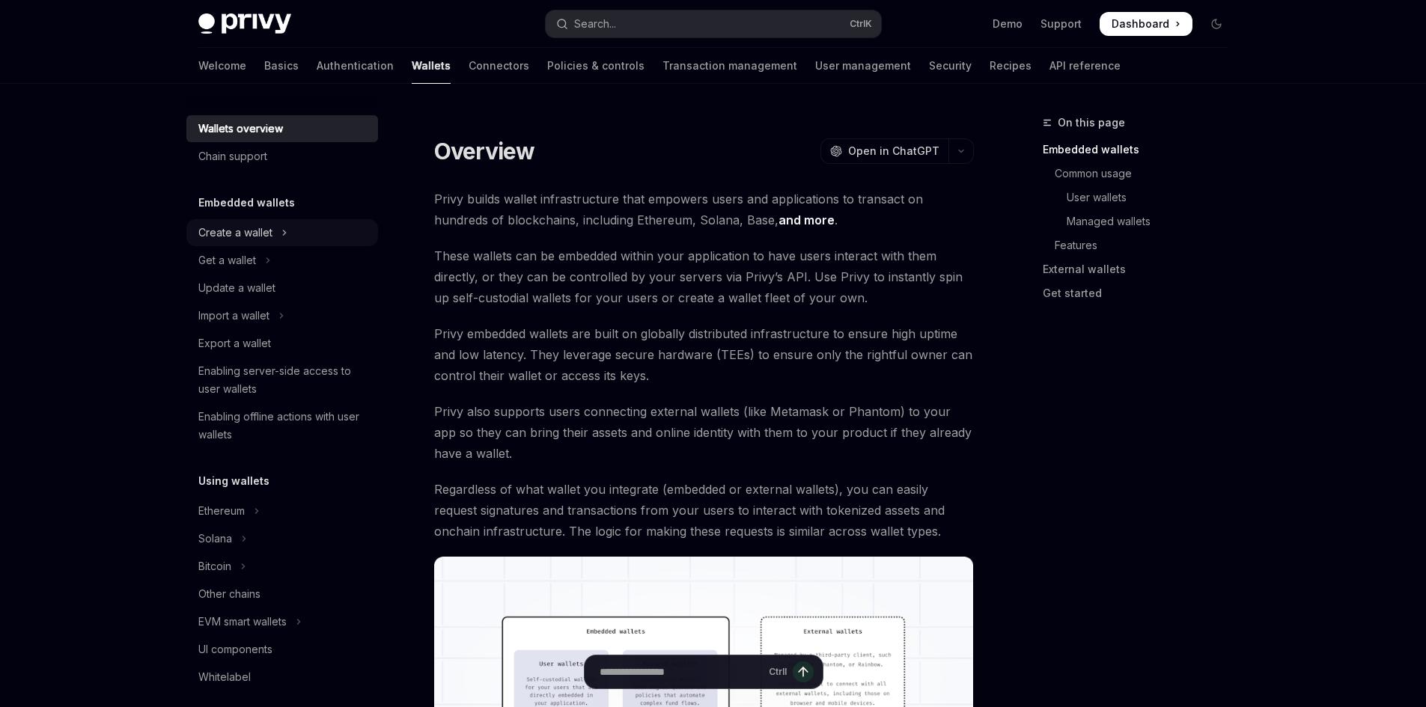
click at [281, 245] on button "Create a wallet" at bounding box center [282, 232] width 192 height 27
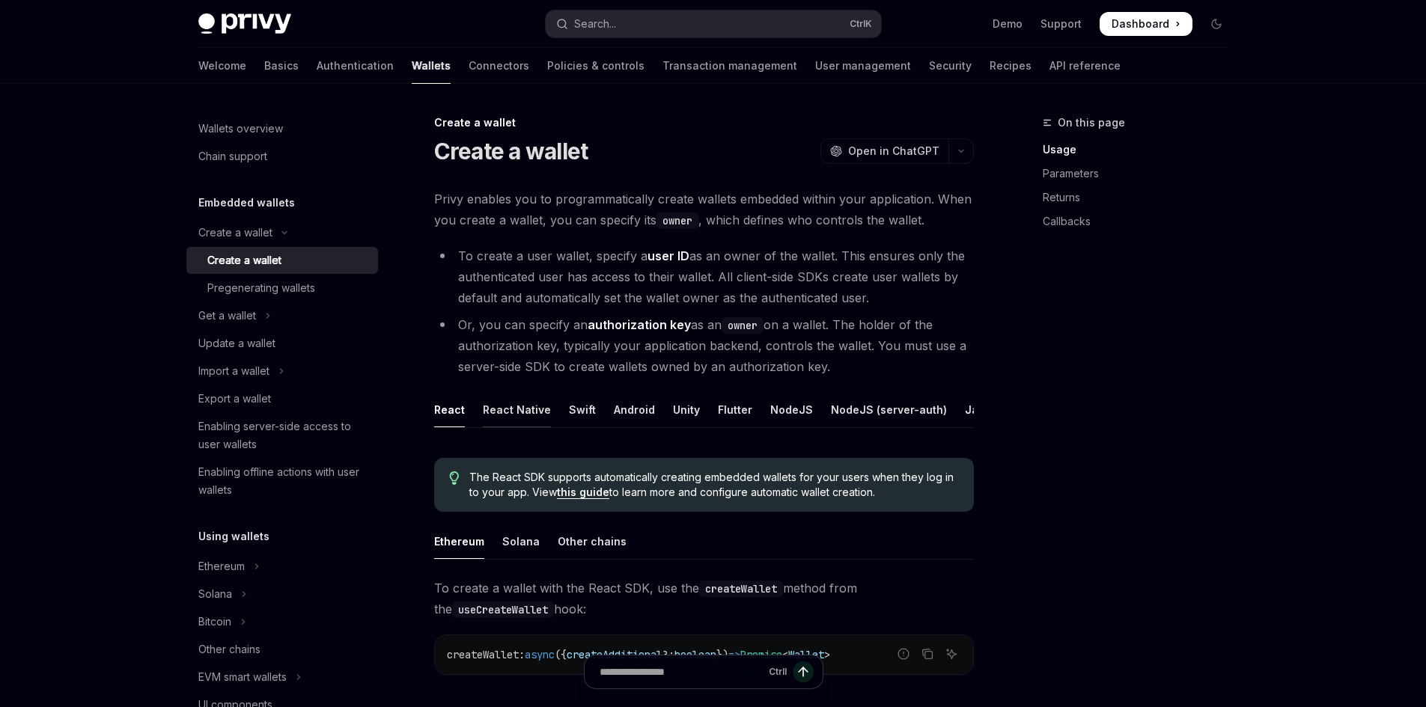
click at [508, 397] on div "React Native" at bounding box center [517, 409] width 68 height 35
click at [506, 406] on div "React Native" at bounding box center [517, 409] width 68 height 35
click at [500, 420] on div "React Native" at bounding box center [517, 409] width 68 height 35
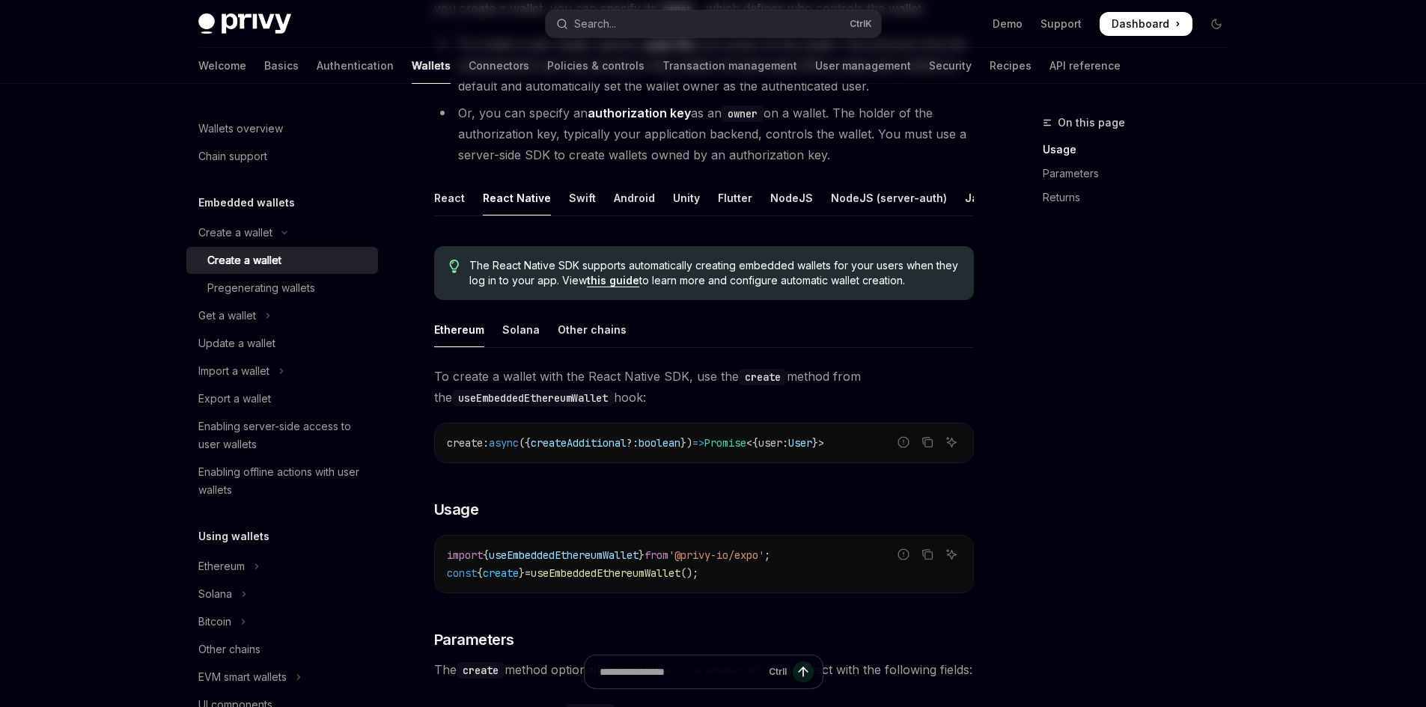
scroll to position [225, 0]
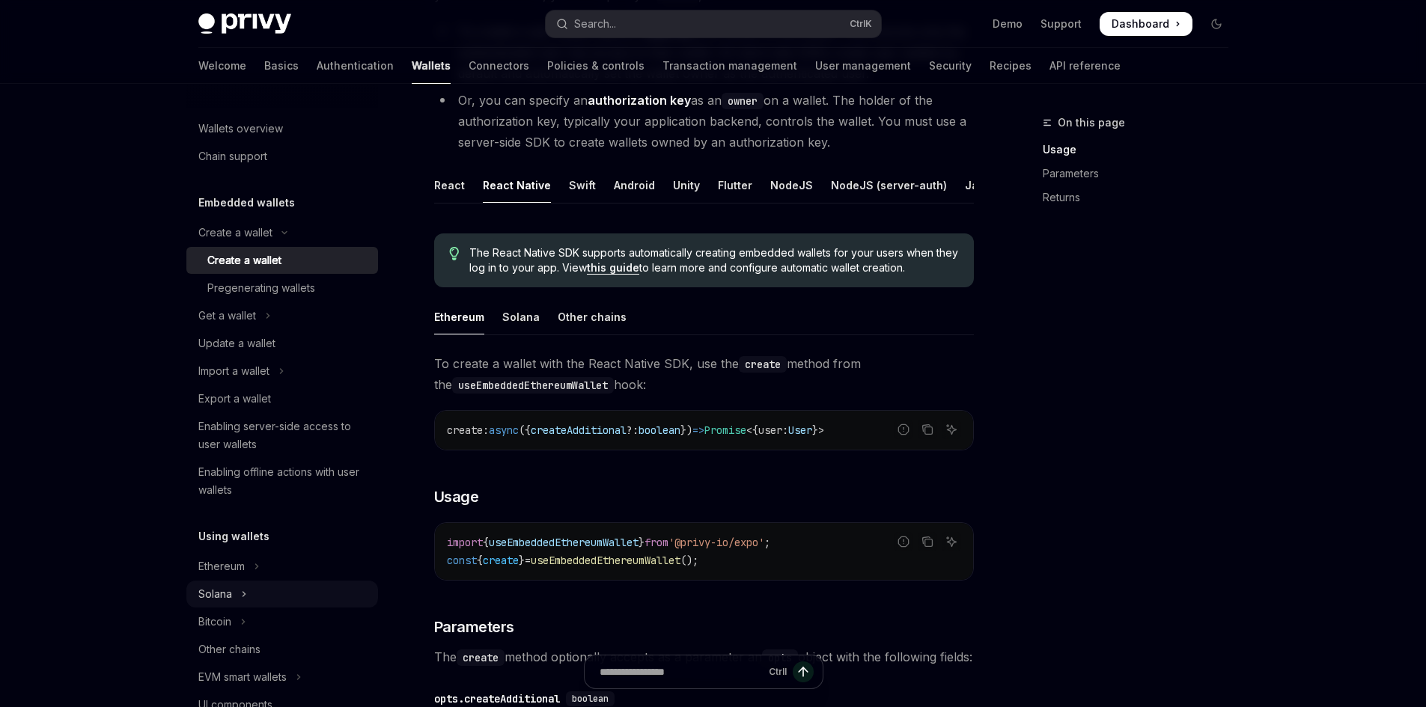
click at [256, 588] on button "Solana" at bounding box center [282, 594] width 192 height 27
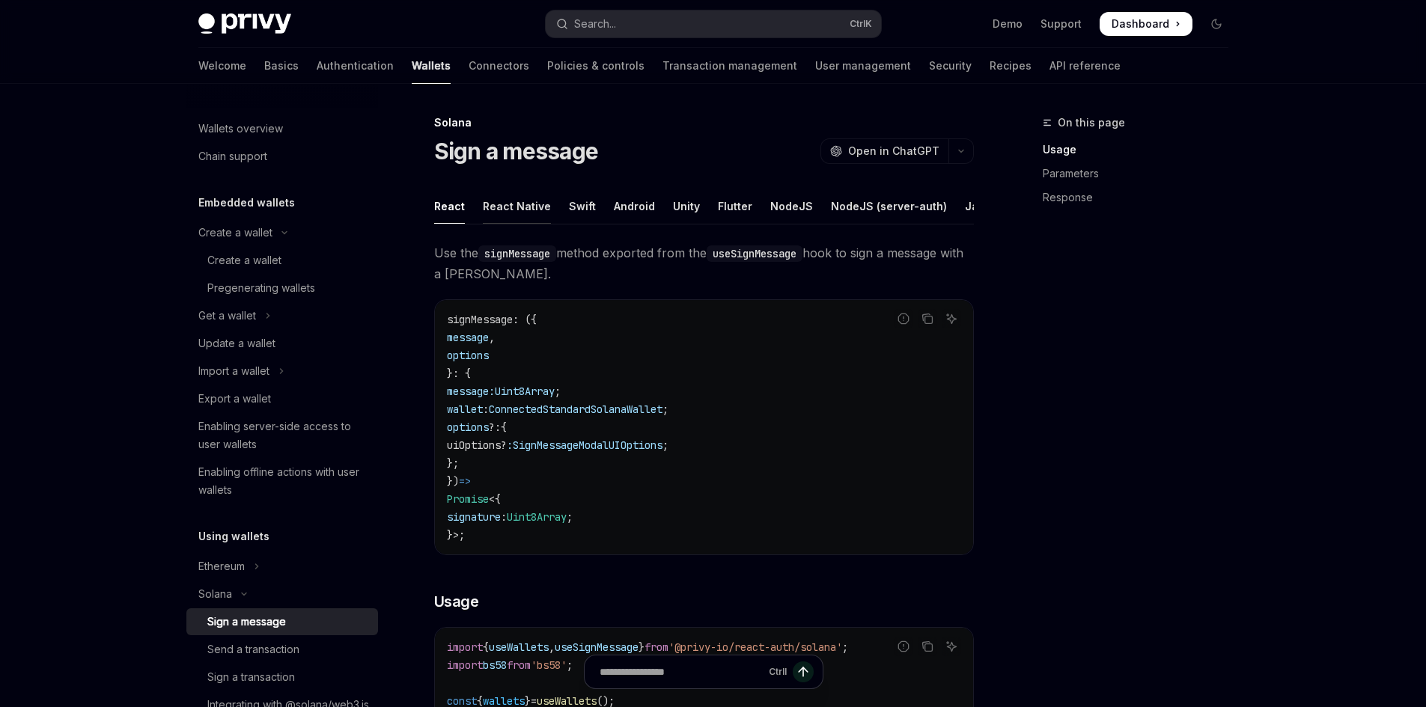
click at [513, 204] on div "React Native" at bounding box center [517, 206] width 68 height 35
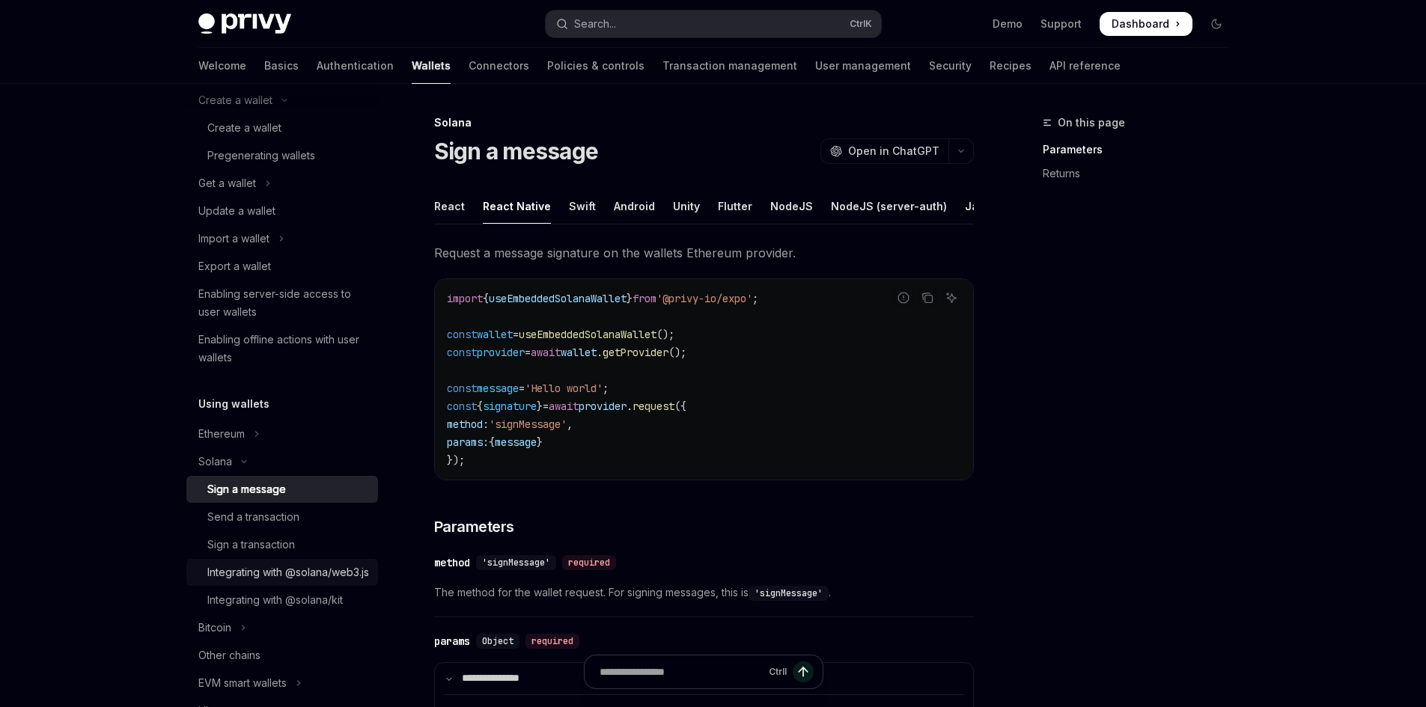
scroll to position [150, 0]
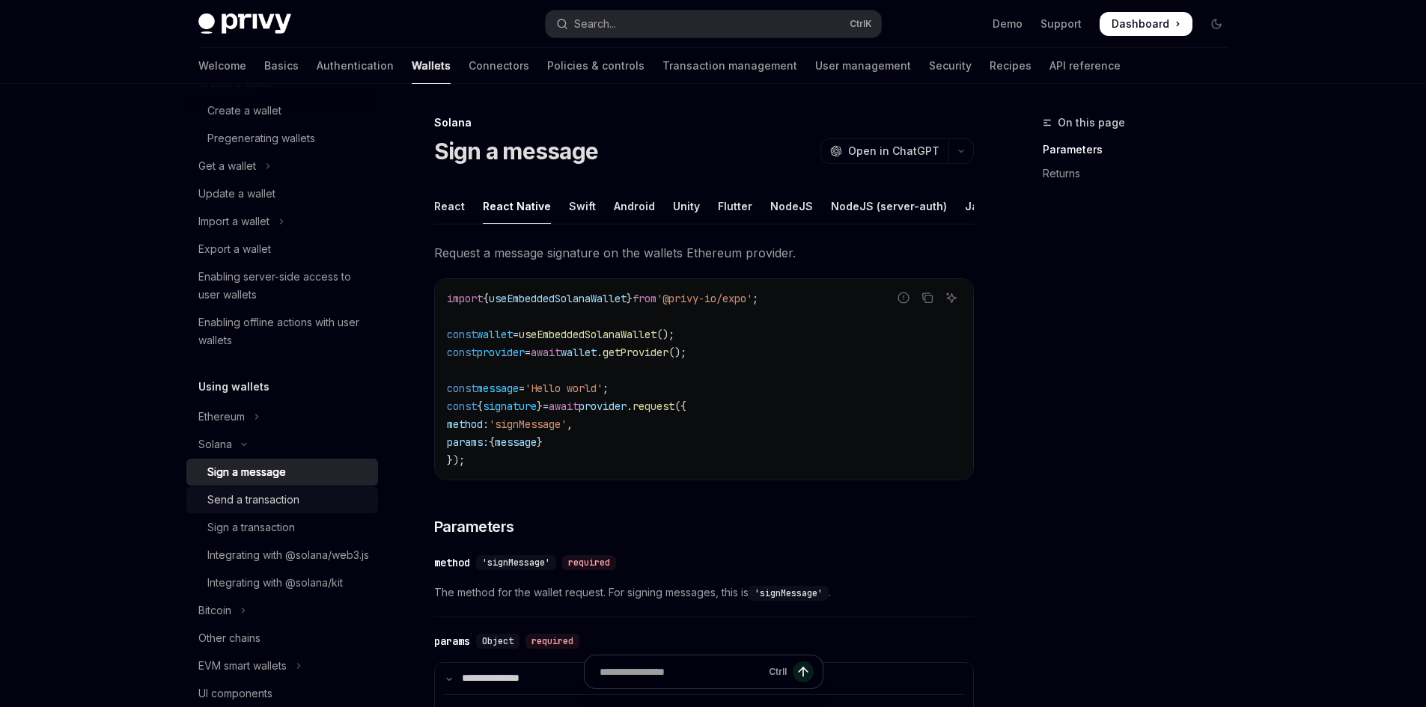
click at [275, 504] on div "Send a transaction" at bounding box center [253, 500] width 92 height 18
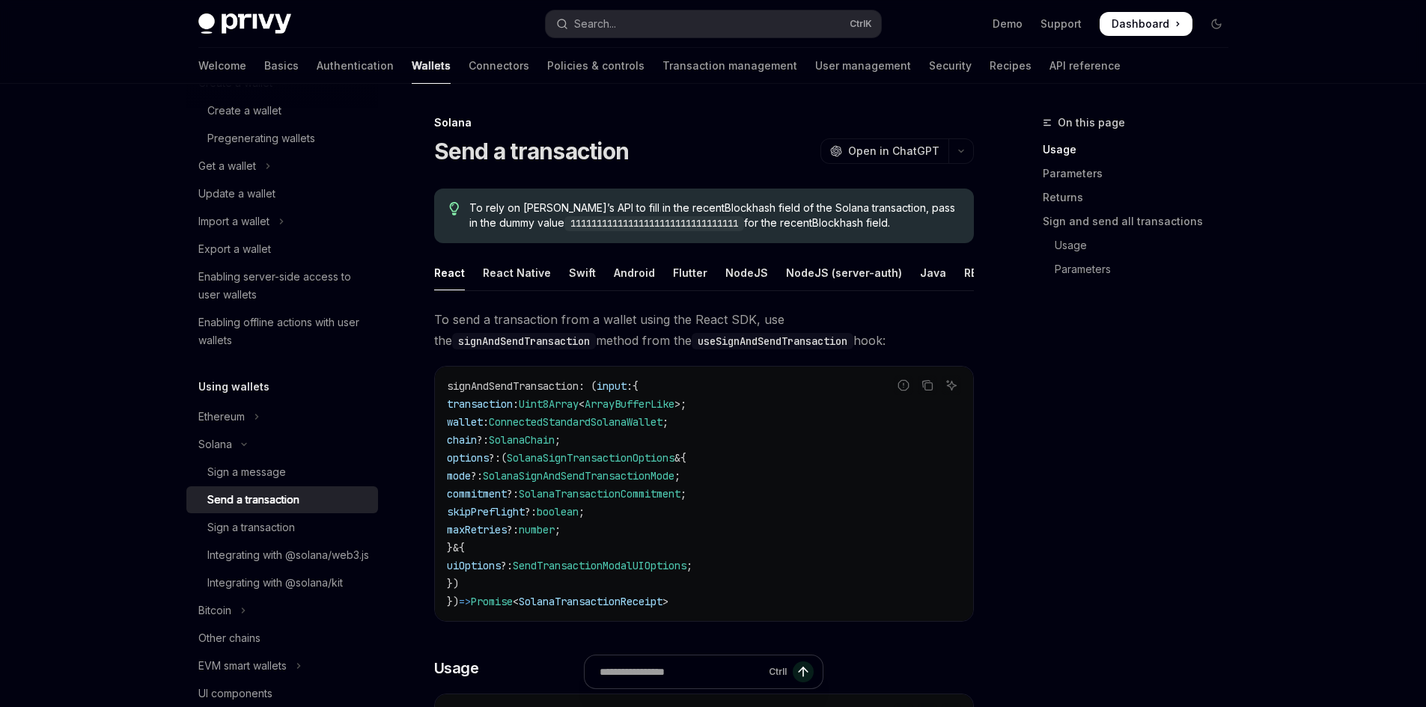
click at [720, 346] on span "To send a transaction from a wallet using the React SDK, use the signAndSendTra…" at bounding box center [704, 330] width 540 height 42
click at [722, 338] on span "To send a transaction from a wallet using the React SDK, use the signAndSendTra…" at bounding box center [704, 330] width 540 height 42
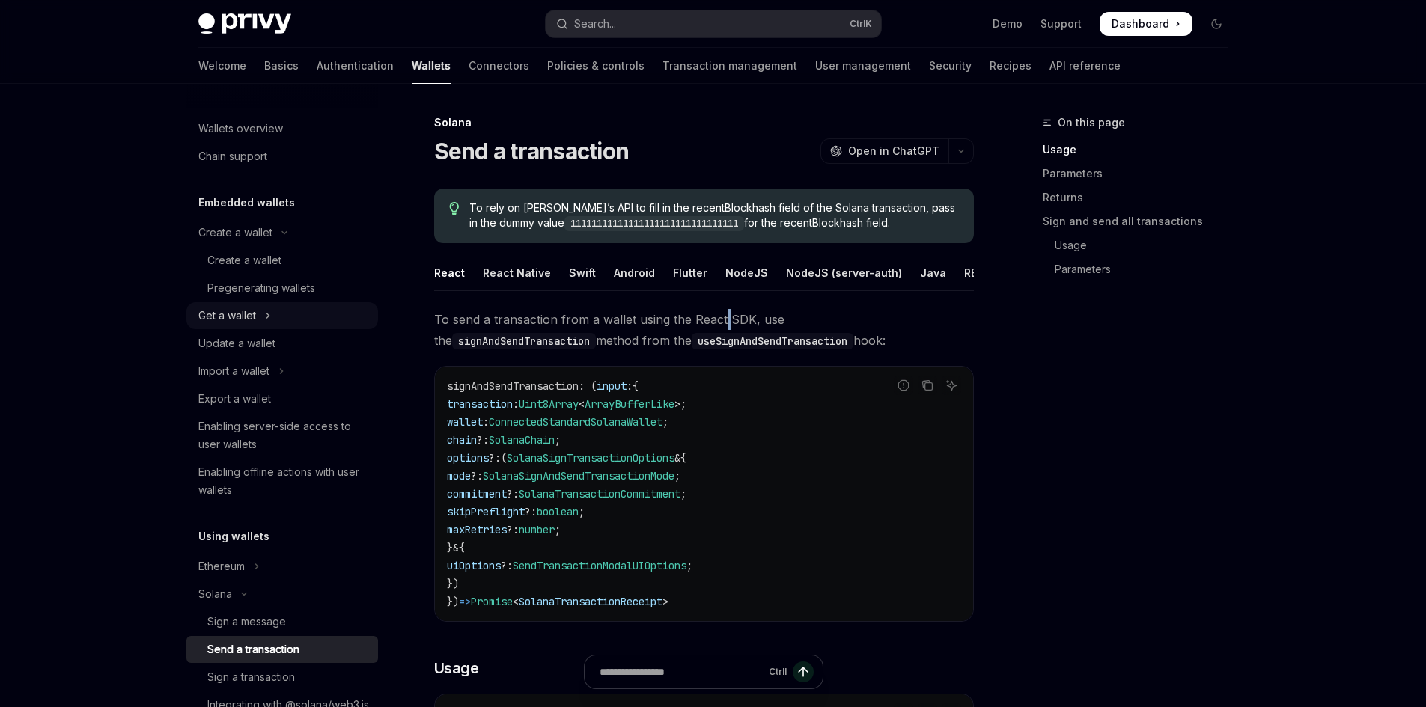
click at [275, 317] on button "Get a wallet" at bounding box center [282, 315] width 192 height 27
type textarea "*"
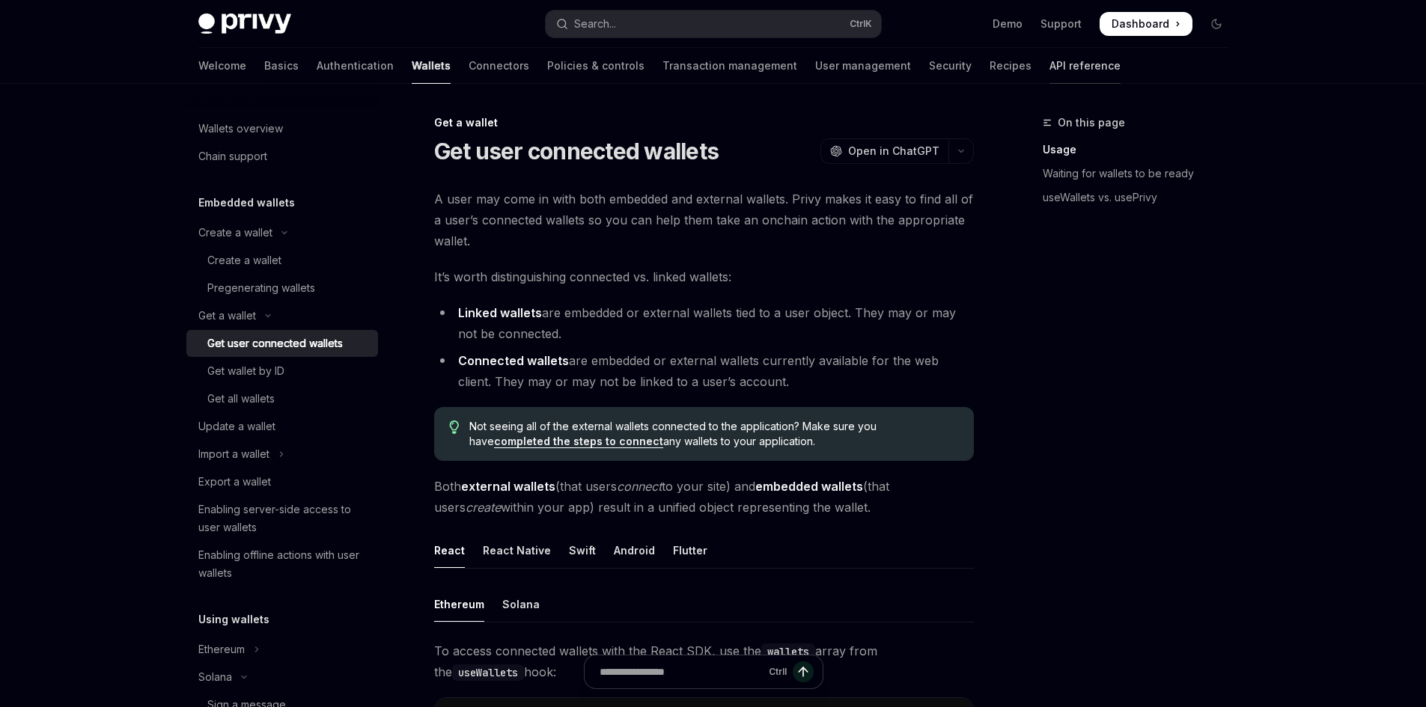
click at [1049, 64] on link "API reference" at bounding box center [1084, 66] width 71 height 36
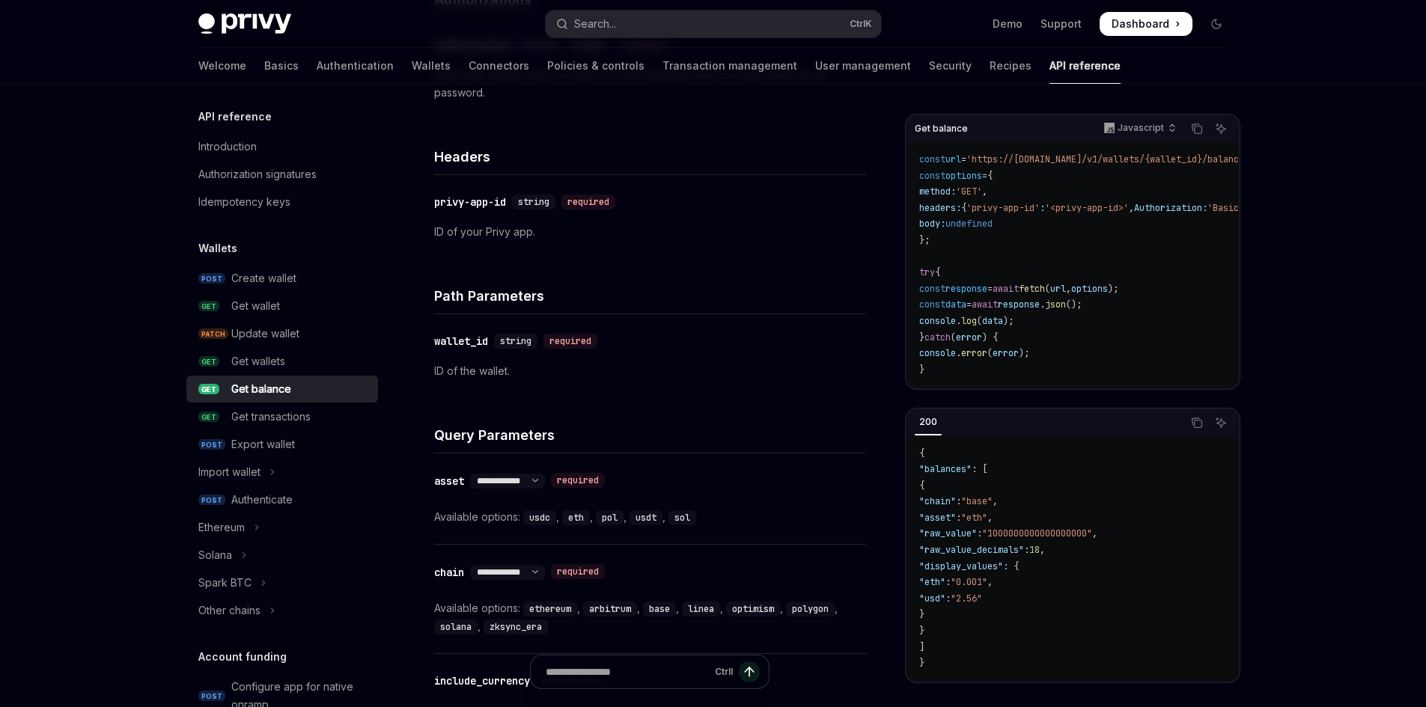
scroll to position [374, 0]
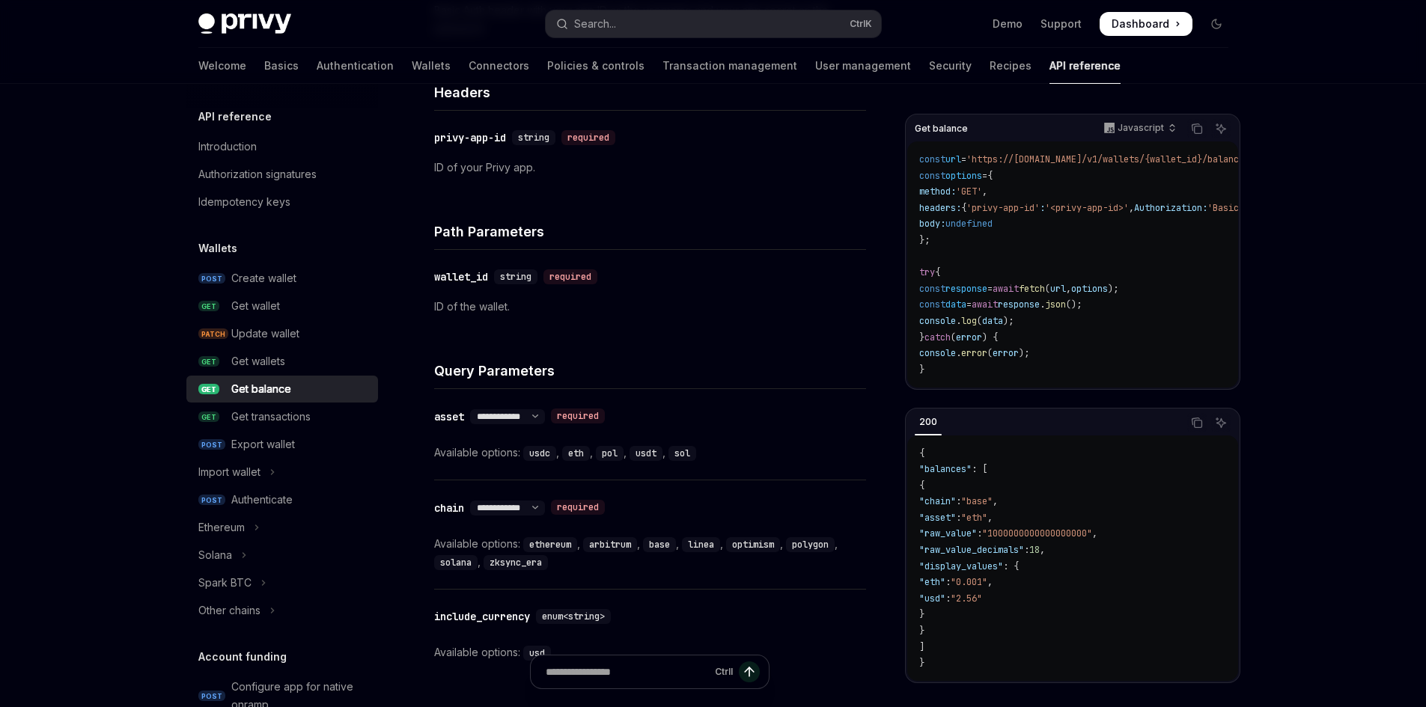
click at [100, 271] on div "Skip to main content Privy Docs home page Search... Ctrl K Demo Support Dashboa…" at bounding box center [713, 368] width 1426 height 1485
click at [1159, 25] on span "Dashboard" at bounding box center [1140, 23] width 58 height 15
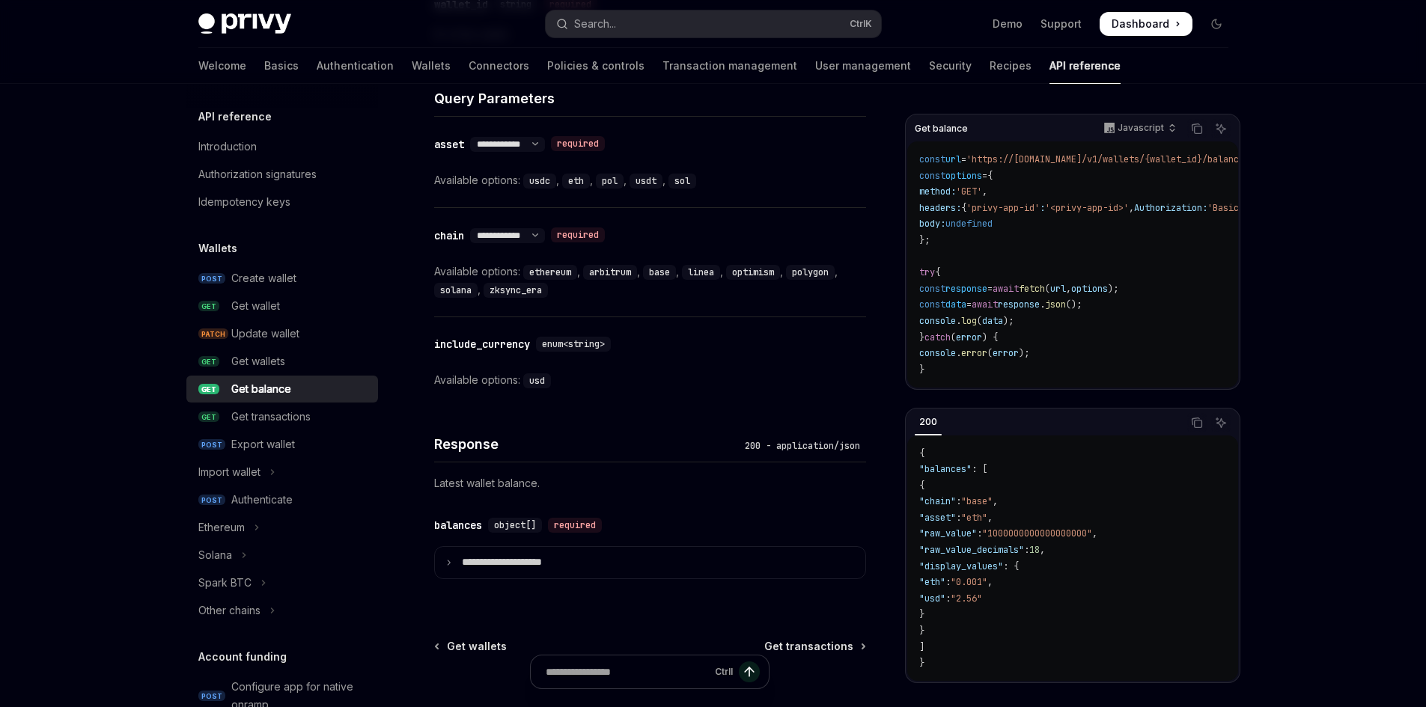
scroll to position [674, 0]
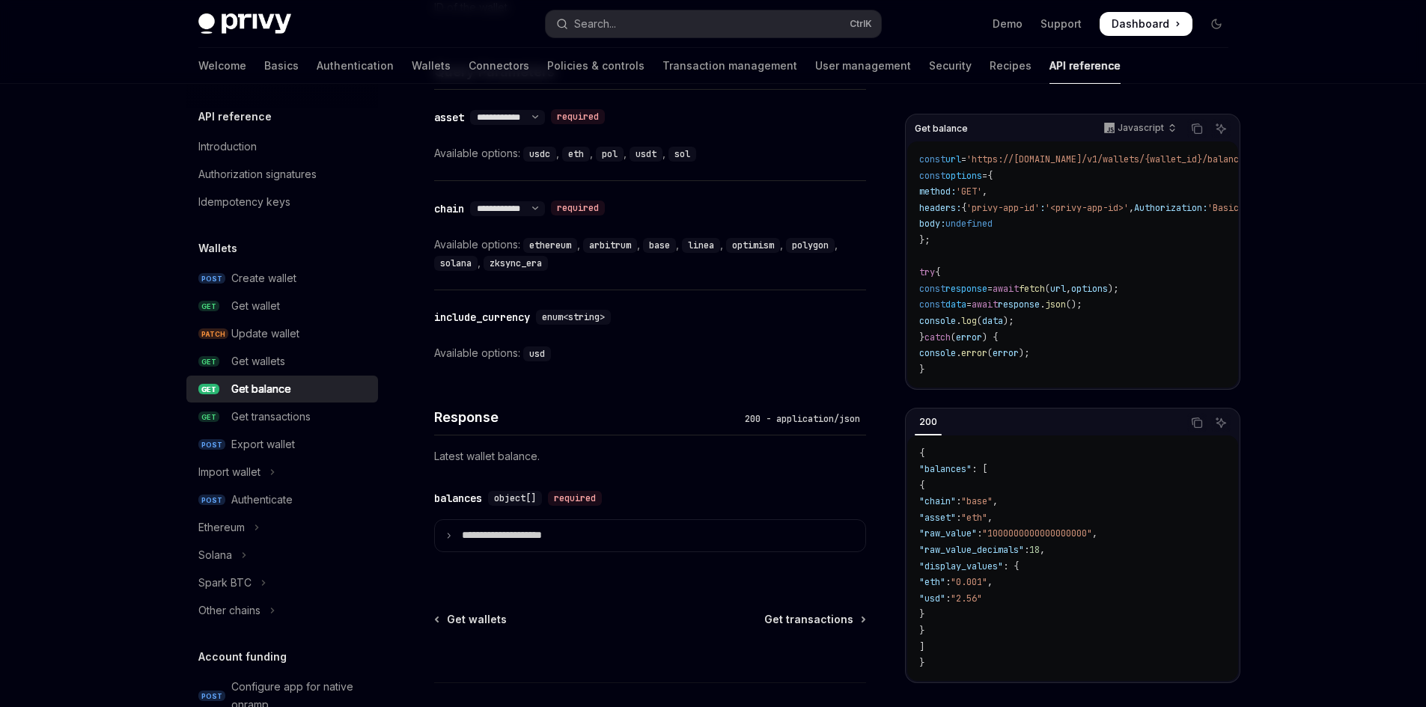
click at [541, 151] on code "usdc" at bounding box center [539, 154] width 33 height 15
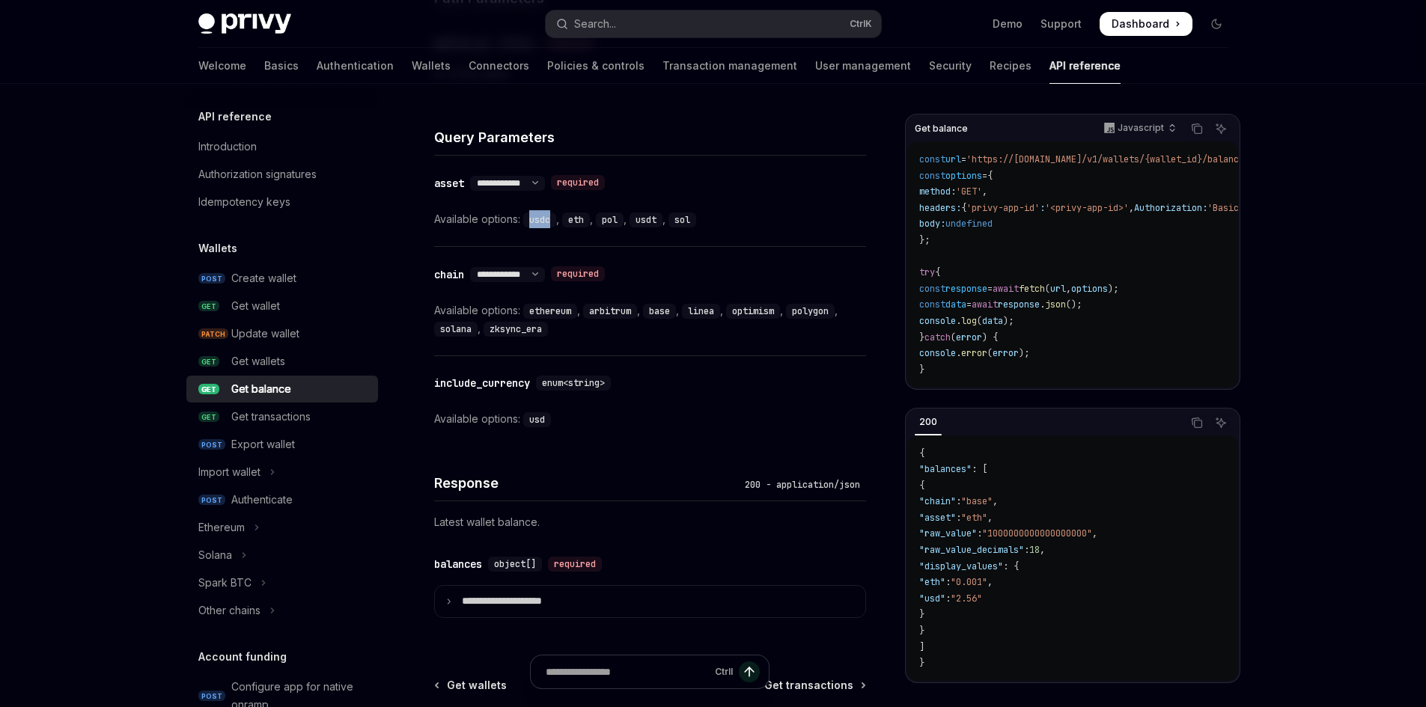
scroll to position [599, 0]
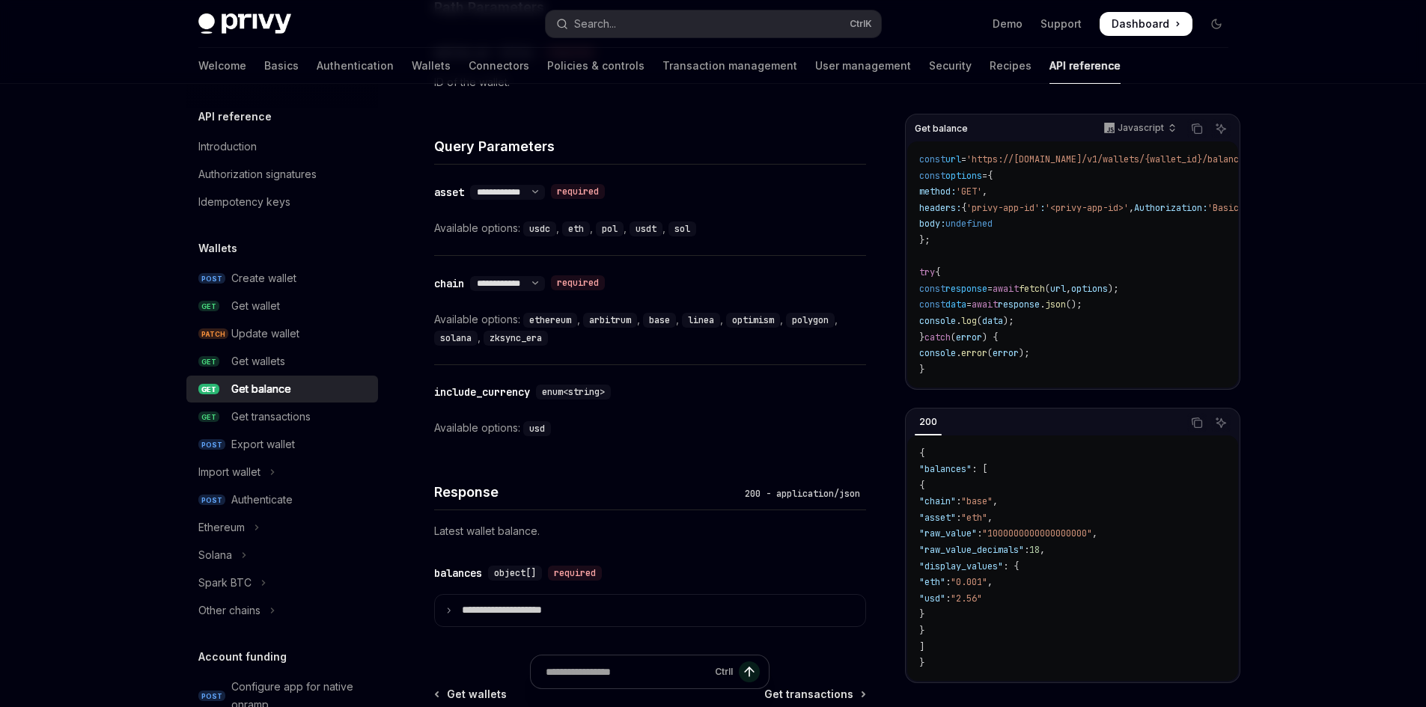
click at [734, 216] on div "**********" at bounding box center [650, 210] width 432 height 91
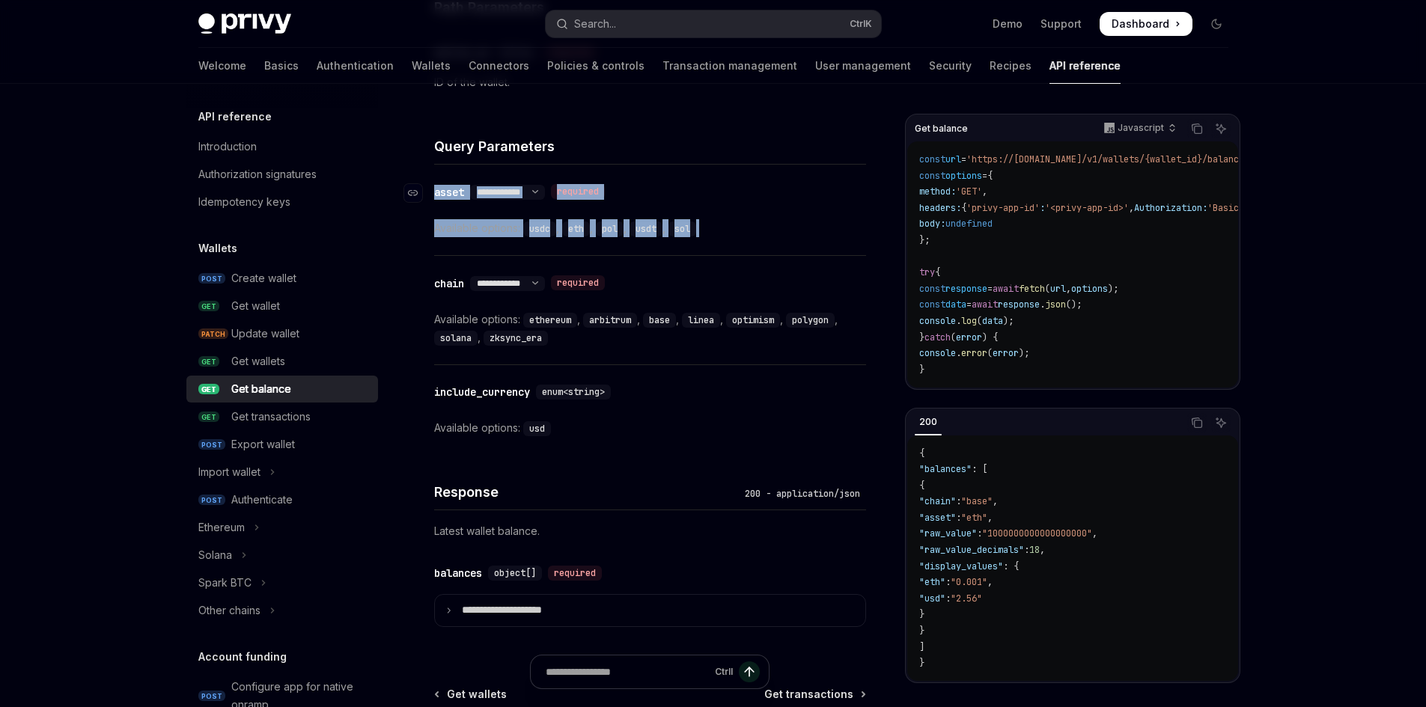
drag, startPoint x: 727, startPoint y: 228, endPoint x: 430, endPoint y: 184, distance: 299.5
click at [434, 184] on div "**********" at bounding box center [650, 210] width 432 height 91
copy div "**********"
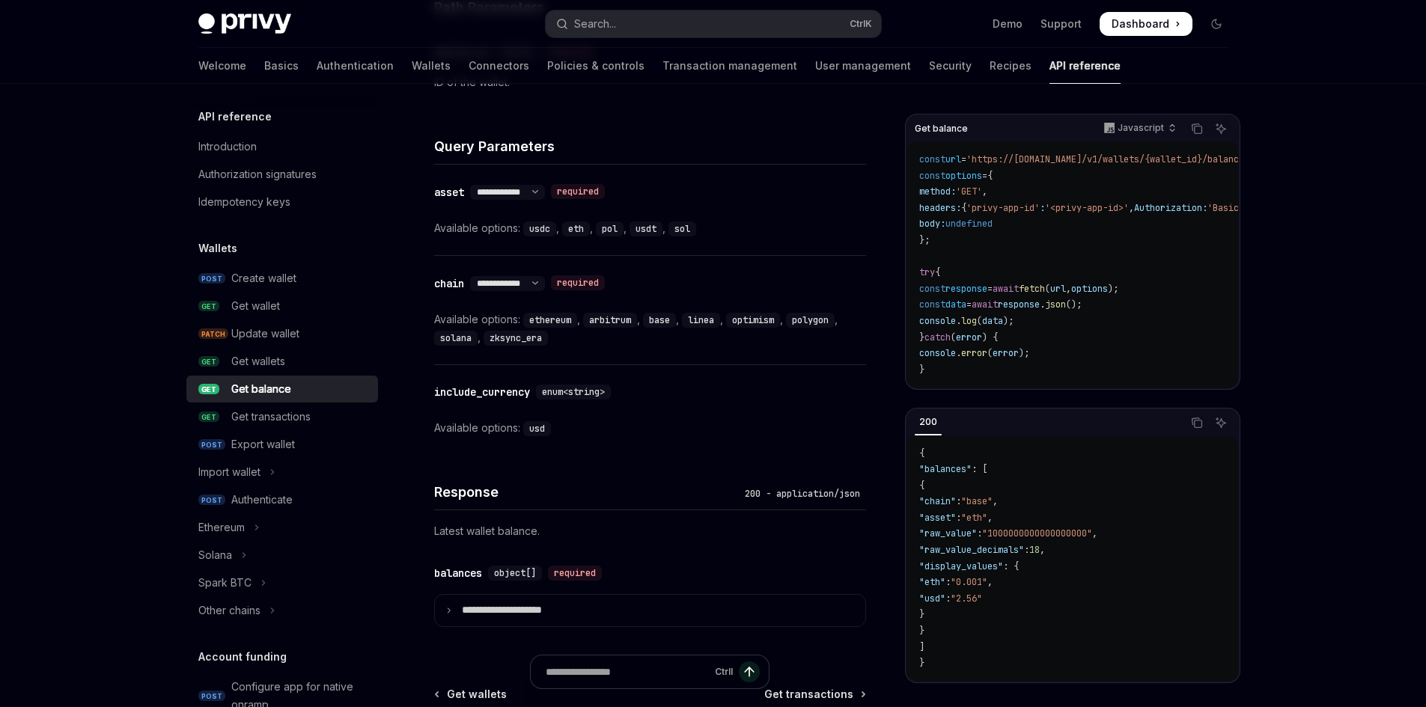
click at [721, 224] on div "Available options: usdc , eth , pol , usdt , sol" at bounding box center [650, 228] width 432 height 18
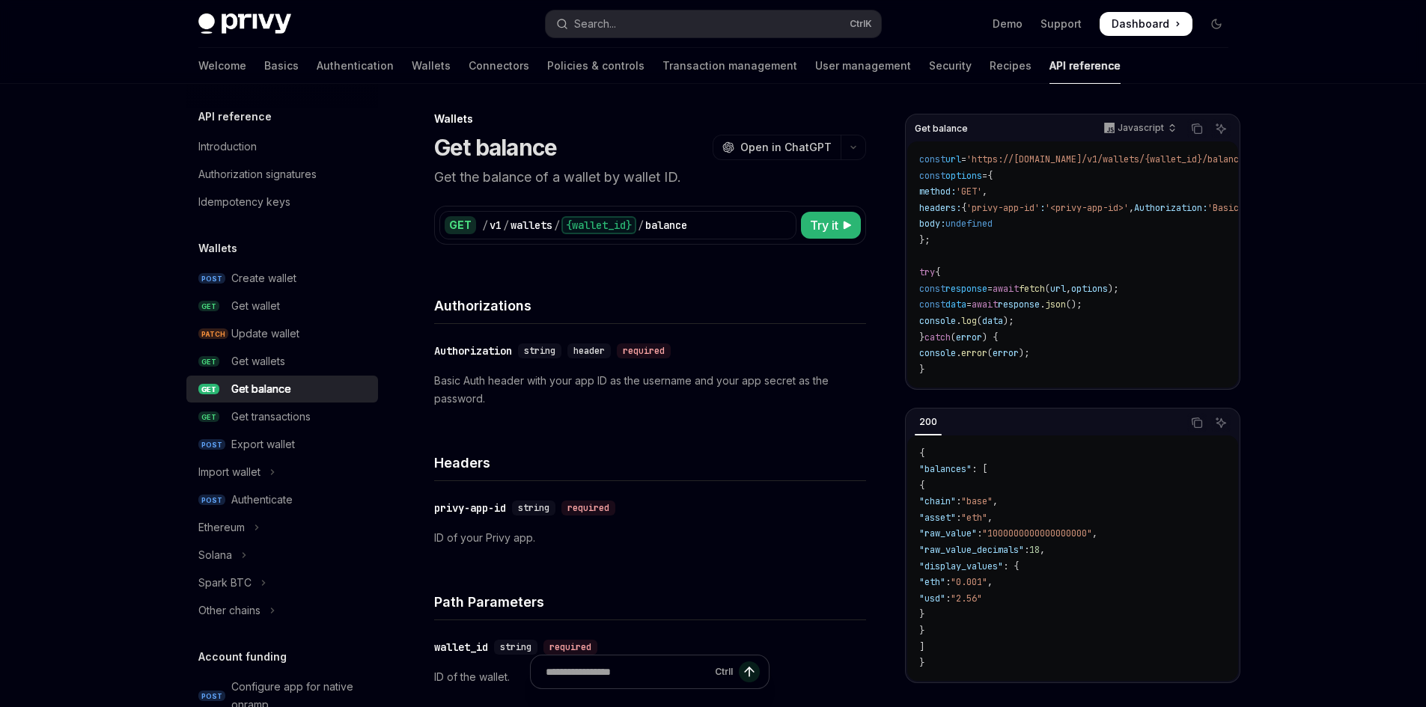
scroll to position [0, 0]
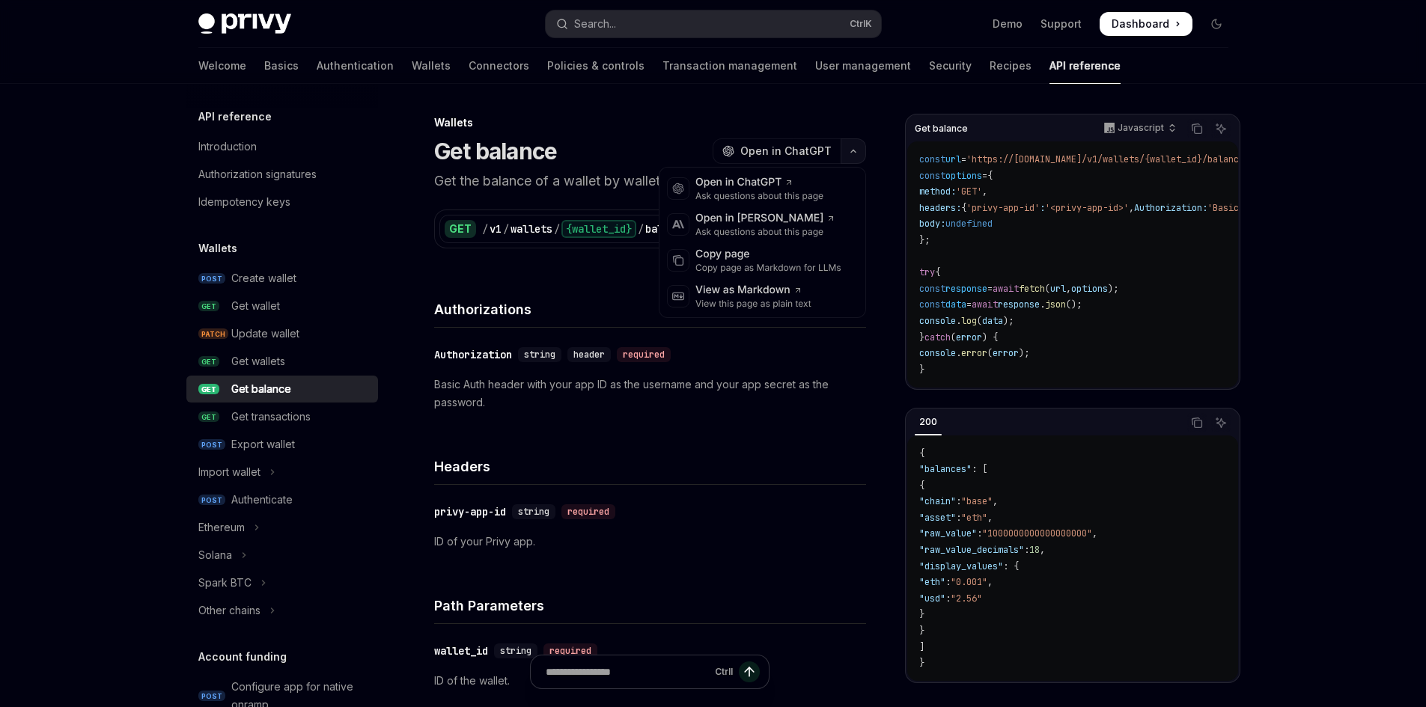
click at [848, 149] on icon "button" at bounding box center [853, 151] width 18 height 6
click at [761, 266] on div "Copy page as Markdown for LLMs" at bounding box center [768, 268] width 146 height 12
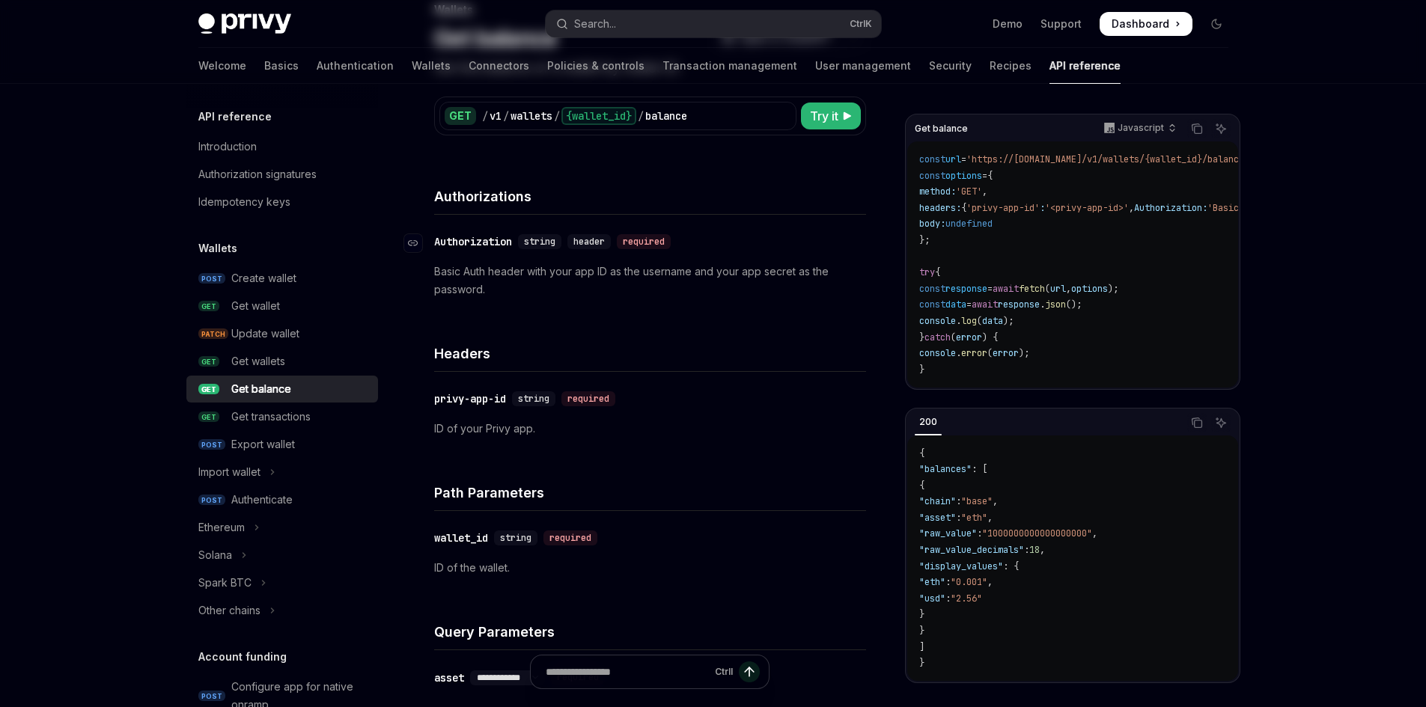
scroll to position [374, 0]
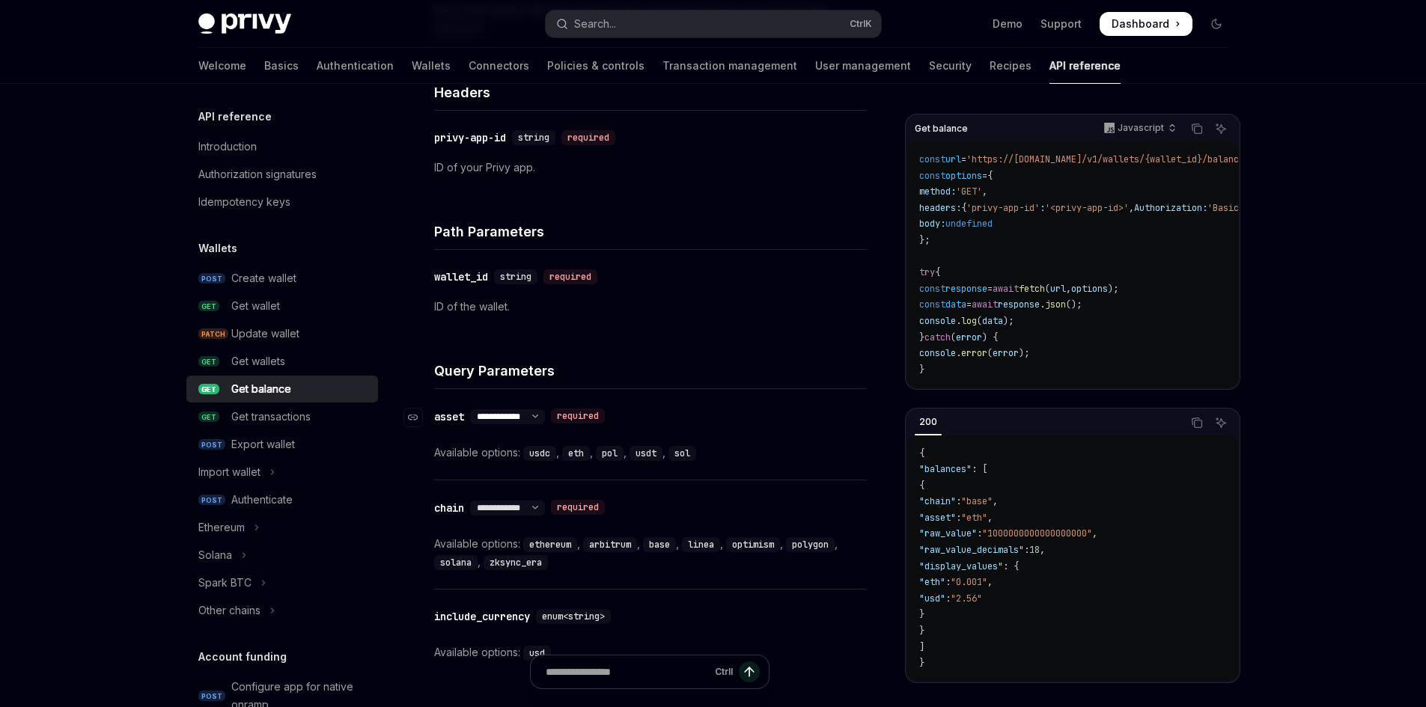
click at [540, 415] on select "**********" at bounding box center [507, 417] width 75 height 12
click at [542, 415] on select "**********" at bounding box center [507, 417] width 75 height 12
click at [282, 411] on div "Get transactions" at bounding box center [270, 417] width 79 height 18
type textarea "*"
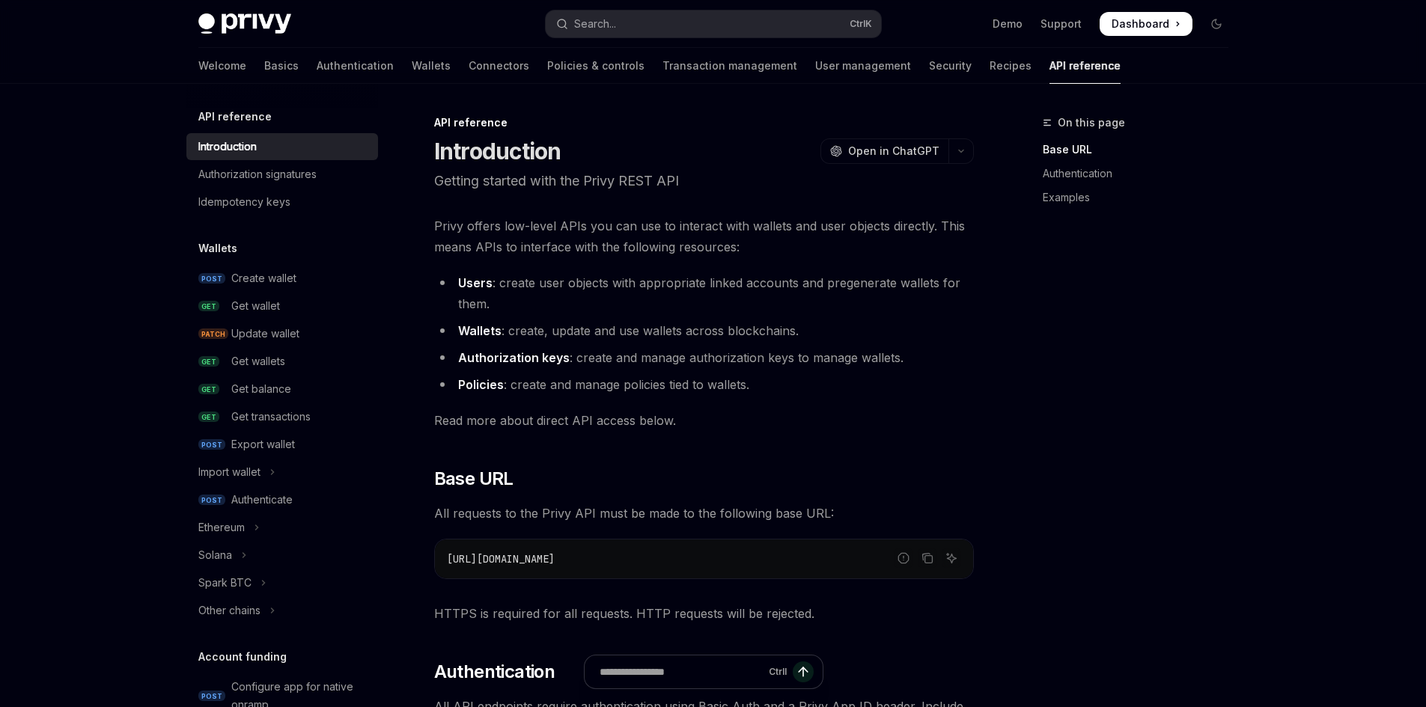
click at [276, 310] on div "Get wallet" at bounding box center [255, 306] width 49 height 18
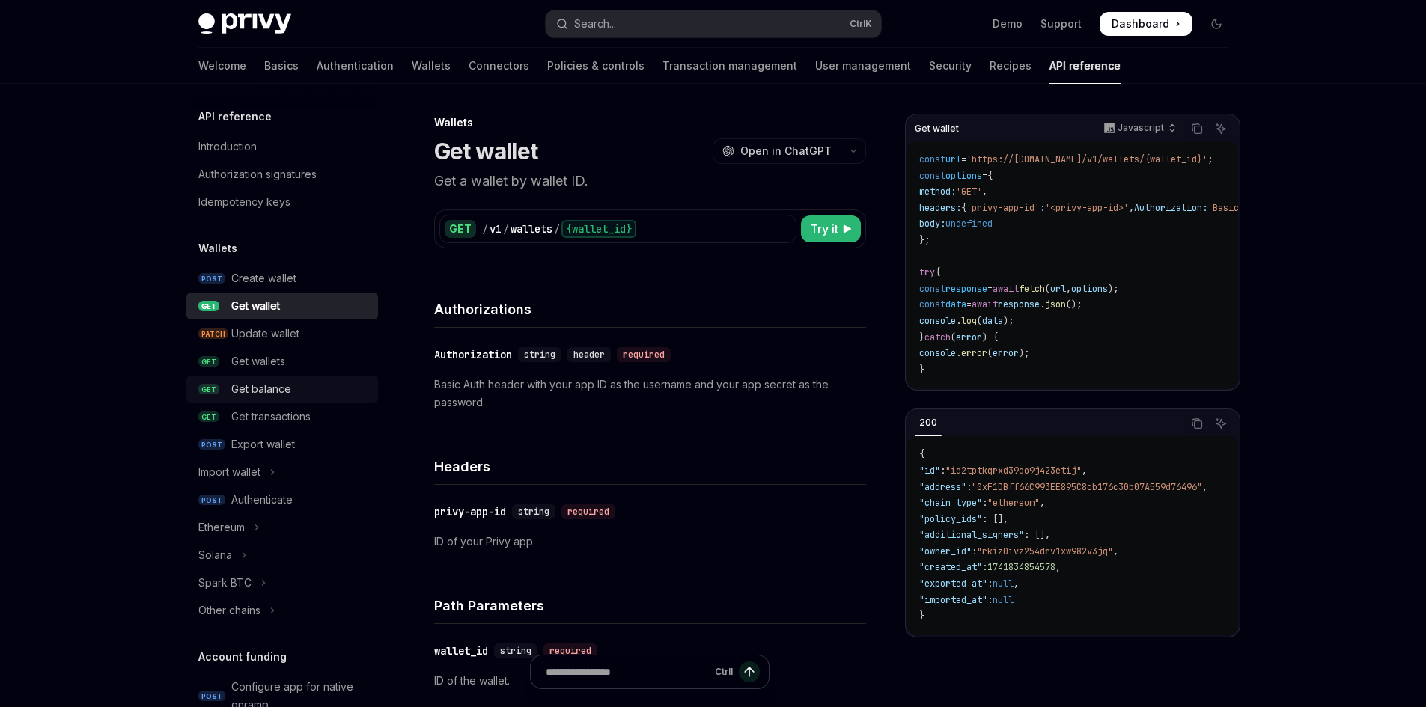
click at [281, 393] on div "Get balance" at bounding box center [261, 389] width 60 height 18
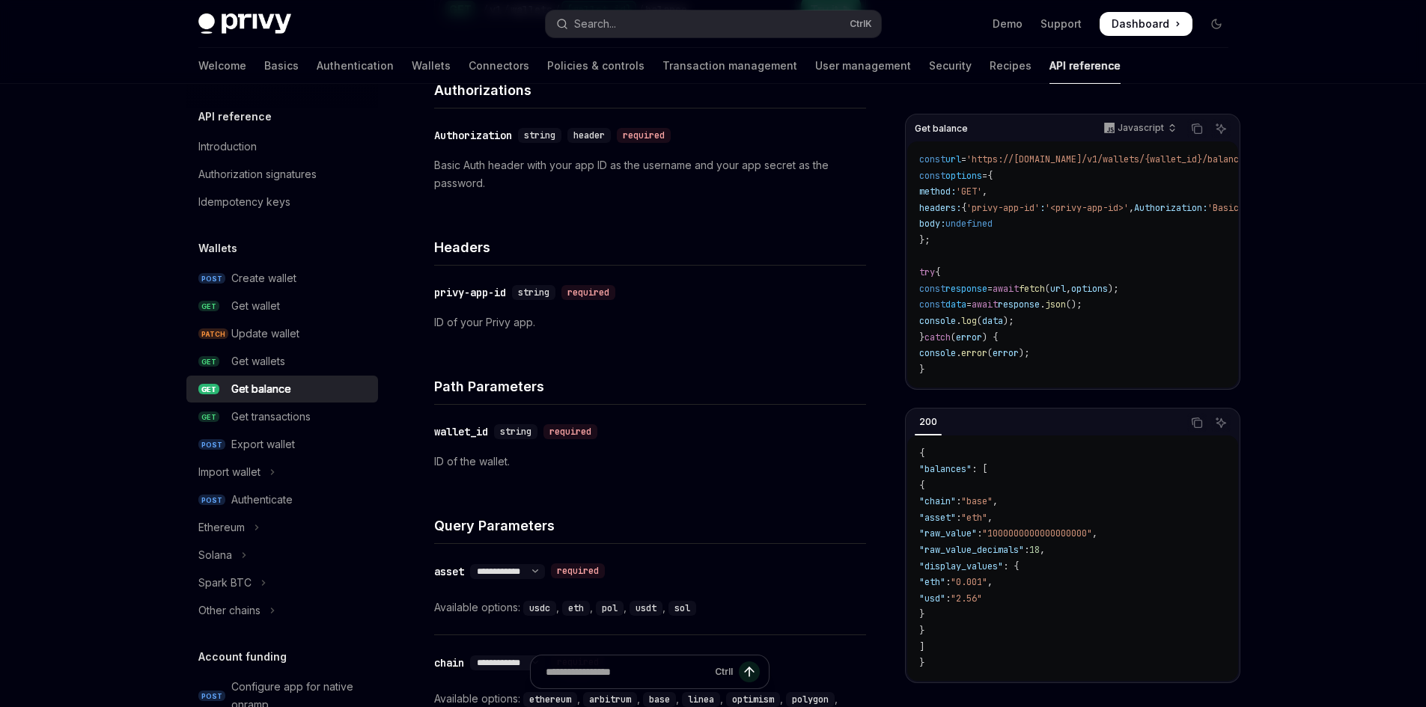
scroll to position [225, 0]
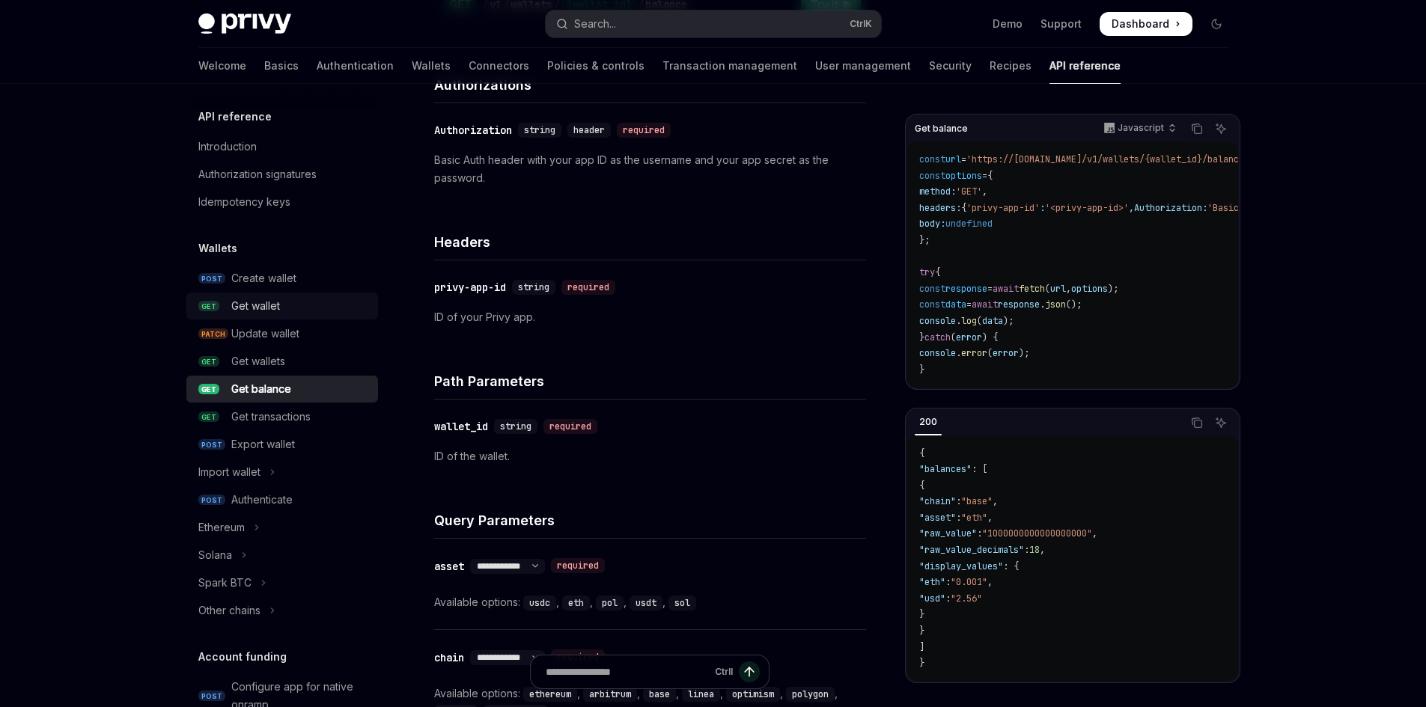
click at [272, 305] on div "Get wallet" at bounding box center [255, 306] width 49 height 18
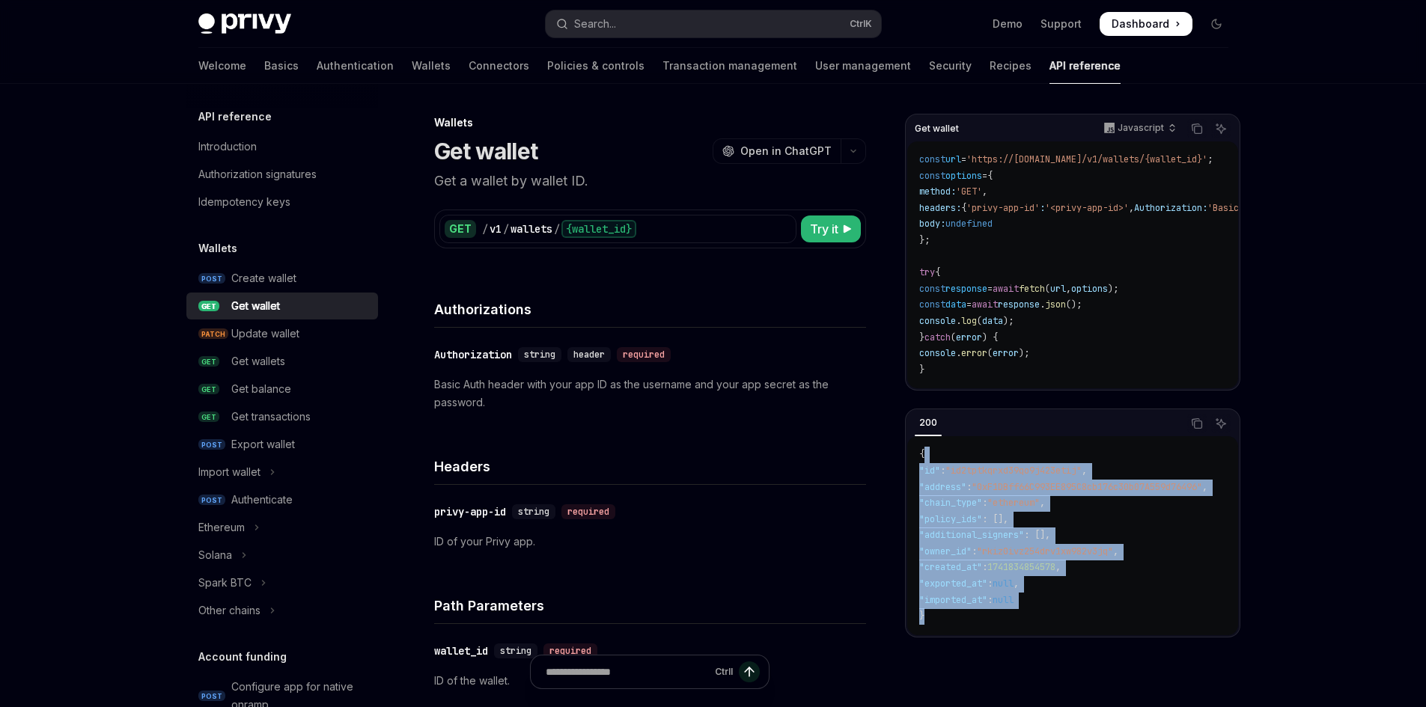
drag, startPoint x: 960, startPoint y: 630, endPoint x: 950, endPoint y: 488, distance: 142.6
click at [932, 468] on code "{ "id" : "id2tptkqrxd39qo9j423etij" , "address" : "0xF1DBff66C993EE895C8cb176c3…" at bounding box center [1081, 536] width 324 height 178
click at [970, 501] on code "{ "id" : "id2tptkqrxd39qo9j423etij" , "address" : "0xF1DBff66C993EE895C8cb176c3…" at bounding box center [1081, 536] width 324 height 178
drag, startPoint x: 952, startPoint y: 603, endPoint x: 925, endPoint y: 481, distance: 124.9
click at [925, 481] on code "{ "id" : "id2tptkqrxd39qo9j423etij" , "address" : "0xF1DBff66C993EE895C8cb176c3…" at bounding box center [1081, 536] width 324 height 178
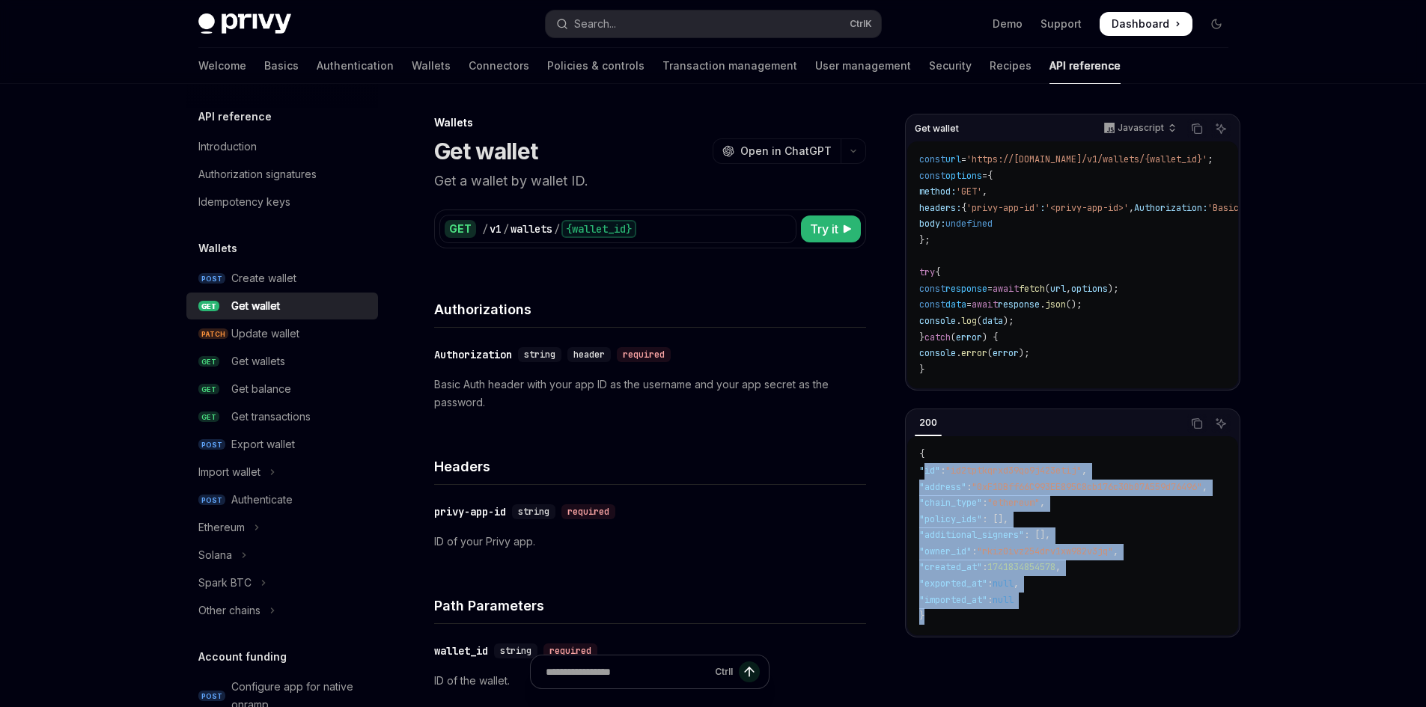
click at [929, 502] on code "{ "id" : "id2tptkqrxd39qo9j423etij" , "address" : "0xF1DBff66C993EE895C8cb176c3…" at bounding box center [1081, 536] width 324 height 178
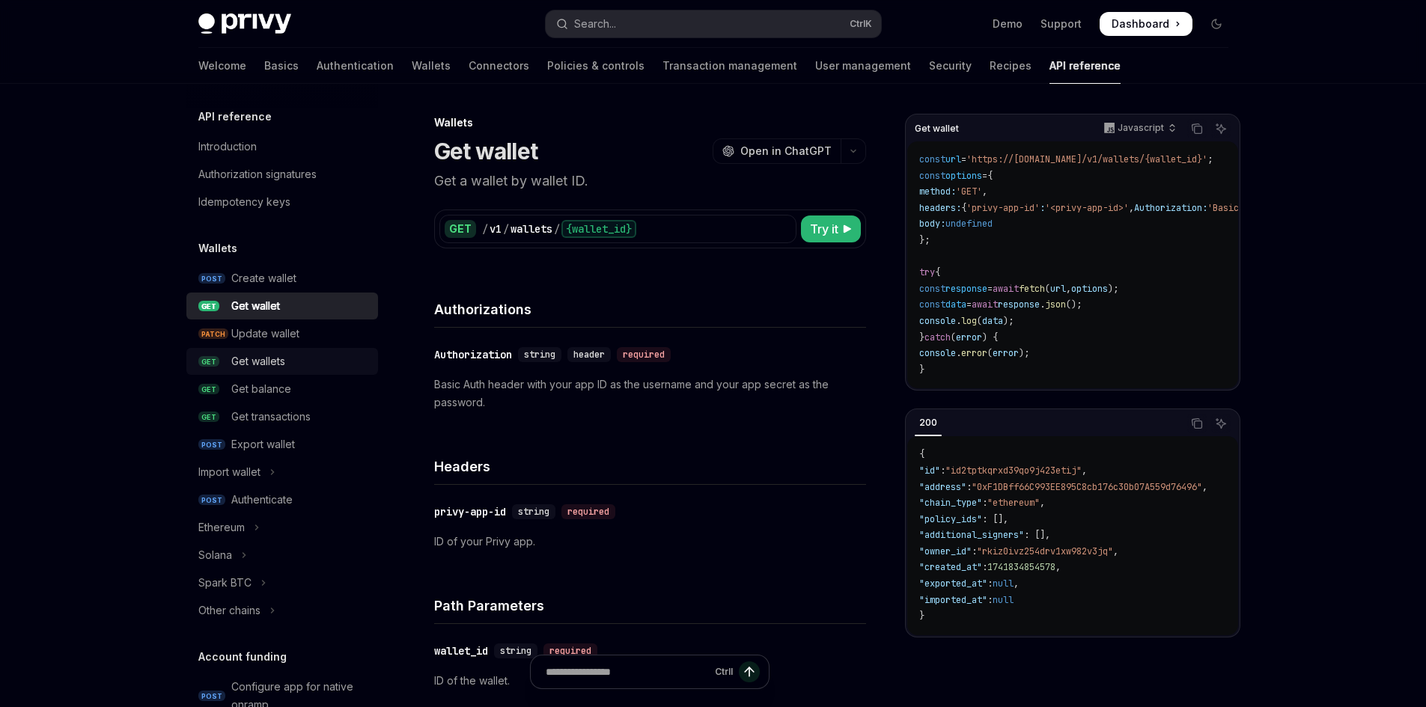
click at [281, 355] on div "Get wallets" at bounding box center [258, 361] width 54 height 18
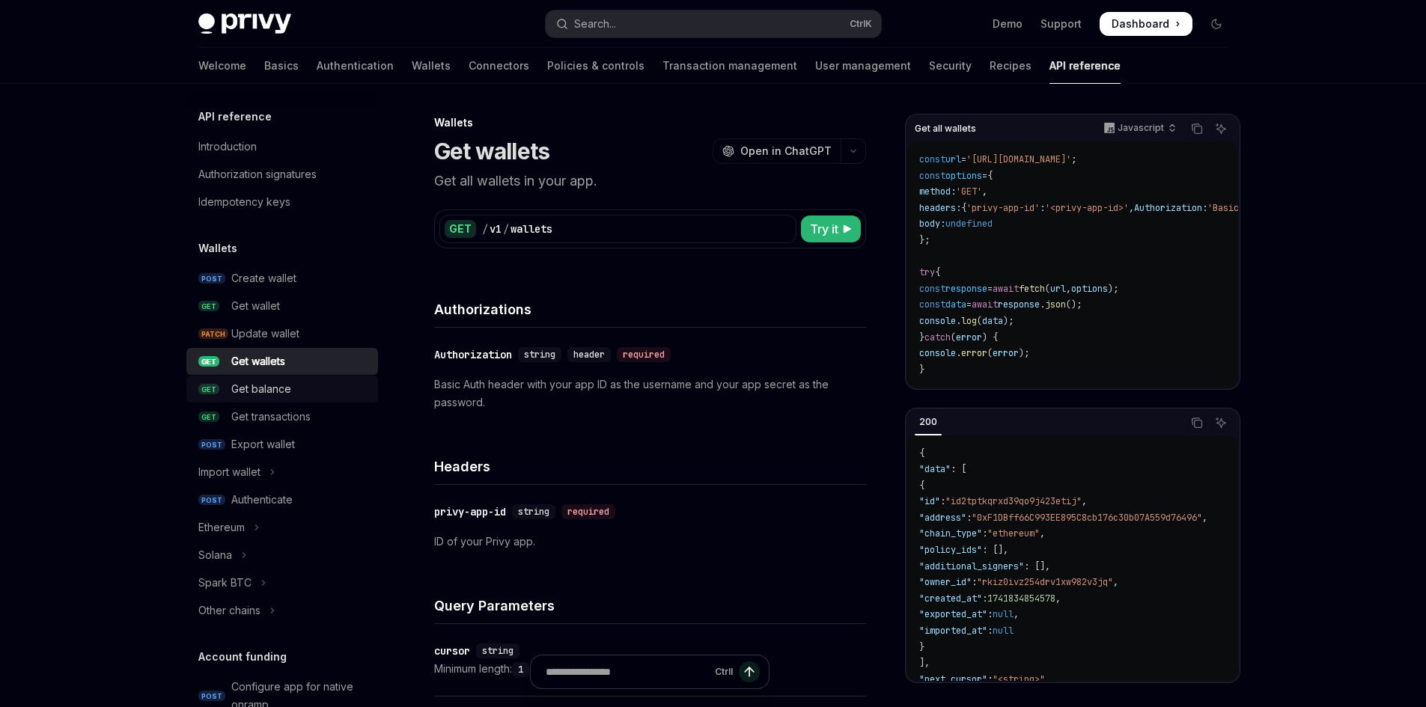
click at [291, 378] on link "GET Get balance" at bounding box center [282, 389] width 192 height 27
type textarea "*"
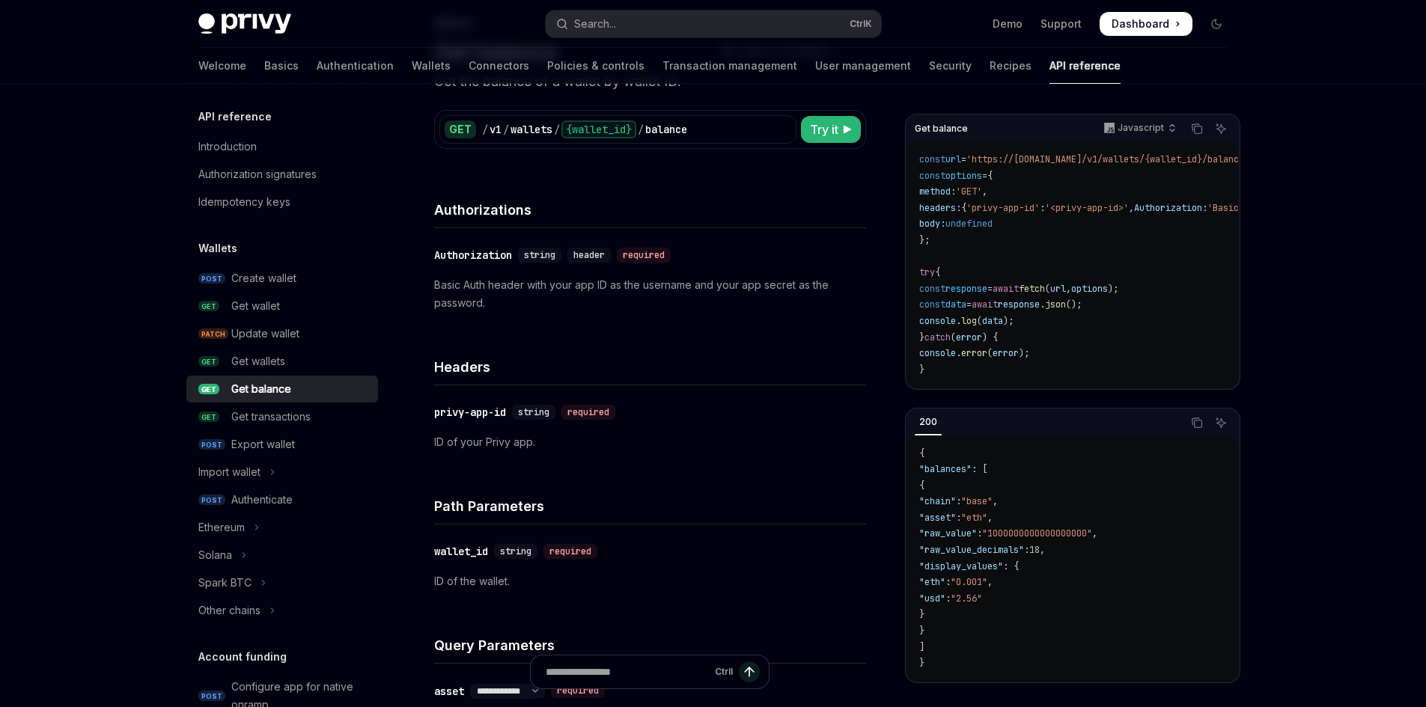
scroll to position [75, 0]
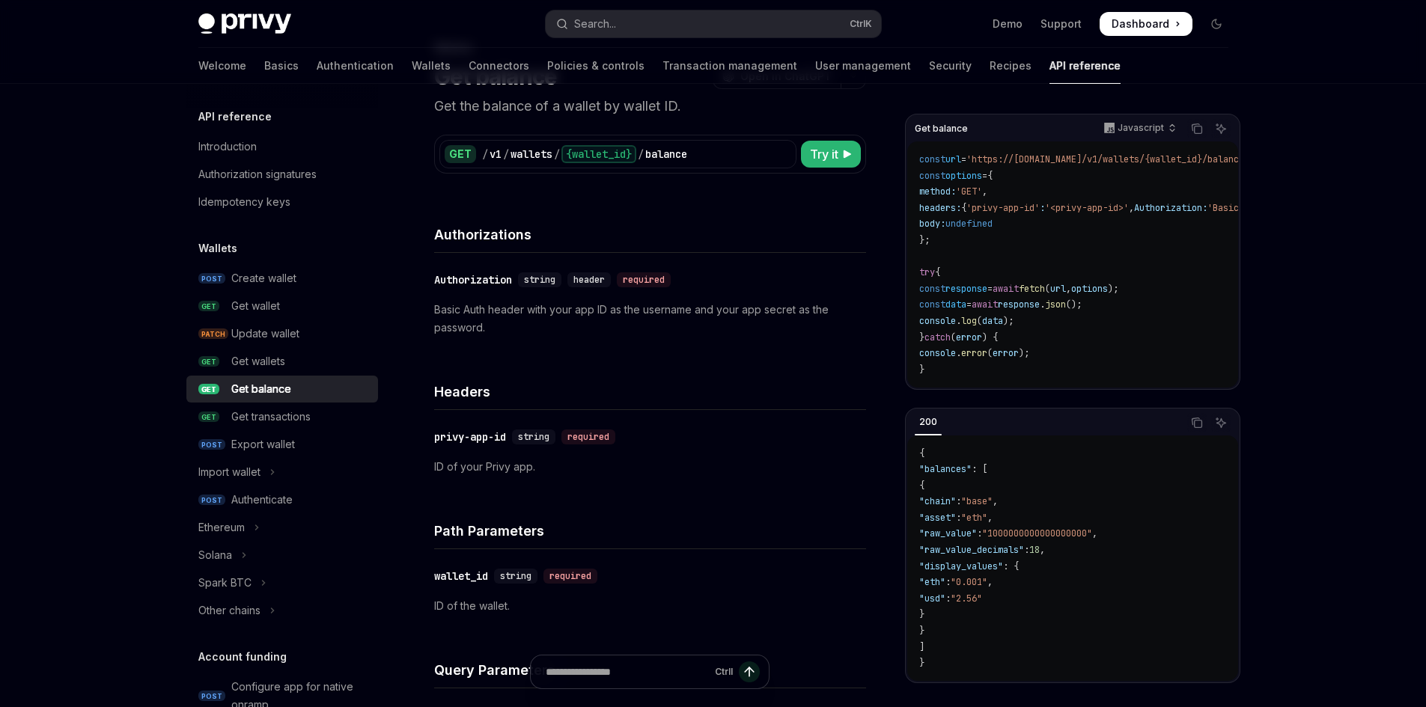
click at [600, 313] on p "Basic Auth header with your app ID as the username and your app secret as the p…" at bounding box center [650, 319] width 432 height 36
click at [711, 311] on p "Basic Auth header with your app ID as the username and your app secret as the p…" at bounding box center [650, 319] width 432 height 36
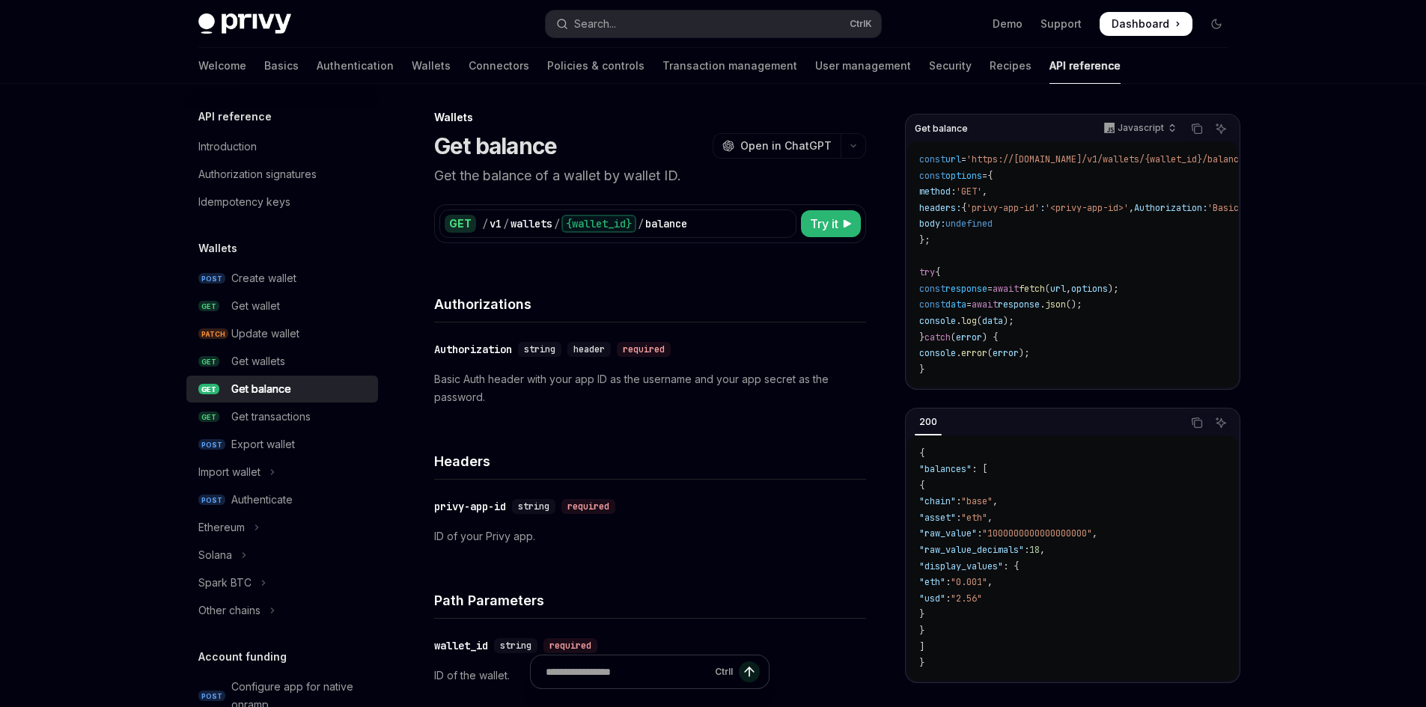
scroll to position [0, 0]
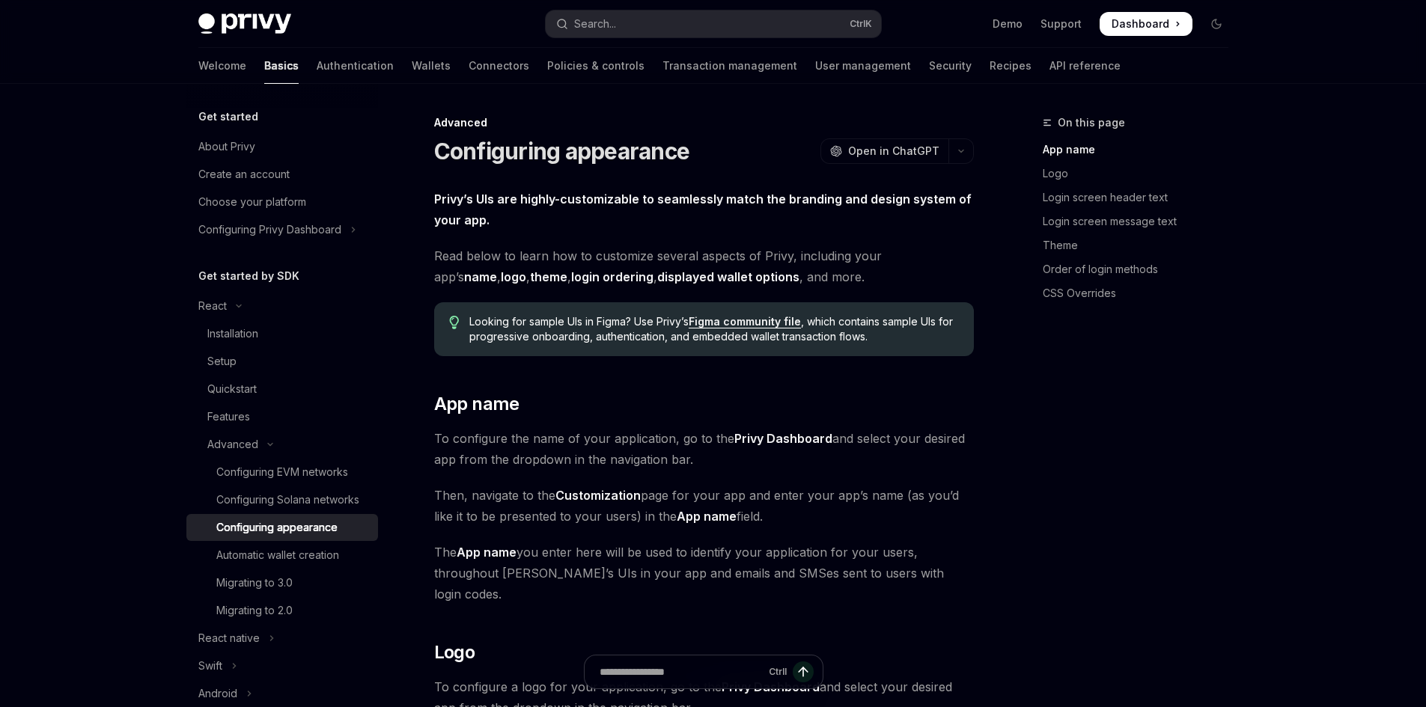
scroll to position [208, 0]
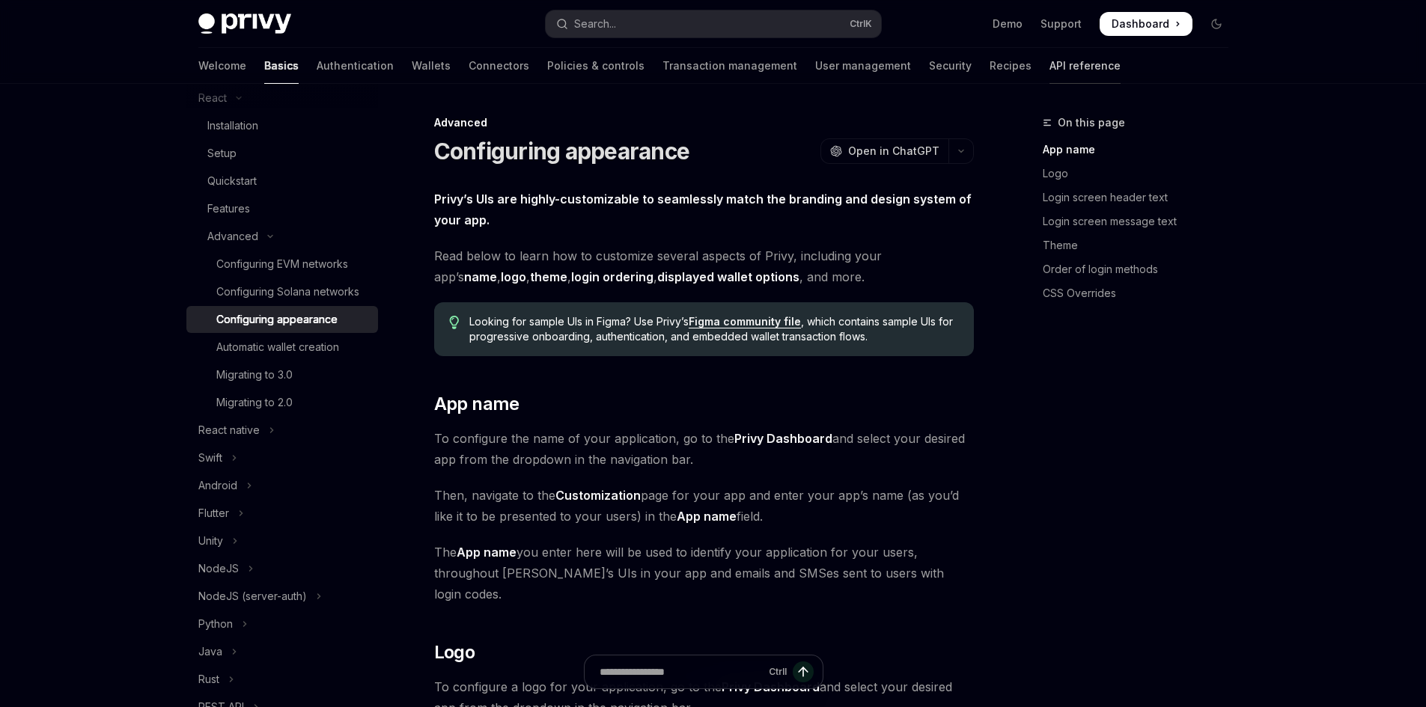
click at [1049, 70] on link "API reference" at bounding box center [1084, 66] width 71 height 36
type textarea "*"
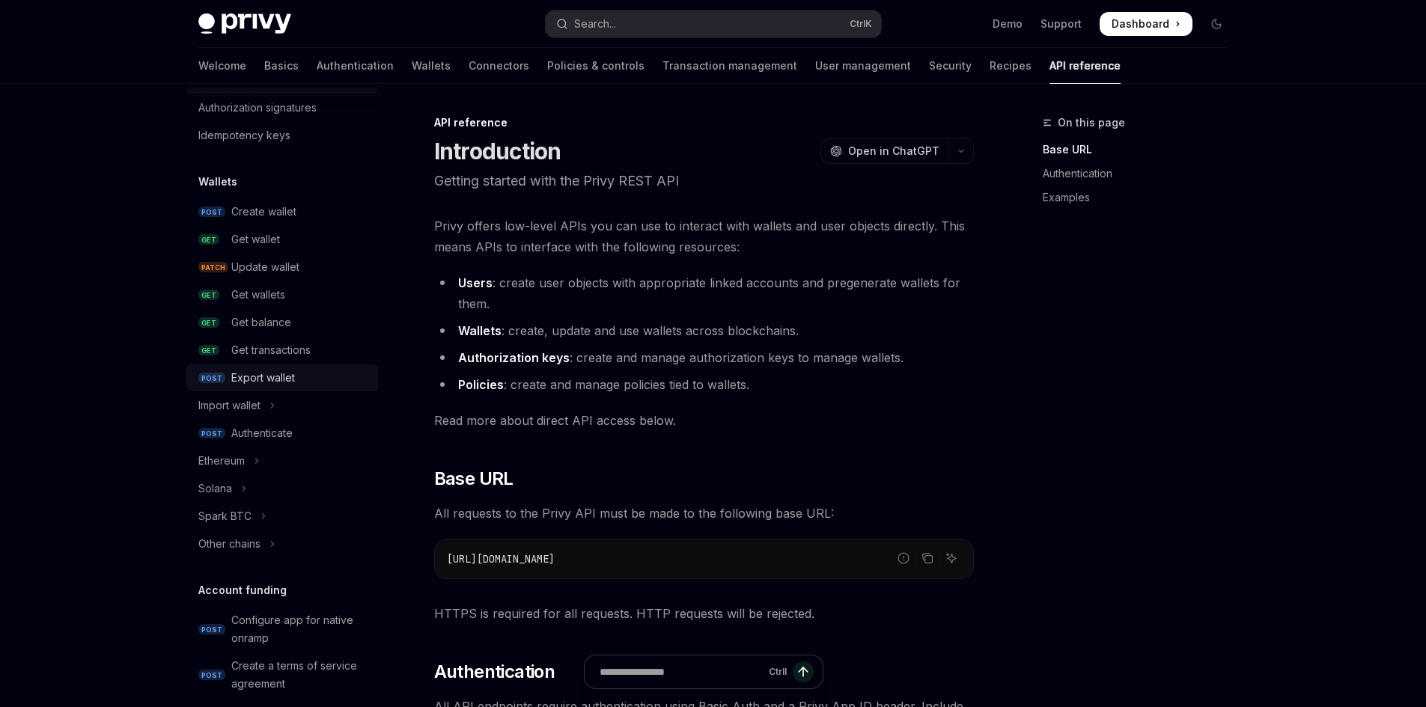
scroll to position [75, 0]
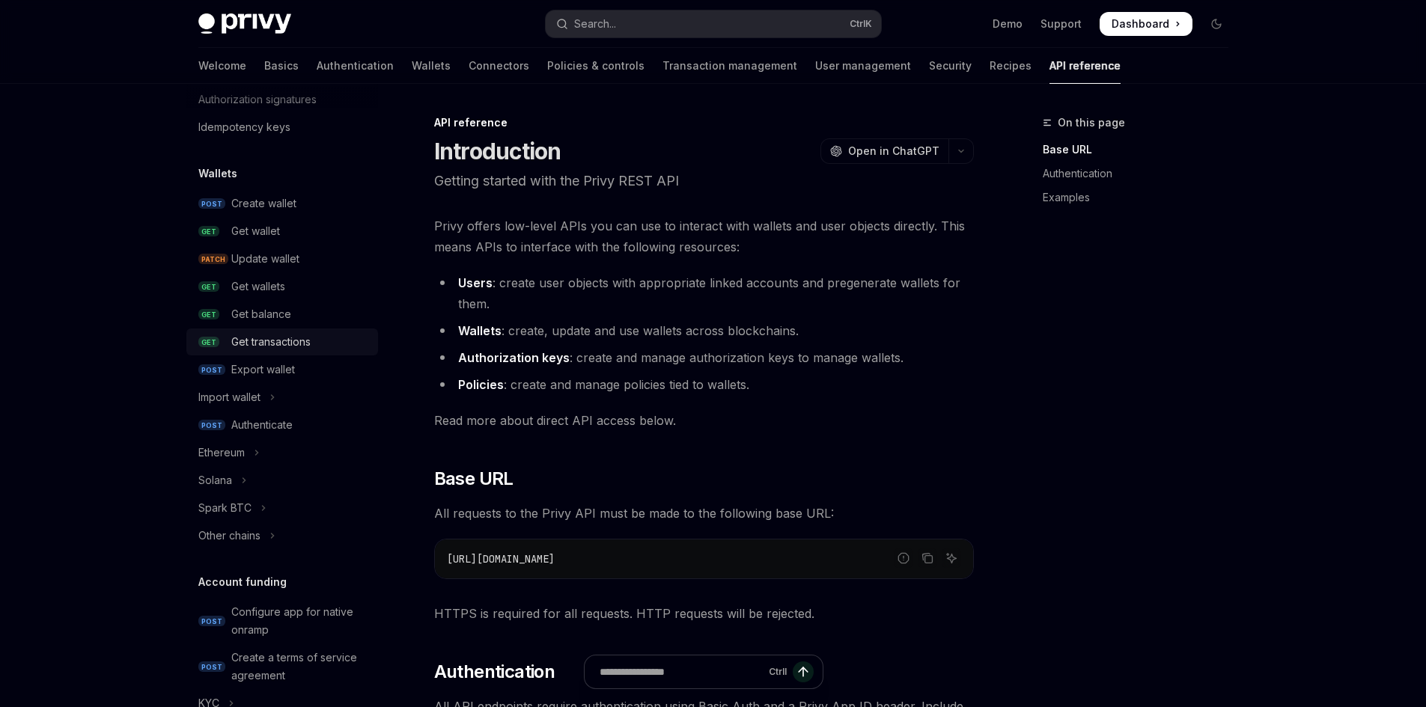
click at [300, 345] on div "Get transactions" at bounding box center [270, 342] width 79 height 18
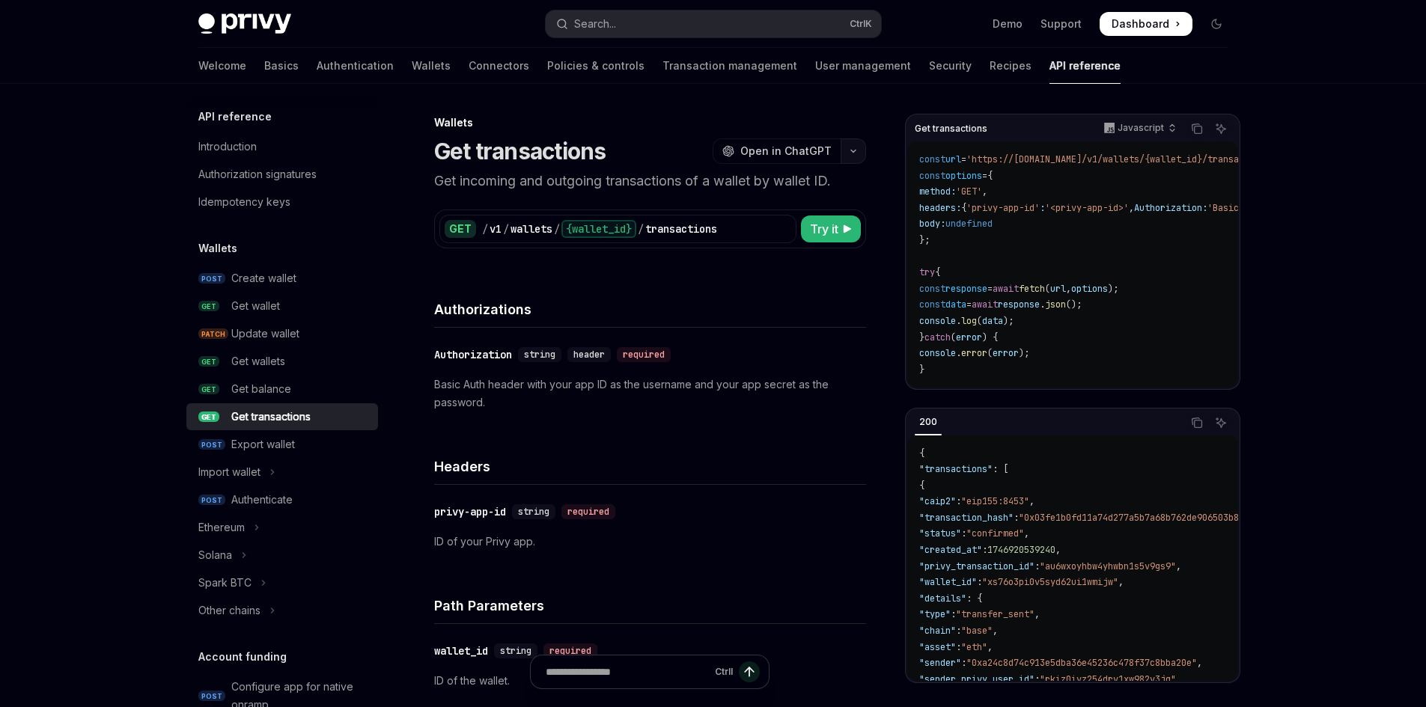
click at [850, 157] on button "button" at bounding box center [852, 150] width 25 height 25
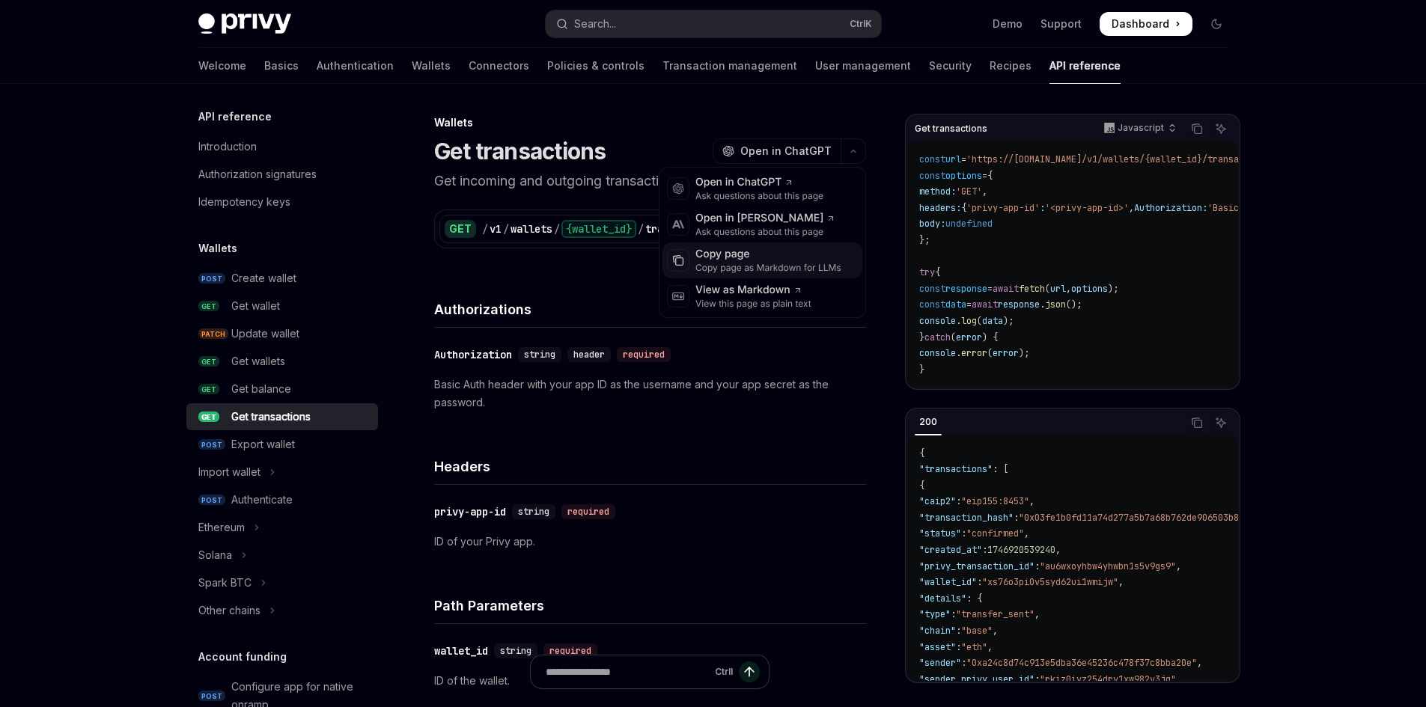
click at [784, 250] on div "Copy page" at bounding box center [768, 254] width 146 height 15
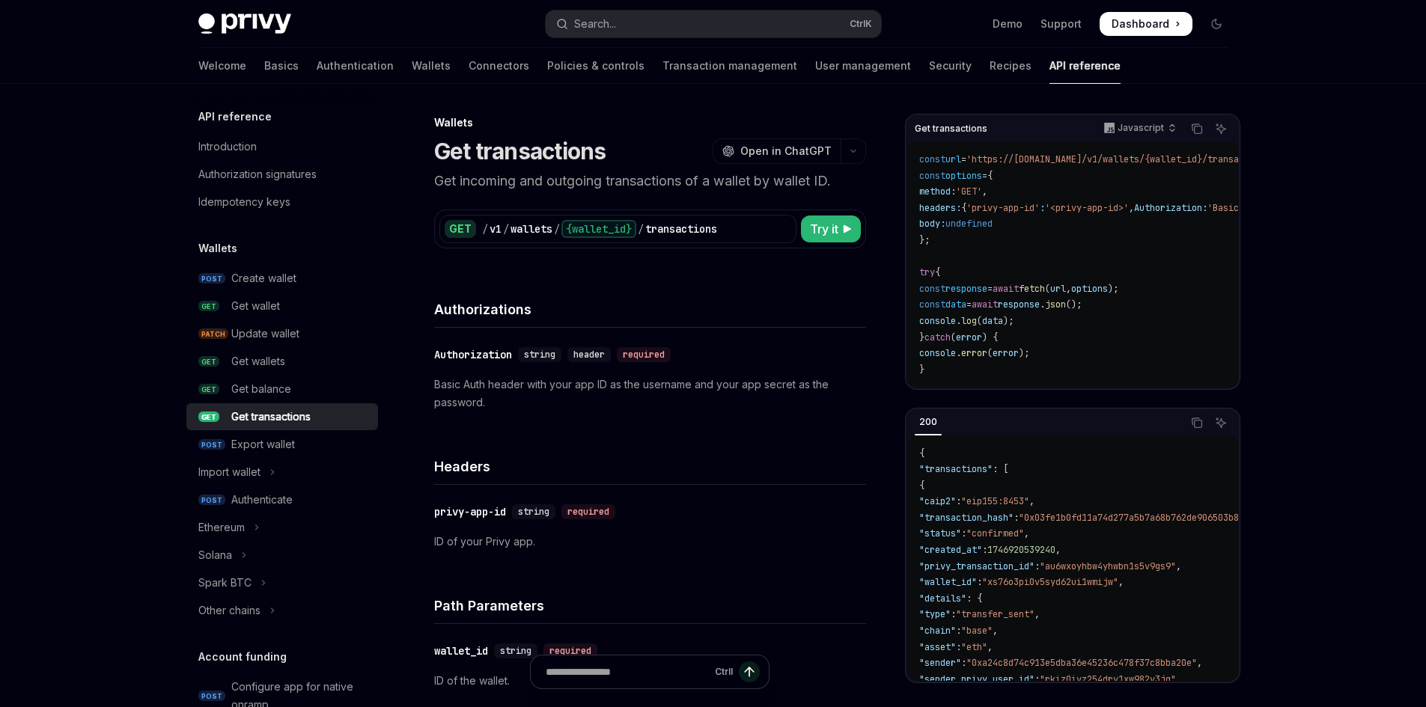
click at [569, 419] on div "​ Authorization string header required Basic Auth header with your app ID as th…" at bounding box center [650, 379] width 432 height 102
click at [511, 162] on h1 "Get transactions" at bounding box center [520, 151] width 172 height 27
click at [584, 154] on h1 "Get transactions" at bounding box center [520, 151] width 172 height 27
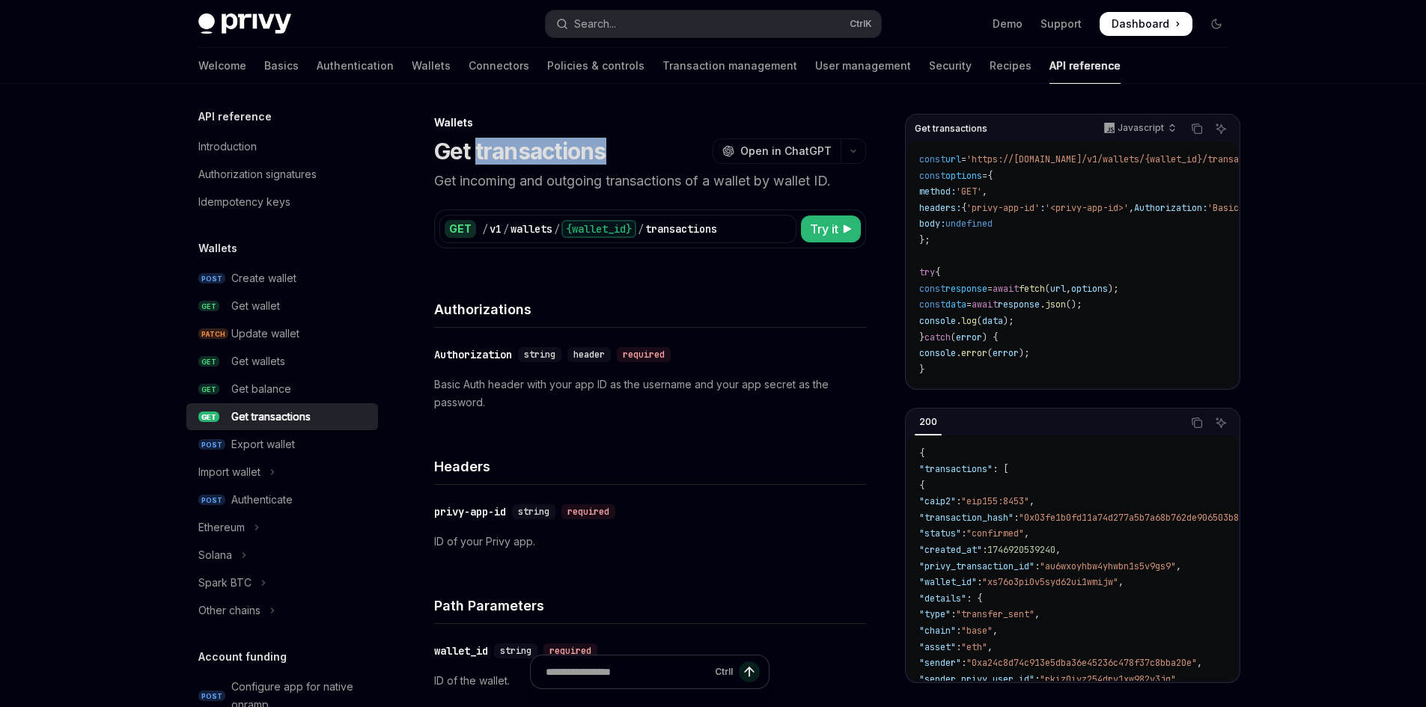
click at [584, 154] on h1 "Get transactions" at bounding box center [520, 151] width 172 height 27
click at [568, 150] on h1 "Get transactions" at bounding box center [520, 151] width 172 height 27
click at [568, 149] on h1 "Get transactions" at bounding box center [520, 151] width 172 height 27
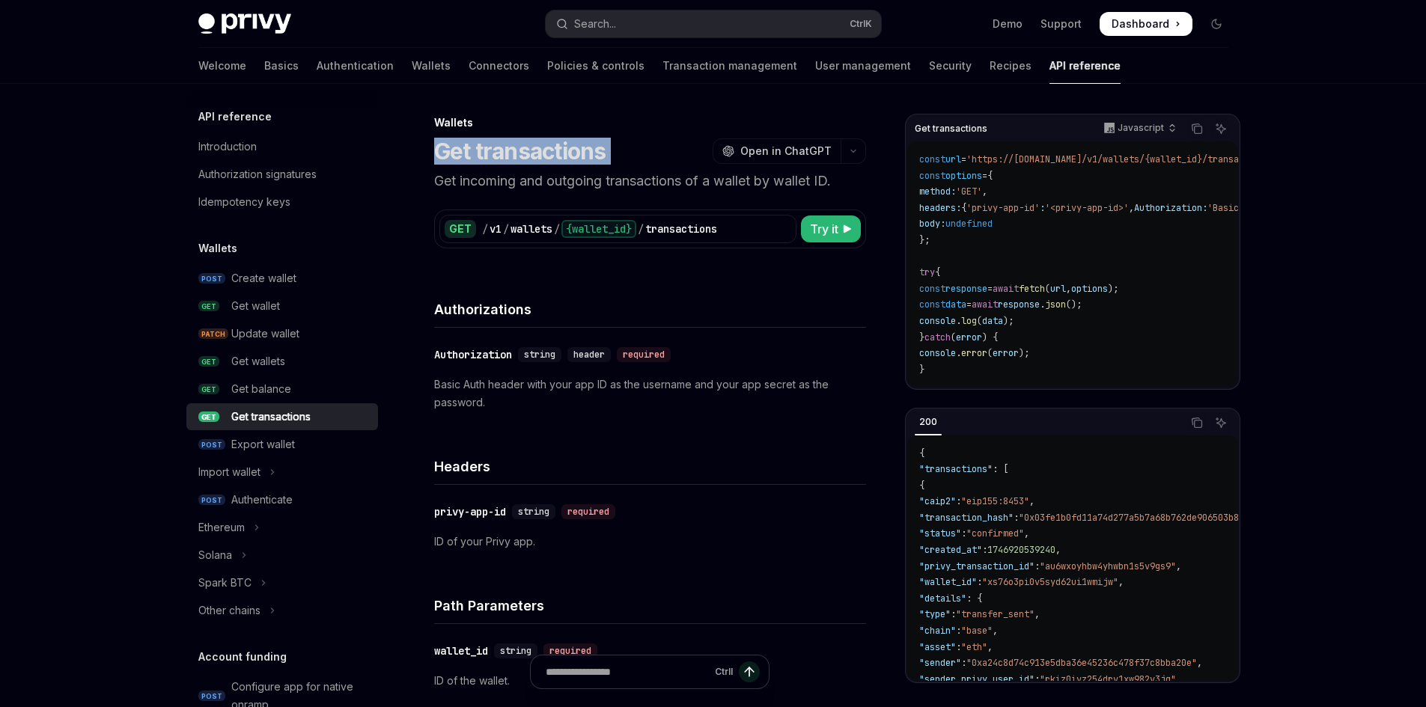
click at [620, 159] on div "Get transactions OpenAI Open in ChatGPT" at bounding box center [650, 151] width 432 height 27
click at [626, 180] on p "Get incoming and outgoing transactions of a wallet by wallet ID." at bounding box center [650, 181] width 432 height 21
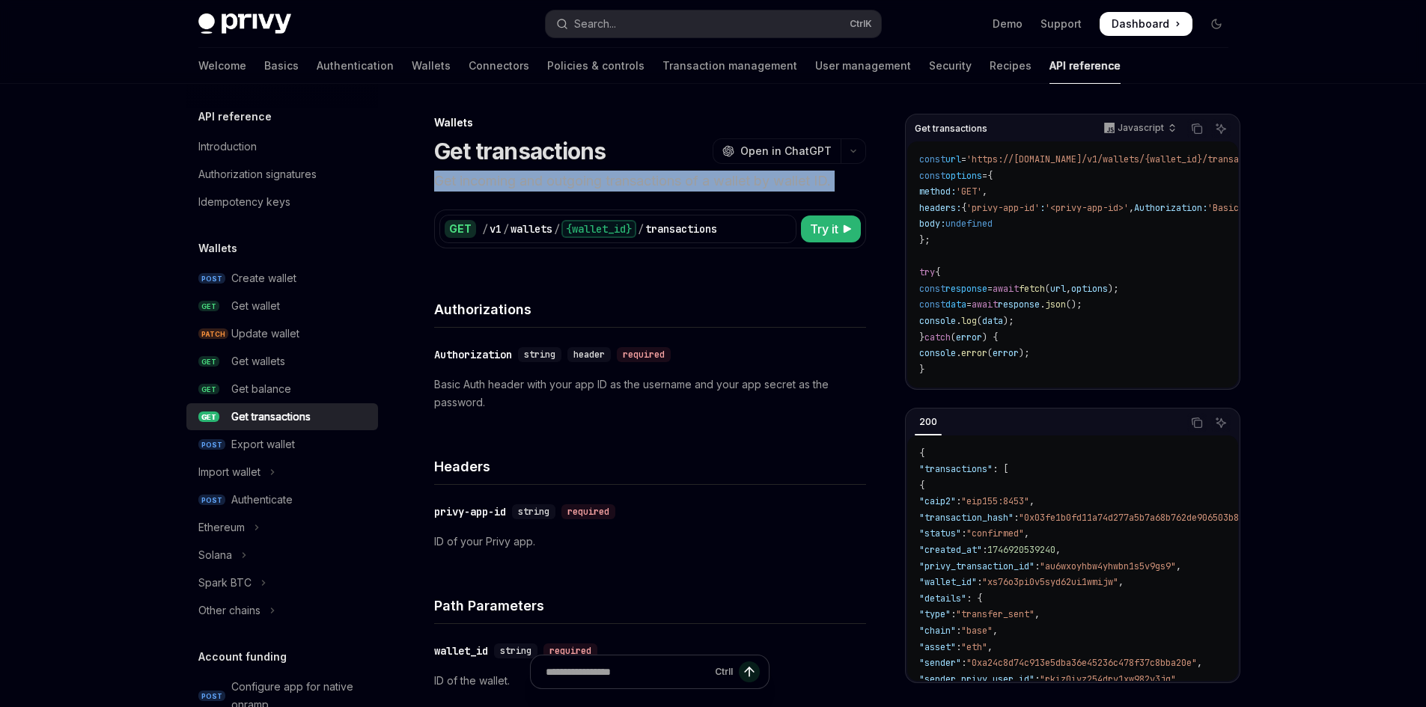
drag, startPoint x: 626, startPoint y: 180, endPoint x: 685, endPoint y: 185, distance: 59.3
click at [631, 182] on p "Get incoming and outgoing transactions of a wallet by wallet ID." at bounding box center [650, 181] width 432 height 21
click at [685, 185] on p "Get incoming and outgoing transactions of a wallet by wallet ID." at bounding box center [650, 181] width 432 height 21
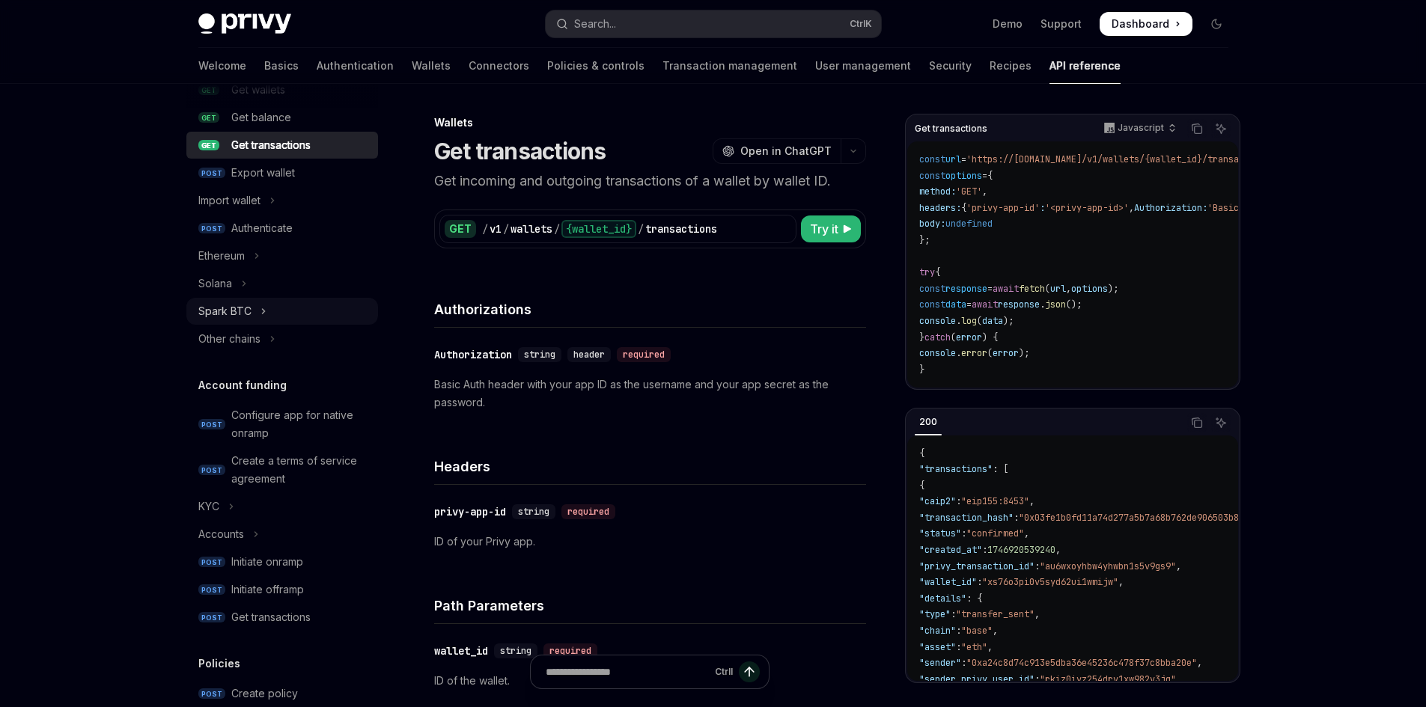
scroll to position [142, 0]
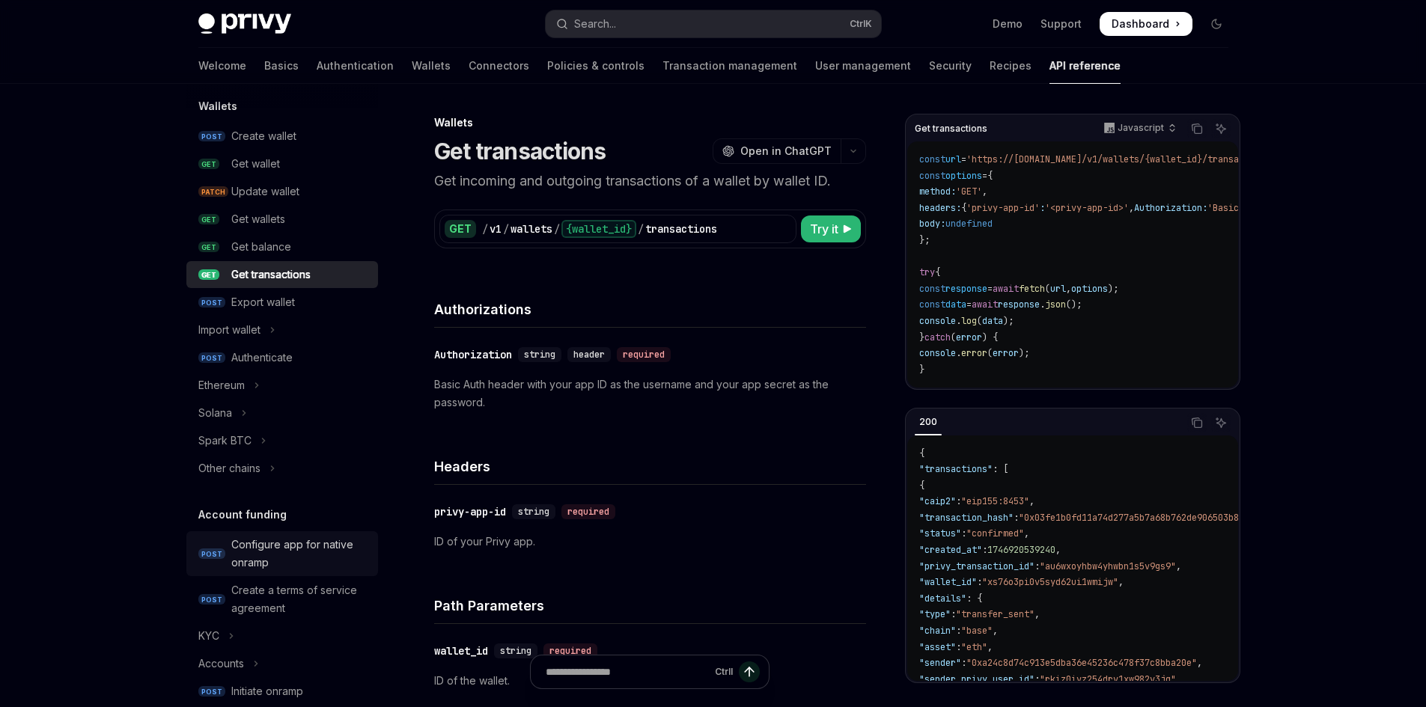
click at [279, 549] on div "Configure app for native onramp" at bounding box center [300, 554] width 138 height 36
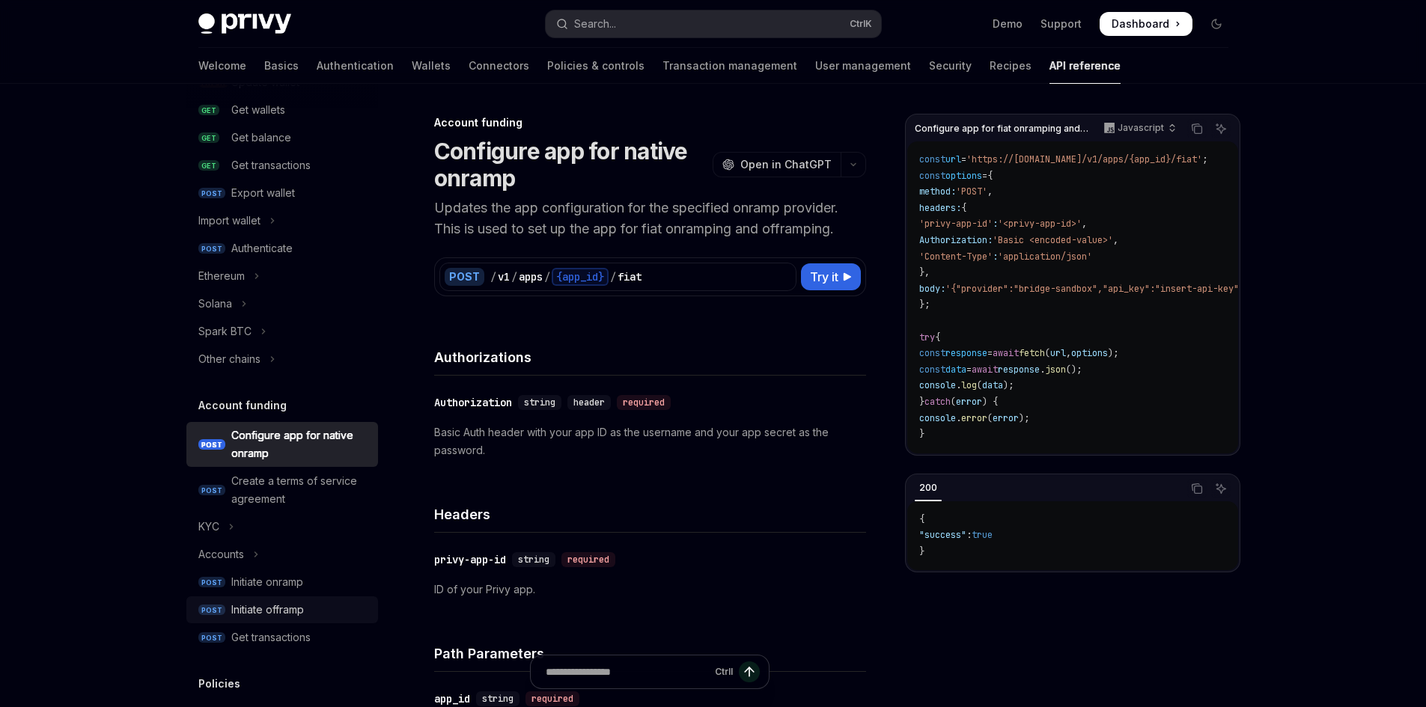
scroll to position [292, 0]
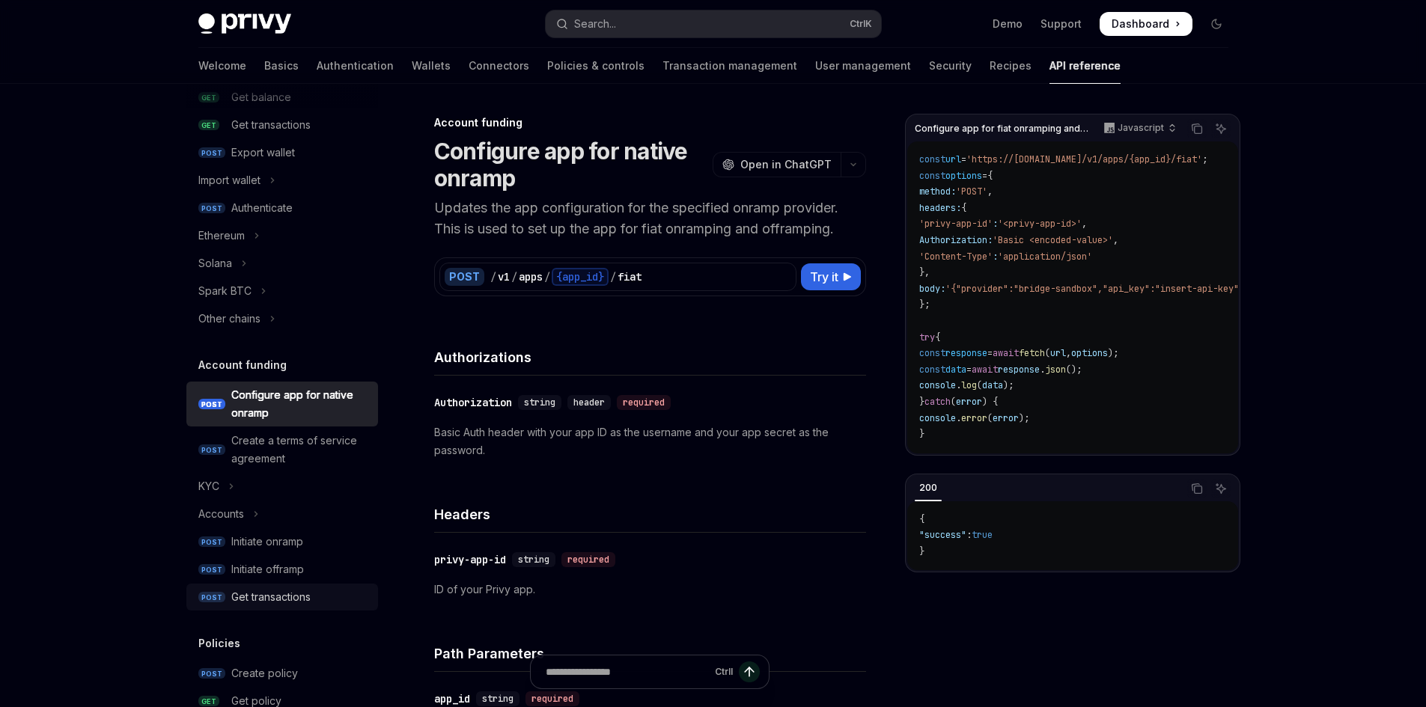
click at [282, 593] on div "Get transactions" at bounding box center [270, 597] width 79 height 18
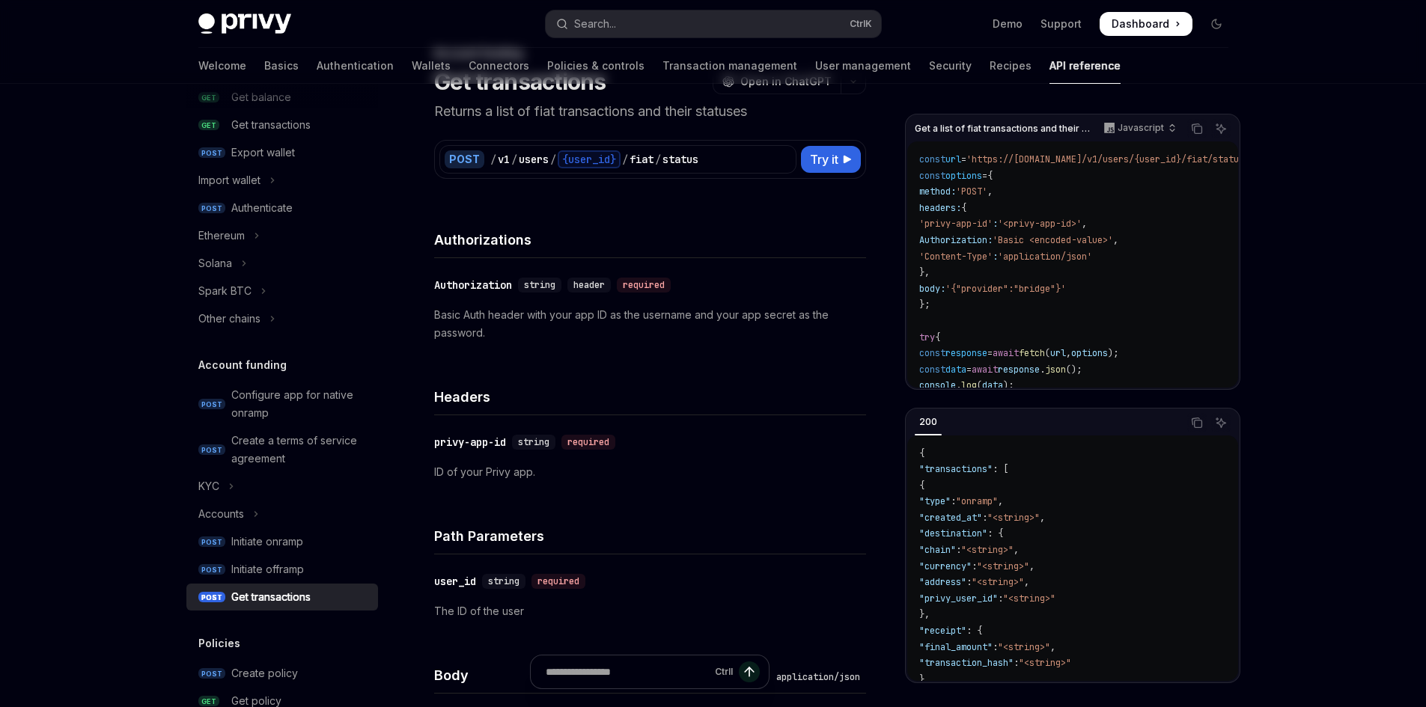
scroll to position [75, 0]
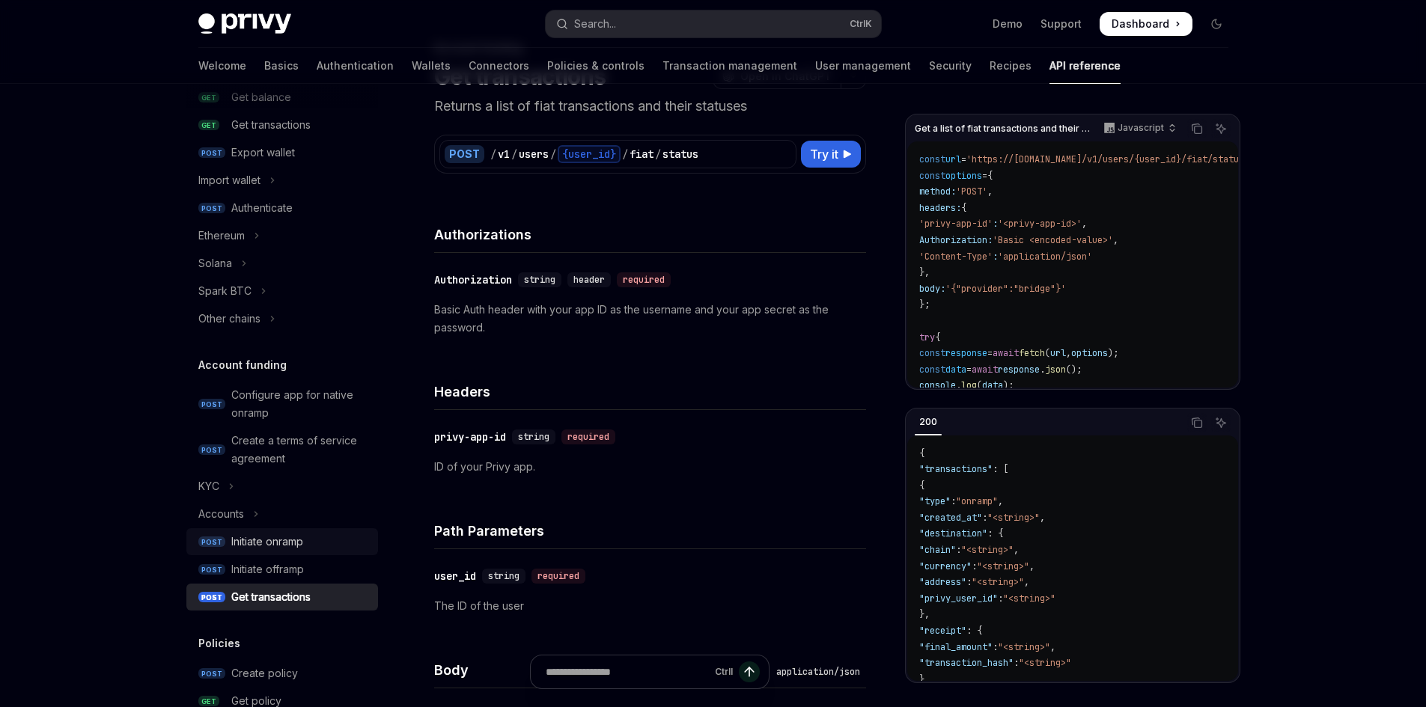
click at [233, 535] on div "Initiate onramp" at bounding box center [267, 542] width 72 height 18
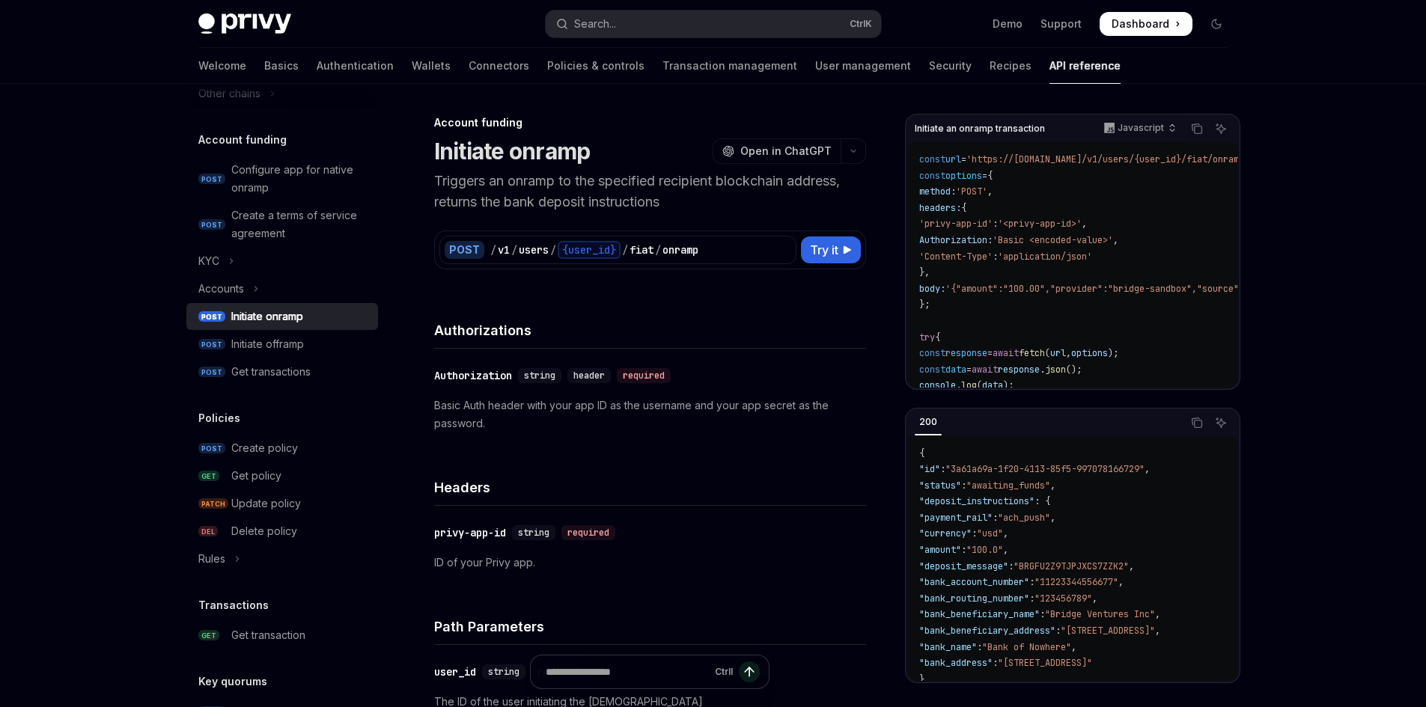
scroll to position [516, 0]
click at [468, 64] on link "Connectors" at bounding box center [498, 66] width 61 height 36
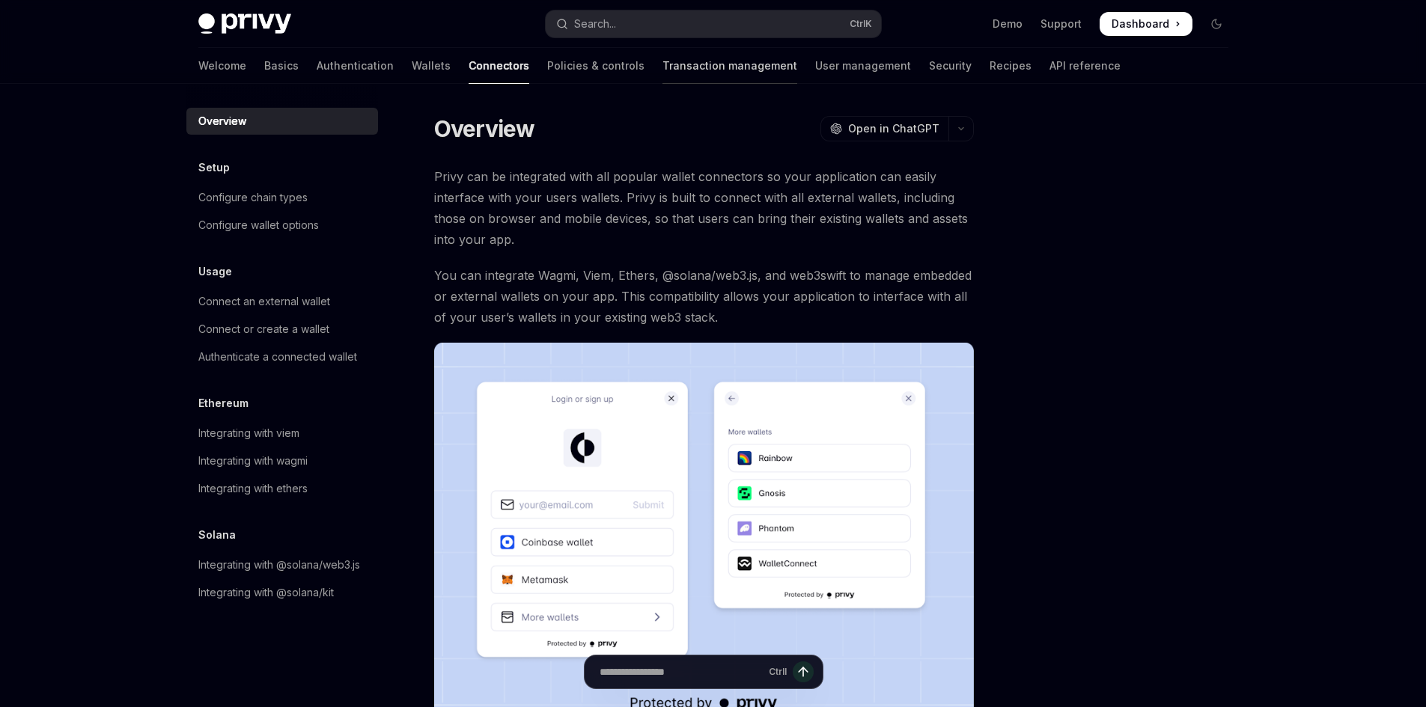
click at [662, 72] on link "Transaction management" at bounding box center [729, 66] width 135 height 36
type textarea "*"
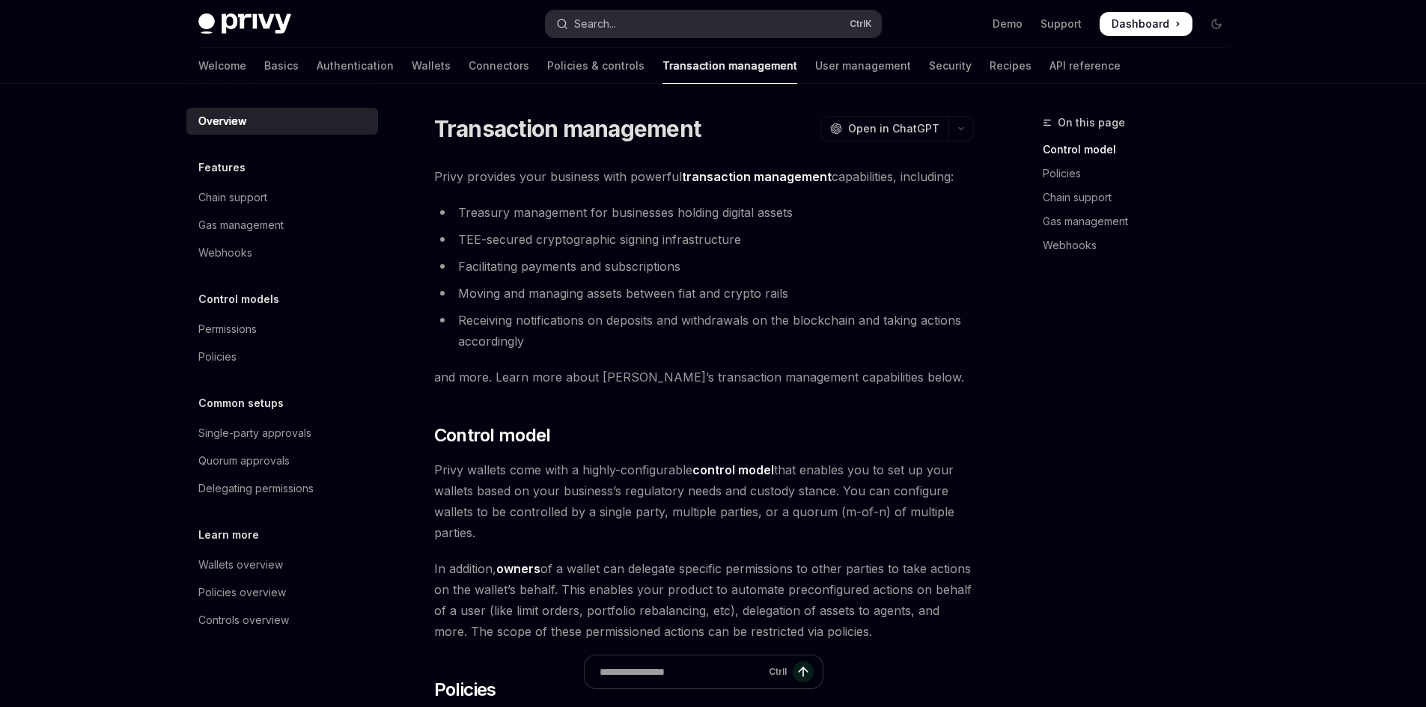
click at [621, 29] on button "Search... Ctrl K" at bounding box center [713, 23] width 335 height 27
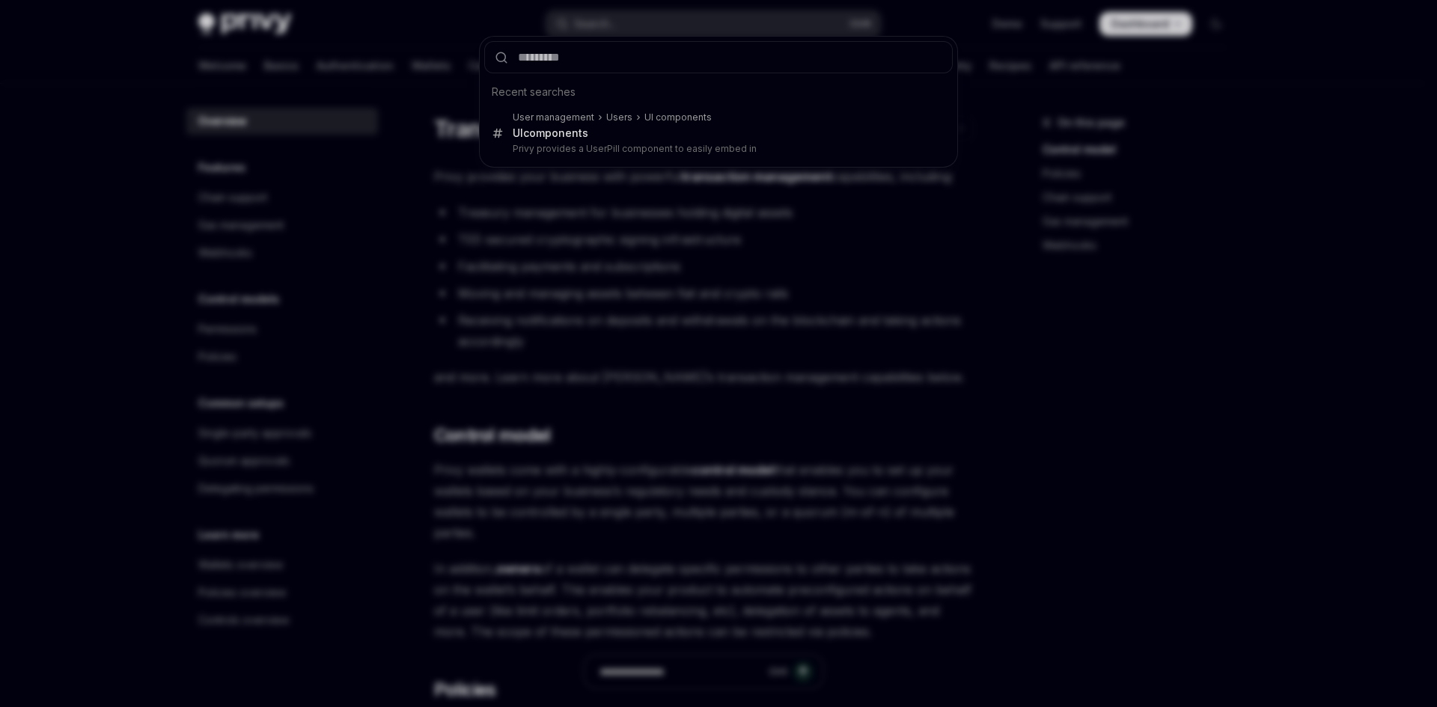
click at [613, 55] on input "text" at bounding box center [718, 57] width 468 height 32
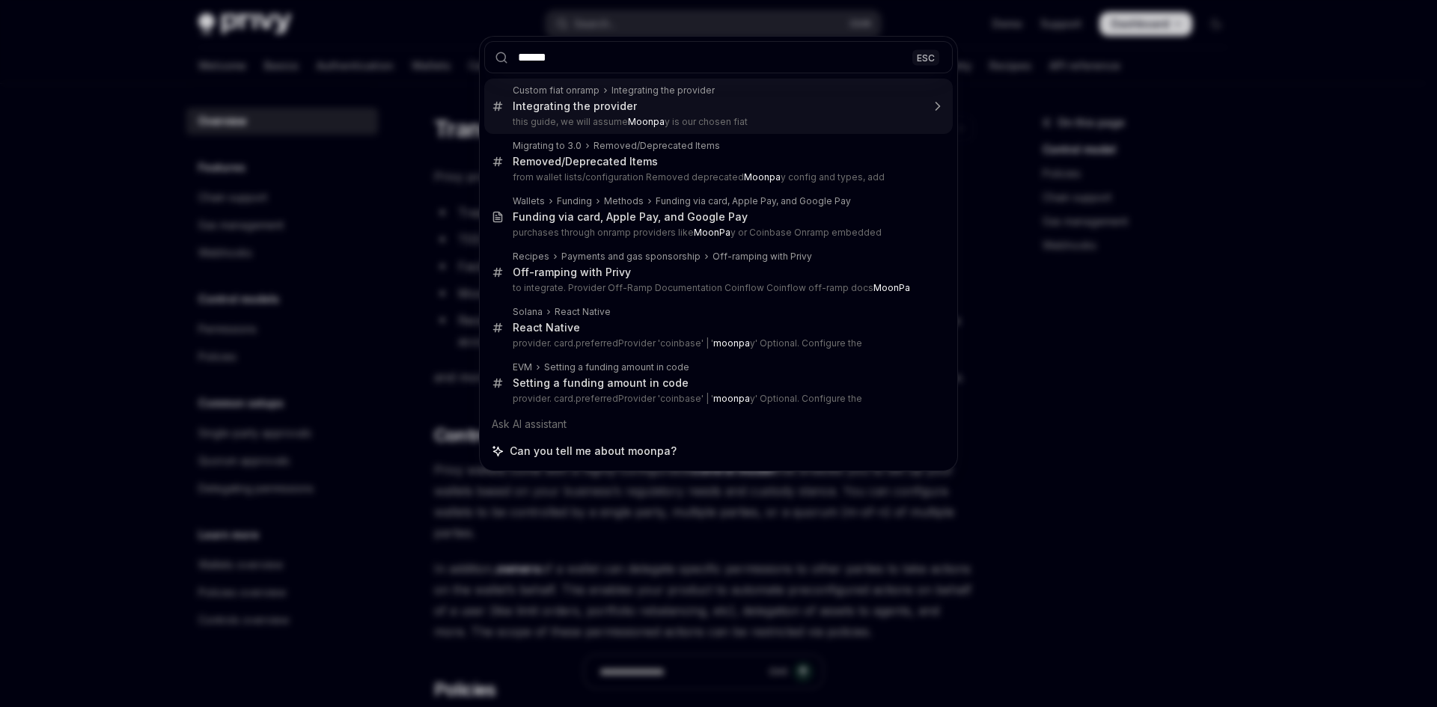
type input "*******"
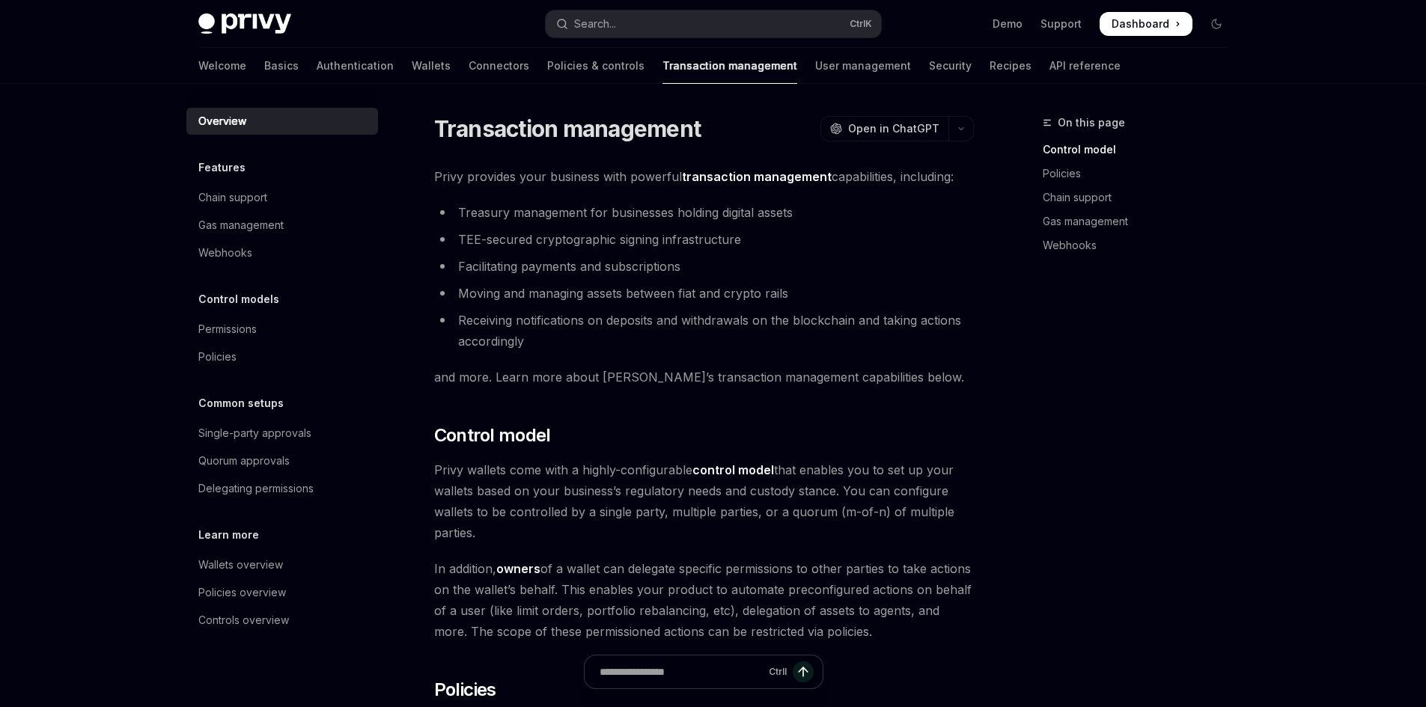
scroll to position [1182, 0]
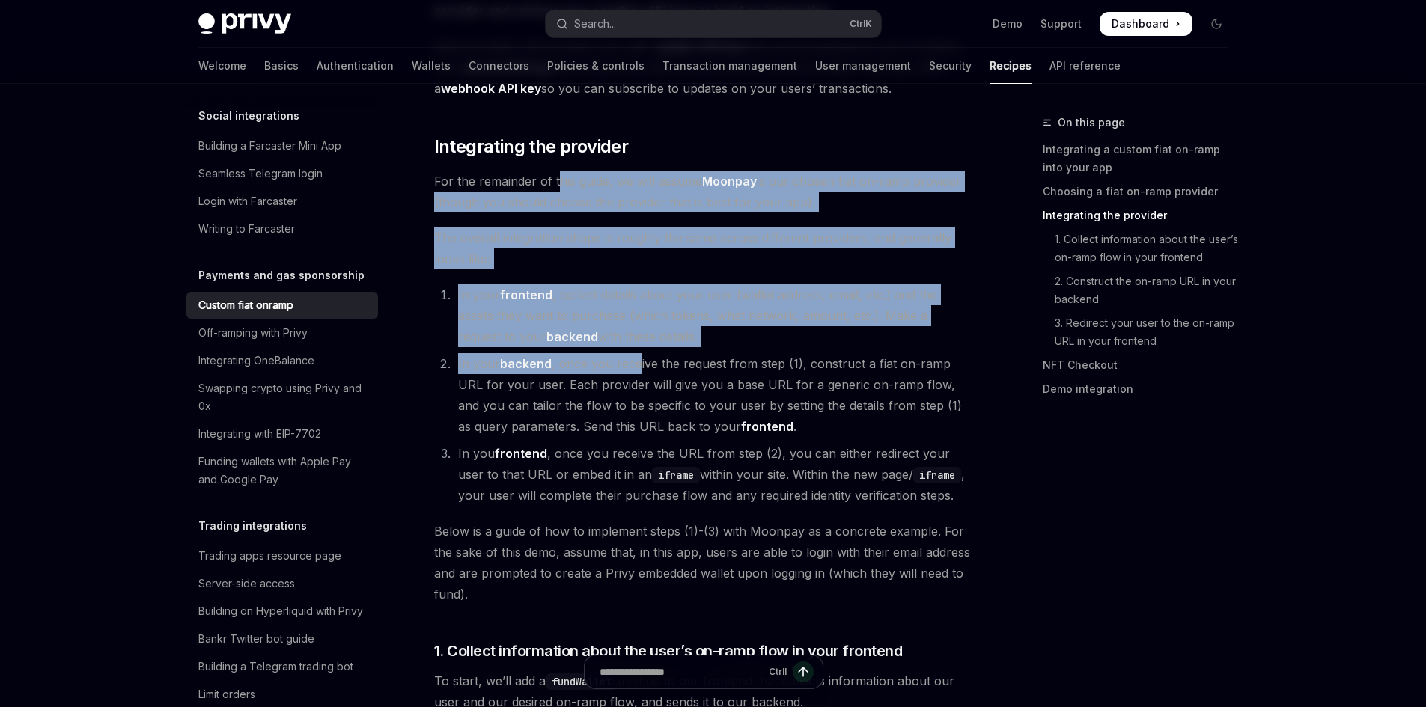
drag, startPoint x: 560, startPoint y: 160, endPoint x: 637, endPoint y: 344, distance: 199.6
click at [637, 353] on li "In your backend , once you receive the request from step (1), construct a fiat …" at bounding box center [714, 395] width 520 height 84
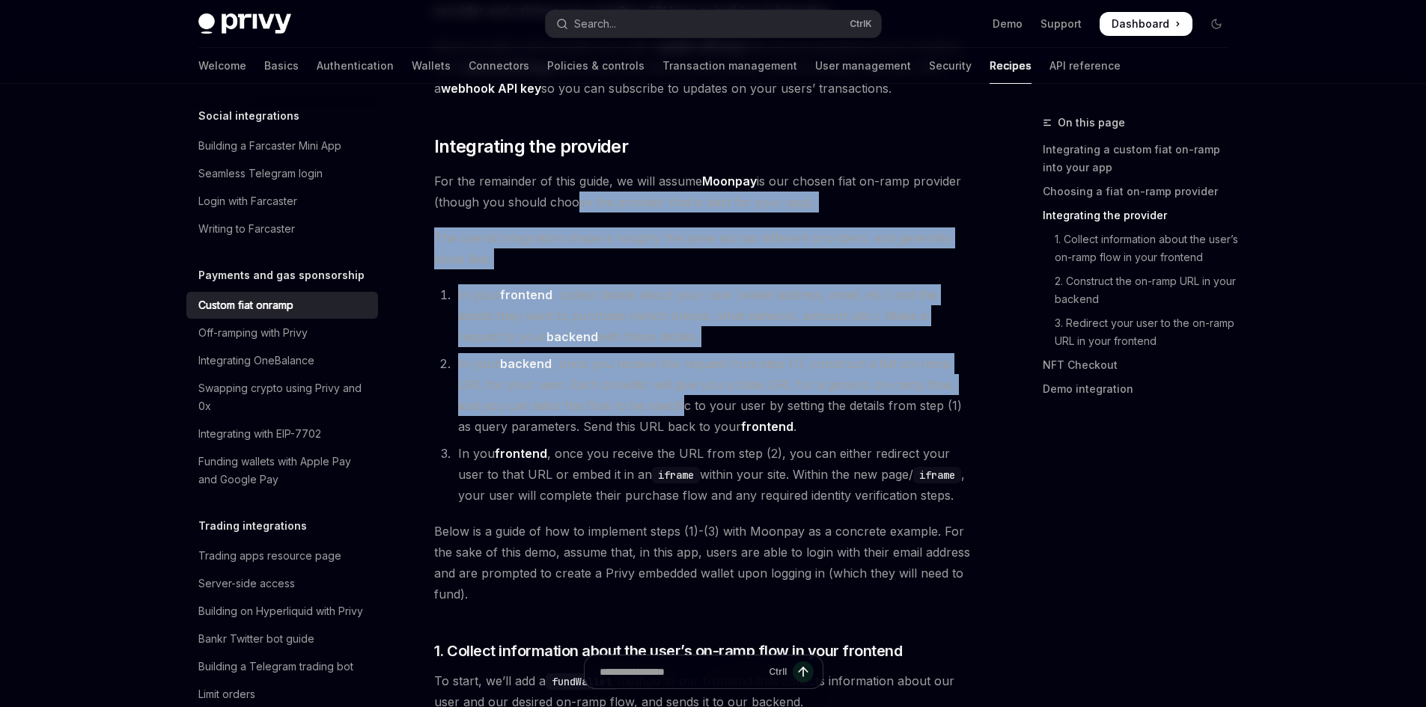
drag, startPoint x: 569, startPoint y: 175, endPoint x: 637, endPoint y: 386, distance: 221.8
click at [637, 386] on li "In your backend , once you receive the request from step (1), construct a fiat …" at bounding box center [714, 395] width 520 height 84
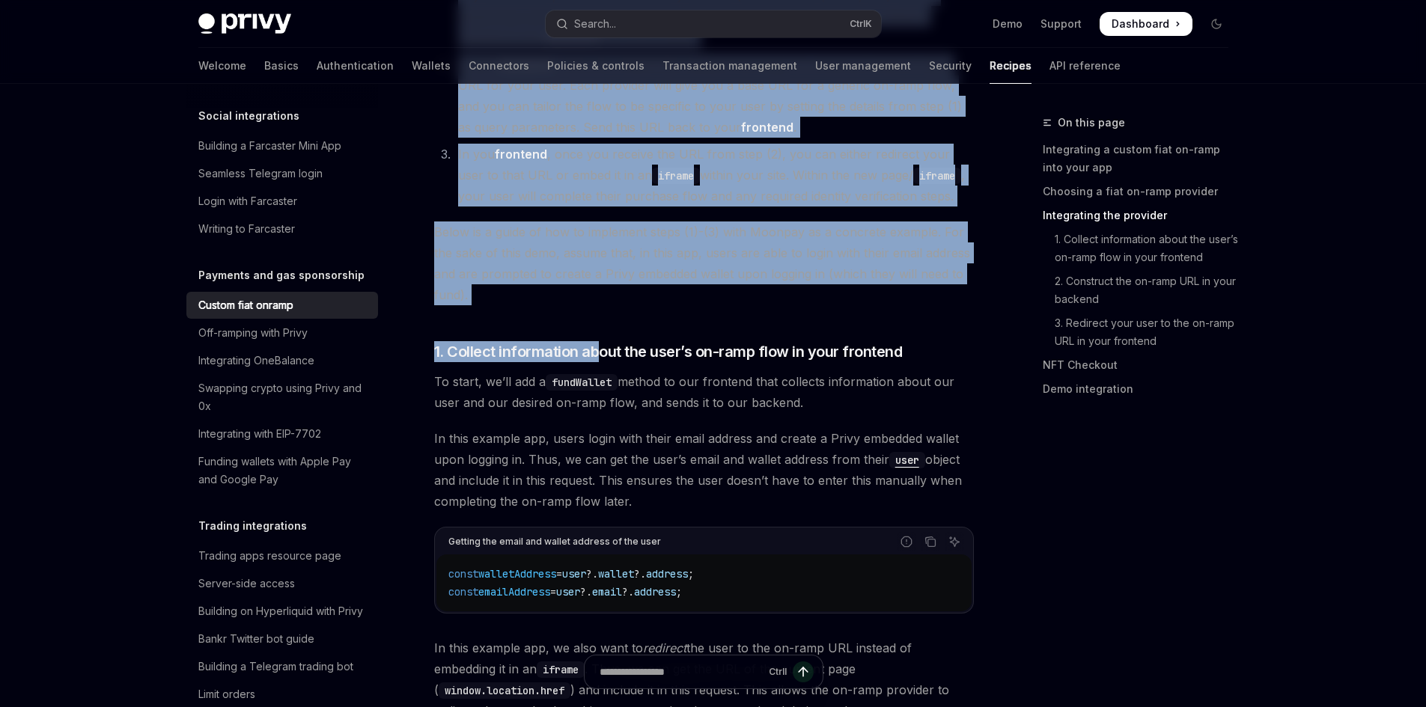
drag, startPoint x: 638, startPoint y: 233, endPoint x: 599, endPoint y: 281, distance: 61.7
click at [585, 266] on span "Below is a guide of how to implement steps (1)-(3) with Moonpay as a concrete e…" at bounding box center [704, 264] width 540 height 84
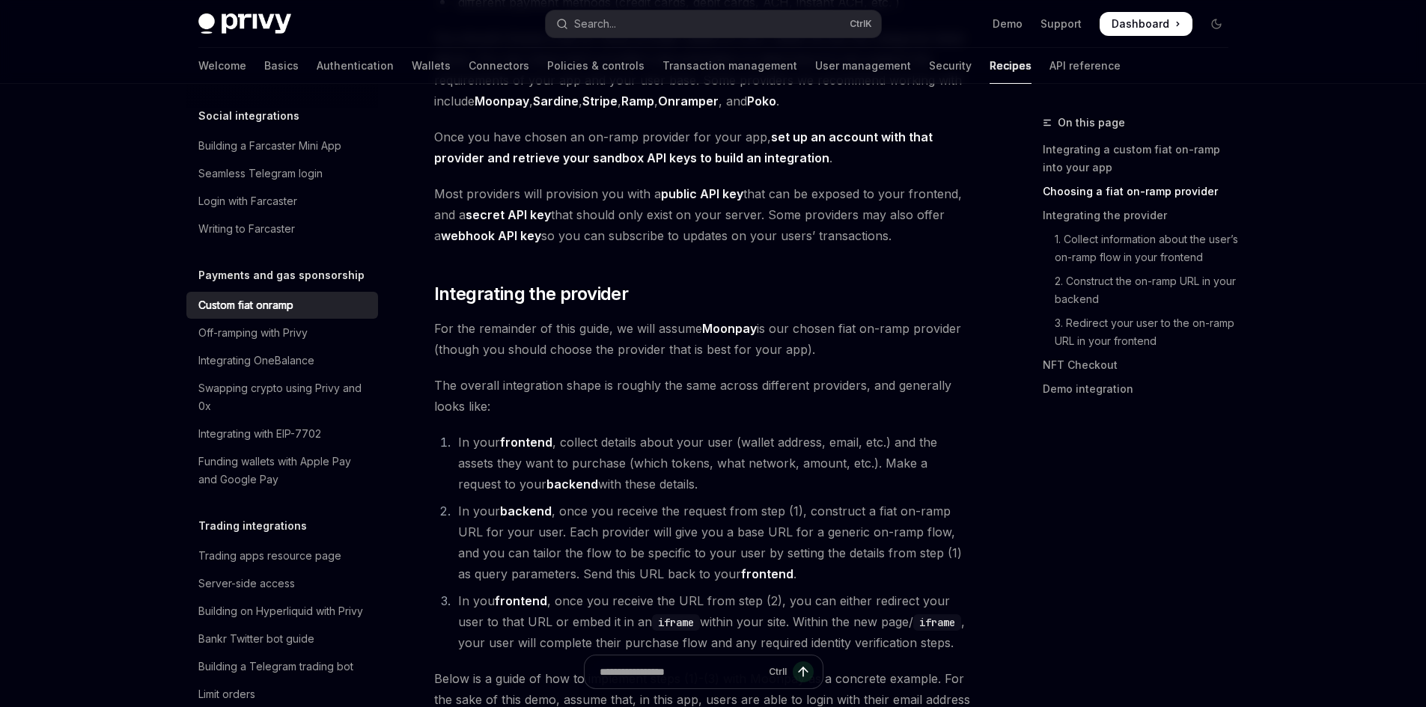
scroll to position [796, 0]
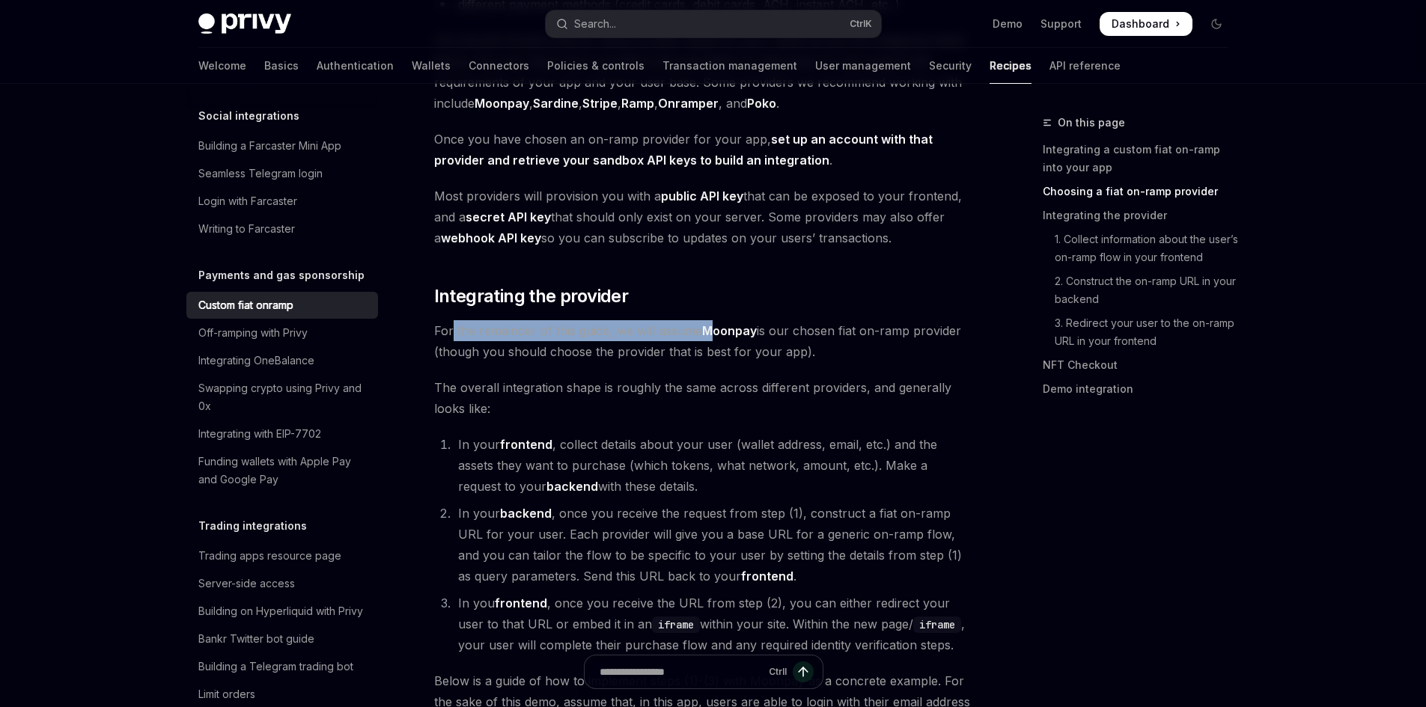
drag, startPoint x: 515, startPoint y: 313, endPoint x: 727, endPoint y: 311, distance: 212.5
click at [724, 320] on span "For the remainder of this guide, we will assume Moonpay is our chosen fiat on-r…" at bounding box center [704, 341] width 540 height 42
click at [727, 323] on strong "Moonpay" at bounding box center [729, 330] width 55 height 15
drag, startPoint x: 661, startPoint y: 310, endPoint x: 856, endPoint y: 309, distance: 195.3
click at [856, 320] on span "For the remainder of this guide, we will assume Moonpay is our chosen fiat on-r…" at bounding box center [704, 341] width 540 height 42
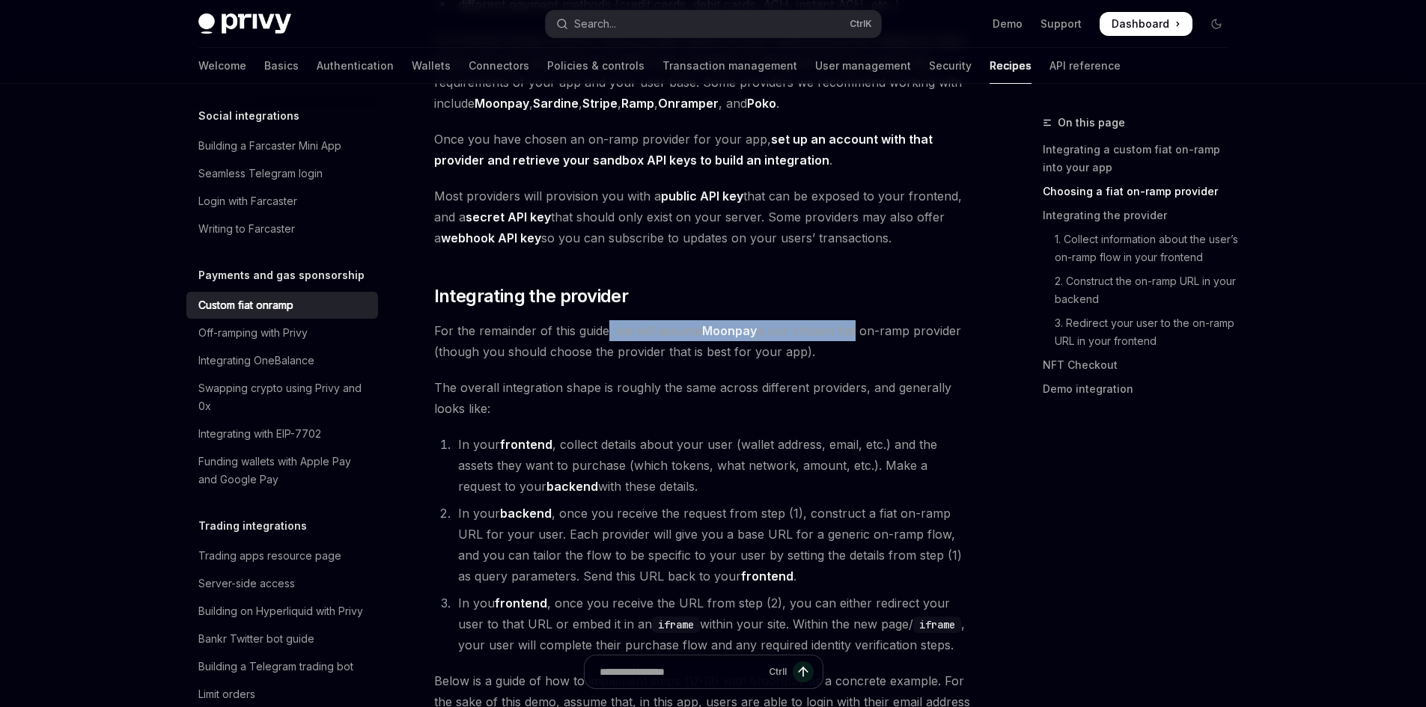
click at [856, 320] on span "For the remainder of this guide, we will assume Moonpay is our chosen fiat on-r…" at bounding box center [704, 341] width 540 height 42
click at [591, 325] on span "For the remainder of this guide, we will assume Moonpay is our chosen fiat on-r…" at bounding box center [704, 341] width 540 height 42
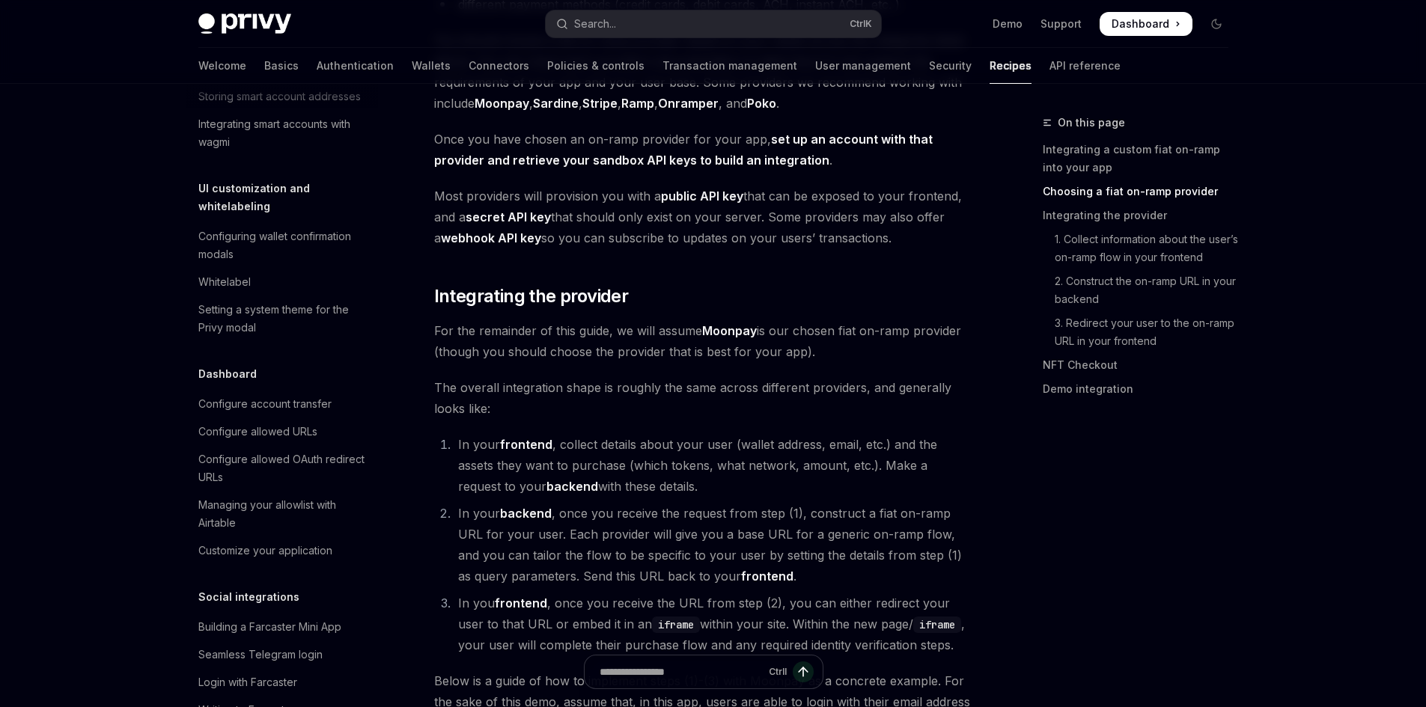
scroll to position [433, 0]
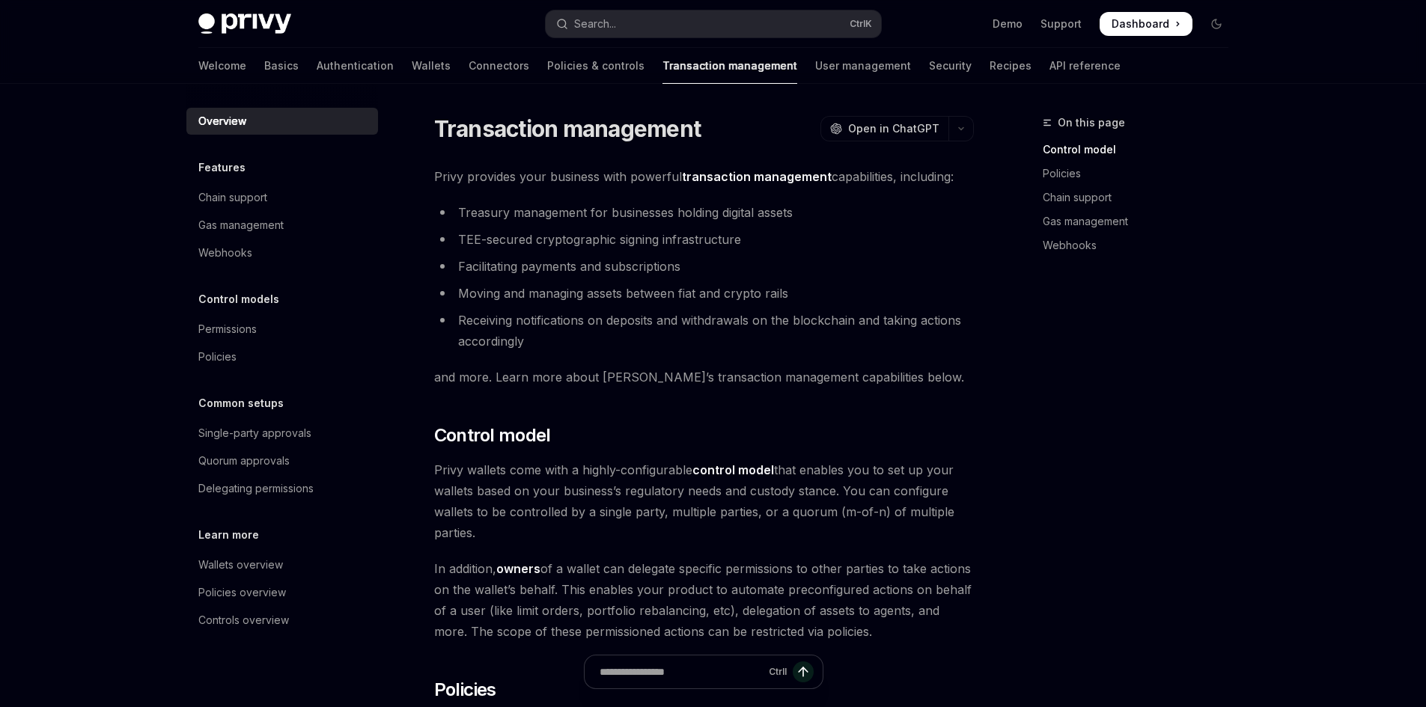
type textarea "*"
